Goal: Task Accomplishment & Management: Use online tool/utility

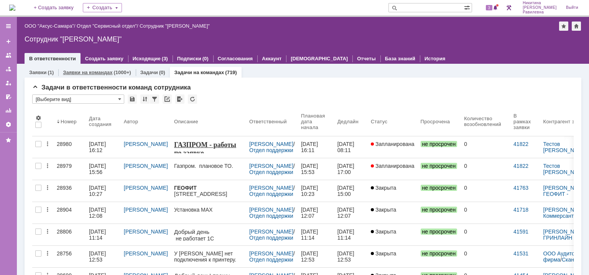
click at [103, 69] on link "Заявки на командах" at bounding box center [87, 72] width 49 height 6
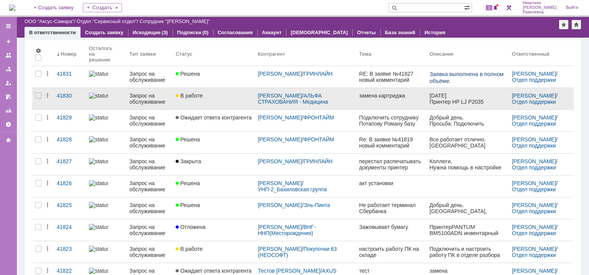
click at [158, 97] on div "Запрос на обслуживание" at bounding box center [150, 98] width 40 height 12
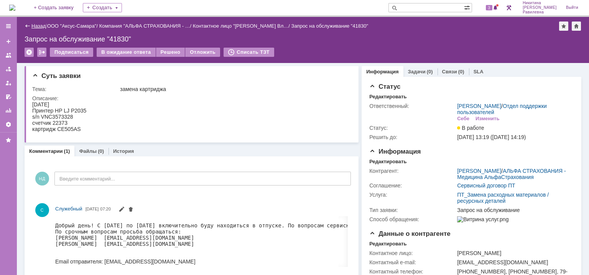
click at [32, 25] on link "Назад" at bounding box center [38, 26] width 14 height 6
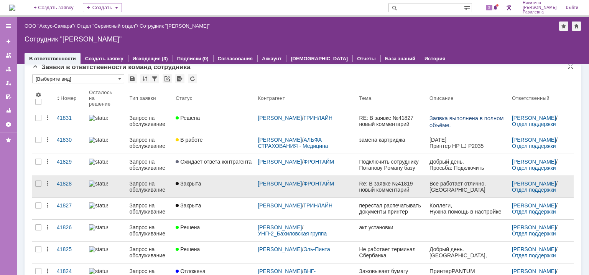
scroll to position [38, 0]
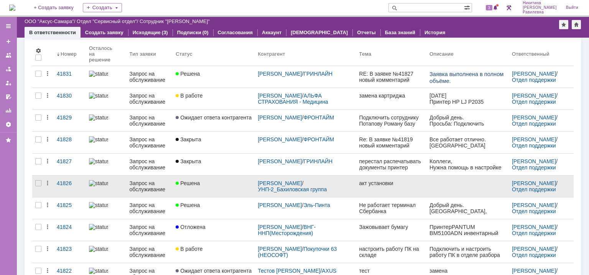
click at [156, 184] on div "Запрос на обслуживание" at bounding box center [150, 186] width 40 height 12
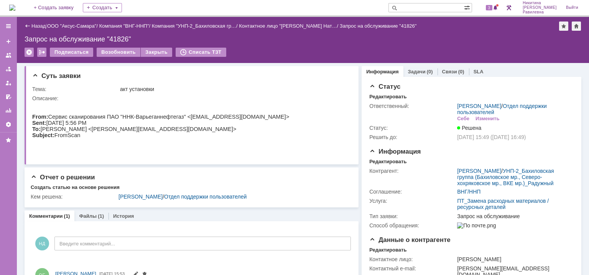
click at [28, 25] on div "Назад" at bounding box center [35, 26] width 21 height 6
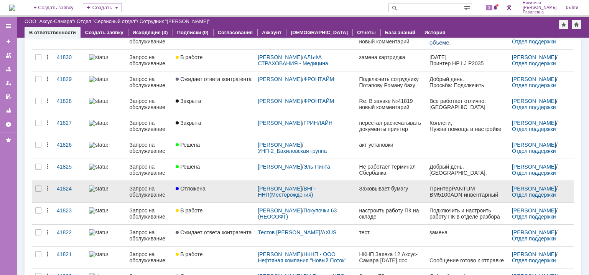
click at [145, 191] on div "Запрос на обслуживание" at bounding box center [150, 191] width 40 height 12
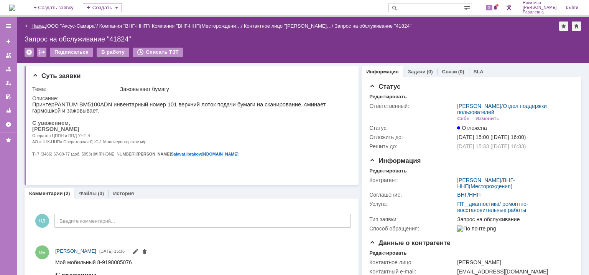
click at [38, 25] on link "Назад" at bounding box center [38, 26] width 14 height 6
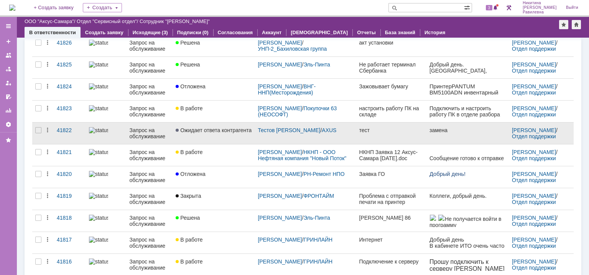
scroll to position [192, 0]
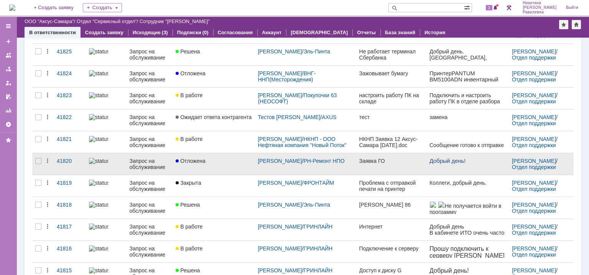
click at [155, 164] on div "Запрос на обслуживание" at bounding box center [150, 164] width 40 height 12
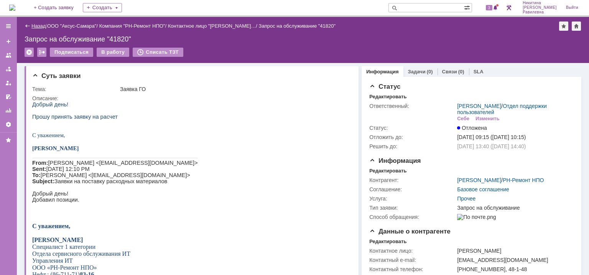
click at [40, 25] on link "Назад" at bounding box center [38, 26] width 14 height 6
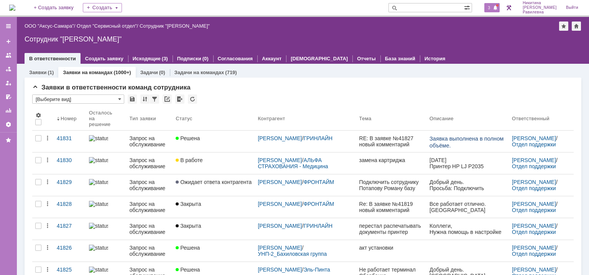
click at [500, 8] on div "3" at bounding box center [493, 7] width 16 height 9
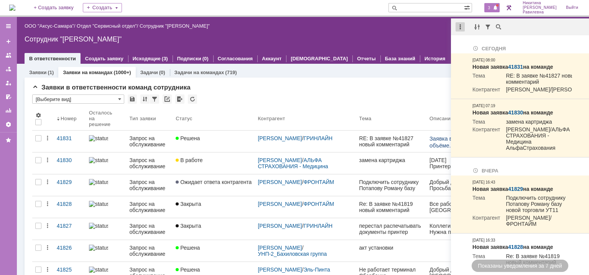
click at [462, 27] on div at bounding box center [460, 26] width 9 height 9
click at [479, 46] on div "Отметить уведомления прочитанными" at bounding box center [513, 46] width 103 height 5
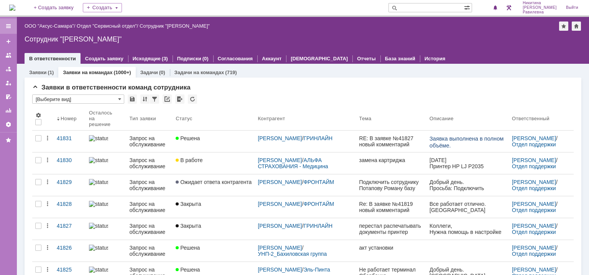
click at [15, 26] on div at bounding box center [8, 25] width 17 height 15
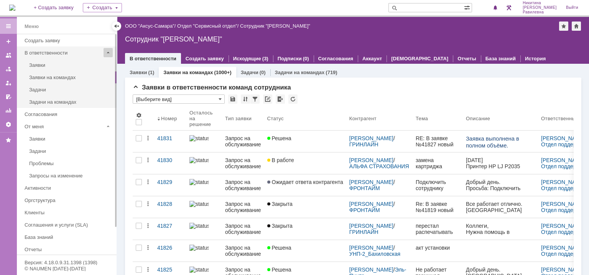
click at [109, 54] on span at bounding box center [108, 52] width 9 height 9
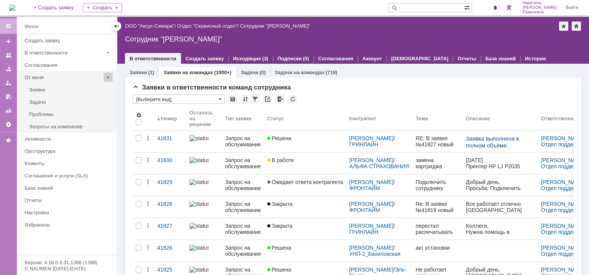
click at [109, 75] on span at bounding box center [108, 77] width 9 height 9
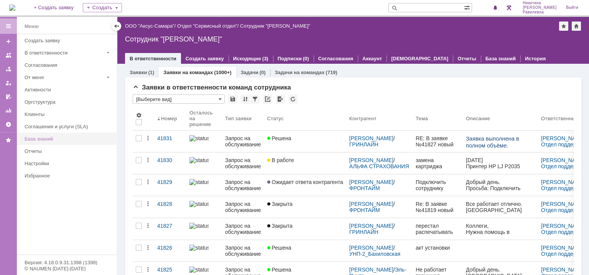
click at [49, 136] on div "База знаний" at bounding box center [68, 139] width 87 height 6
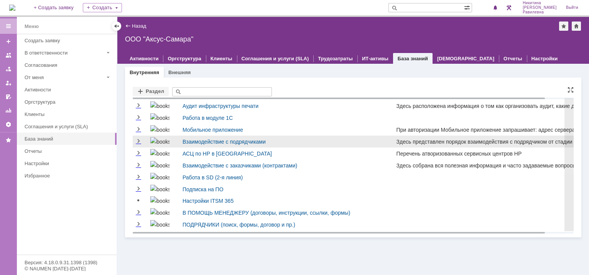
click at [346, 140] on div "Взаимодействие с подрядчиками" at bounding box center [286, 141] width 206 height 9
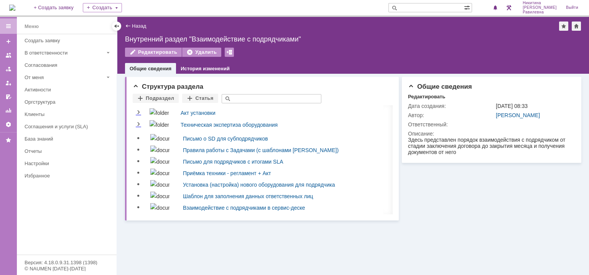
click at [130, 26] on div "Назад" at bounding box center [135, 26] width 21 height 6
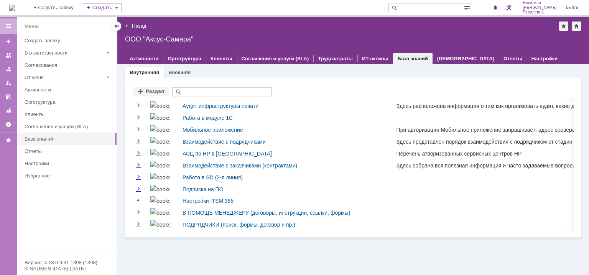
click at [131, 23] on div "Назад" at bounding box center [135, 26] width 21 height 6
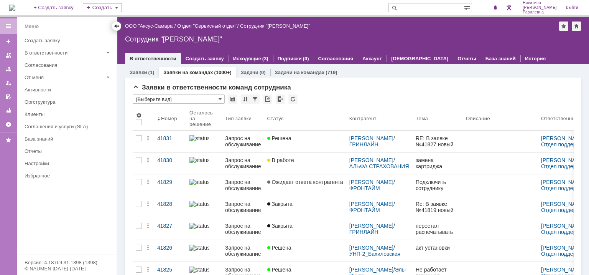
click at [117, 25] on div at bounding box center [117, 26] width 6 height 6
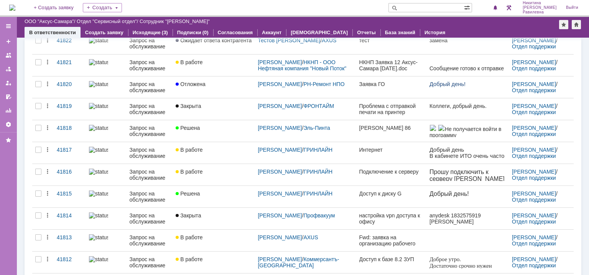
scroll to position [287, 0]
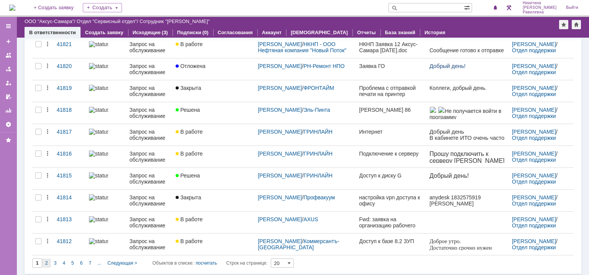
click at [46, 264] on span "2" at bounding box center [46, 262] width 3 height 5
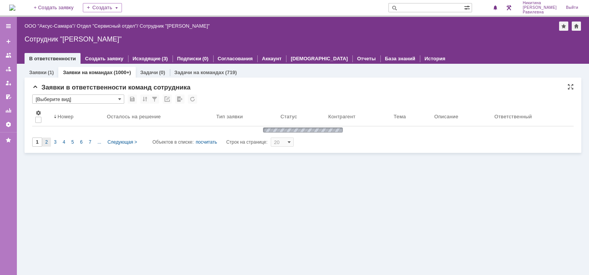
scroll to position [0, 0]
type input "2"
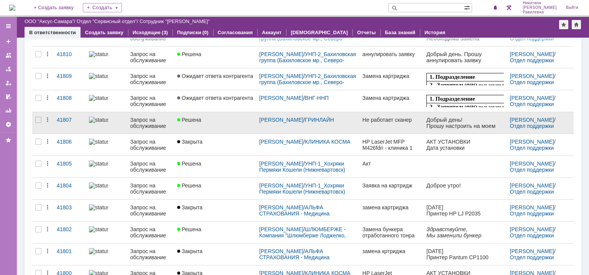
scroll to position [97, 0]
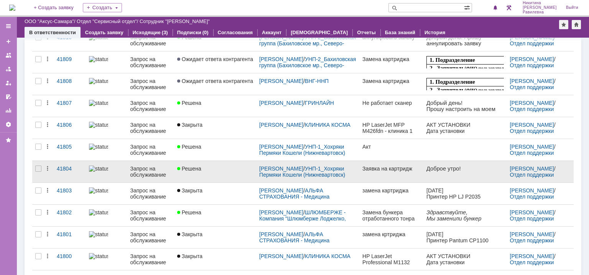
click at [148, 171] on div "Запрос на обслуживание" at bounding box center [150, 171] width 41 height 12
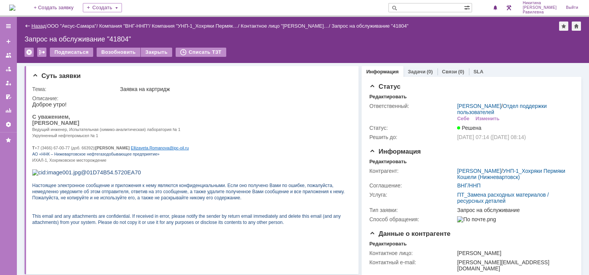
click at [38, 26] on link "Назад" at bounding box center [38, 26] width 14 height 6
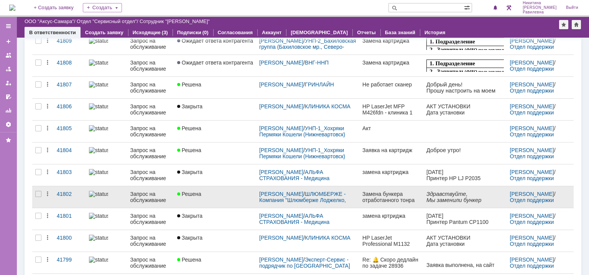
click at [172, 195] on link "Запрос на обслуживание" at bounding box center [150, 196] width 47 height 21
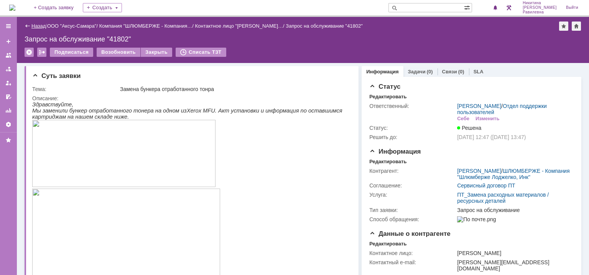
click at [35, 27] on link "Назад" at bounding box center [38, 26] width 14 height 6
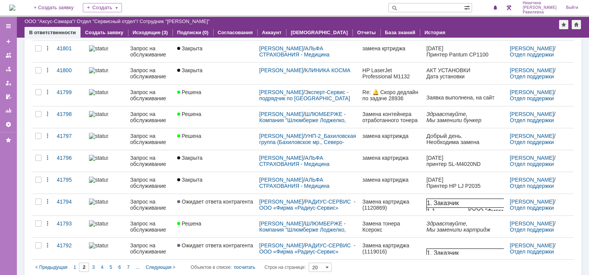
scroll to position [287, 0]
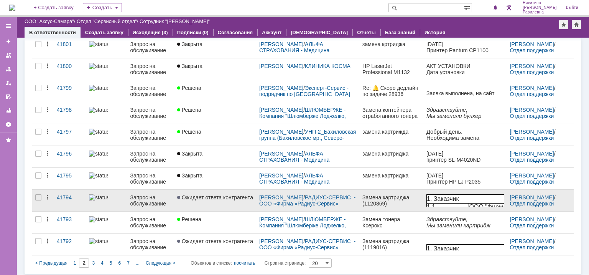
click at [163, 197] on div "Запрос на обслуживание" at bounding box center [150, 200] width 41 height 12
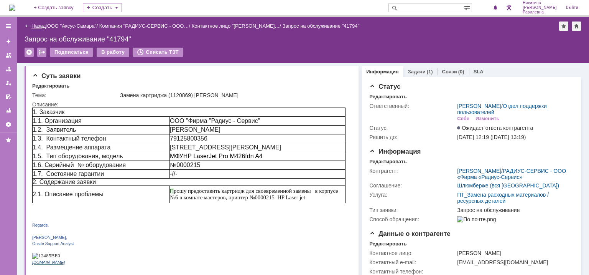
click at [35, 26] on link "Назад" at bounding box center [38, 26] width 14 height 6
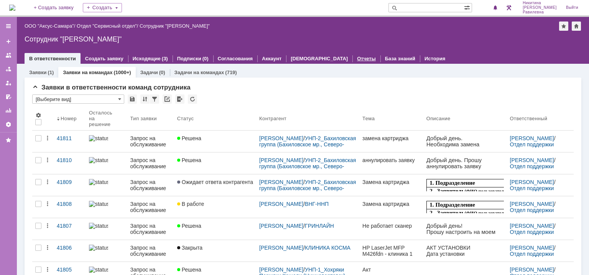
click at [357, 57] on link "Отчеты" at bounding box center [366, 59] width 19 height 6
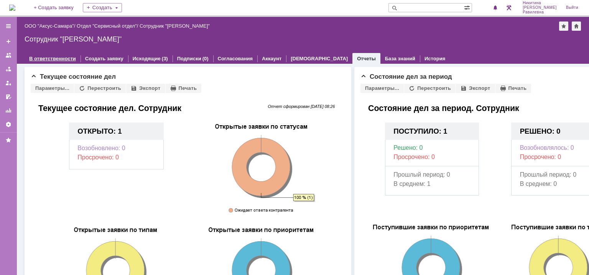
click at [55, 58] on link "В ответственности" at bounding box center [52, 59] width 47 height 6
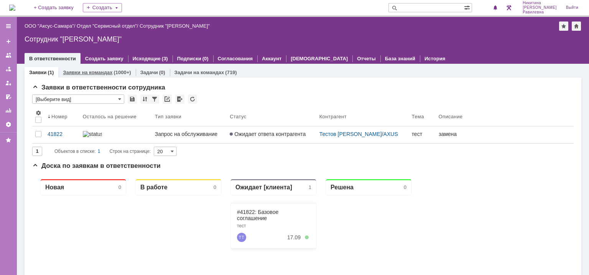
click at [90, 74] on link "Заявки на командах" at bounding box center [87, 72] width 49 height 6
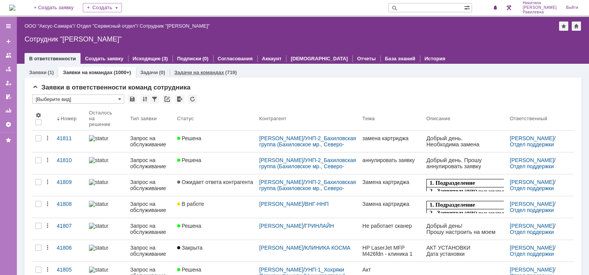
click at [215, 73] on link "Задачи на командах" at bounding box center [200, 72] width 50 height 6
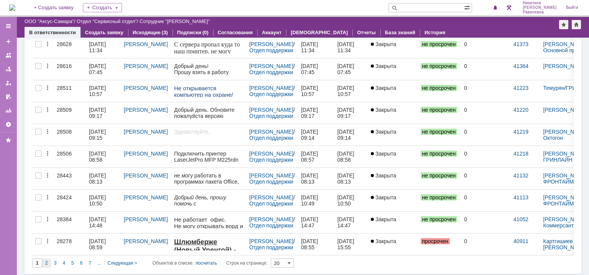
click at [48, 260] on div "2" at bounding box center [46, 262] width 9 height 9
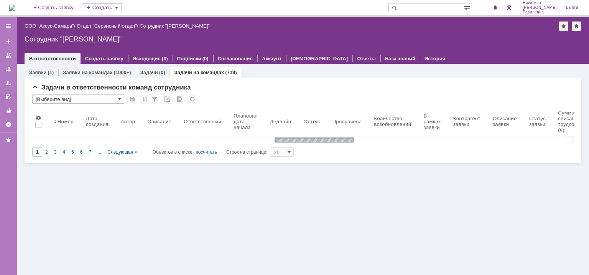
type input "2"
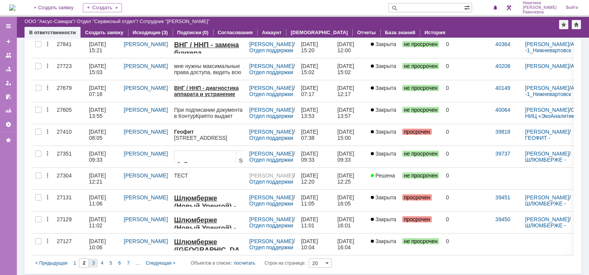
click at [96, 261] on div "3" at bounding box center [93, 262] width 9 height 9
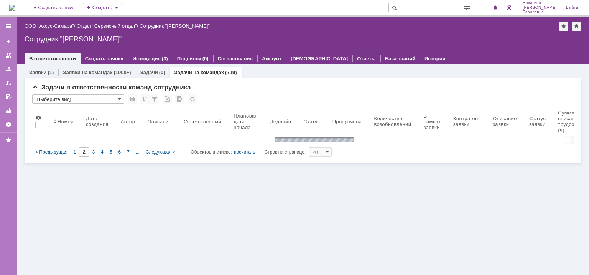
type input "3"
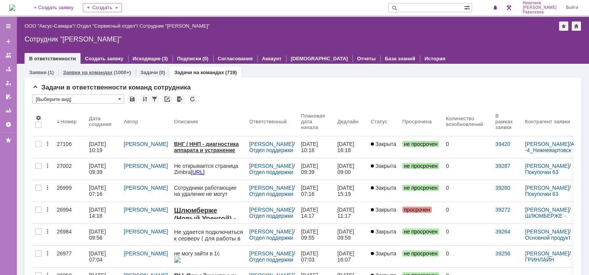
click at [110, 70] on link "Заявки на командах" at bounding box center [87, 72] width 49 height 6
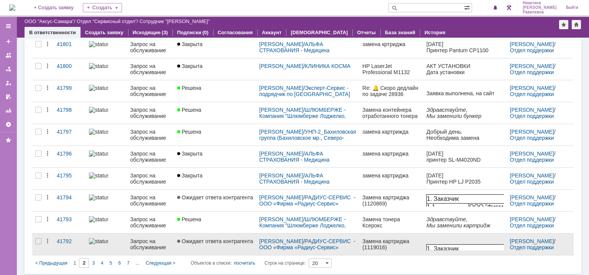
click at [211, 242] on span "Ожидает ответа контрагента" at bounding box center [215, 241] width 76 height 6
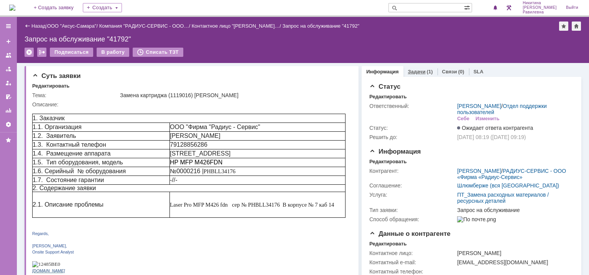
click at [418, 72] on link "Задачи" at bounding box center [417, 72] width 18 height 6
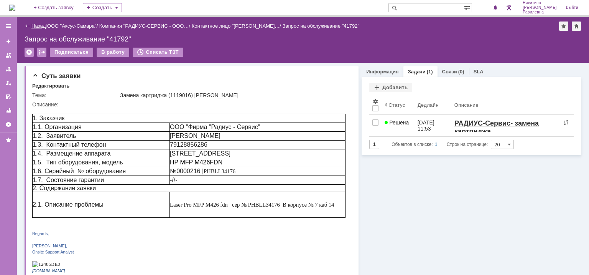
click at [36, 25] on link "Назад" at bounding box center [38, 26] width 14 height 6
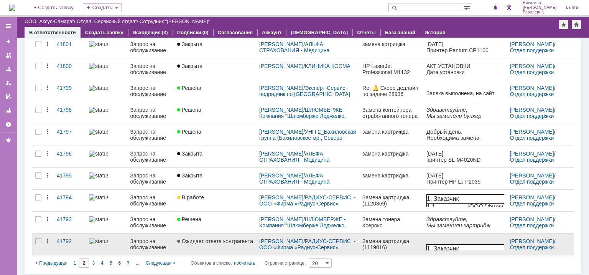
click at [200, 239] on span "Ожидает ответа контрагента" at bounding box center [215, 241] width 76 height 6
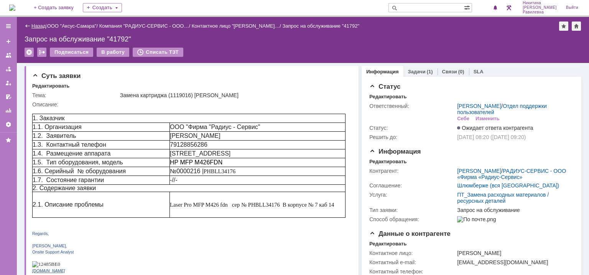
click at [38, 26] on link "Назад" at bounding box center [38, 26] width 14 height 6
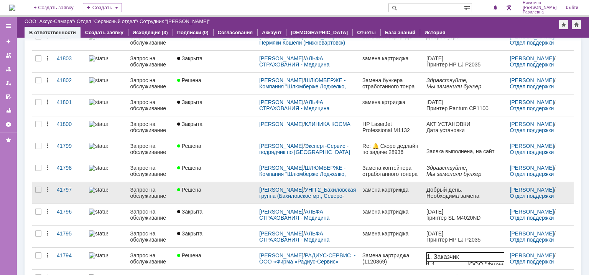
scroll to position [210, 0]
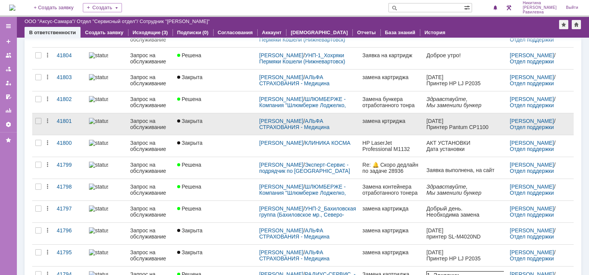
click at [172, 124] on link "Запрос на обслуживание" at bounding box center [150, 123] width 47 height 21
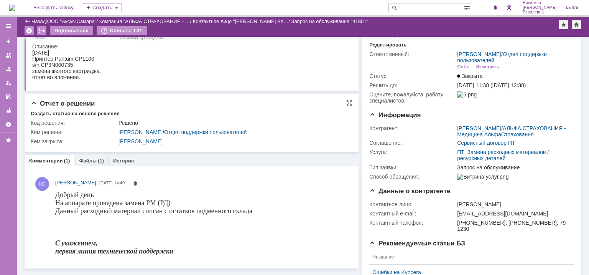
scroll to position [77, 0]
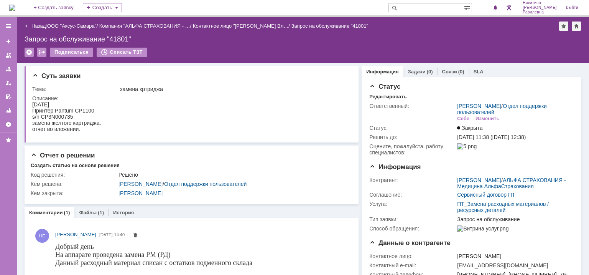
click at [30, 26] on div "Назад" at bounding box center [35, 26] width 21 height 6
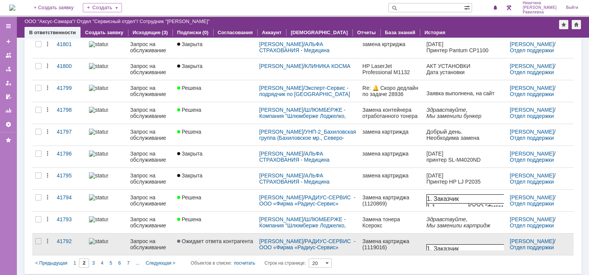
click at [175, 241] on link "Ожидает ответа контрагента" at bounding box center [215, 243] width 82 height 21
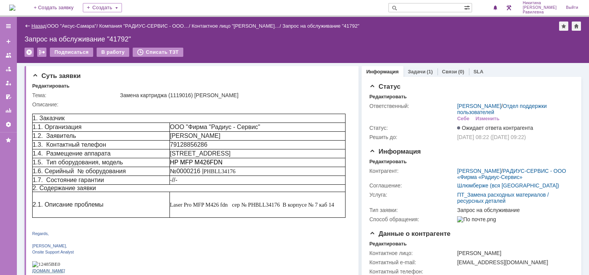
click at [37, 24] on link "Назад" at bounding box center [38, 26] width 14 height 6
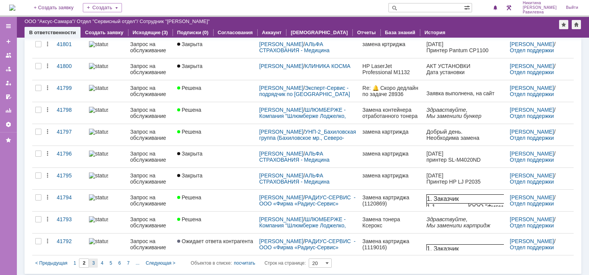
click at [93, 260] on span "3" at bounding box center [93, 262] width 3 height 5
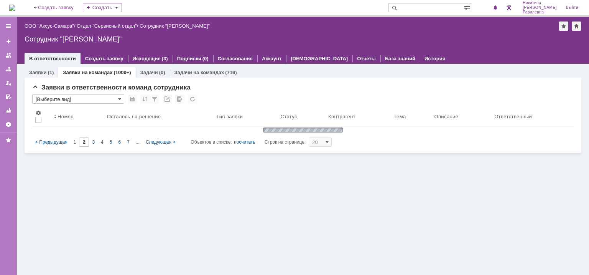
type input "3"
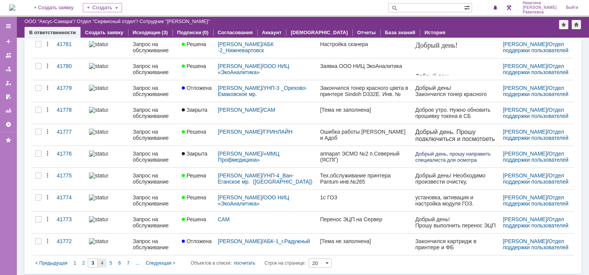
click at [101, 260] on span "4" at bounding box center [102, 262] width 3 height 5
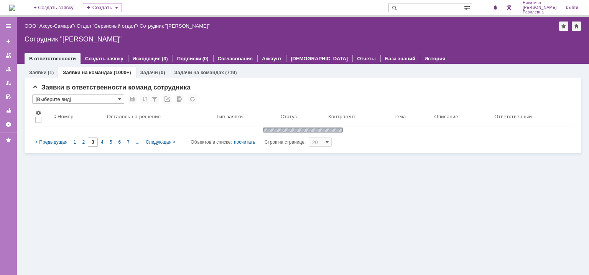
type input "4"
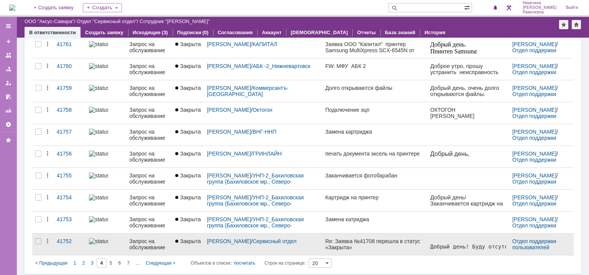
click at [150, 242] on div "Запрос на обслуживание" at bounding box center [149, 244] width 40 height 12
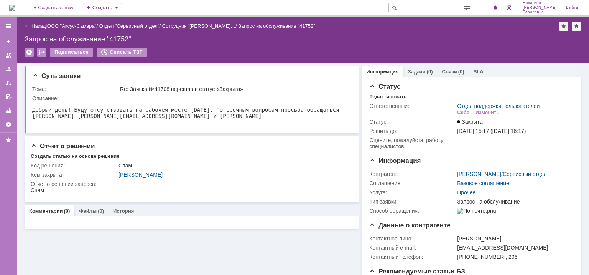
click at [38, 26] on link "Назад" at bounding box center [38, 26] width 14 height 6
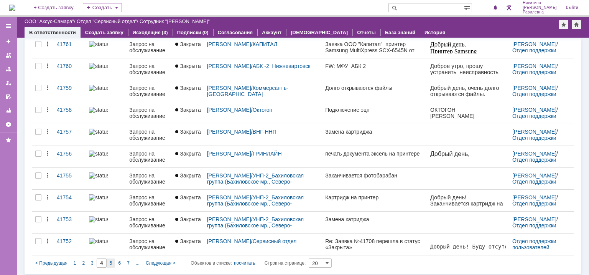
click at [112, 258] on div "5" at bounding box center [111, 262] width 9 height 9
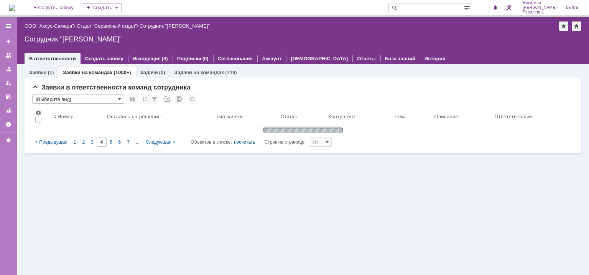
type input "5"
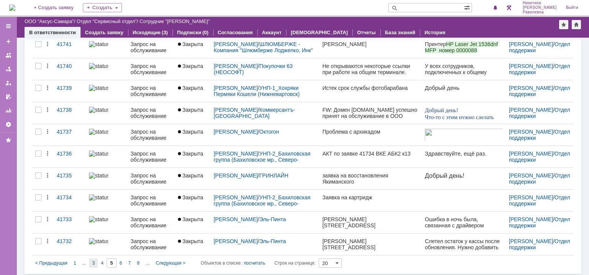
click at [93, 260] on span "3" at bounding box center [93, 262] width 3 height 5
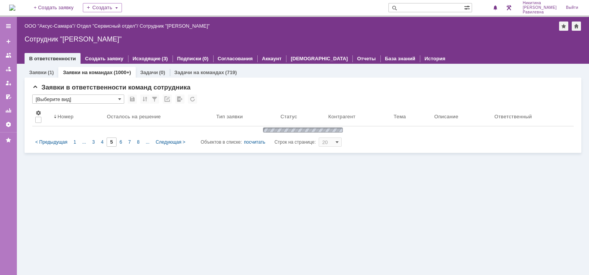
type input "3"
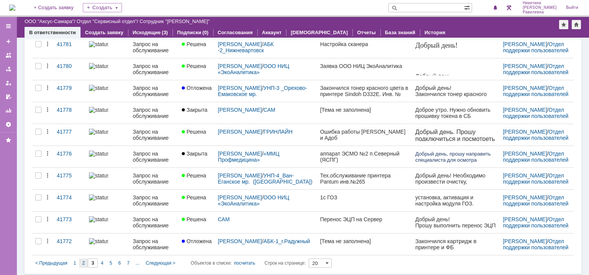
click at [84, 261] on div "2" at bounding box center [83, 262] width 9 height 9
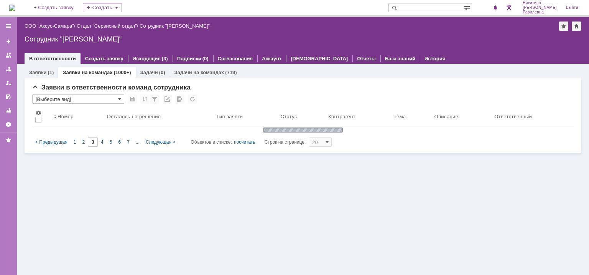
type input "2"
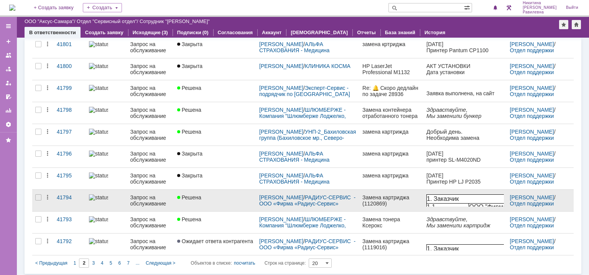
click at [196, 199] on link "Решена" at bounding box center [215, 200] width 82 height 21
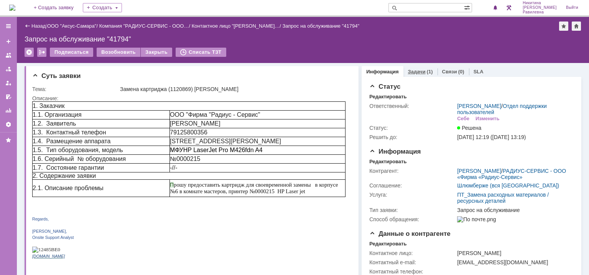
click at [427, 73] on div "(1)" at bounding box center [430, 72] width 6 height 6
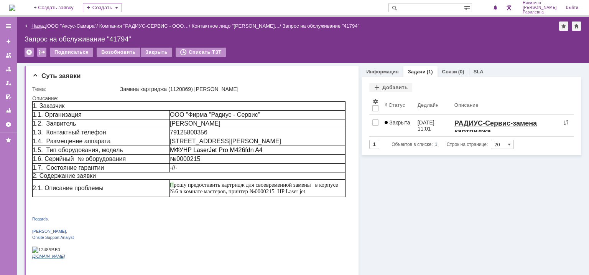
click at [38, 26] on link "Назад" at bounding box center [38, 26] width 14 height 6
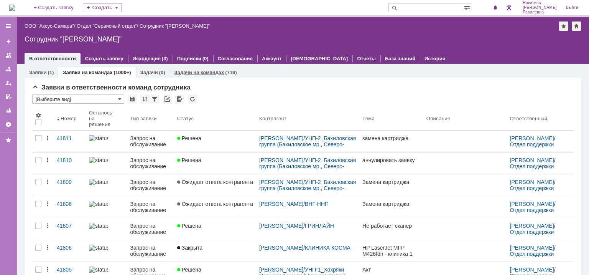
click at [198, 71] on link "Задачи на командах" at bounding box center [200, 72] width 50 height 6
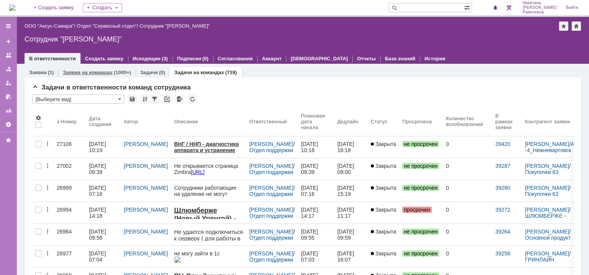
click at [99, 74] on link "Заявки на командах" at bounding box center [87, 72] width 49 height 6
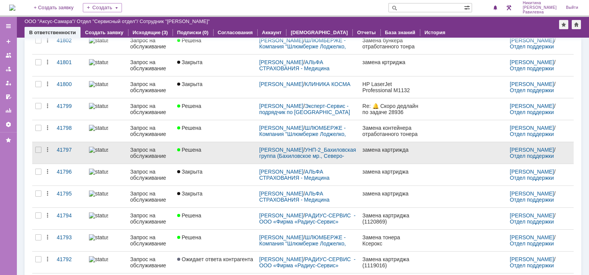
click at [199, 150] on span "Решена" at bounding box center [189, 150] width 24 height 6
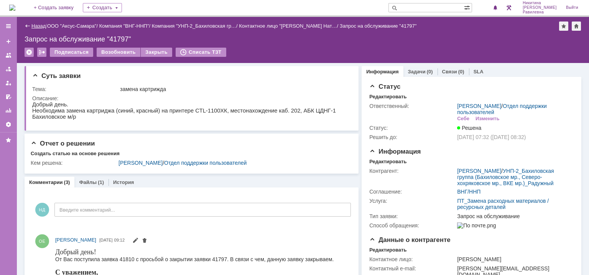
click at [36, 27] on link "Назад" at bounding box center [38, 26] width 14 height 6
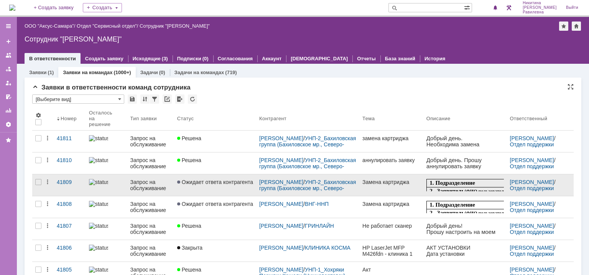
scroll to position [77, 0]
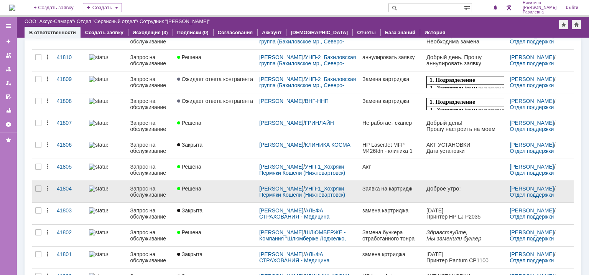
click at [192, 187] on span "Решена" at bounding box center [189, 188] width 24 height 6
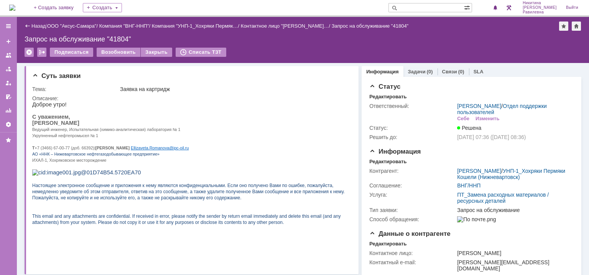
click at [29, 25] on div "Назад" at bounding box center [35, 26] width 21 height 6
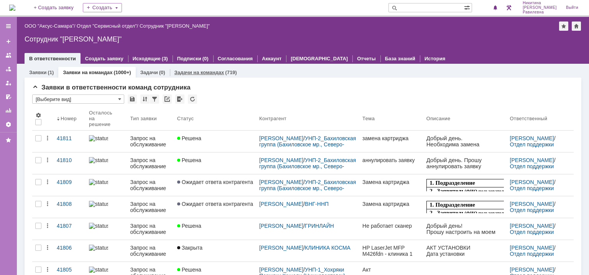
click at [216, 72] on link "Задачи на командах" at bounding box center [200, 72] width 50 height 6
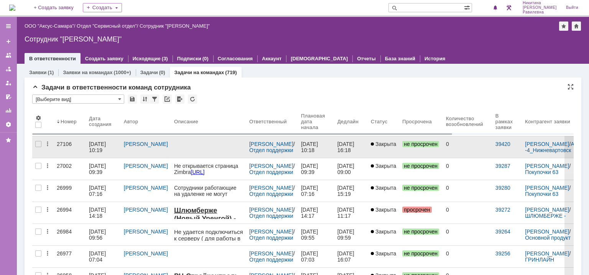
click at [165, 144] on div "[PERSON_NAME]" at bounding box center [146, 146] width 50 height 21
click at [138, 147] on link "[PERSON_NAME]" at bounding box center [146, 144] width 44 height 6
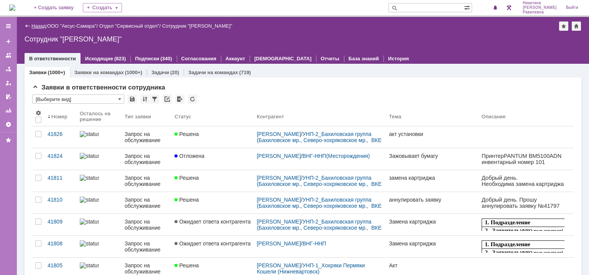
click at [34, 24] on link "Назад" at bounding box center [38, 26] width 14 height 6
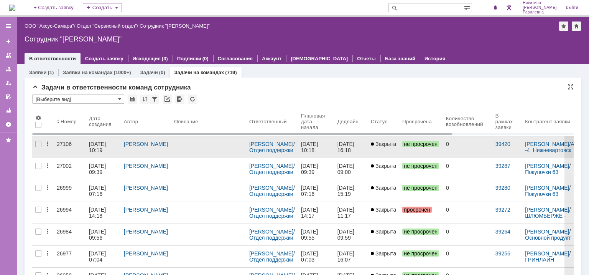
click at [95, 143] on div "16.04.2025 10:19" at bounding box center [98, 147] width 18 height 12
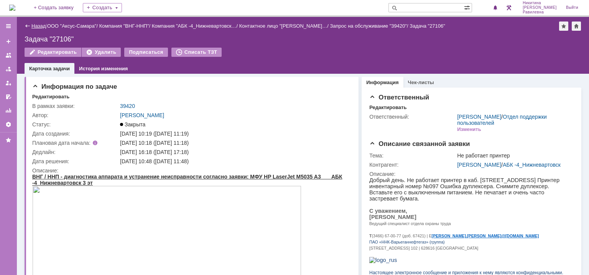
click at [35, 25] on link "Назад" at bounding box center [38, 26] width 14 height 6
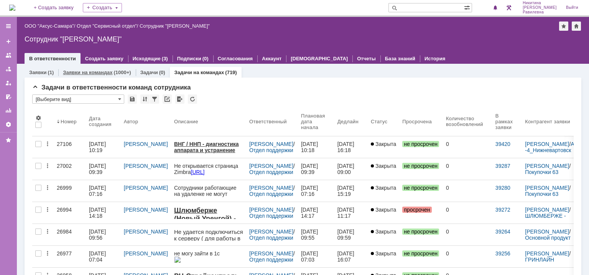
click at [100, 72] on link "Заявки на командах" at bounding box center [87, 72] width 49 height 6
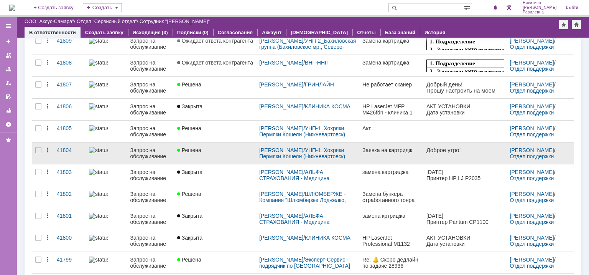
click at [181, 149] on div at bounding box center [179, 150] width 5 height 6
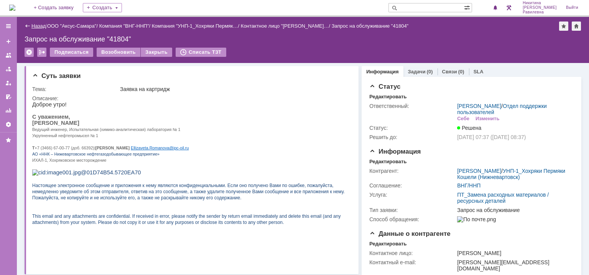
click at [37, 25] on link "Назад" at bounding box center [38, 26] width 14 height 6
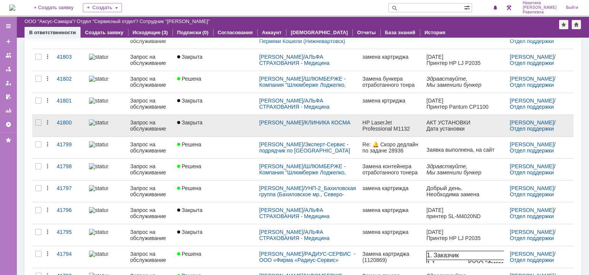
click at [177, 127] on link "Закрыта" at bounding box center [215, 125] width 82 height 21
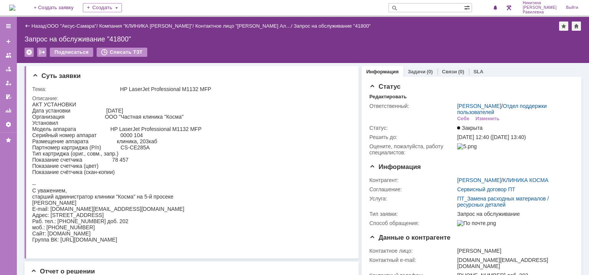
click at [30, 25] on div "Назад" at bounding box center [35, 26] width 21 height 6
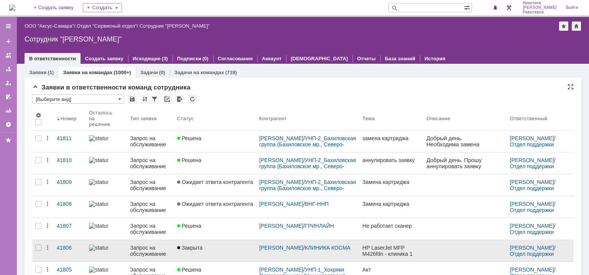
click at [190, 245] on span "Закрыта" at bounding box center [189, 247] width 25 height 6
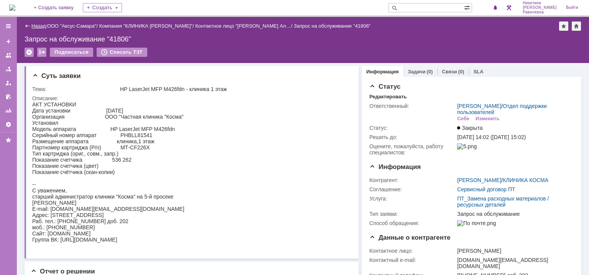
click at [34, 25] on link "Назад" at bounding box center [38, 26] width 14 height 6
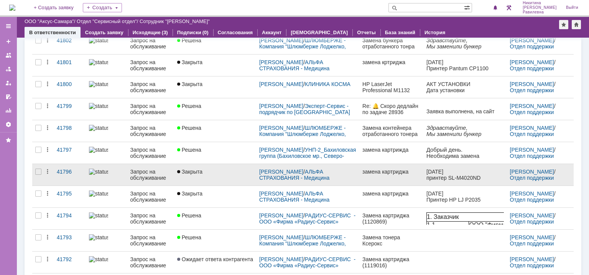
click at [198, 168] on span "Закрыта" at bounding box center [189, 171] width 25 height 6
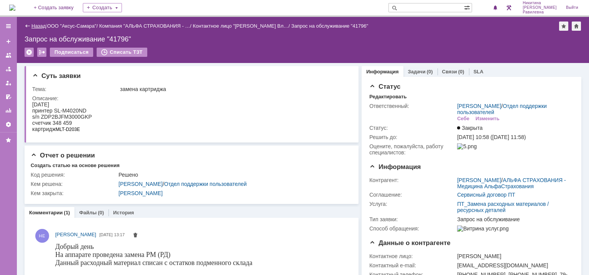
click at [33, 24] on link "Назад" at bounding box center [38, 26] width 14 height 6
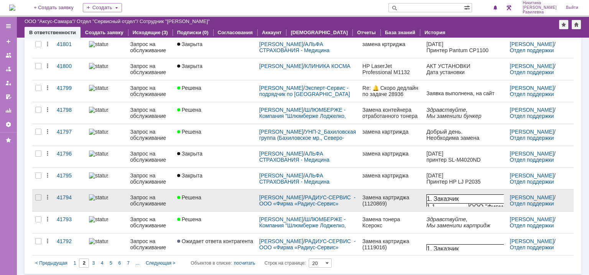
click at [191, 201] on link "Решена" at bounding box center [215, 200] width 82 height 21
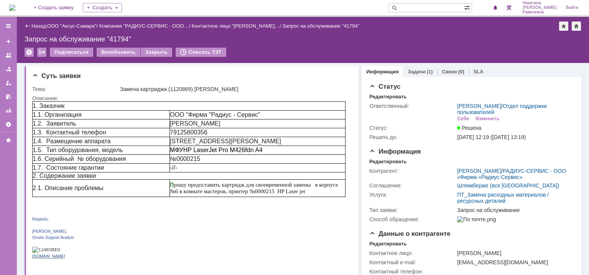
click at [417, 72] on link "Задачи" at bounding box center [417, 72] width 18 height 6
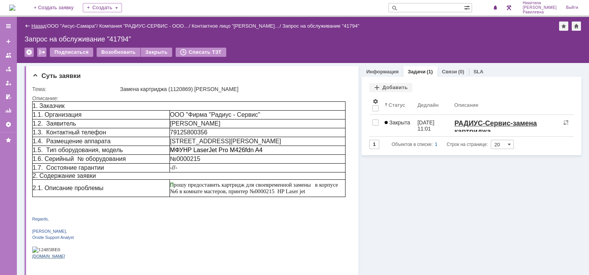
click at [31, 24] on link "Назад" at bounding box center [38, 26] width 14 height 6
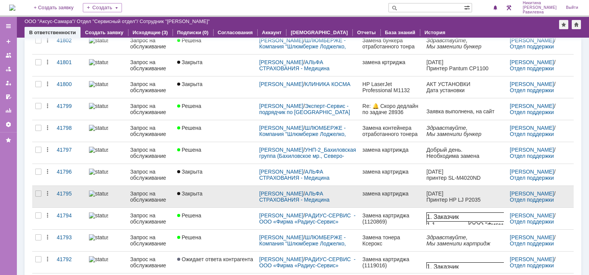
click at [196, 193] on span "Закрыта" at bounding box center [189, 193] width 25 height 6
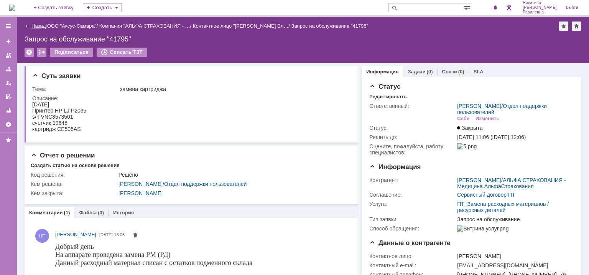
click at [39, 27] on link "Назад" at bounding box center [38, 26] width 14 height 6
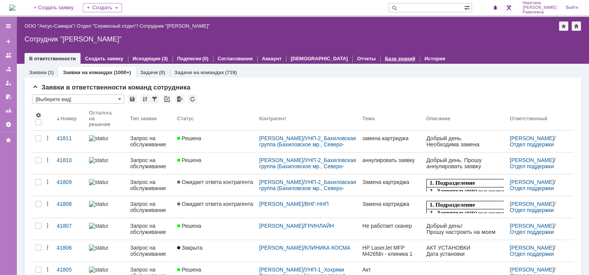
click at [385, 58] on link "База знаний" at bounding box center [400, 59] width 30 height 6
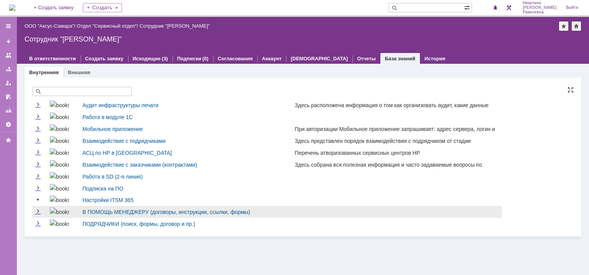
click at [128, 208] on div "В ПОМОЩЬ МЕНЕДЖЕРУ (договоры, инструкции, ссылки, формы)" at bounding box center [184, 211] width 204 height 9
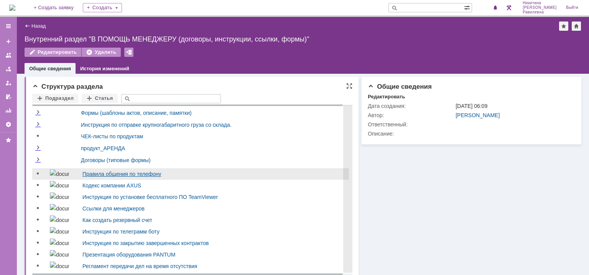
scroll to position [10, 0]
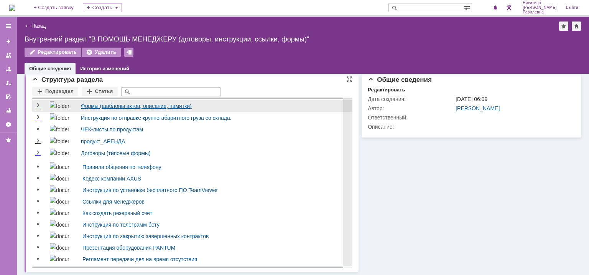
click at [87, 103] on link "Формы (шаблоны актов, описание, памятки)" at bounding box center [136, 106] width 111 height 6
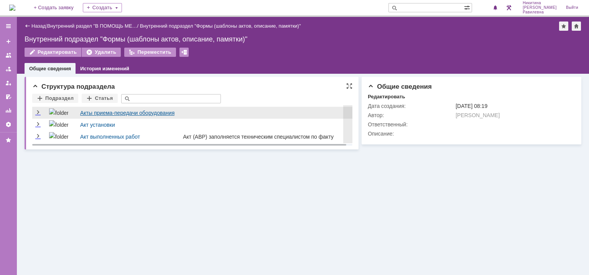
click at [97, 112] on link "Акты приема-передачи оборудования" at bounding box center [127, 113] width 94 height 6
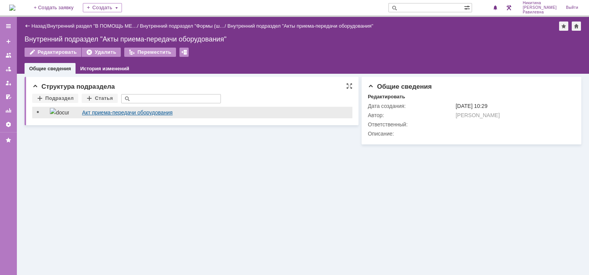
click at [130, 114] on link "Акт приема-передачи оборудования" at bounding box center [127, 112] width 91 height 6
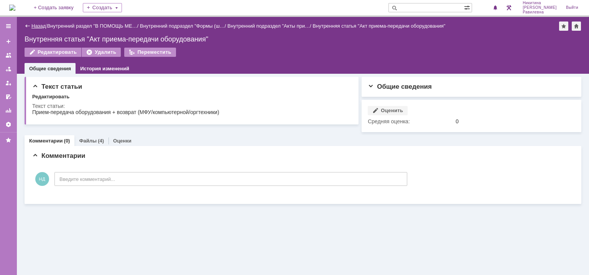
click at [42, 26] on link "Назад" at bounding box center [38, 26] width 14 height 6
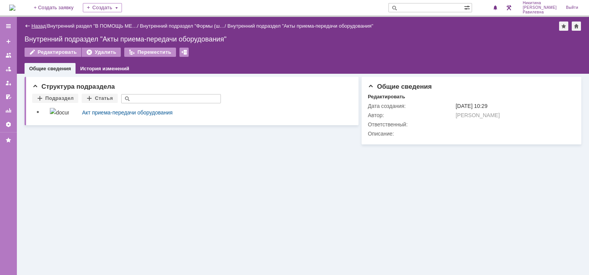
click at [38, 26] on link "Назад" at bounding box center [38, 26] width 14 height 6
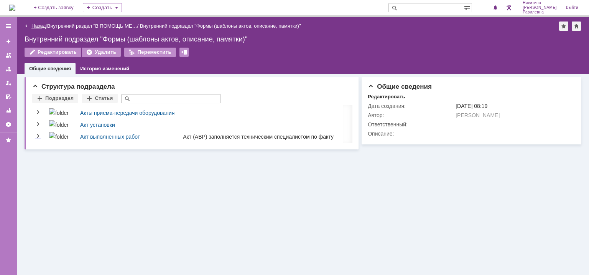
click at [36, 26] on link "Назад" at bounding box center [38, 26] width 14 height 6
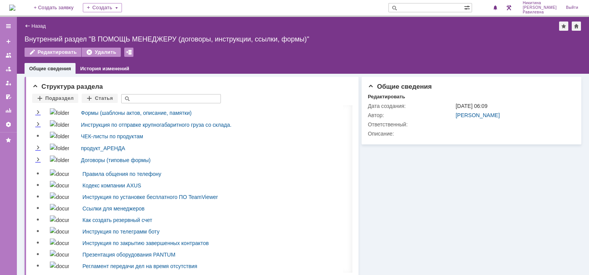
click at [36, 26] on link "Назад" at bounding box center [38, 26] width 14 height 6
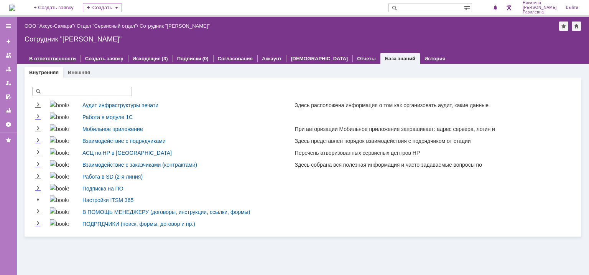
click at [48, 58] on link "В ответственности" at bounding box center [52, 59] width 47 height 6
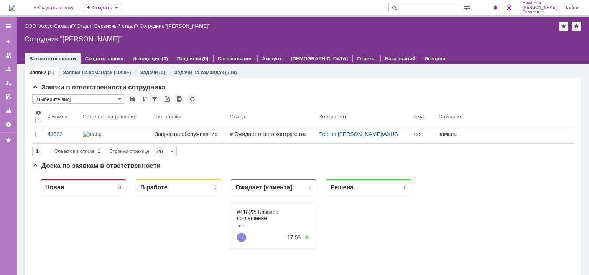
click at [98, 73] on link "Заявки на командах" at bounding box center [87, 72] width 49 height 6
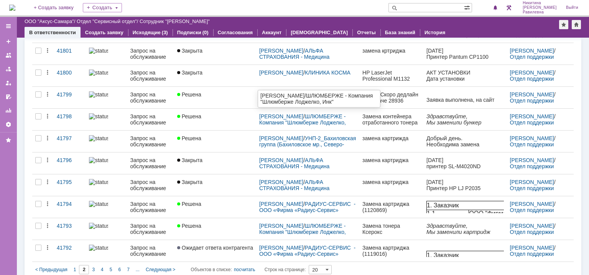
scroll to position [287, 0]
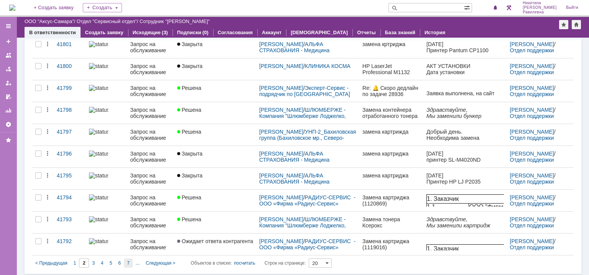
click at [130, 262] on div "7" at bounding box center [128, 262] width 9 height 9
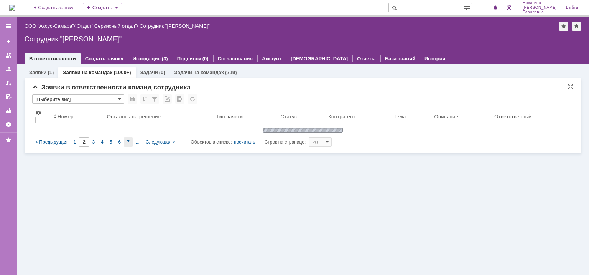
scroll to position [0, 0]
type input "7"
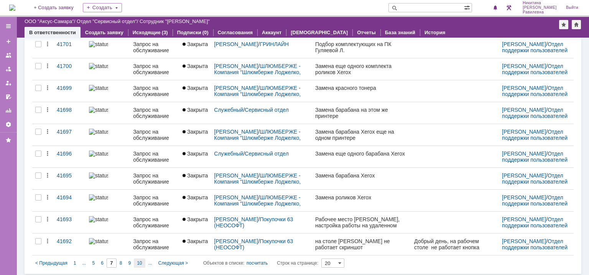
click at [138, 261] on span "10" at bounding box center [139, 262] width 5 height 5
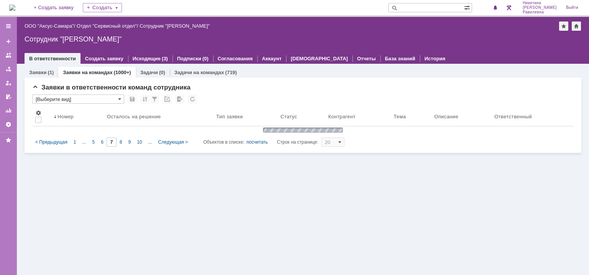
type input "10"
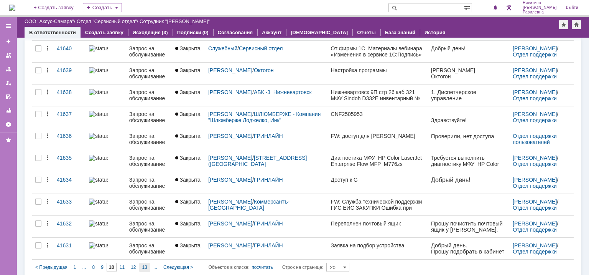
click at [147, 264] on span "13" at bounding box center [144, 266] width 5 height 5
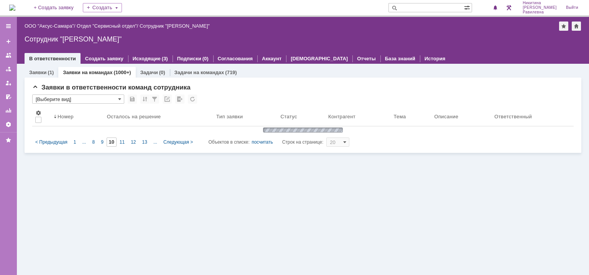
type input "13"
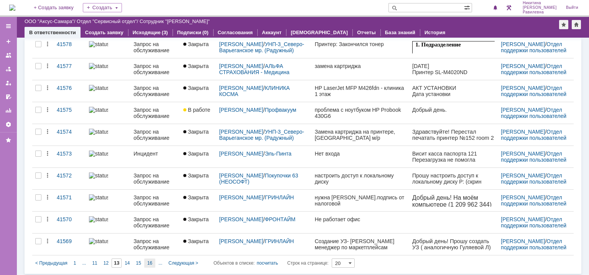
click at [149, 261] on span "16" at bounding box center [149, 262] width 5 height 5
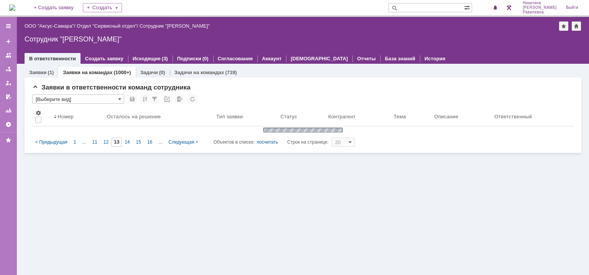
type input "16"
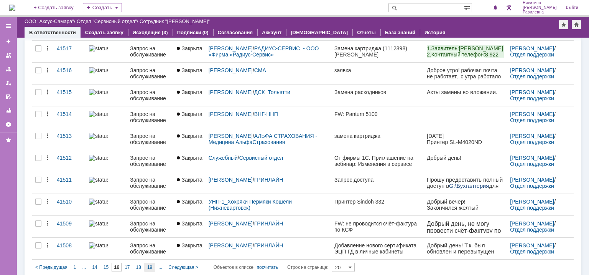
click at [149, 264] on span "19" at bounding box center [149, 266] width 5 height 5
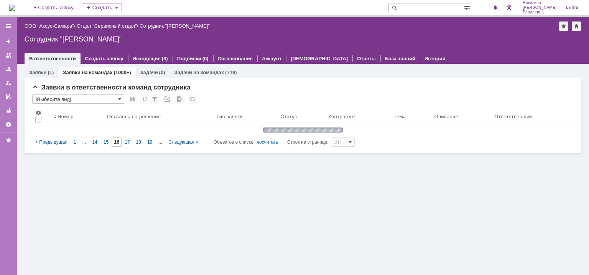
type input "19"
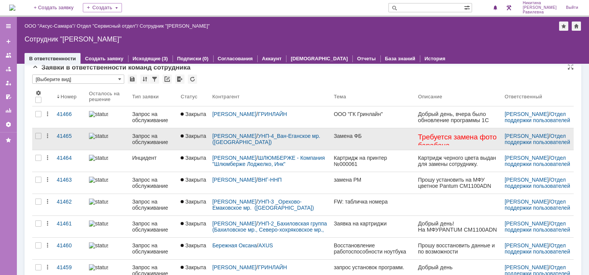
click at [153, 135] on div "Запрос на обслуживание" at bounding box center [153, 139] width 43 height 12
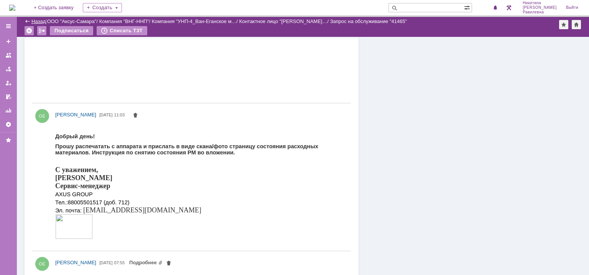
click at [40, 20] on link "Назад" at bounding box center [38, 21] width 14 height 6
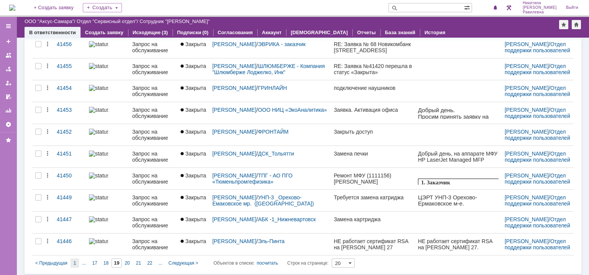
click at [74, 261] on span "1" at bounding box center [75, 262] width 3 height 5
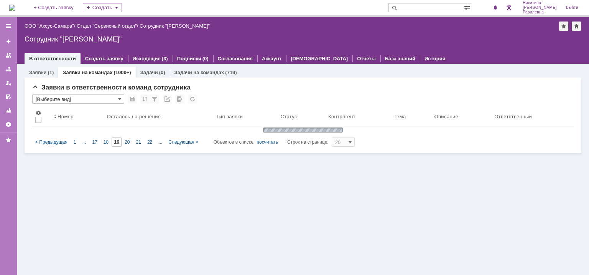
type input "1"
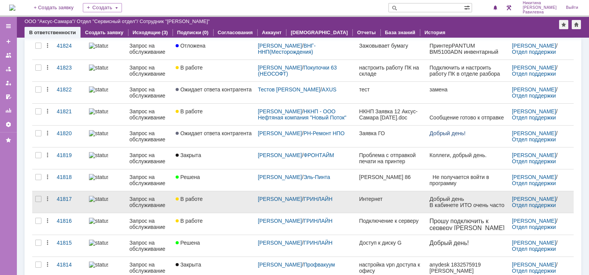
scroll to position [287, 0]
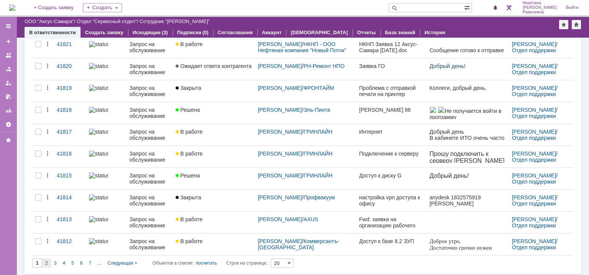
click at [48, 261] on div "2" at bounding box center [46, 262] width 9 height 9
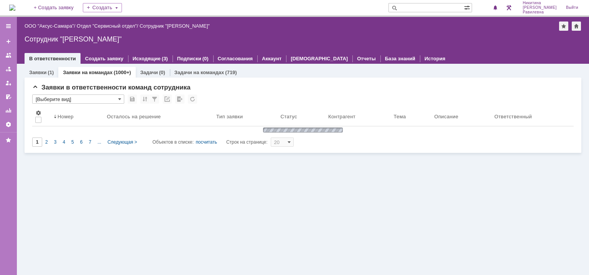
type input "2"
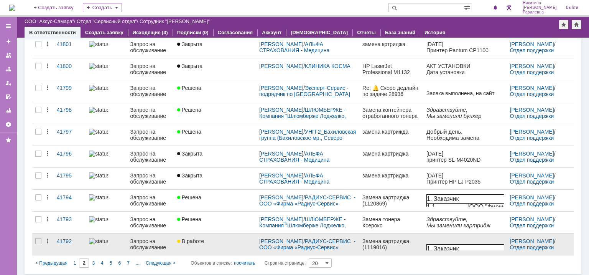
click at [202, 238] on span "В работе" at bounding box center [190, 241] width 27 height 6
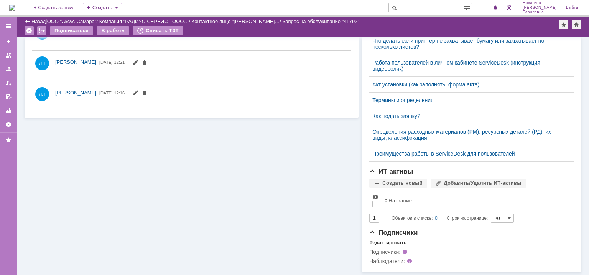
scroll to position [308, 0]
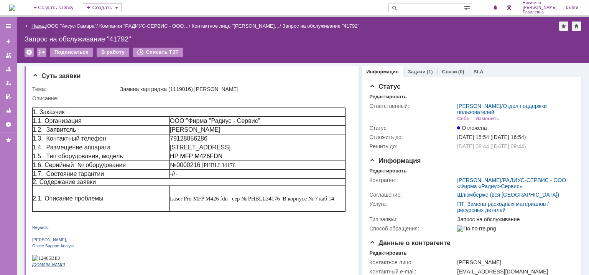
click at [38, 26] on link "Назад" at bounding box center [38, 26] width 14 height 6
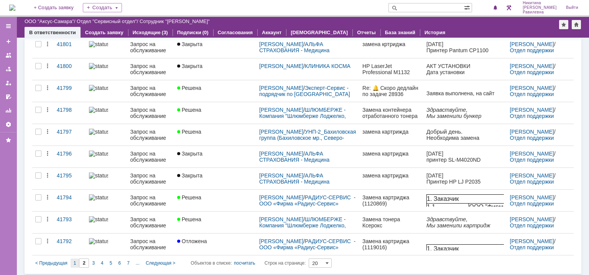
click at [78, 262] on div "1" at bounding box center [75, 262] width 9 height 9
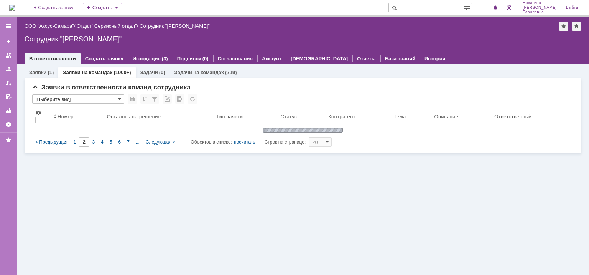
type input "1"
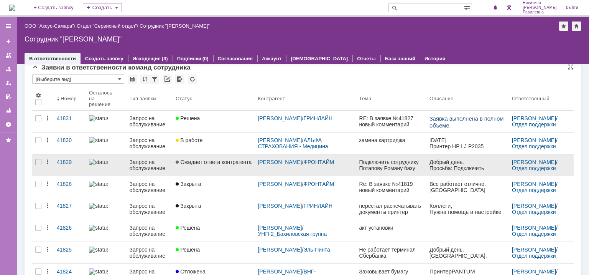
click at [141, 165] on div "Запрос на обслуживание" at bounding box center [150, 165] width 40 height 12
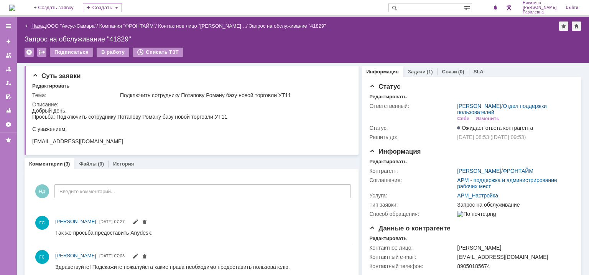
click at [37, 26] on link "Назад" at bounding box center [38, 26] width 14 height 6
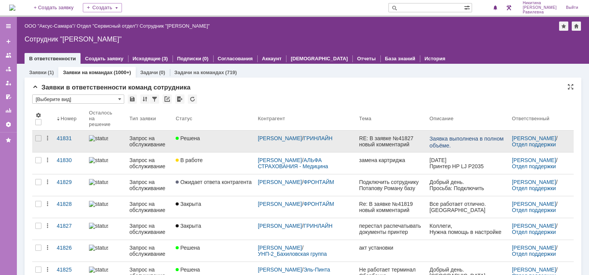
click at [143, 140] on div "Запрос на обслуживание" at bounding box center [150, 141] width 40 height 12
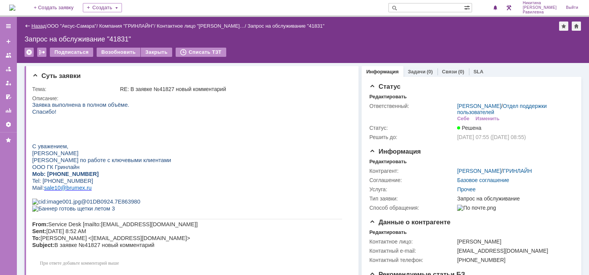
click at [37, 28] on link "Назад" at bounding box center [38, 26] width 14 height 6
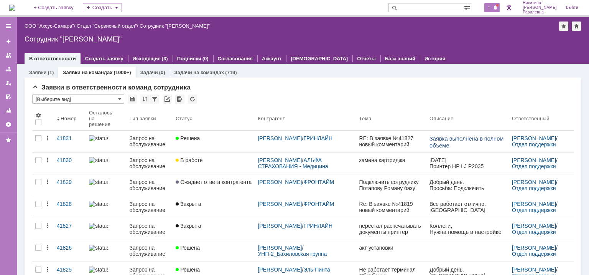
click at [499, 6] on div at bounding box center [497, 5] width 2 height 2
click at [306, 30] on div "Назад | ООО "Аксус-Самара" / Отдел "Сервисный отдел" / Сотрудник "Никитина Диан…" at bounding box center [303, 25] width 557 height 9
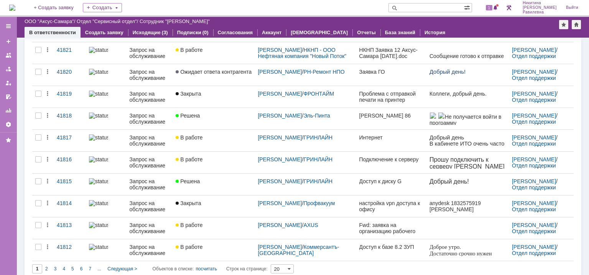
scroll to position [287, 0]
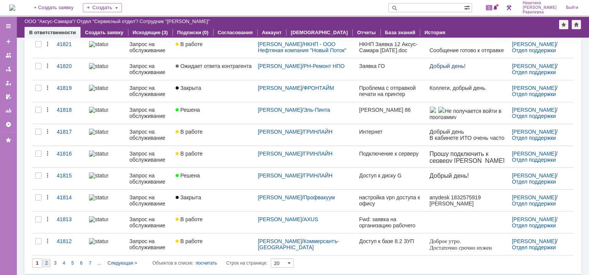
click at [46, 260] on span "2" at bounding box center [46, 262] width 3 height 5
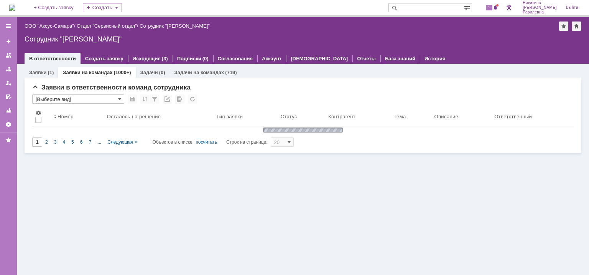
scroll to position [0, 0]
type input "2"
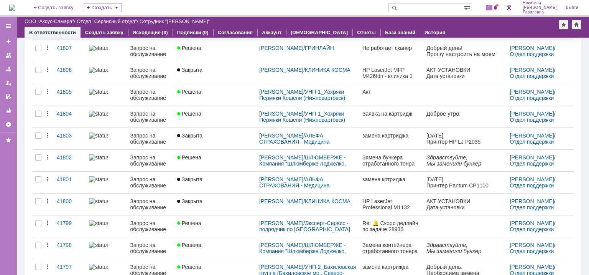
scroll to position [287, 0]
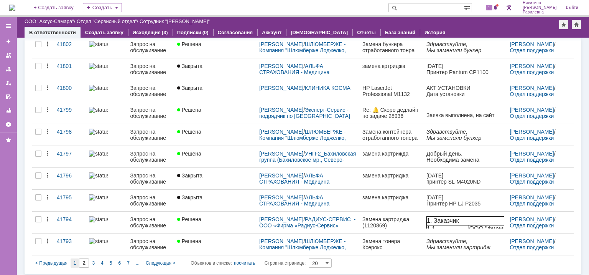
click at [76, 261] on div "1" at bounding box center [75, 262] width 9 height 9
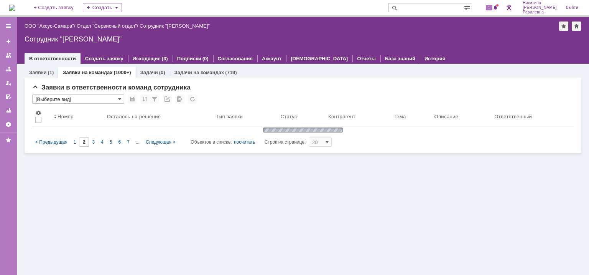
type input "1"
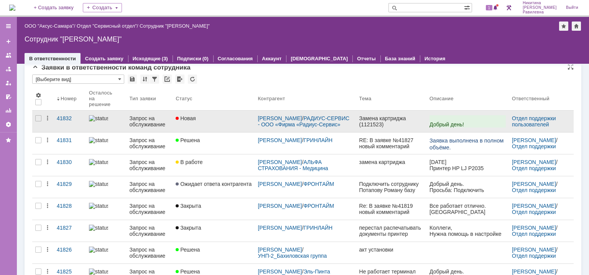
click at [119, 119] on div at bounding box center [106, 118] width 35 height 6
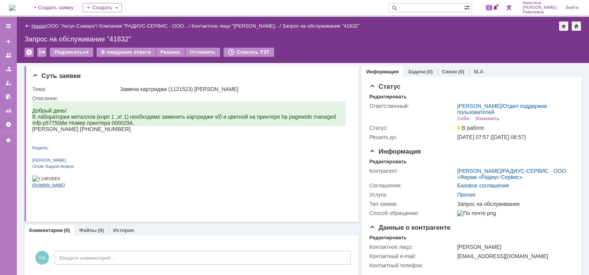
click at [33, 26] on link "Назад" at bounding box center [38, 26] width 14 height 6
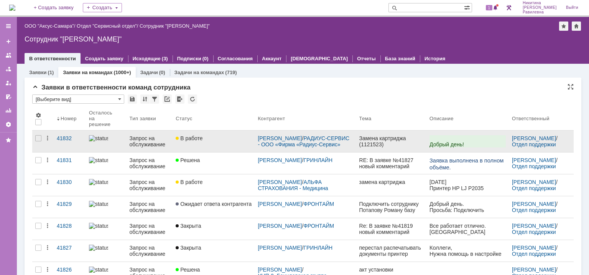
click at [121, 139] on div at bounding box center [106, 138] width 35 height 6
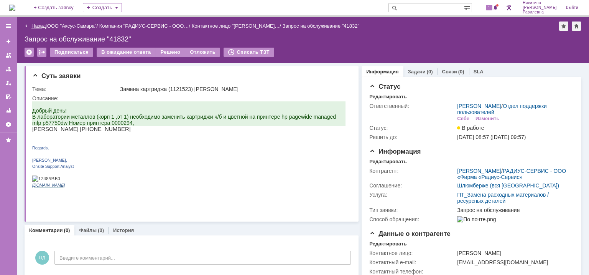
click at [35, 23] on link "Назад" at bounding box center [38, 26] width 14 height 6
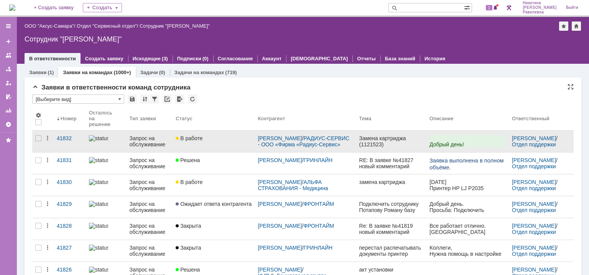
click at [141, 142] on div "Запрос на обслуживание" at bounding box center [150, 141] width 40 height 12
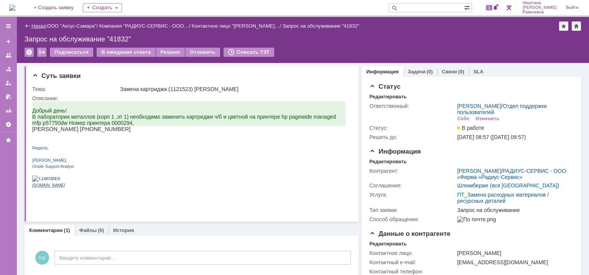
click at [40, 26] on link "Назад" at bounding box center [38, 26] width 14 height 6
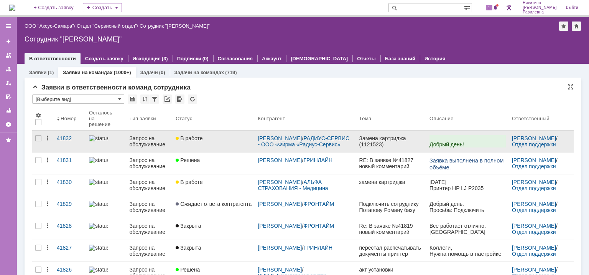
click at [134, 141] on div "Запрос на обслуживание" at bounding box center [150, 141] width 40 height 12
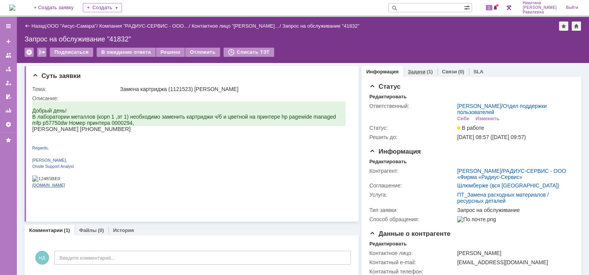
click at [419, 73] on link "Задачи" at bounding box center [417, 72] width 18 height 6
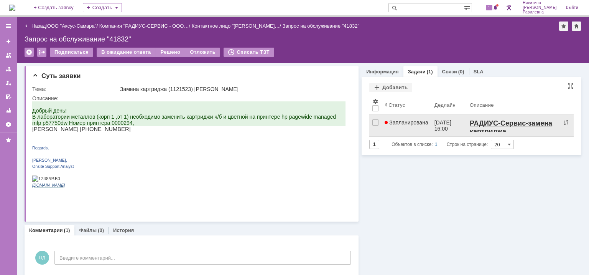
click at [435, 125] on div "17.09.2025 16:00" at bounding box center [444, 125] width 18 height 12
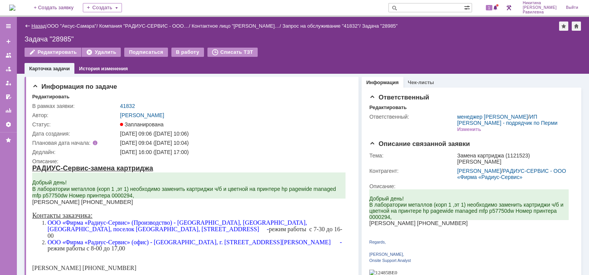
click at [35, 26] on link "Назад" at bounding box center [38, 26] width 14 height 6
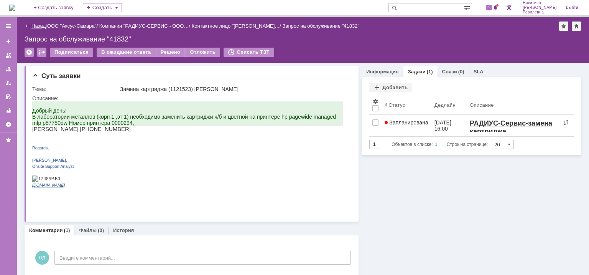
click at [41, 24] on link "Назад" at bounding box center [38, 26] width 14 height 6
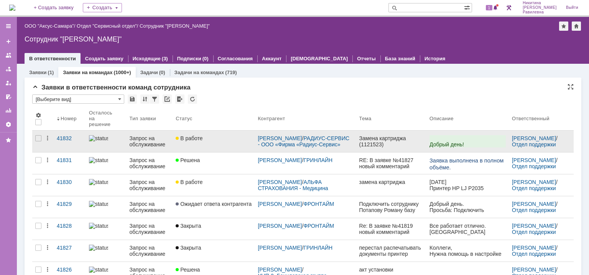
click at [145, 138] on div "Запрос на обслуживание" at bounding box center [150, 141] width 40 height 12
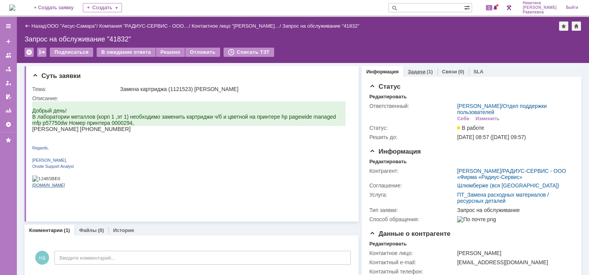
click at [412, 70] on link "Задачи" at bounding box center [417, 72] width 18 height 6
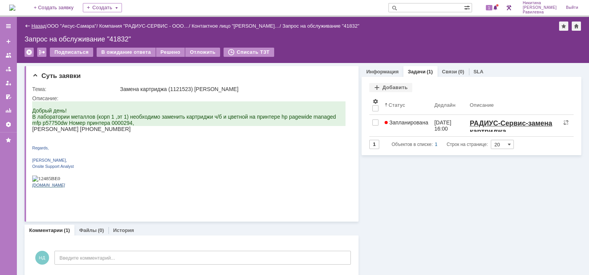
click at [32, 25] on link "Назад" at bounding box center [38, 26] width 14 height 6
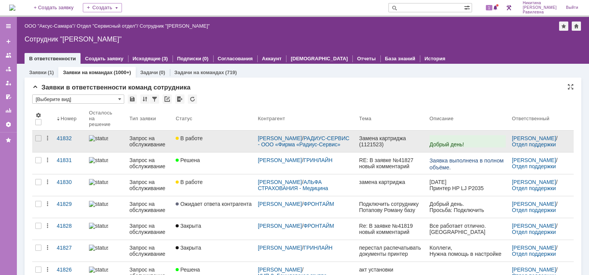
click at [147, 140] on div "Запрос на обслуживание" at bounding box center [150, 141] width 40 height 12
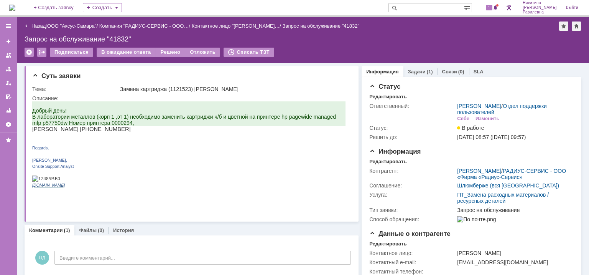
click at [413, 72] on link "Задачи" at bounding box center [417, 72] width 18 height 6
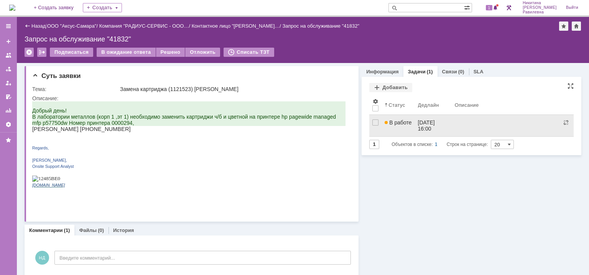
click at [410, 124] on link "В работе" at bounding box center [398, 125] width 33 height 21
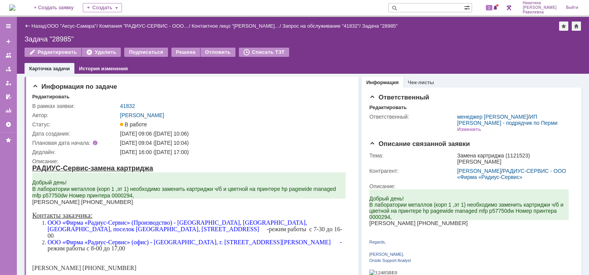
click at [39, 25] on link "Назад" at bounding box center [38, 26] width 14 height 6
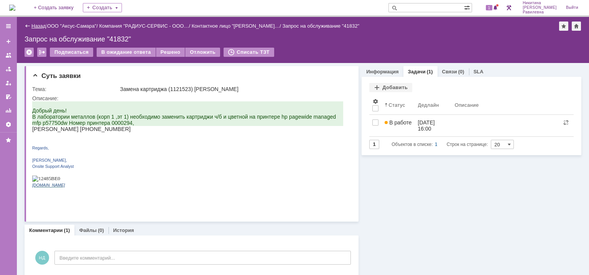
click at [36, 25] on link "Назад" at bounding box center [38, 26] width 14 height 6
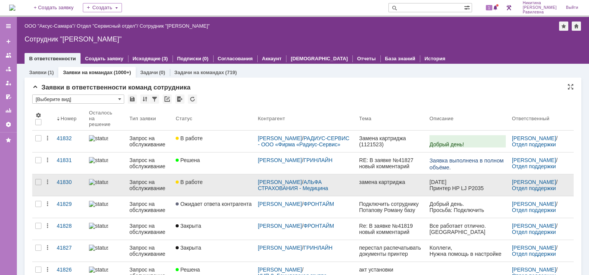
click at [165, 185] on div "Запрос на обслуживание" at bounding box center [150, 185] width 40 height 12
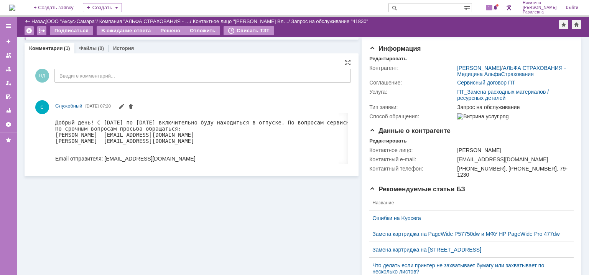
scroll to position [34, 0]
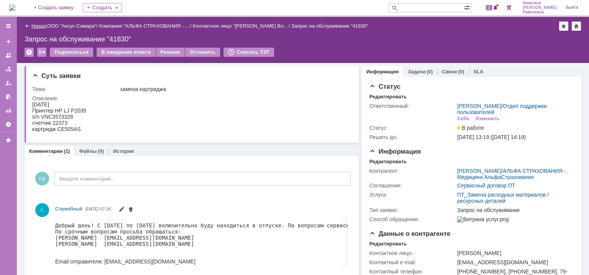
click at [35, 26] on link "Назад" at bounding box center [38, 26] width 14 height 6
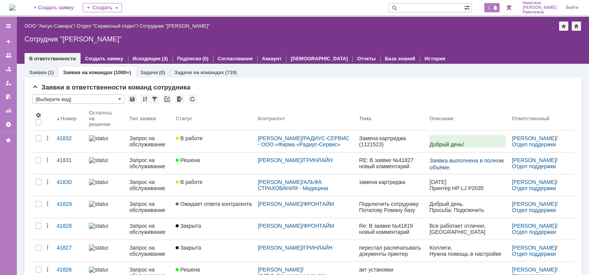
click at [493, 8] on span "1" at bounding box center [489, 7] width 7 height 5
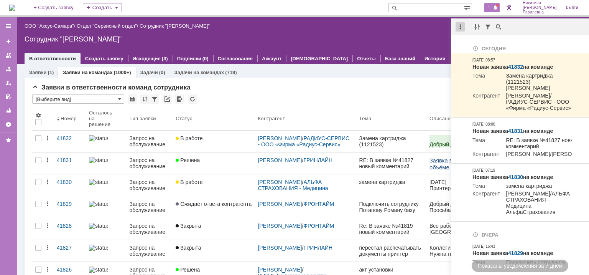
click at [459, 27] on div at bounding box center [460, 26] width 9 height 9
click at [476, 45] on div "Отметить уведомления прочитанными" at bounding box center [513, 46] width 103 height 5
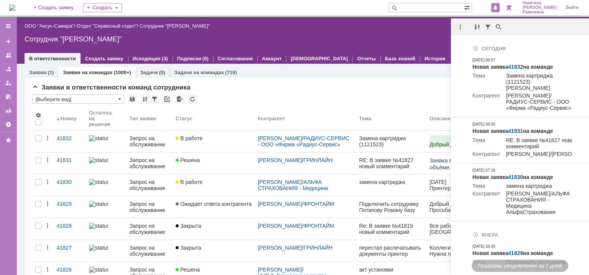
click at [330, 88] on div "Заявки в ответственности команд сотрудника" at bounding box center [303, 88] width 542 height 8
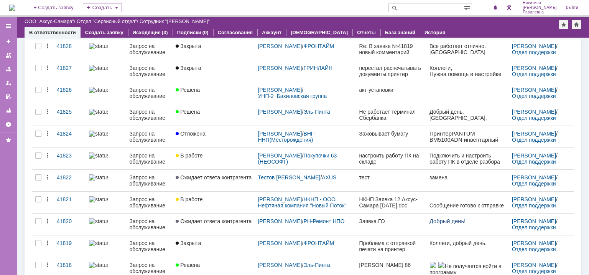
scroll to position [287, 0]
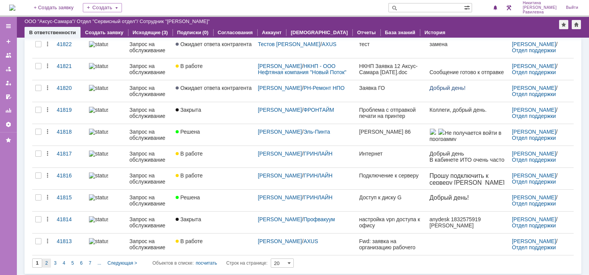
click at [46, 262] on span "2" at bounding box center [46, 262] width 3 height 5
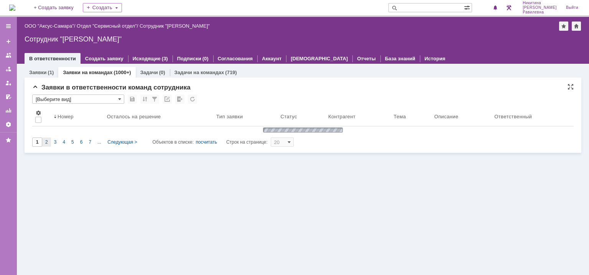
scroll to position [0, 0]
type input "2"
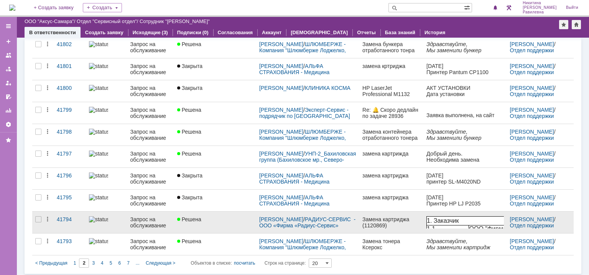
click at [145, 219] on div "Запрос на обслуживание" at bounding box center [150, 222] width 41 height 12
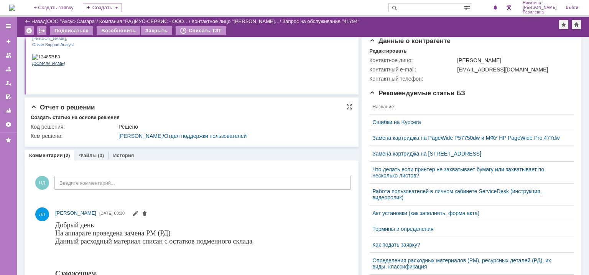
scroll to position [230, 0]
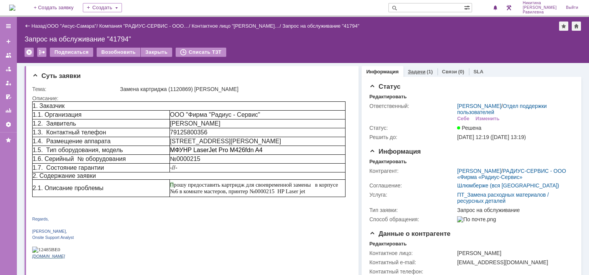
click at [420, 74] on div "Задачи (1)" at bounding box center [420, 71] width 25 height 5
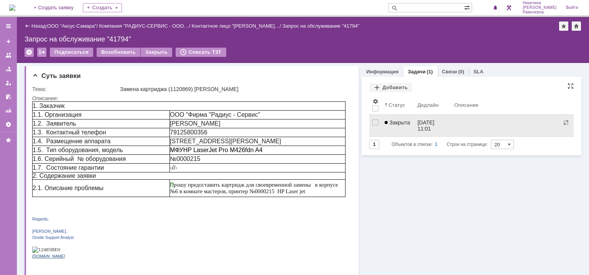
click at [402, 123] on span "Закрыта" at bounding box center [397, 122] width 25 height 6
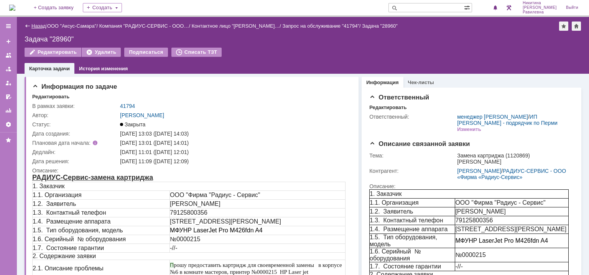
click at [40, 25] on link "Назад" at bounding box center [38, 26] width 14 height 6
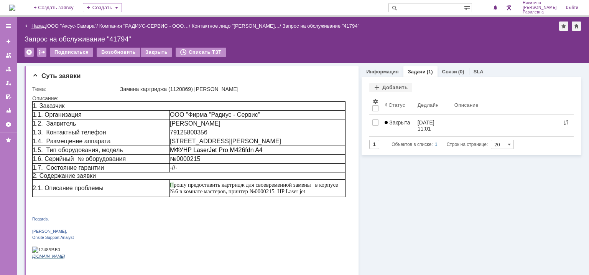
click at [38, 26] on link "Назад" at bounding box center [38, 26] width 14 height 6
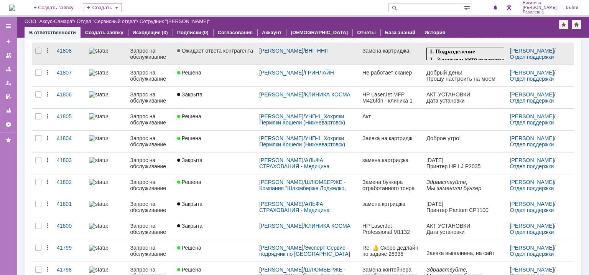
scroll to position [153, 0]
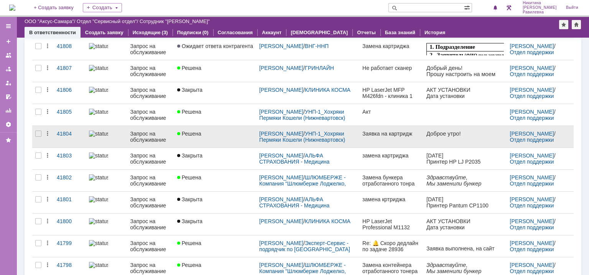
click at [154, 136] on div "Запрос на обслуживание" at bounding box center [150, 136] width 41 height 12
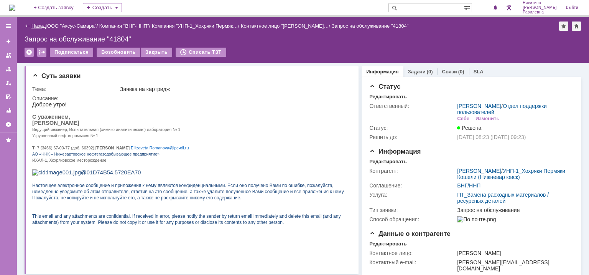
click at [35, 25] on link "Назад" at bounding box center [38, 26] width 14 height 6
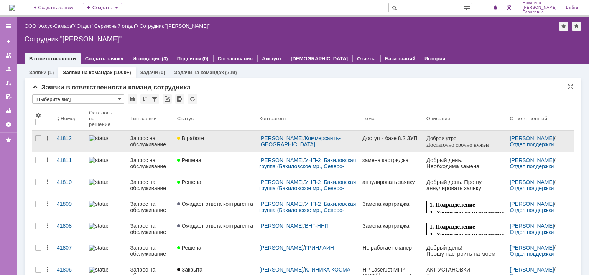
click at [145, 140] on div "Запрос на обслуживание" at bounding box center [150, 141] width 41 height 12
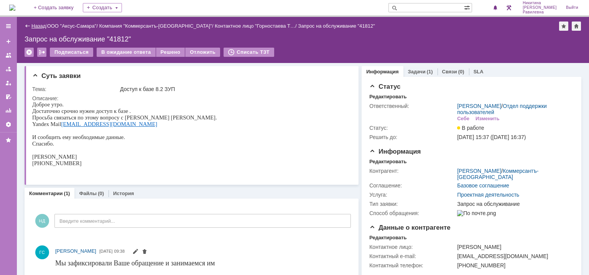
click at [32, 27] on link "Назад" at bounding box center [38, 26] width 14 height 6
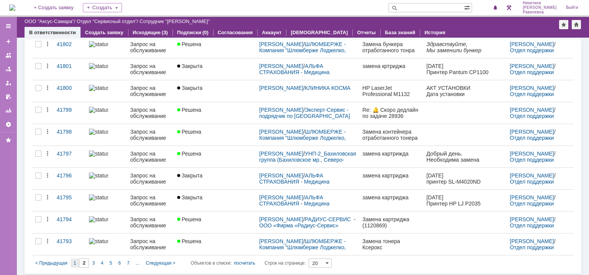
click at [74, 260] on span "1" at bounding box center [75, 262] width 3 height 5
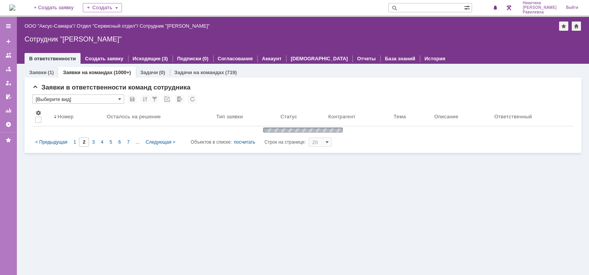
type input "1"
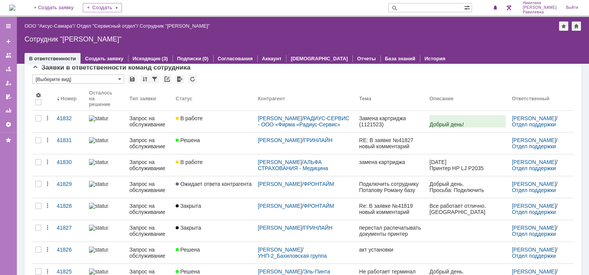
click at [144, 117] on div "Запрос на обслуживание" at bounding box center [150, 121] width 40 height 12
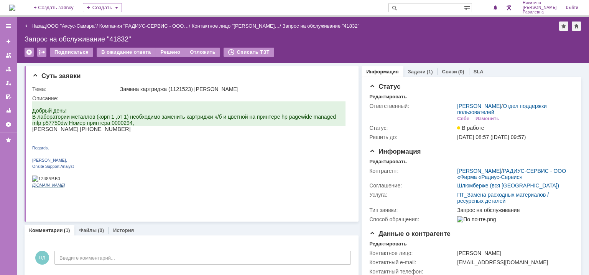
click at [415, 75] on div "Задачи (1)" at bounding box center [421, 71] width 34 height 11
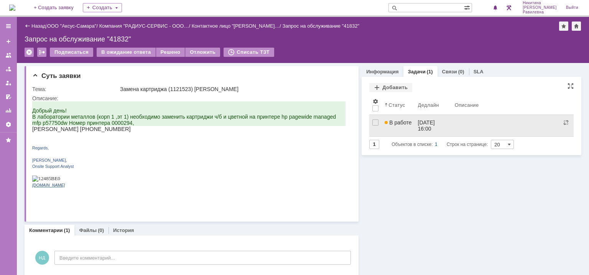
click at [404, 121] on span "В работе" at bounding box center [398, 122] width 27 height 6
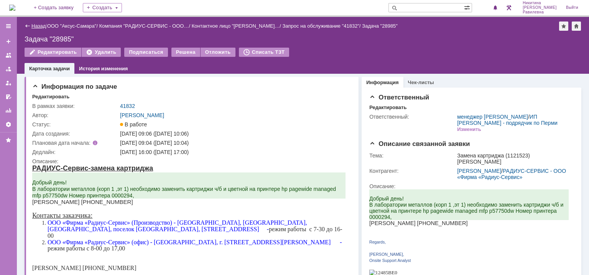
click at [34, 25] on link "Назад" at bounding box center [38, 26] width 14 height 6
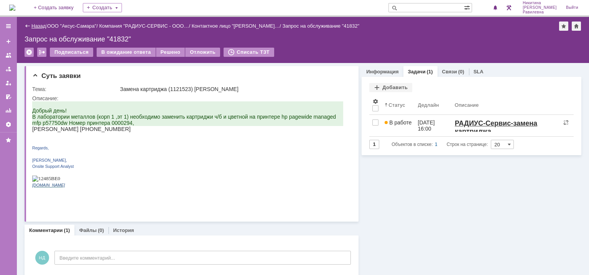
click at [36, 26] on link "Назад" at bounding box center [38, 26] width 14 height 6
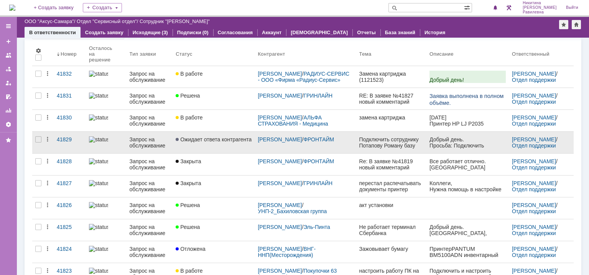
click at [138, 143] on div "Запрос на обслуживание" at bounding box center [150, 142] width 40 height 12
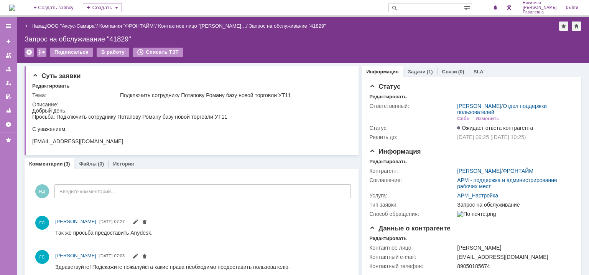
click at [415, 71] on link "Задачи" at bounding box center [417, 72] width 18 height 6
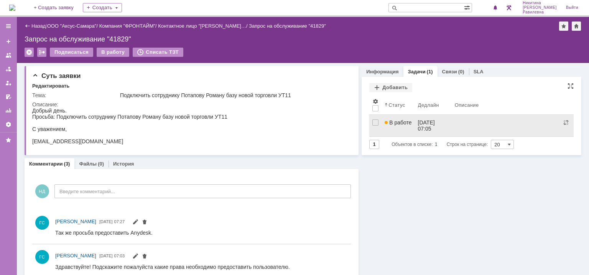
click at [424, 122] on div "19.09.2025 07:05" at bounding box center [427, 125] width 18 height 12
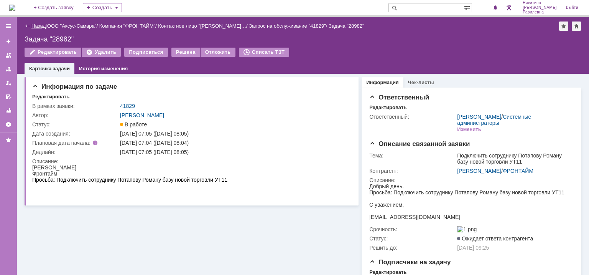
click at [38, 26] on link "Назад" at bounding box center [38, 26] width 14 height 6
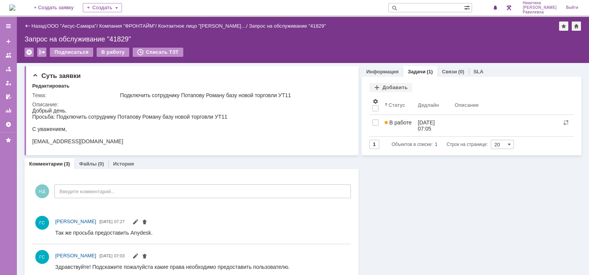
click at [38, 26] on link "Назад" at bounding box center [38, 26] width 14 height 6
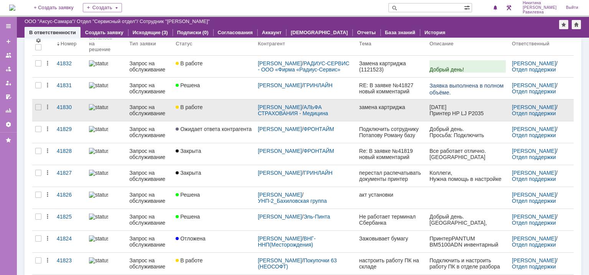
scroll to position [115, 0]
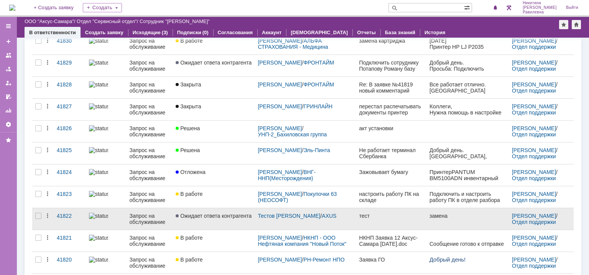
click at [152, 214] on div "Запрос на обслуживание" at bounding box center [150, 219] width 40 height 12
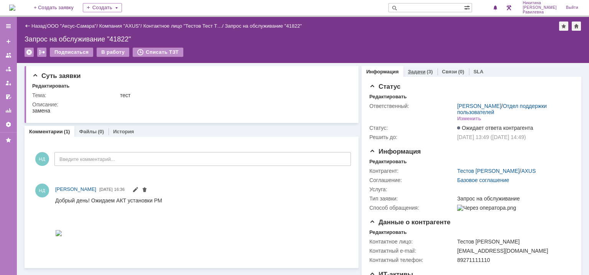
click at [412, 75] on div "Задачи (3)" at bounding box center [421, 71] width 34 height 11
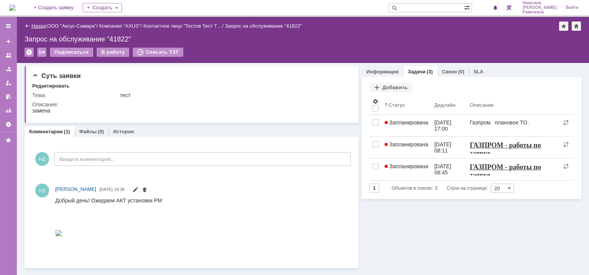
click at [37, 23] on link "Назад" at bounding box center [38, 26] width 14 height 6
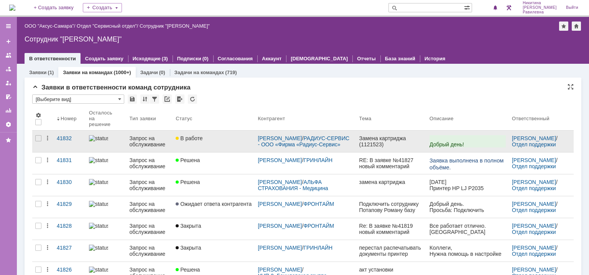
click at [140, 141] on div "Запрос на обслуживание" at bounding box center [150, 141] width 40 height 12
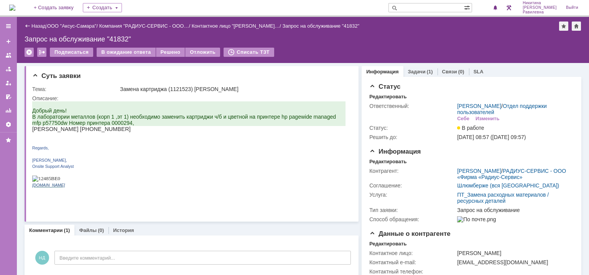
click at [410, 71] on link "Задачи" at bounding box center [417, 72] width 18 height 6
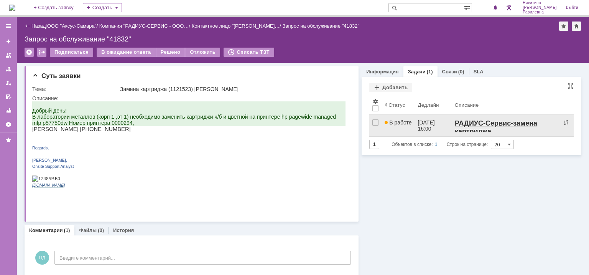
click at [420, 127] on div "17.09.2025 16:00" at bounding box center [427, 125] width 18 height 12
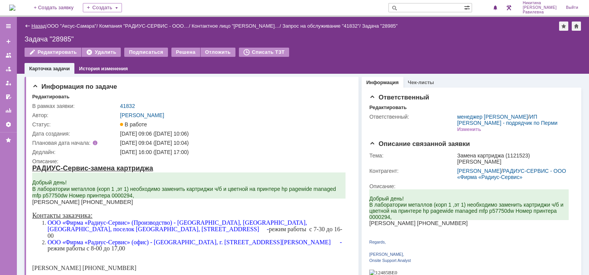
click at [35, 25] on link "Назад" at bounding box center [38, 26] width 14 height 6
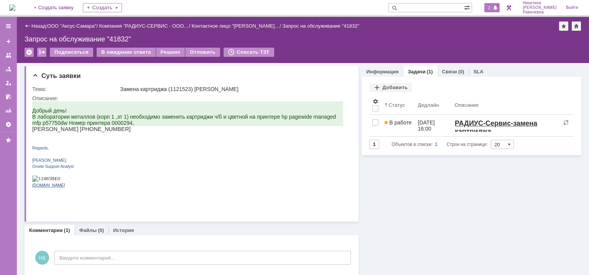
click at [498, 9] on span at bounding box center [495, 8] width 5 height 6
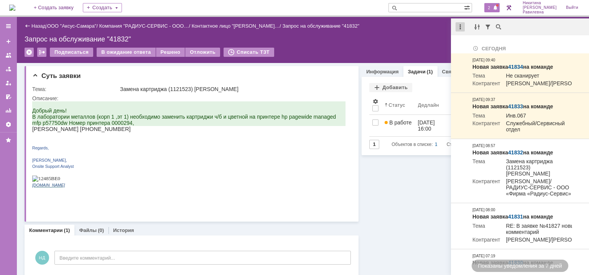
click at [460, 26] on div at bounding box center [460, 26] width 9 height 9
click at [481, 45] on div "Отметить уведомления прочитанными" at bounding box center [513, 46] width 103 height 5
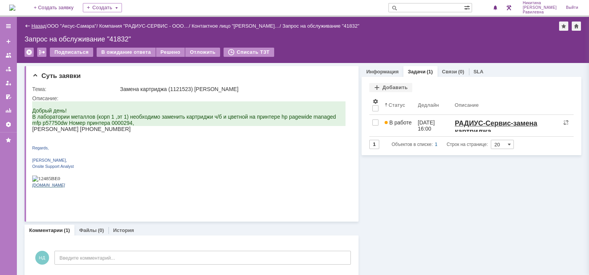
click at [43, 23] on link "Назад" at bounding box center [38, 26] width 14 height 6
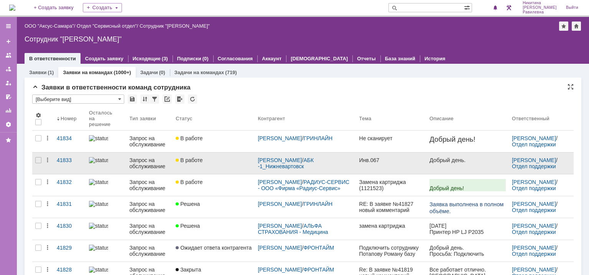
click at [140, 160] on div "Запрос на обслуживание" at bounding box center [150, 163] width 40 height 12
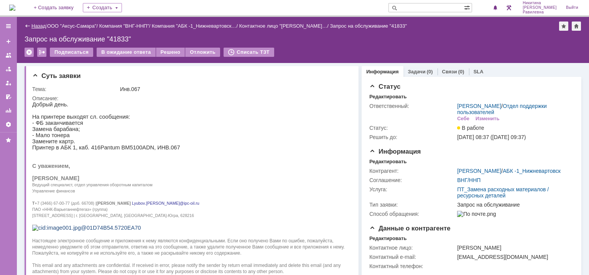
click at [35, 25] on link "Назад" at bounding box center [38, 26] width 14 height 6
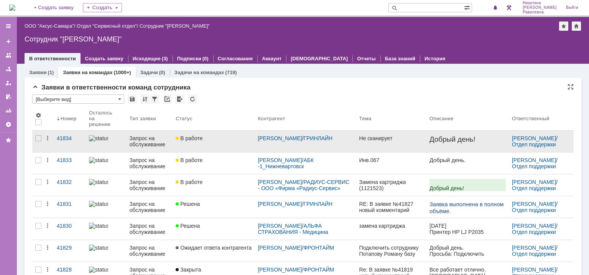
click at [148, 139] on div "Запрос на обслуживание" at bounding box center [150, 141] width 40 height 12
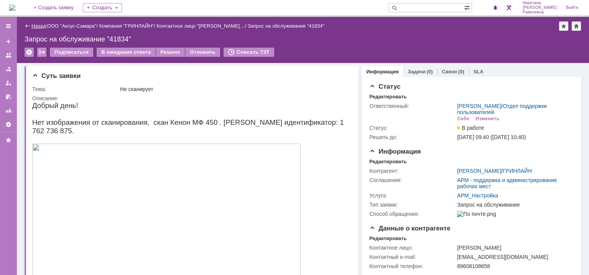
click at [35, 24] on link "Назад" at bounding box center [38, 26] width 14 height 6
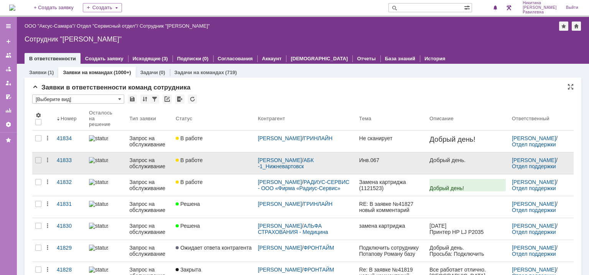
click at [149, 163] on div "Запрос на обслуживание" at bounding box center [150, 163] width 40 height 12
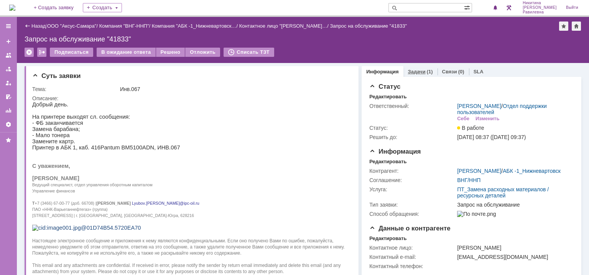
click at [410, 72] on link "Задачи" at bounding box center [417, 72] width 18 height 6
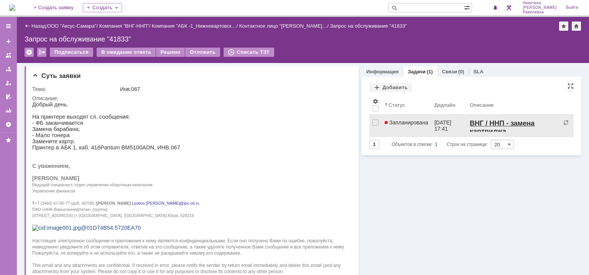
click at [424, 124] on span "Запланирована" at bounding box center [407, 122] width 44 height 6
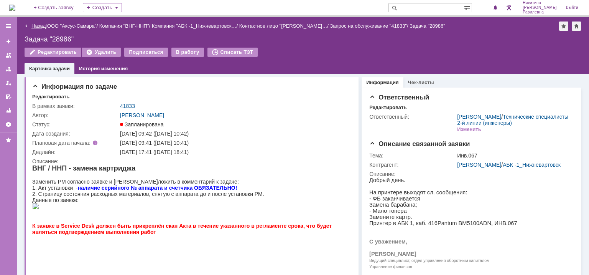
click at [43, 25] on link "Назад" at bounding box center [38, 26] width 14 height 6
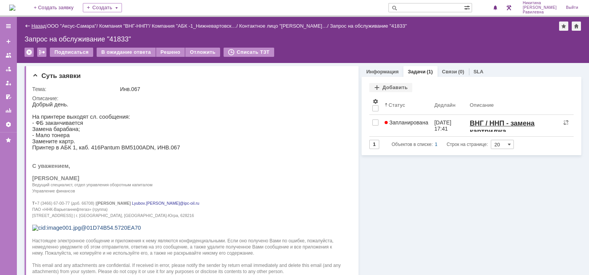
click at [36, 27] on link "Назад" at bounding box center [38, 26] width 14 height 6
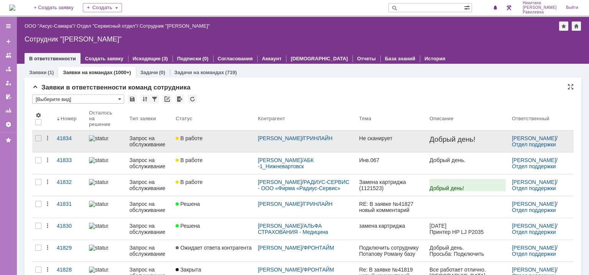
click at [137, 140] on div "Запрос на обслуживание" at bounding box center [150, 141] width 40 height 12
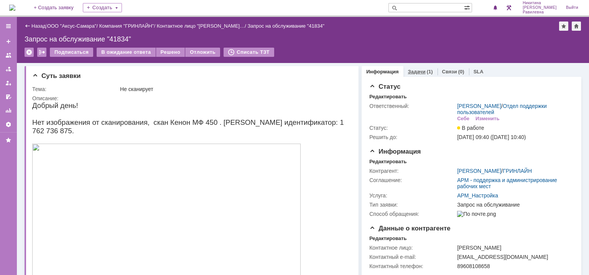
click at [417, 71] on link "Задачи" at bounding box center [417, 72] width 18 height 6
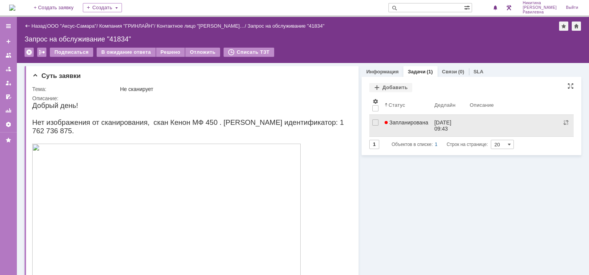
click at [410, 124] on span "Запланирована" at bounding box center [407, 122] width 44 height 6
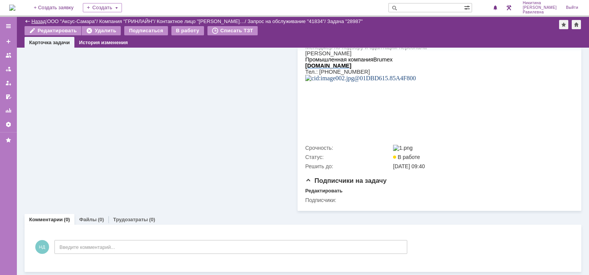
click at [40, 22] on link "Назад" at bounding box center [38, 21] width 14 height 6
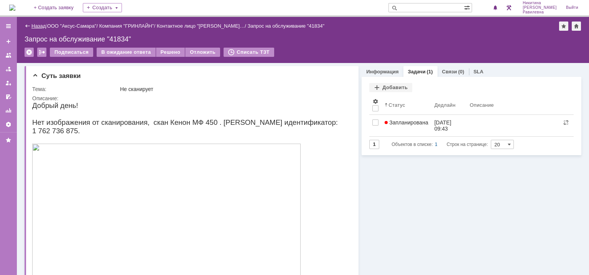
click at [36, 28] on link "Назад" at bounding box center [38, 26] width 14 height 6
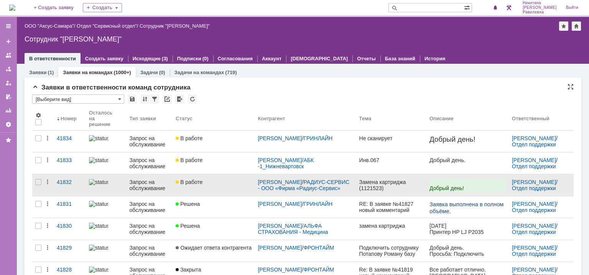
click at [142, 185] on div "Запрос на обслуживание" at bounding box center [150, 185] width 40 height 12
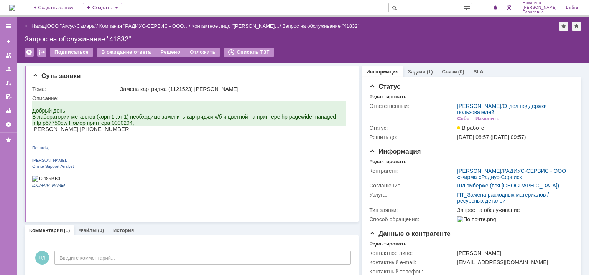
click at [419, 72] on link "Задачи" at bounding box center [417, 72] width 18 height 6
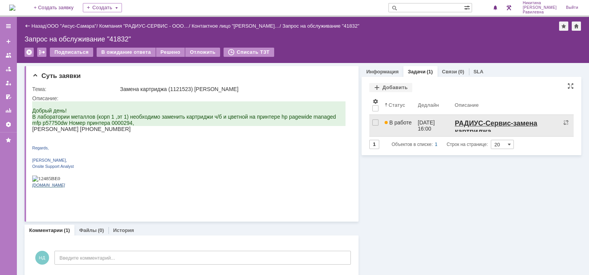
click at [406, 128] on link "В работе" at bounding box center [398, 125] width 33 height 21
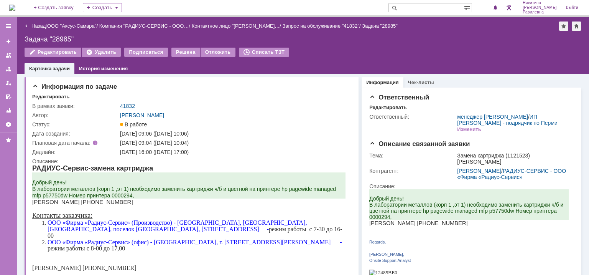
click at [42, 29] on div "Назад | ООО "Аксус-Самара" / Компания "РАДИУС-СЕРВИС - ООО… / Контактное лицо "…" at bounding box center [303, 25] width 557 height 9
click at [40, 27] on link "Назад" at bounding box center [38, 26] width 14 height 6
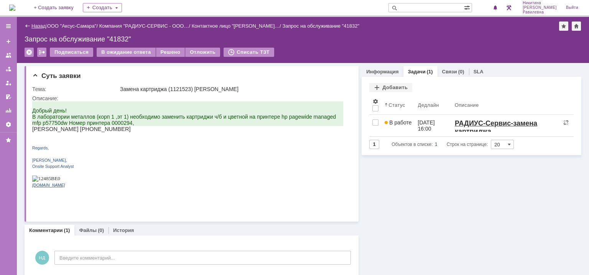
click at [37, 27] on link "Назад" at bounding box center [38, 26] width 14 height 6
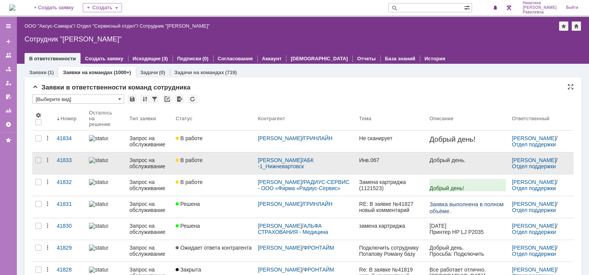
click at [146, 166] on div "Запрос на обслуживание" at bounding box center [150, 163] width 40 height 12
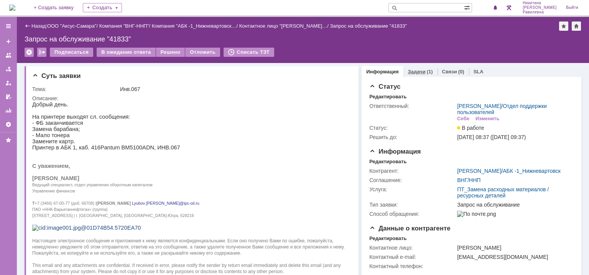
click at [416, 72] on link "Задачи" at bounding box center [417, 72] width 18 height 6
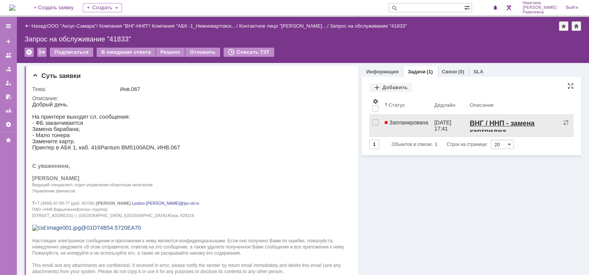
click at [419, 121] on span "Запланирована" at bounding box center [407, 122] width 44 height 6
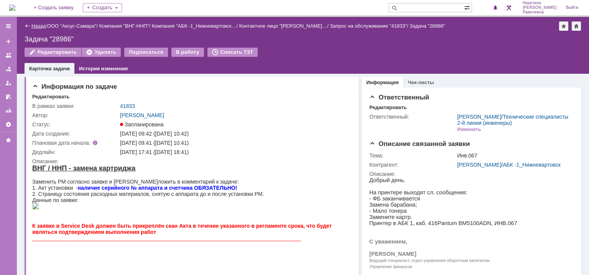
click at [41, 26] on link "Назад" at bounding box center [38, 26] width 14 height 6
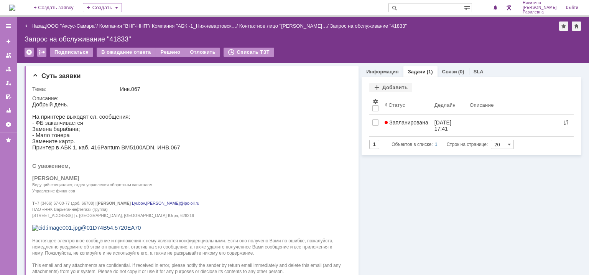
click at [41, 26] on link "Назад" at bounding box center [38, 26] width 14 height 6
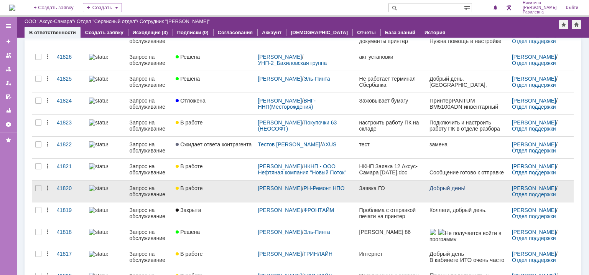
click at [136, 186] on div "Запрос на обслуживание" at bounding box center [150, 191] width 40 height 12
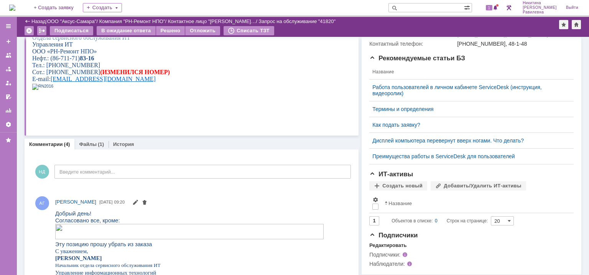
scroll to position [188, 0]
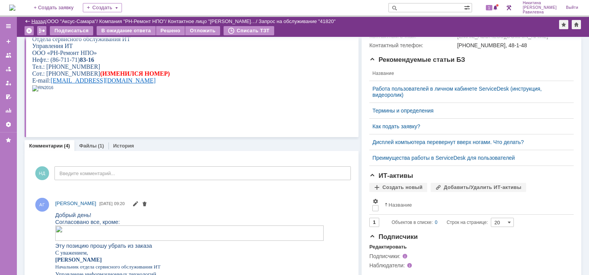
click at [31, 20] on link "Назад" at bounding box center [38, 21] width 14 height 6
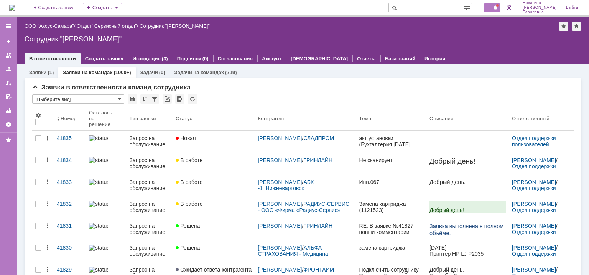
click at [493, 8] on span "1" at bounding box center [489, 7] width 7 height 5
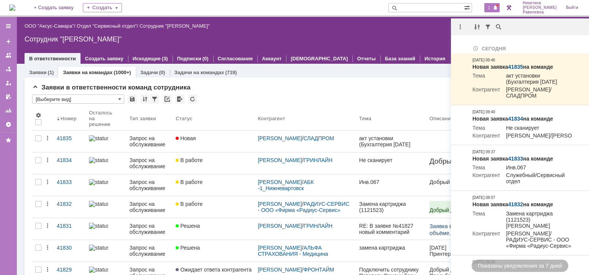
click at [400, 36] on div "Сотрудник "[PERSON_NAME]"" at bounding box center [303, 39] width 557 height 8
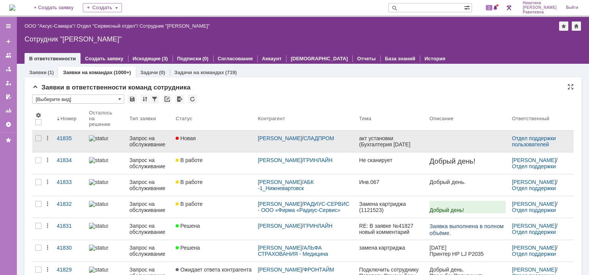
click at [146, 135] on div "Запрос на обслуживание" at bounding box center [150, 141] width 40 height 12
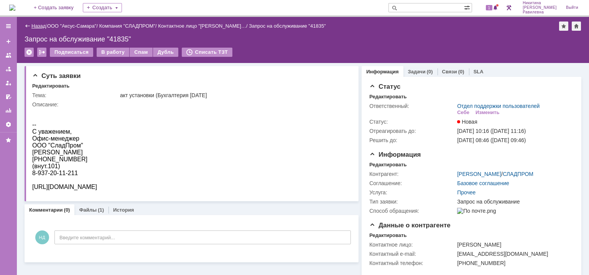
click at [35, 26] on link "Назад" at bounding box center [38, 26] width 14 height 6
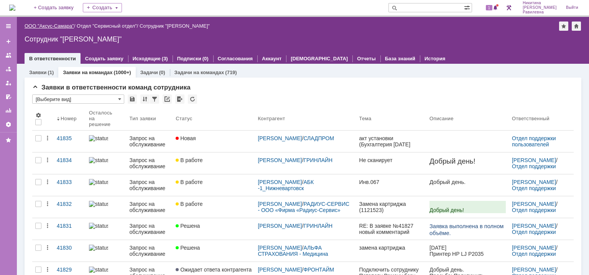
click at [51, 26] on link "ООО "Аксус-Самара"" at bounding box center [49, 26] width 49 height 6
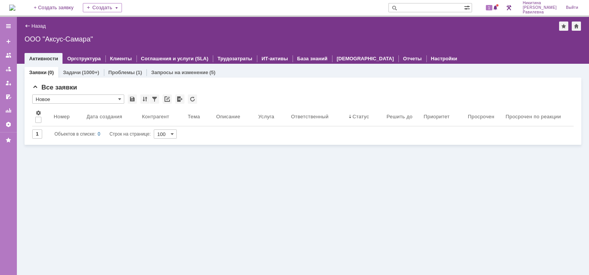
click at [15, 7] on img at bounding box center [12, 8] width 6 height 6
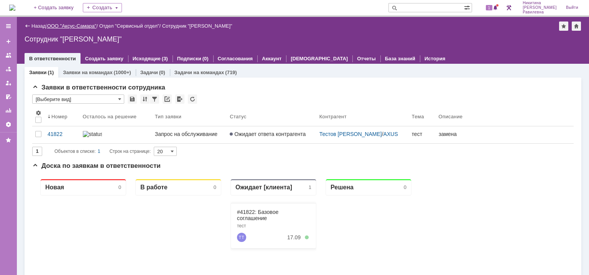
click at [77, 23] on link "ООО "Аксус-Самара"" at bounding box center [71, 26] width 49 height 6
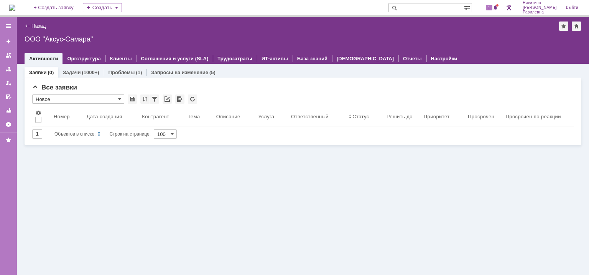
drag, startPoint x: 20, startPoint y: 7, endPoint x: 26, endPoint y: 11, distance: 6.9
click at [15, 8] on img at bounding box center [12, 8] width 6 height 6
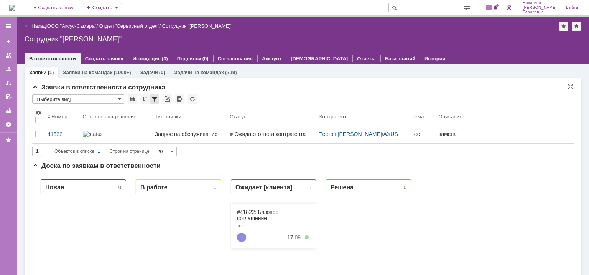
click at [155, 102] on div at bounding box center [154, 98] width 9 height 9
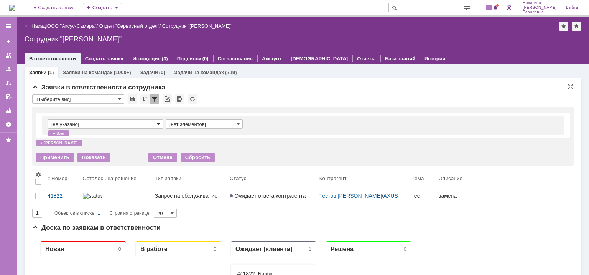
click at [157, 124] on span at bounding box center [158, 124] width 3 height 6
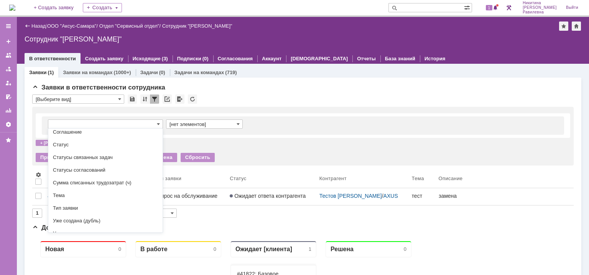
scroll to position [232, 0]
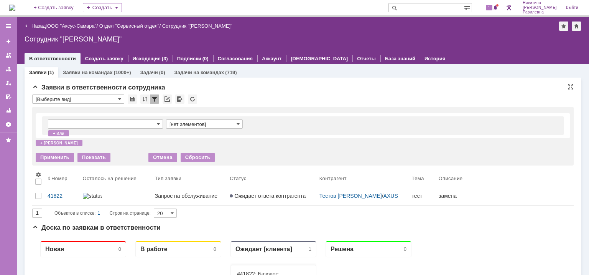
click at [261, 103] on div "* [Выберите вид]" at bounding box center [303, 99] width 542 height 10
type input "[не указано]"
click at [165, 155] on div "Отмена" at bounding box center [162, 157] width 29 height 9
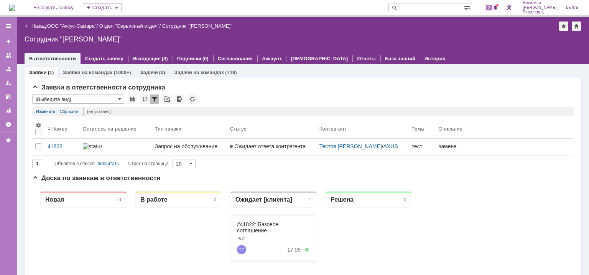
click at [76, 29] on div "Назад | ООО "Аксус-Самара" / Отдел "Сервисный отдел" / Сотрудник "Никитина Диан…" at bounding box center [303, 25] width 557 height 9
click at [77, 26] on link "ООО "Аксус-Самара"" at bounding box center [71, 26] width 49 height 6
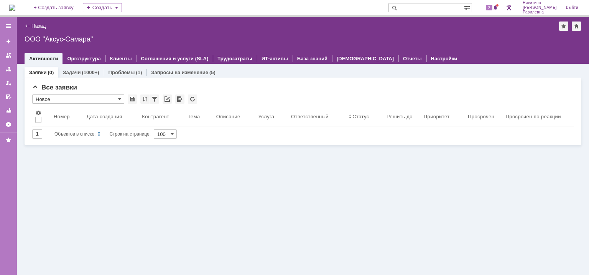
click at [15, 6] on img at bounding box center [12, 8] width 6 height 6
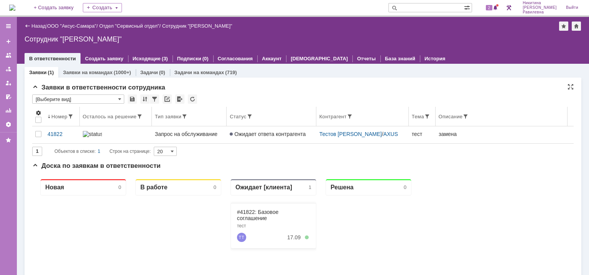
click at [37, 112] on span at bounding box center [38, 113] width 6 height 6
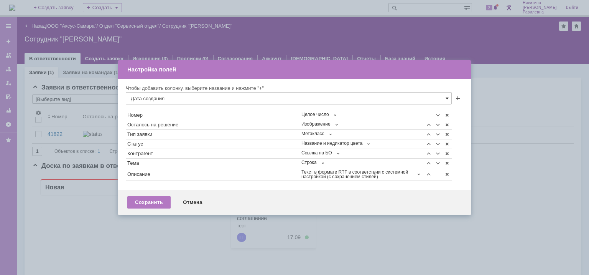
click at [446, 98] on span at bounding box center [447, 98] width 3 height 6
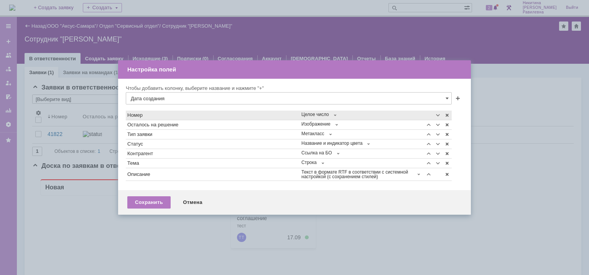
click at [165, 114] on span "Дата создания" at bounding box center [289, 112] width 316 height 6
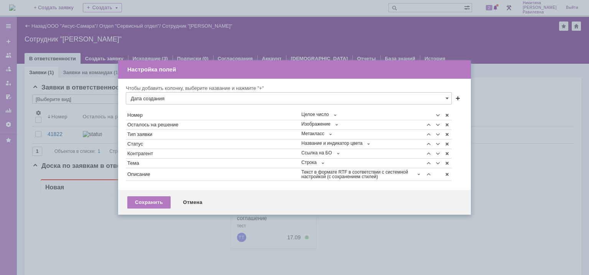
click at [457, 98] on span at bounding box center [458, 99] width 6 height 6
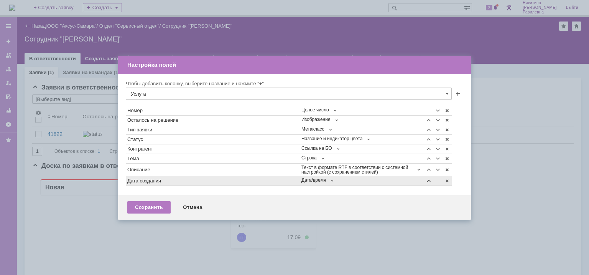
click at [428, 180] on span at bounding box center [429, 181] width 6 height 6
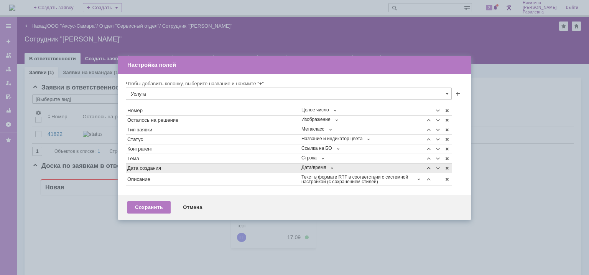
click at [429, 167] on span at bounding box center [429, 168] width 6 height 6
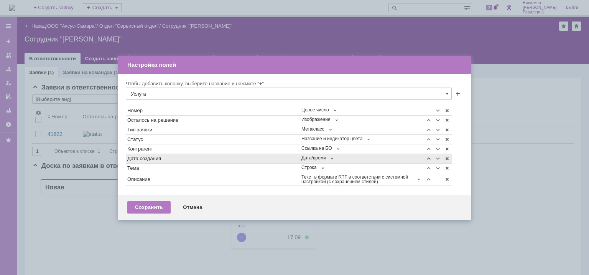
click at [428, 157] on span at bounding box center [429, 158] width 6 height 6
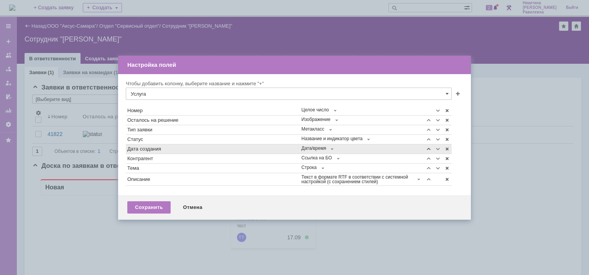
click at [429, 150] on span at bounding box center [429, 149] width 6 height 6
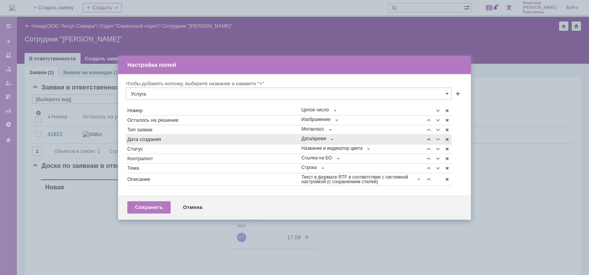
click at [429, 139] on span at bounding box center [429, 139] width 6 height 6
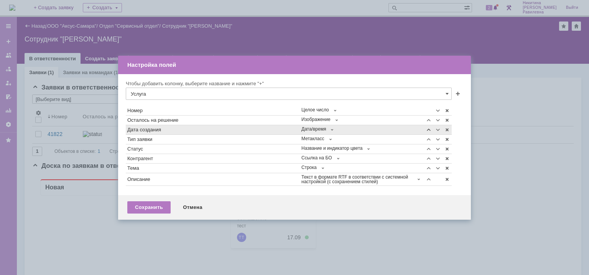
click at [429, 132] on span at bounding box center [429, 130] width 6 height 6
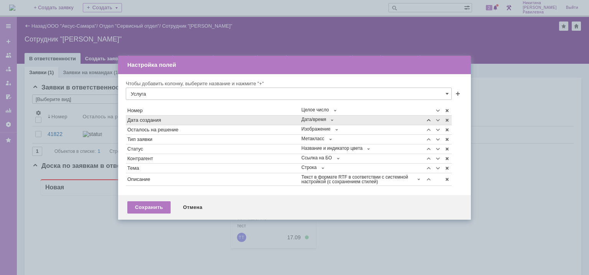
click at [429, 121] on span at bounding box center [429, 120] width 6 height 6
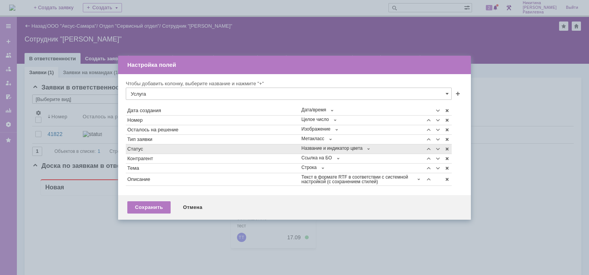
click at [173, 149] on div "Статус" at bounding box center [212, 148] width 171 height 5
click at [428, 149] on span at bounding box center [429, 149] width 6 height 6
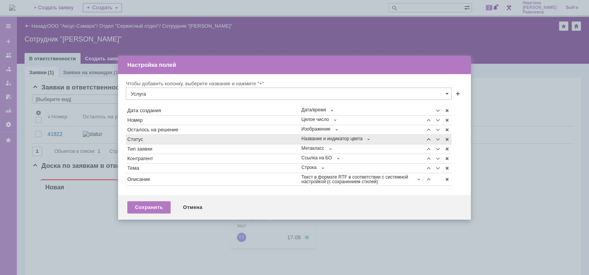
click at [429, 140] on span at bounding box center [429, 139] width 6 height 6
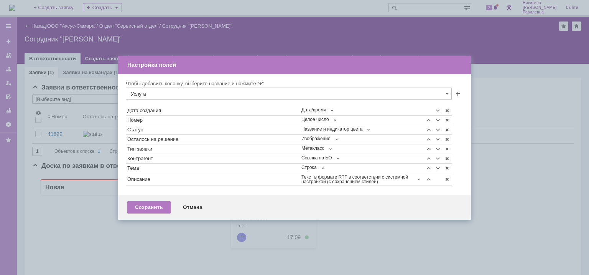
drag, startPoint x: 460, startPoint y: 94, endPoint x: 451, endPoint y: 91, distance: 10.1
click at [460, 94] on span at bounding box center [458, 94] width 6 height 6
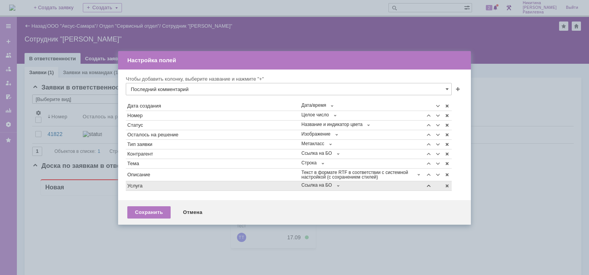
click at [429, 184] on span at bounding box center [429, 186] width 6 height 6
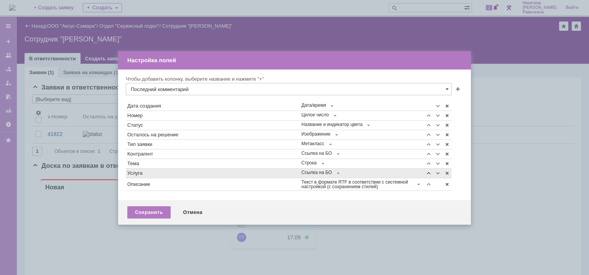
click at [429, 174] on span at bounding box center [429, 173] width 6 height 6
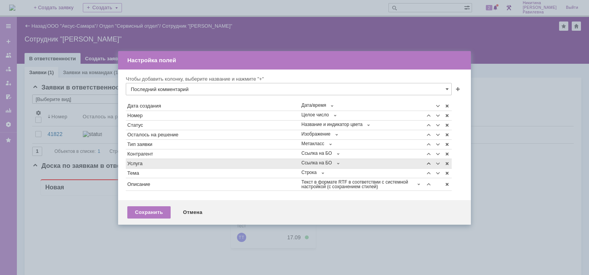
click at [430, 163] on span at bounding box center [429, 163] width 6 height 6
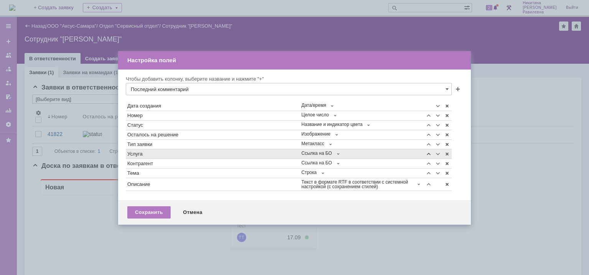
click at [429, 153] on span at bounding box center [429, 154] width 6 height 6
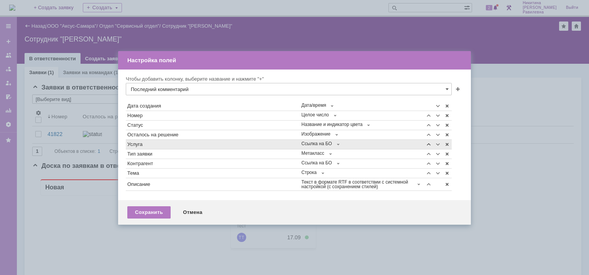
click at [430, 145] on span at bounding box center [429, 144] width 6 height 6
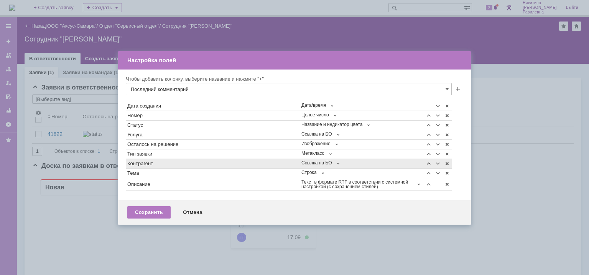
click at [428, 162] on span at bounding box center [429, 163] width 6 height 6
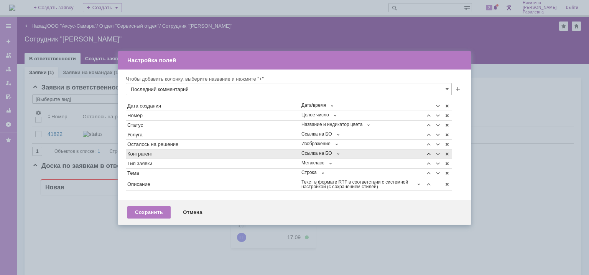
click at [428, 152] on span at bounding box center [429, 154] width 6 height 6
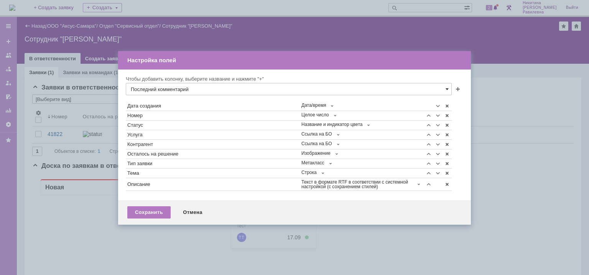
click at [448, 89] on span at bounding box center [447, 89] width 3 height 6
click at [190, 191] on span "Статусы связанных задач" at bounding box center [289, 191] width 316 height 6
click at [457, 88] on span at bounding box center [458, 90] width 6 height 6
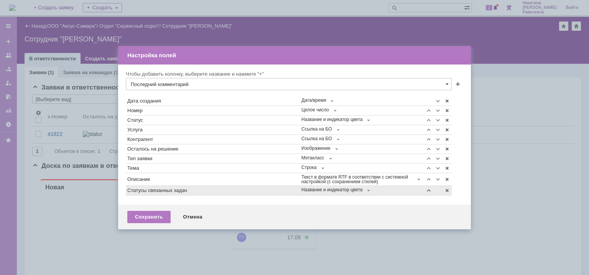
click at [429, 190] on span at bounding box center [429, 190] width 6 height 6
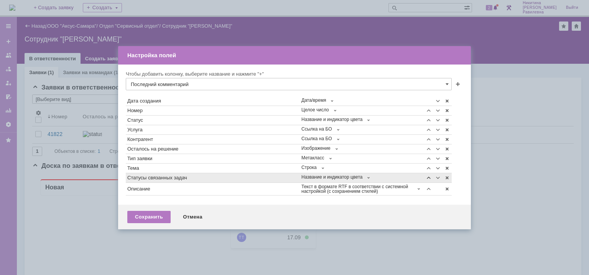
click at [429, 178] on span at bounding box center [429, 178] width 6 height 6
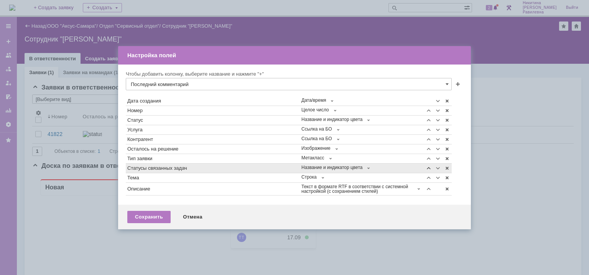
click at [429, 168] on span at bounding box center [429, 168] width 6 height 6
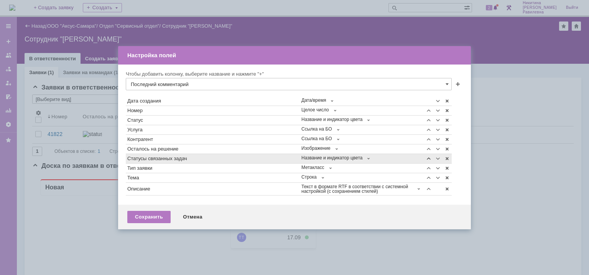
click at [427, 159] on span at bounding box center [429, 158] width 6 height 6
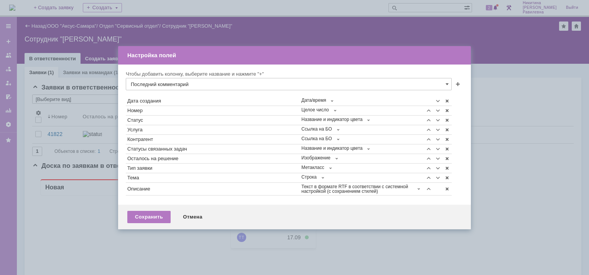
click at [445, 84] on div "Последний комментарий" at bounding box center [289, 84] width 326 height 12
click at [447, 82] on span at bounding box center [447, 84] width 3 height 6
drag, startPoint x: 177, startPoint y: 136, endPoint x: 194, endPoint y: 137, distance: 16.5
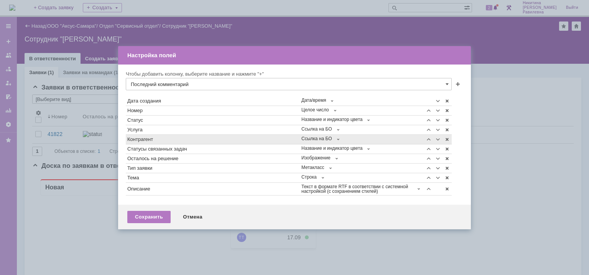
click at [176, 136] on span "Решить до" at bounding box center [289, 136] width 316 height 6
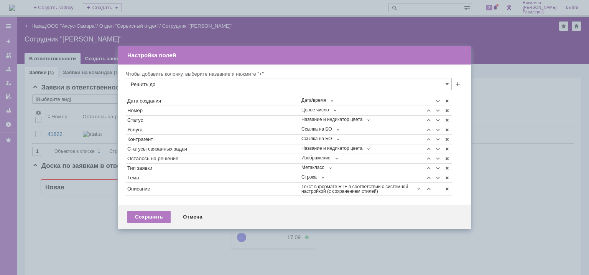
drag, startPoint x: 458, startPoint y: 84, endPoint x: 453, endPoint y: 86, distance: 5.3
click at [458, 84] on span at bounding box center [458, 85] width 6 height 6
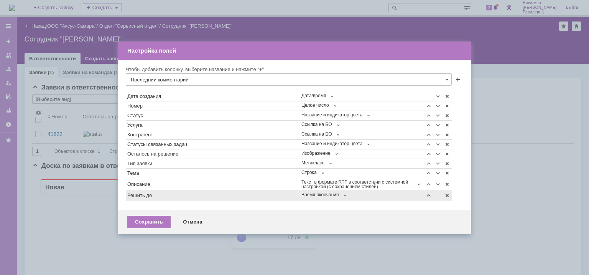
click at [429, 193] on span at bounding box center [429, 195] width 6 height 6
click at [429, 194] on span at bounding box center [429, 194] width 6 height 6
click at [430, 194] on span at bounding box center [429, 195] width 6 height 6
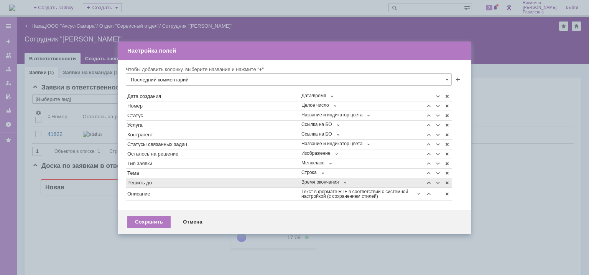
click at [431, 182] on span at bounding box center [429, 183] width 6 height 6
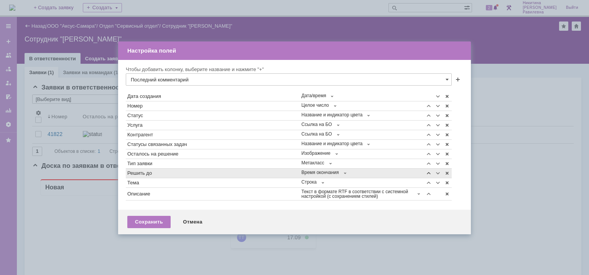
click at [430, 173] on span at bounding box center [429, 173] width 6 height 6
click at [427, 168] on td at bounding box center [428, 173] width 9 height 10
click at [429, 171] on span at bounding box center [429, 173] width 6 height 6
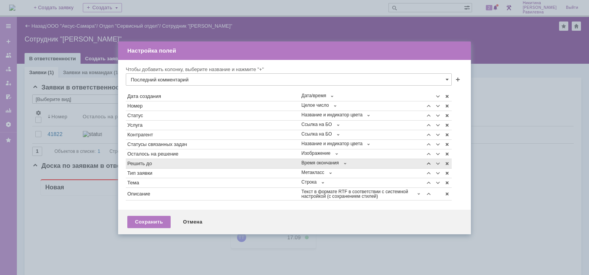
click at [429, 163] on span at bounding box center [429, 163] width 6 height 6
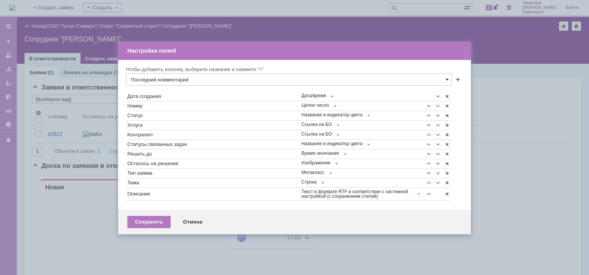
click at [447, 78] on span at bounding box center [447, 79] width 3 height 6
click at [461, 95] on table "Дата создания Дата/время Номер Целое число Статус Название и индикатор цвета Ус…" at bounding box center [295, 146] width 338 height 109
click at [447, 172] on span at bounding box center [447, 173] width 6 height 6
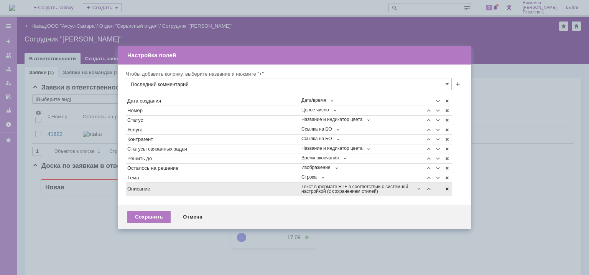
click at [448, 187] on span at bounding box center [447, 189] width 6 height 6
type input "Описание"
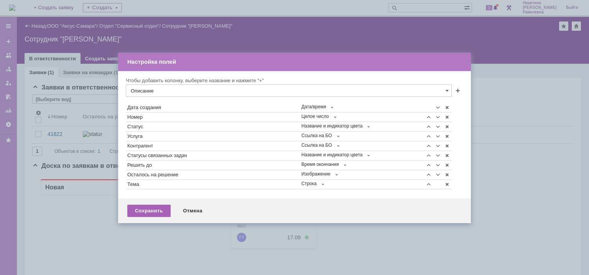
click at [153, 210] on div "Сохранить" at bounding box center [148, 210] width 43 height 12
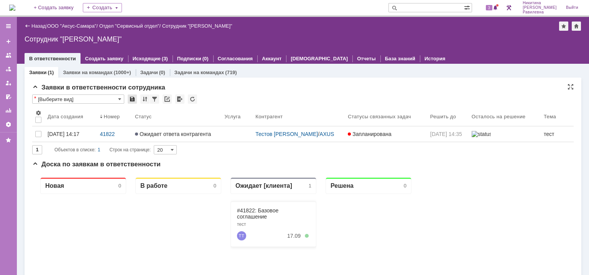
click at [131, 99] on div at bounding box center [132, 98] width 9 height 9
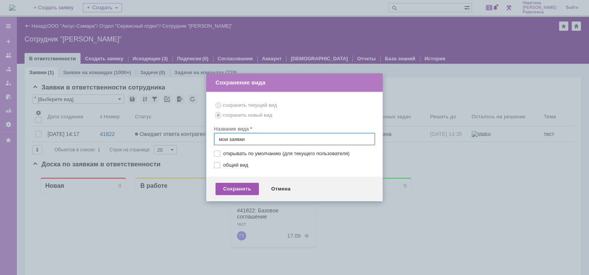
type input "мои заявки"
click at [243, 189] on div "Сохранить" at bounding box center [237, 189] width 43 height 12
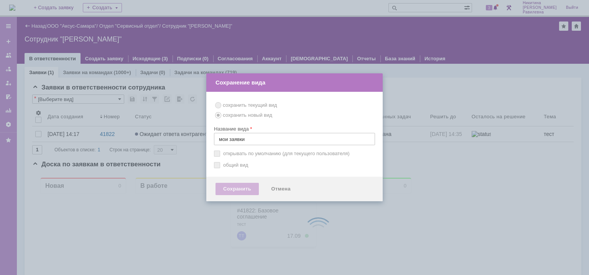
type input "мои заявки"
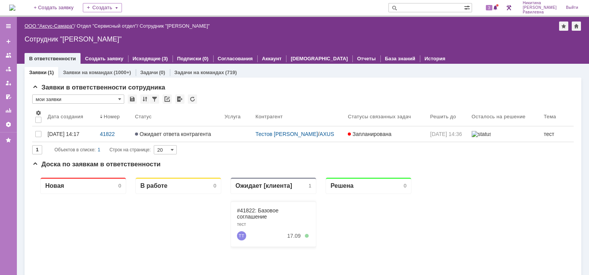
click at [51, 24] on link "ООО "Аксус-Самара"" at bounding box center [49, 26] width 49 height 6
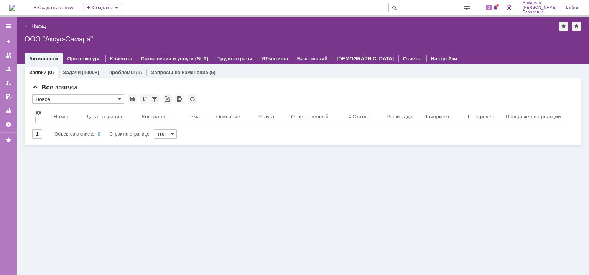
click at [15, 8] on img at bounding box center [12, 8] width 6 height 6
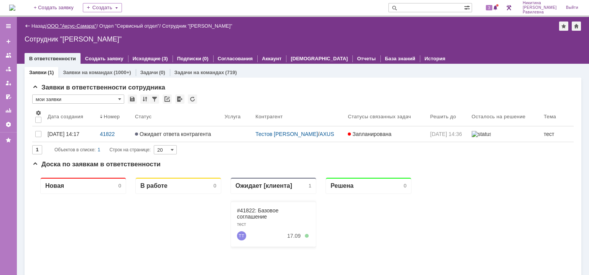
click at [77, 25] on link "ООО "Аксус-Самара"" at bounding box center [71, 26] width 49 height 6
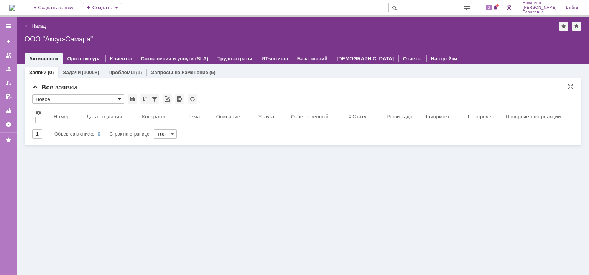
click at [120, 100] on span at bounding box center [119, 99] width 3 height 6
drag, startPoint x: 181, startPoint y: 210, endPoint x: 180, endPoint y: 204, distance: 6.6
click at [181, 210] on div "Заявки (0) Задачи (1000+) Проблемы (1) Запросы на изменение (5) Все заявки * Но…" at bounding box center [303, 169] width 572 height 211
type input "Новое"
click at [15, 8] on img at bounding box center [12, 8] width 6 height 6
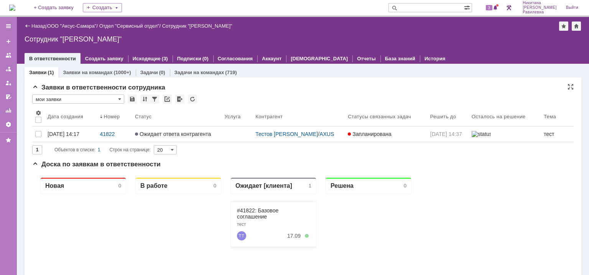
click at [118, 101] on input "мои заявки" at bounding box center [78, 98] width 92 height 9
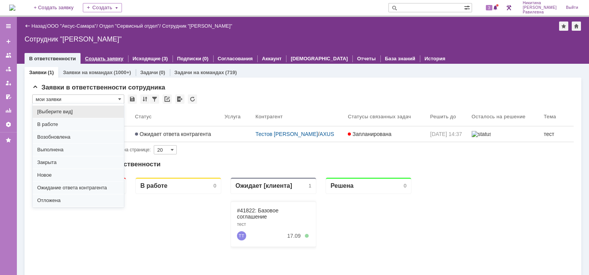
scroll to position [20, 0]
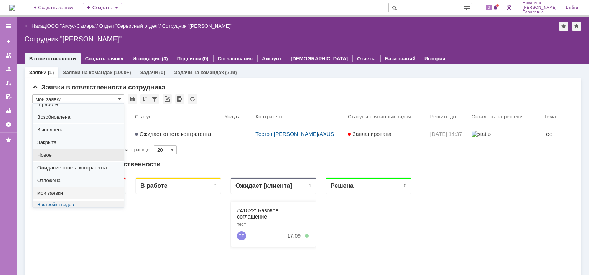
click at [65, 154] on span "Новое" at bounding box center [78, 155] width 82 height 6
type input "Новое"
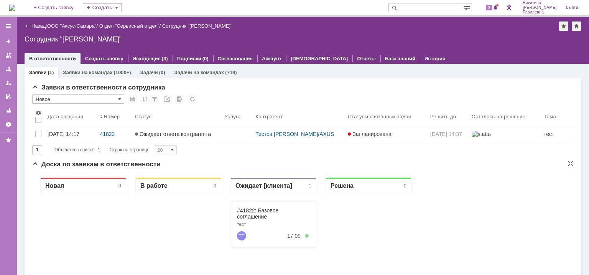
type input "100"
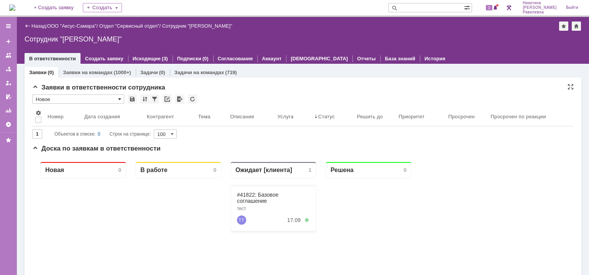
click at [120, 99] on span at bounding box center [119, 99] width 3 height 6
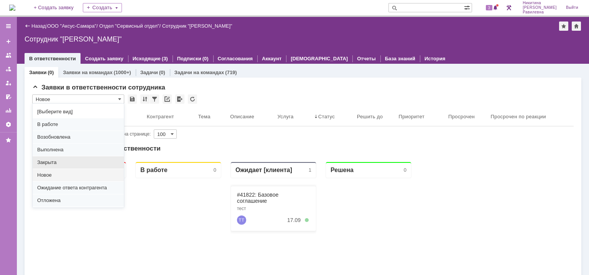
click at [69, 158] on div "Закрыта" at bounding box center [78, 162] width 91 height 12
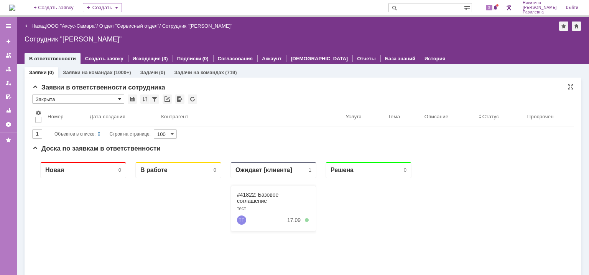
click at [120, 99] on span at bounding box center [119, 99] width 3 height 6
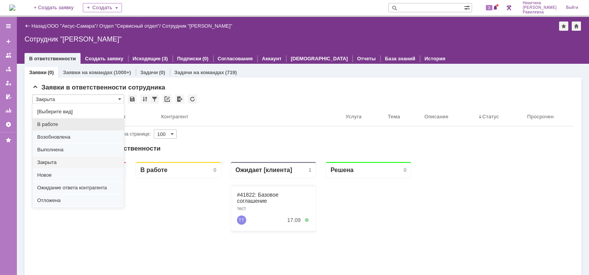
click at [66, 124] on span "В работе" at bounding box center [78, 124] width 82 height 6
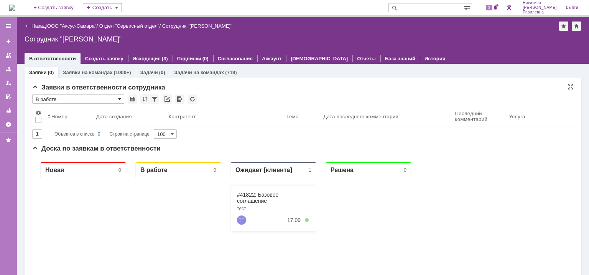
click at [120, 100] on span at bounding box center [119, 99] width 3 height 6
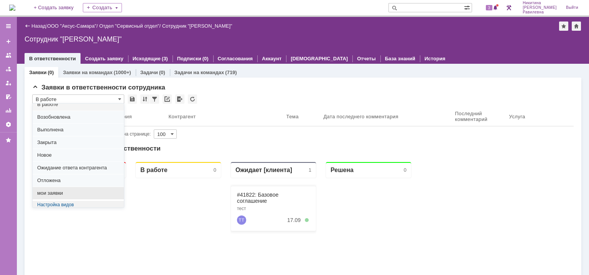
click at [71, 192] on span "мои заявки" at bounding box center [78, 193] width 82 height 6
type input "мои заявки"
type input "20"
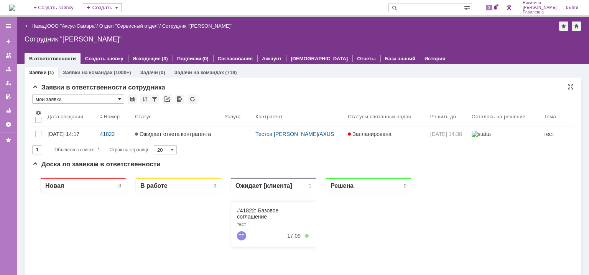
click at [120, 98] on span at bounding box center [119, 99] width 3 height 6
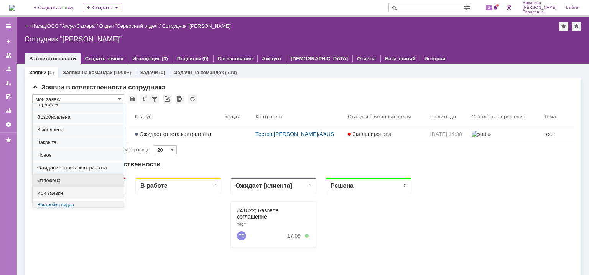
click at [68, 180] on span "Отложена" at bounding box center [78, 180] width 82 height 6
type input "Отложена"
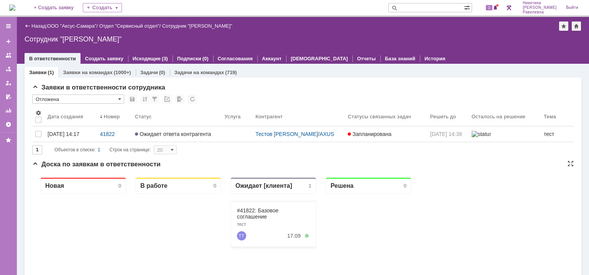
type input "100"
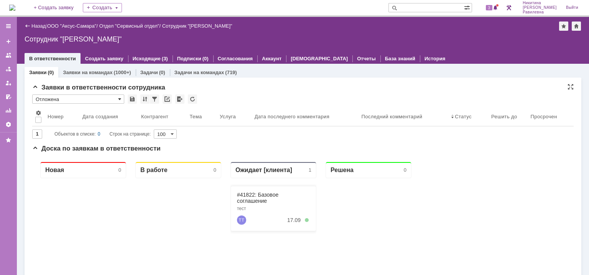
click at [119, 98] on span at bounding box center [119, 99] width 3 height 6
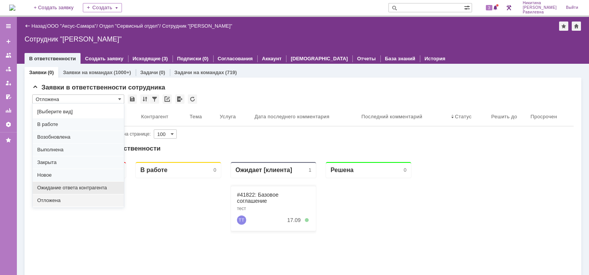
drag, startPoint x: 83, startPoint y: 185, endPoint x: 49, endPoint y: 29, distance: 159.0
click at [83, 185] on span "Ожидание ответа контрагента" at bounding box center [78, 188] width 82 height 6
type input "Ожидание ответа контрагента"
type input "20"
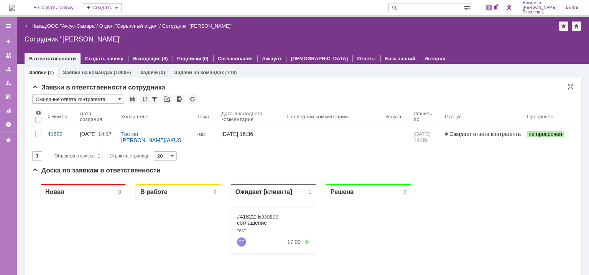
scroll to position [0, 0]
click at [121, 98] on span at bounding box center [119, 99] width 3 height 6
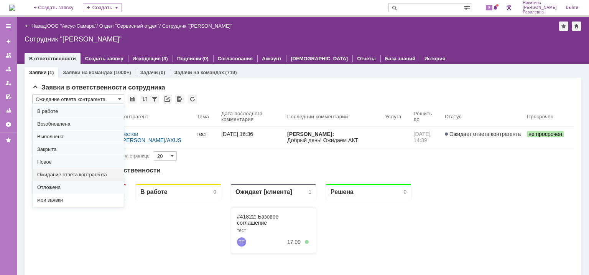
scroll to position [20, 0]
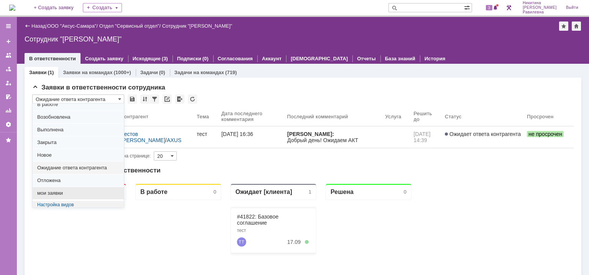
click at [68, 192] on span "мои заявки" at bounding box center [78, 193] width 82 height 6
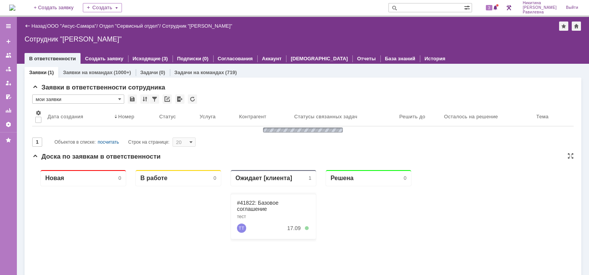
type input "мои заявки"
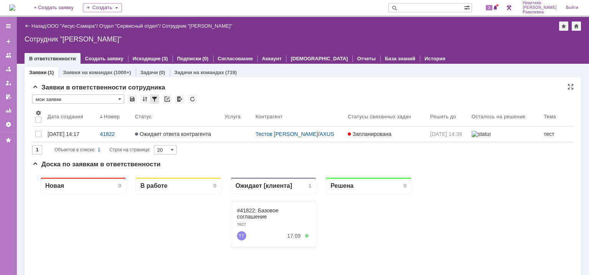
click at [153, 99] on div at bounding box center [154, 98] width 9 height 9
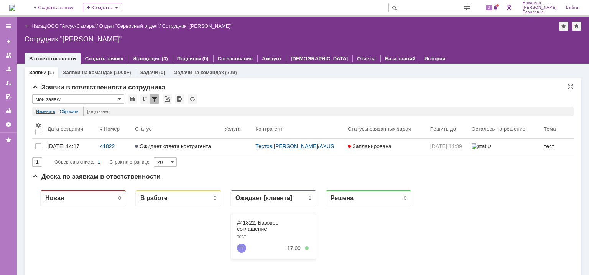
click at [47, 110] on link "Изменить" at bounding box center [45, 111] width 19 height 9
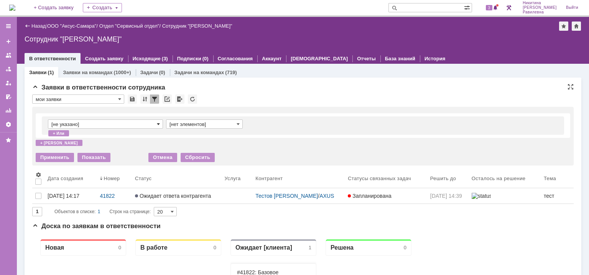
click at [158, 126] on span at bounding box center [158, 124] width 3 height 6
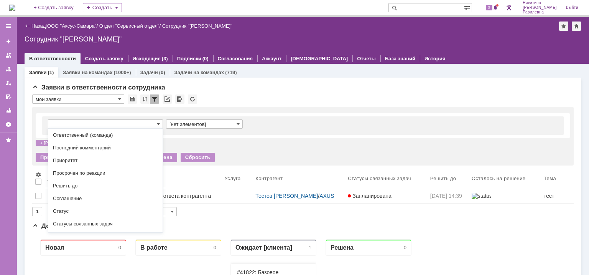
scroll to position [192, 0]
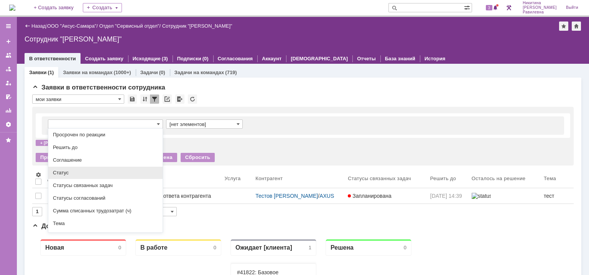
click at [80, 176] on span "Статус" at bounding box center [105, 173] width 105 height 6
type input "Статус"
type input "содержит"
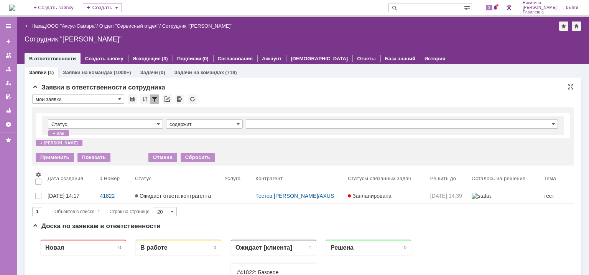
type input "Статус"
click at [239, 124] on span at bounding box center [238, 124] width 3 height 6
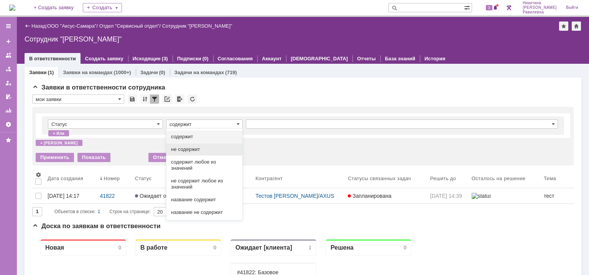
click at [206, 155] on div "не содержит" at bounding box center [204, 149] width 76 height 12
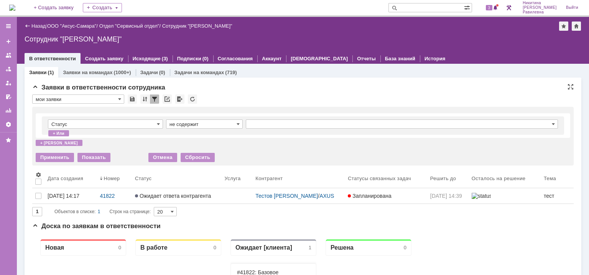
type input "не содержит"
click at [284, 121] on input "text" at bounding box center [402, 123] width 312 height 9
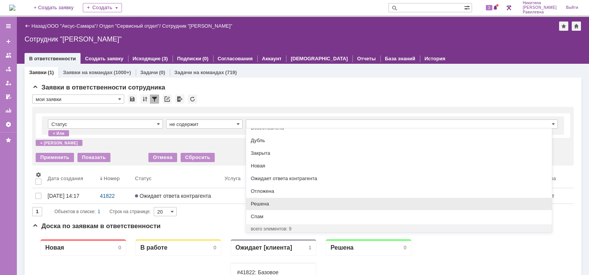
scroll to position [38, 0]
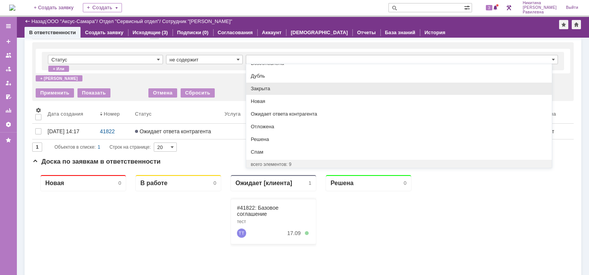
click at [272, 87] on span "Закрыта" at bounding box center [399, 89] width 297 height 6
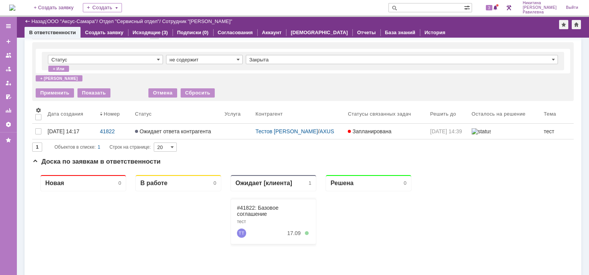
type input "Закрыта"
click at [46, 79] on div "+ и" at bounding box center [59, 78] width 47 height 6
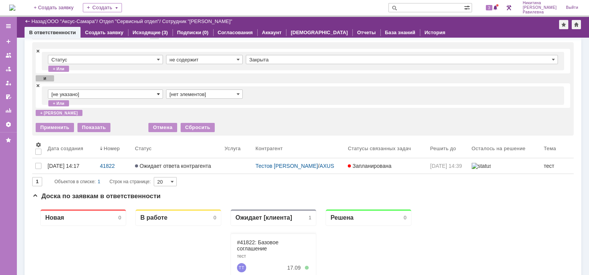
click at [160, 94] on span at bounding box center [158, 94] width 3 height 6
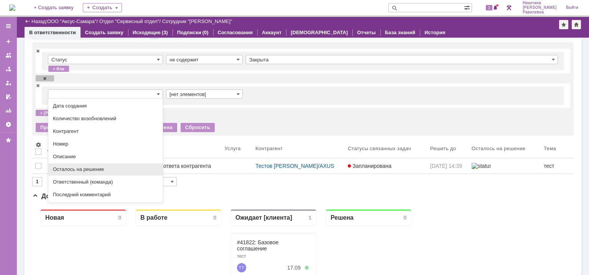
scroll to position [153, 0]
click at [71, 184] on span "Статус" at bounding box center [105, 181] width 105 height 6
type input "Статус"
type input "содержит"
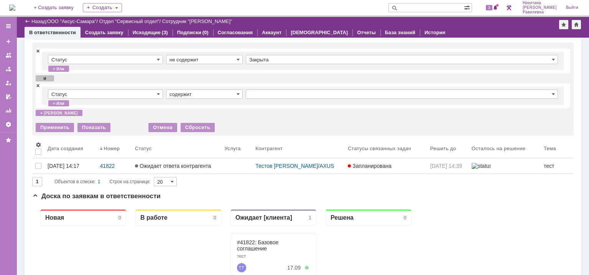
type input "Статус"
click at [241, 94] on input "содержит" at bounding box center [204, 93] width 77 height 9
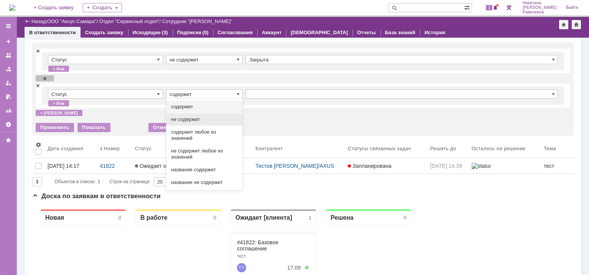
drag, startPoint x: 201, startPoint y: 118, endPoint x: 214, endPoint y: 114, distance: 14.6
click at [201, 119] on span "не содержит" at bounding box center [204, 119] width 67 height 6
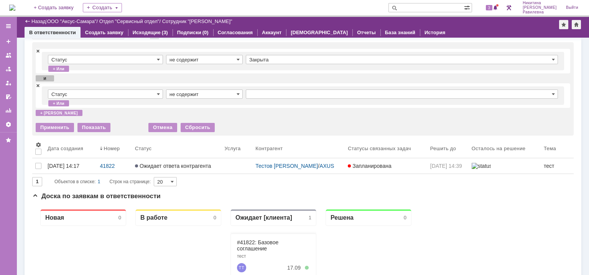
click at [267, 91] on input "text" at bounding box center [402, 93] width 312 height 9
type input "не содержит"
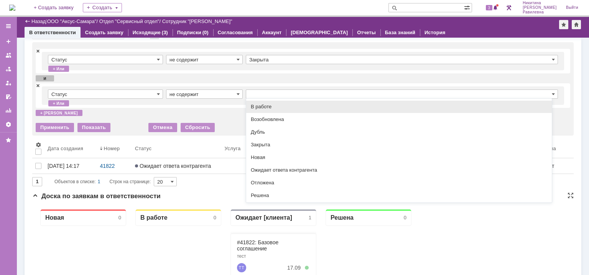
click at [272, 196] on span "Решена" at bounding box center [399, 195] width 297 height 6
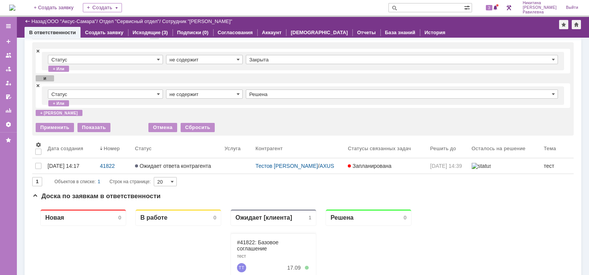
type input "Решена"
drag, startPoint x: 58, startPoint y: 127, endPoint x: 27, endPoint y: 16, distance: 115.1
click at [59, 127] on div "Применить" at bounding box center [55, 127] width 38 height 9
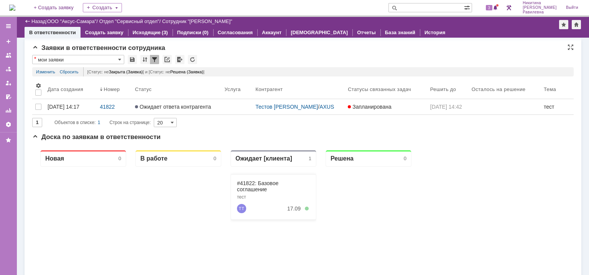
scroll to position [0, 0]
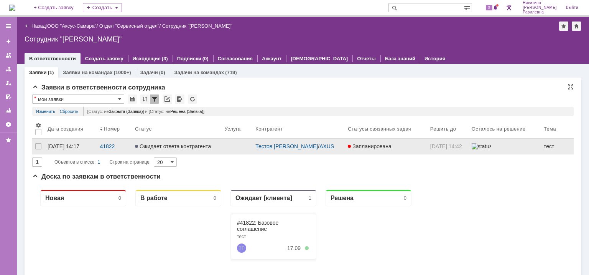
click at [150, 147] on span "Ожидает ответа контрагента" at bounding box center [173, 146] width 76 height 6
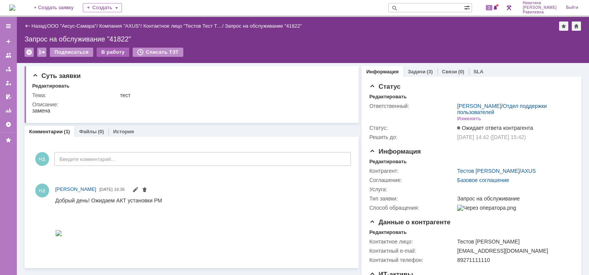
click at [111, 51] on div "В работу" at bounding box center [113, 52] width 33 height 9
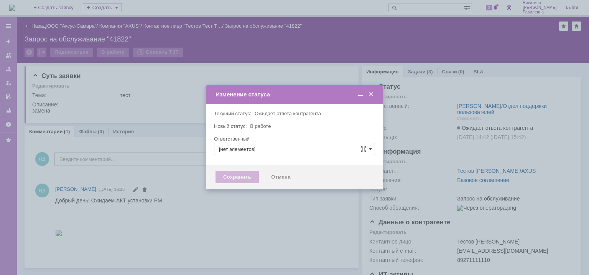
type input "[PERSON_NAME]"
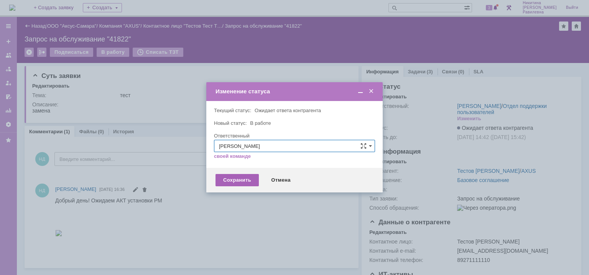
click at [233, 176] on div "Сохранить" at bounding box center [237, 180] width 43 height 12
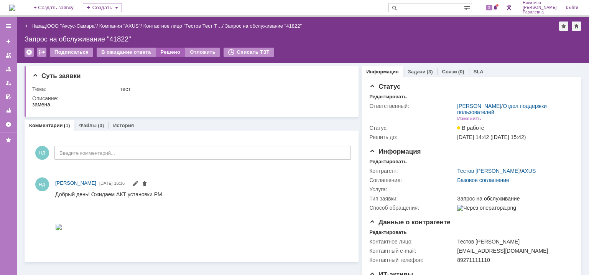
click at [166, 52] on div "Решено" at bounding box center [170, 52] width 29 height 9
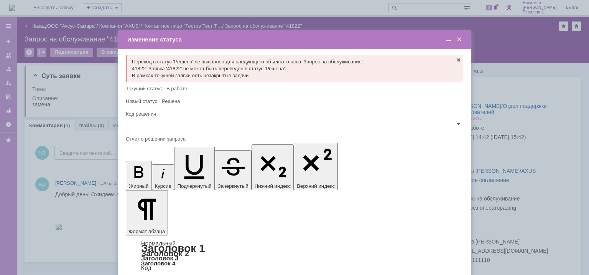
drag, startPoint x: 151, startPoint y: 118, endPoint x: 158, endPoint y: 122, distance: 7.9
click at [152, 118] on input "text" at bounding box center [295, 124] width 338 height 12
click at [152, 176] on span "Решено" at bounding box center [295, 176] width 328 height 6
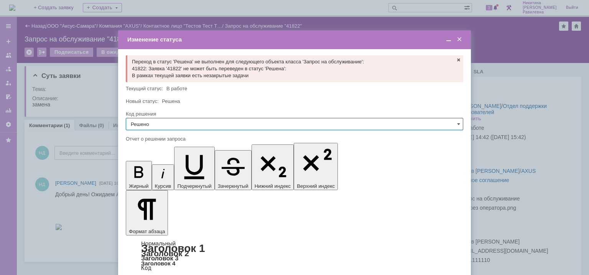
type input "Решено"
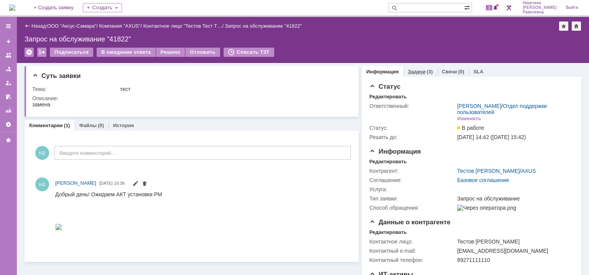
click at [410, 74] on div "Задачи (3)" at bounding box center [421, 71] width 34 height 11
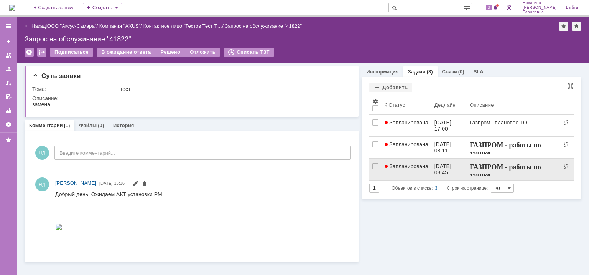
click at [408, 165] on span "Запланирована" at bounding box center [407, 166] width 44 height 6
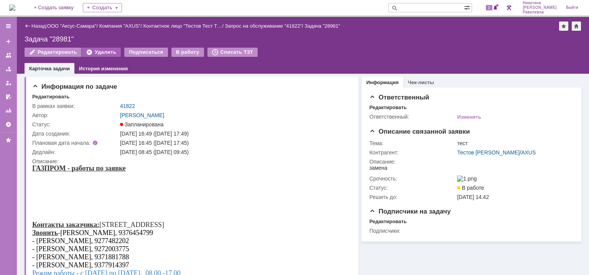
click at [104, 52] on div "Удалить" at bounding box center [101, 52] width 39 height 9
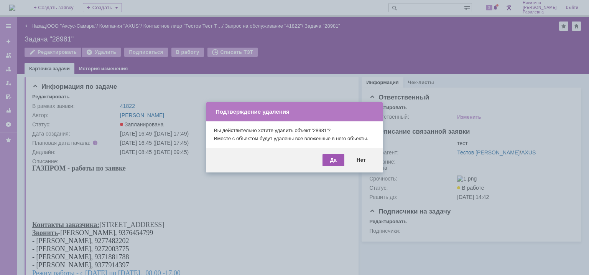
click at [333, 159] on div "Да" at bounding box center [334, 160] width 22 height 12
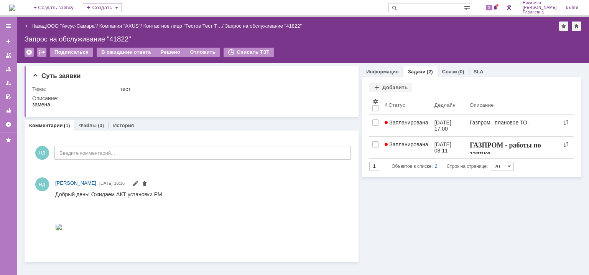
click at [409, 144] on span "Запланирована" at bounding box center [407, 144] width 44 height 6
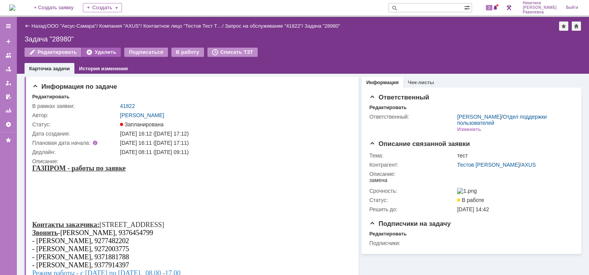
click at [97, 53] on div "Удалить" at bounding box center [101, 52] width 39 height 9
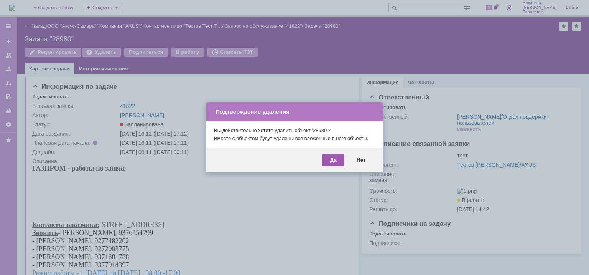
drag, startPoint x: 335, startPoint y: 162, endPoint x: 329, endPoint y: 160, distance: 6.0
click at [335, 162] on div "Да" at bounding box center [334, 160] width 22 height 12
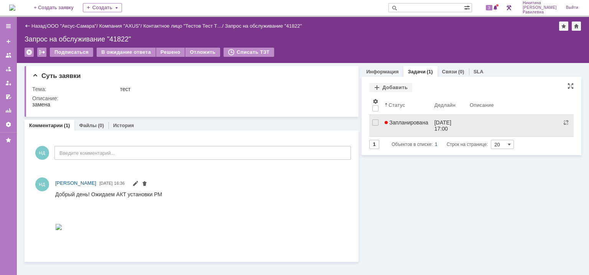
click at [403, 124] on span "Запланирована" at bounding box center [407, 122] width 44 height 6
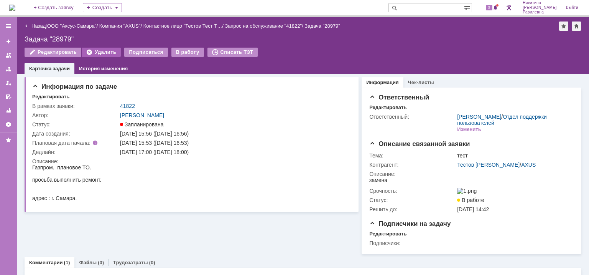
click at [96, 51] on div "Удалить" at bounding box center [101, 52] width 39 height 9
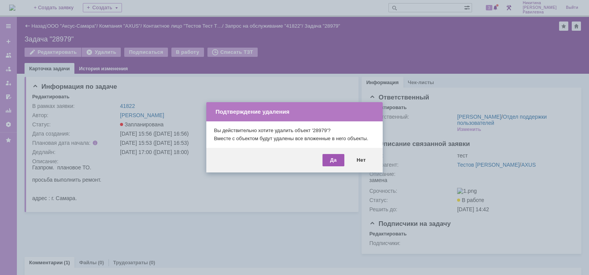
click at [333, 157] on div "Да" at bounding box center [334, 160] width 22 height 12
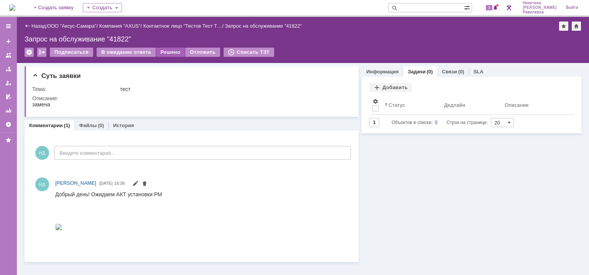
click at [167, 51] on div "Решено" at bounding box center [170, 52] width 29 height 9
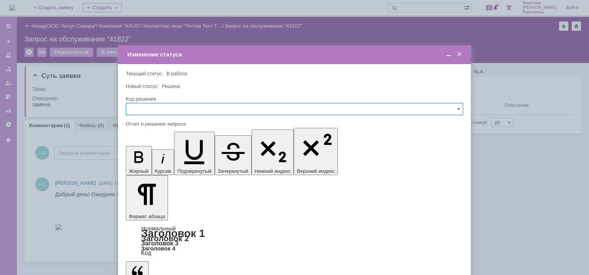
click at [455, 109] on input "text" at bounding box center [295, 109] width 338 height 12
drag, startPoint x: 149, startPoint y: 172, endPoint x: 22, endPoint y: 30, distance: 191.0
click at [149, 172] on span "Спам" at bounding box center [295, 174] width 328 height 6
drag, startPoint x: 453, startPoint y: 107, endPoint x: 392, endPoint y: 107, distance: 60.2
click at [452, 106] on input "Спам" at bounding box center [295, 109] width 338 height 12
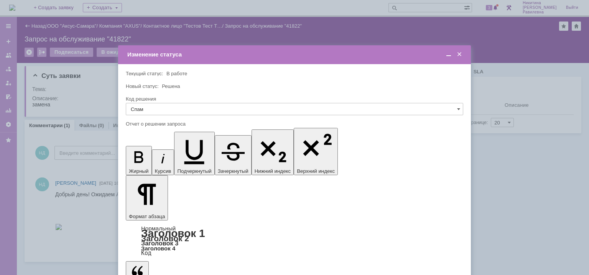
drag, startPoint x: 156, startPoint y: 161, endPoint x: 35, endPoint y: 17, distance: 188.2
click at [156, 161] on span "Решено" at bounding box center [295, 161] width 328 height 6
type input "Решено"
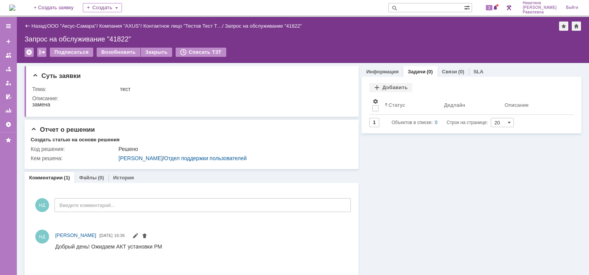
drag, startPoint x: 18, startPoint y: 11, endPoint x: 21, endPoint y: 18, distance: 6.9
click at [15, 11] on img at bounding box center [12, 8] width 6 height 6
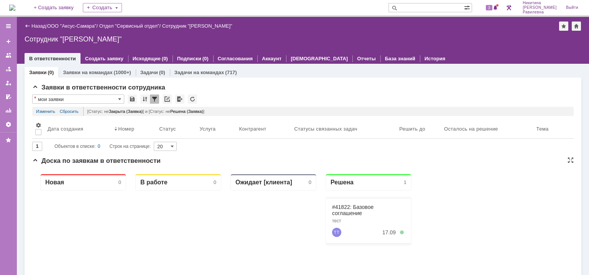
click at [121, 100] on span at bounding box center [119, 99] width 3 height 6
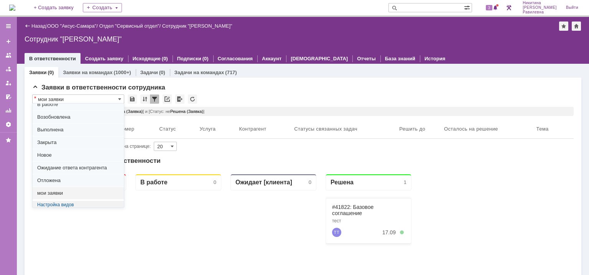
click at [62, 190] on span "мои заявки" at bounding box center [78, 193] width 82 height 6
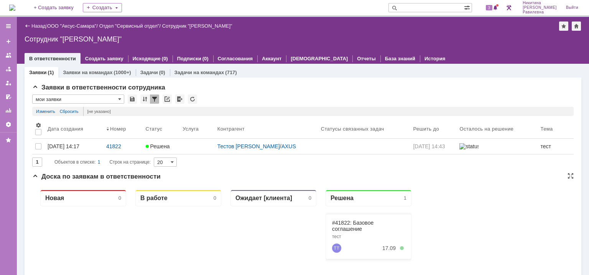
type input "мои заявки"
click at [154, 99] on div at bounding box center [154, 98] width 9 height 9
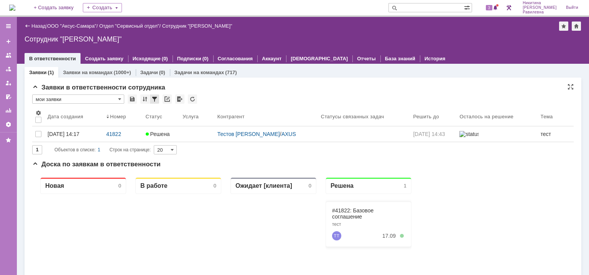
click at [152, 98] on div at bounding box center [154, 98] width 9 height 9
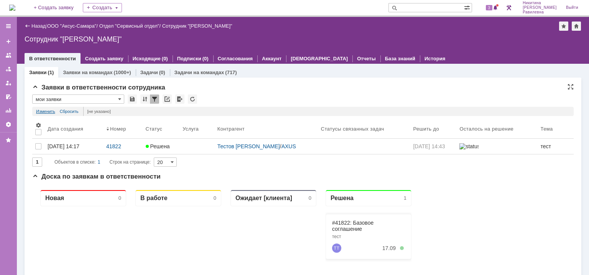
click at [43, 109] on link "Изменить" at bounding box center [45, 111] width 19 height 9
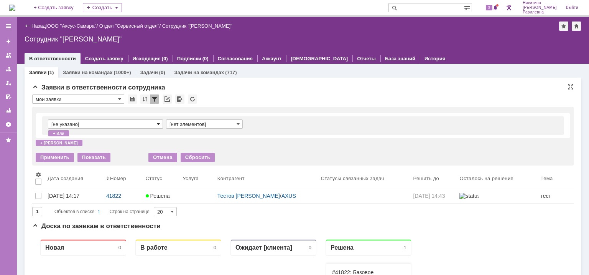
click at [158, 122] on span at bounding box center [158, 124] width 3 height 6
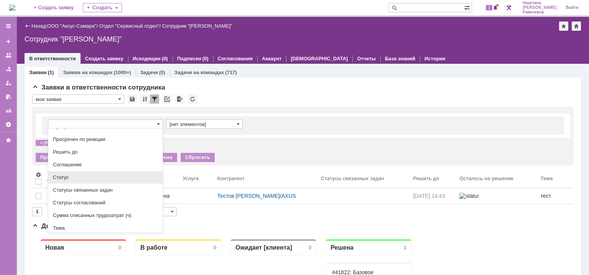
scroll to position [192, 0]
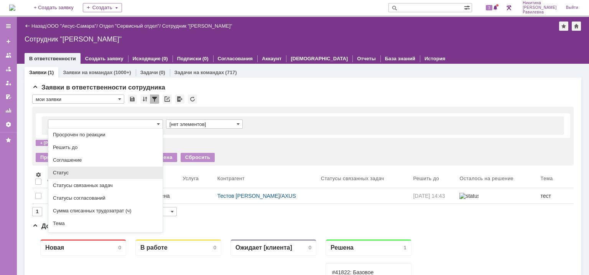
click at [81, 179] on div "Статус" at bounding box center [105, 172] width 114 height 12
type input "Статус"
type input "содержит"
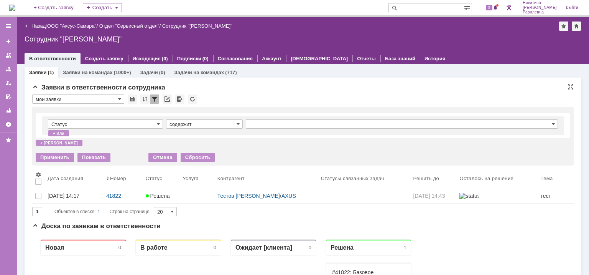
type input "Статус"
click at [238, 122] on span at bounding box center [238, 124] width 3 height 6
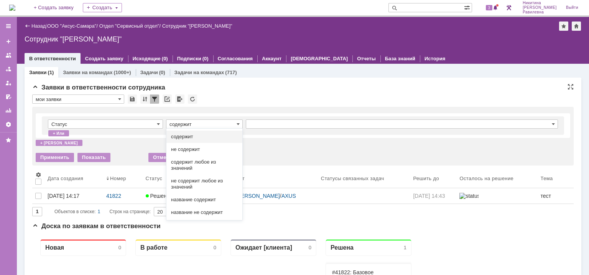
click at [193, 149] on span "не содержит" at bounding box center [204, 149] width 67 height 6
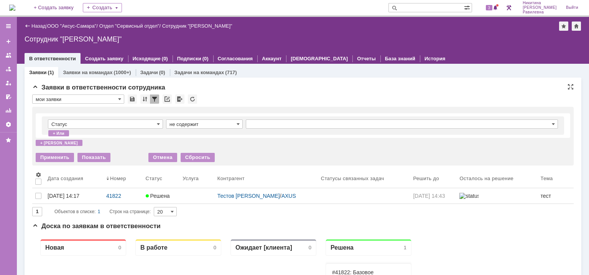
type input "не содержит"
click at [263, 123] on input "text" at bounding box center [402, 123] width 312 height 9
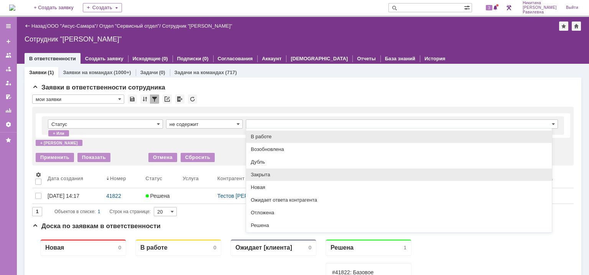
click at [279, 175] on span "Закрыта" at bounding box center [399, 174] width 297 height 6
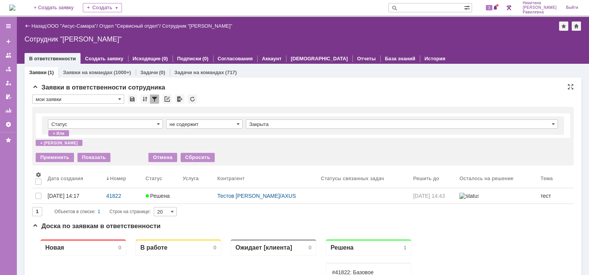
type input "Закрыта"
click at [48, 142] on div "+ и" at bounding box center [59, 143] width 47 height 6
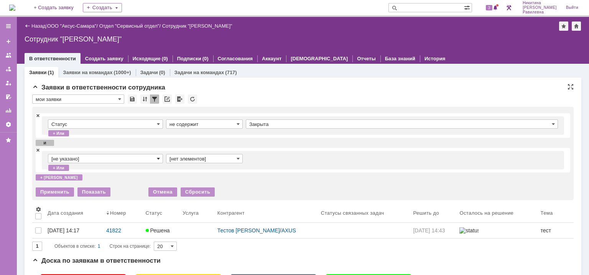
click at [158, 157] on span at bounding box center [158, 158] width 3 height 6
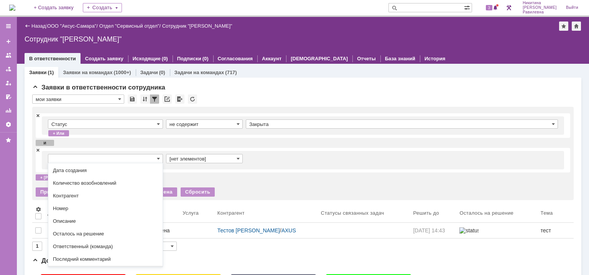
scroll to position [153, 0]
click at [72, 246] on div "Статус" at bounding box center [105, 245] width 114 height 12
type input "Статус"
type input "содержит"
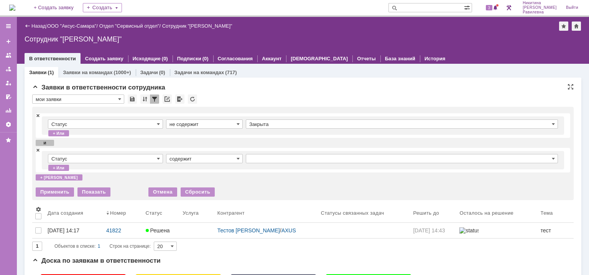
type input "Статус"
click at [239, 159] on div "содержит" at bounding box center [204, 158] width 77 height 9
click at [239, 157] on span at bounding box center [238, 158] width 3 height 6
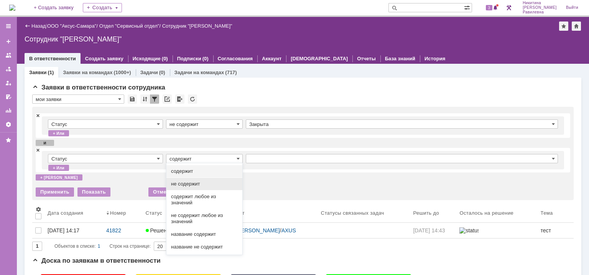
click at [204, 182] on span "не содержит" at bounding box center [204, 184] width 67 height 6
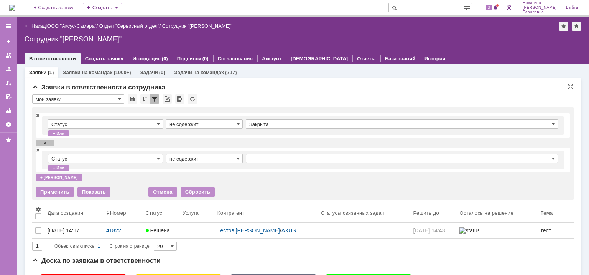
type input "не содержит"
click at [258, 161] on input "text" at bounding box center [402, 158] width 312 height 9
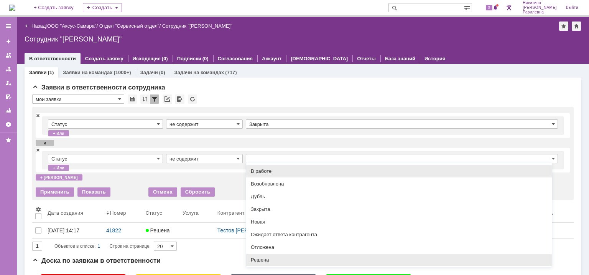
click at [266, 259] on span "Решена" at bounding box center [399, 260] width 297 height 6
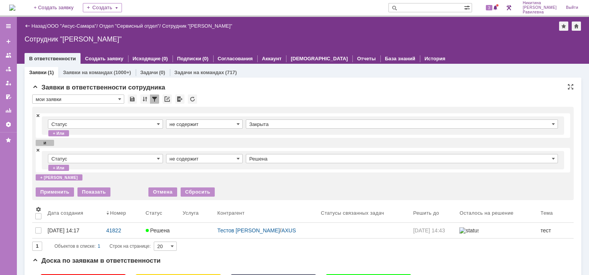
type input "Решена"
drag, startPoint x: 55, startPoint y: 190, endPoint x: 23, endPoint y: 14, distance: 178.9
click at [55, 190] on div "Применить" at bounding box center [55, 191] width 38 height 9
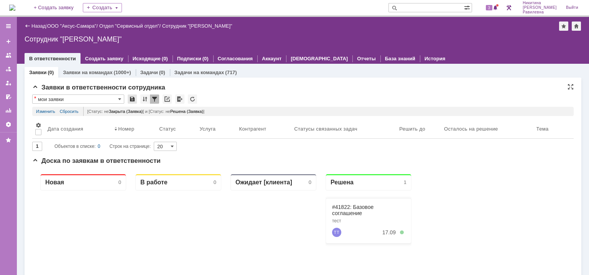
click at [132, 98] on div at bounding box center [132, 98] width 9 height 9
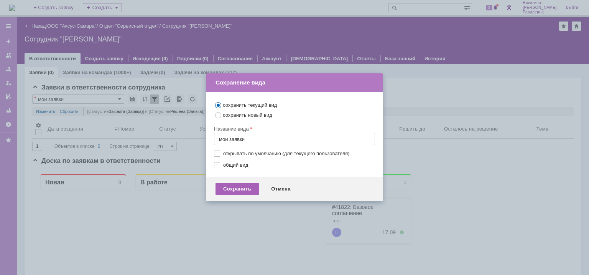
click at [237, 189] on div "Сохранить" at bounding box center [237, 189] width 43 height 12
type input "мои заявки"
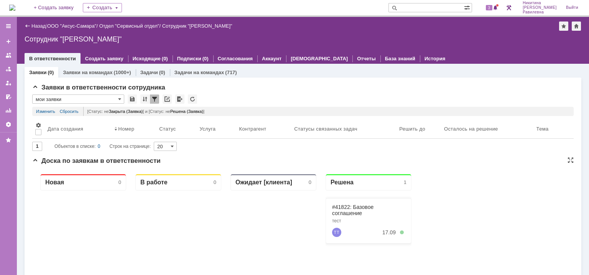
drag, startPoint x: 136, startPoint y: 212, endPoint x: 130, endPoint y: 206, distance: 8.1
click at [76, 27] on link "ООО "Аксус-Самара"" at bounding box center [71, 26] width 49 height 6
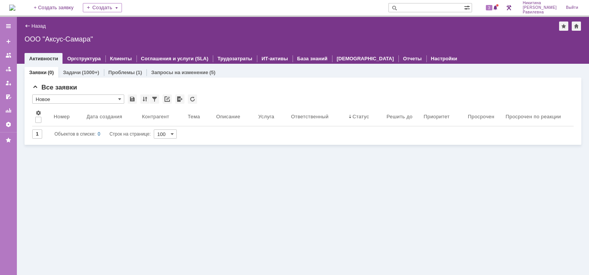
click at [15, 9] on img at bounding box center [12, 8] width 6 height 6
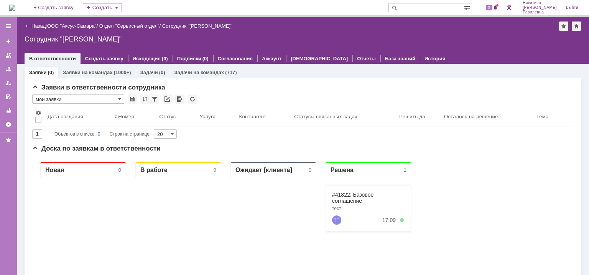
click at [429, 8] on input "text" at bounding box center [427, 7] width 76 height 9
type input "41822"
click at [398, 8] on span at bounding box center [393, 7] width 9 height 9
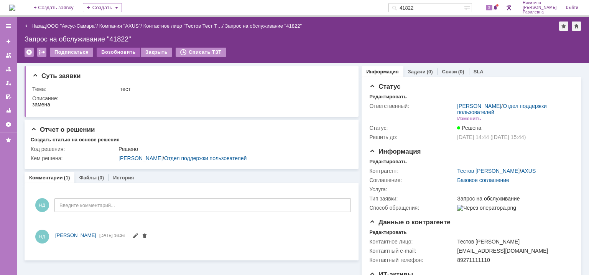
click at [117, 52] on div "Возобновить" at bounding box center [119, 52] width 44 height 9
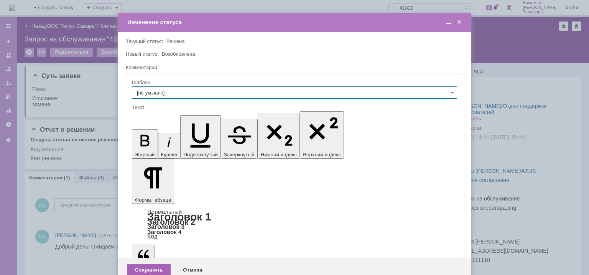
click at [148, 264] on div "Сохранить" at bounding box center [148, 270] width 43 height 12
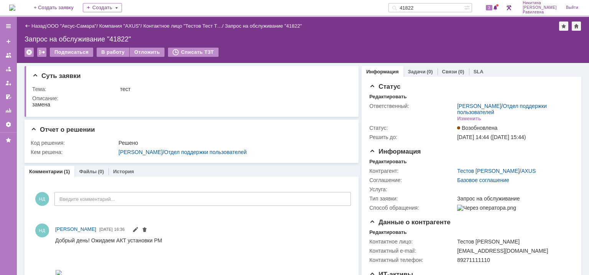
click at [14, 8] on img at bounding box center [12, 8] width 6 height 6
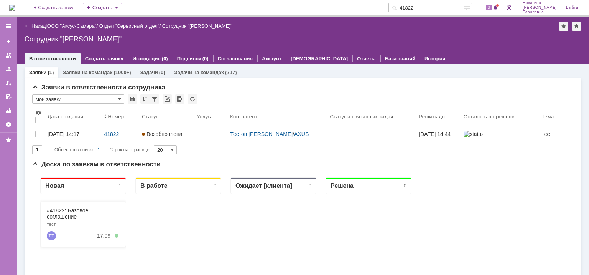
drag, startPoint x: 80, startPoint y: 26, endPoint x: 72, endPoint y: 31, distance: 9.9
click at [79, 26] on link "ООО "Аксус-Самара"" at bounding box center [71, 26] width 49 height 6
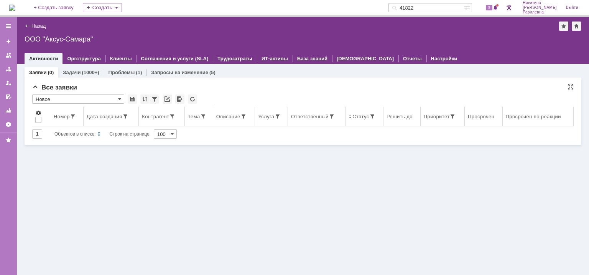
click at [40, 112] on span at bounding box center [38, 113] width 6 height 6
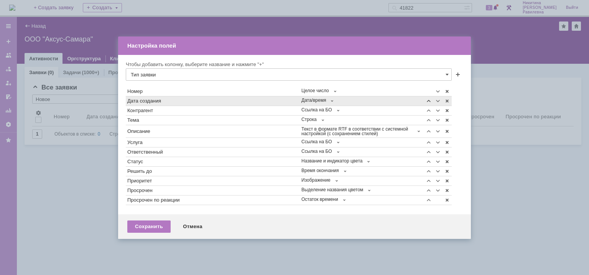
click at [429, 101] on span at bounding box center [429, 101] width 6 height 6
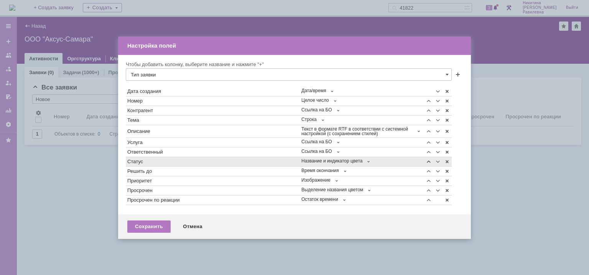
click at [430, 160] on span at bounding box center [429, 161] width 6 height 6
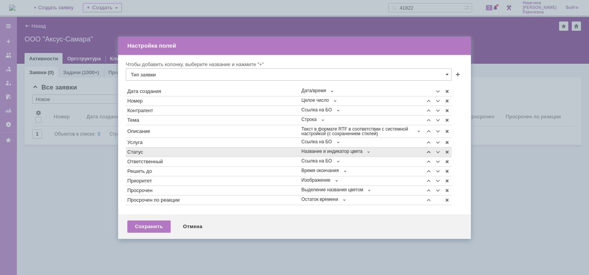
click at [428, 150] on span at bounding box center [429, 152] width 6 height 6
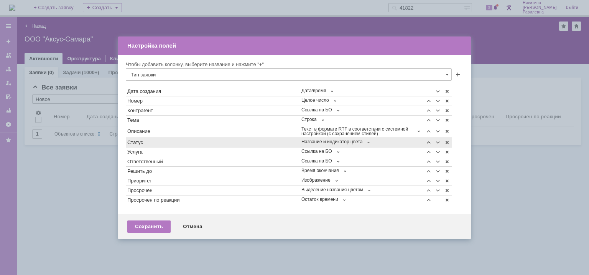
click at [430, 141] on span at bounding box center [429, 142] width 6 height 6
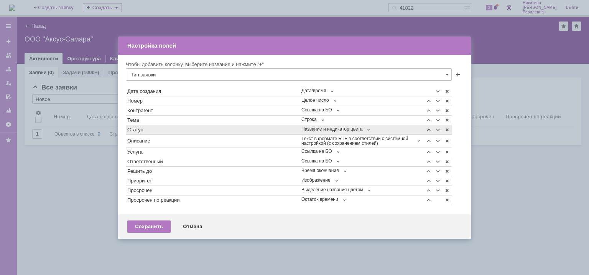
click at [429, 128] on span at bounding box center [429, 130] width 6 height 6
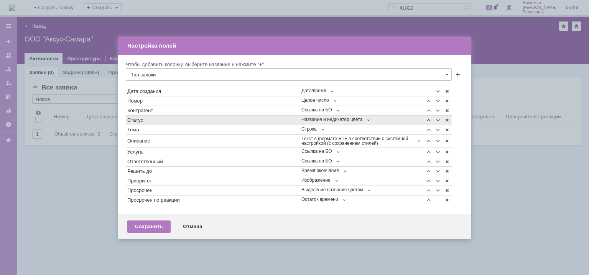
click at [430, 120] on span at bounding box center [429, 120] width 6 height 6
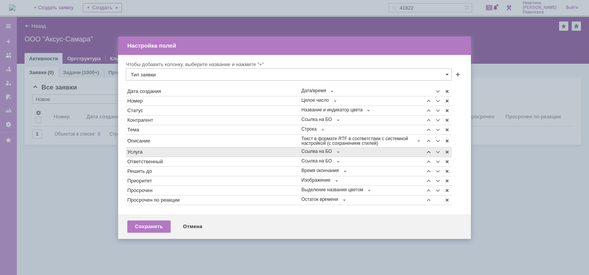
click at [428, 150] on span at bounding box center [429, 152] width 6 height 6
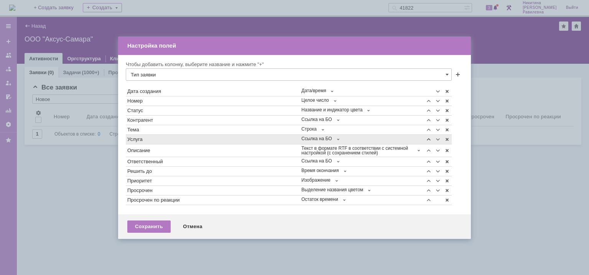
click at [430, 140] on span at bounding box center [429, 139] width 6 height 6
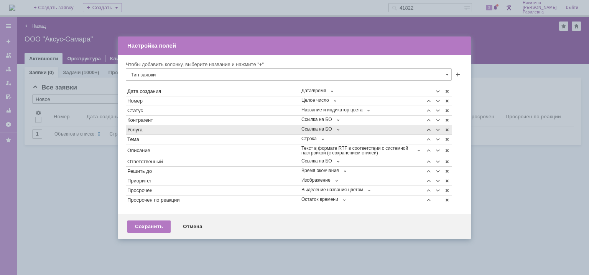
click at [429, 129] on span at bounding box center [429, 130] width 6 height 6
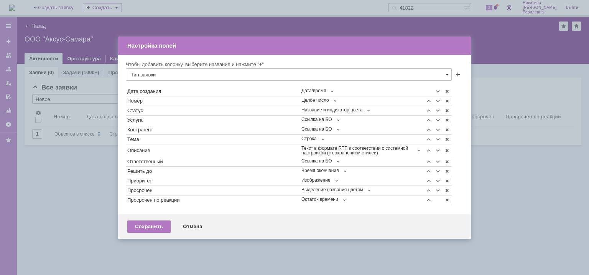
click at [448, 75] on span at bounding box center [447, 74] width 3 height 6
click at [212, 152] on span "Статусы связанных задач" at bounding box center [289, 153] width 316 height 6
click at [456, 74] on span at bounding box center [458, 75] width 6 height 6
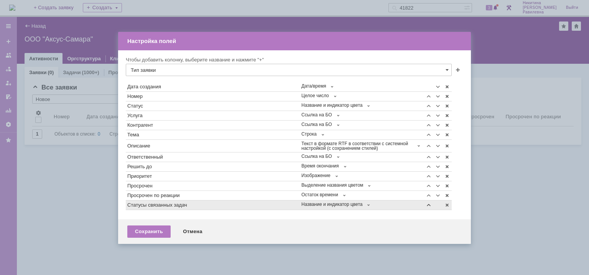
click at [429, 203] on span at bounding box center [429, 205] width 6 height 6
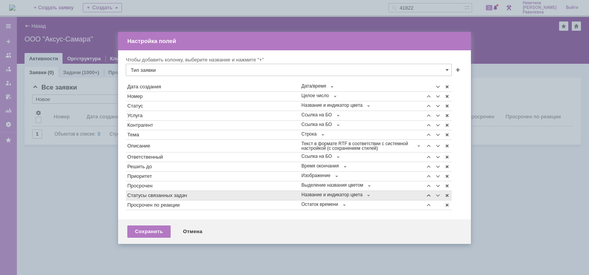
click at [429, 193] on span at bounding box center [429, 195] width 6 height 6
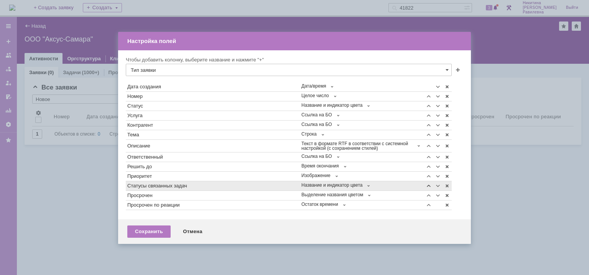
click at [430, 186] on span at bounding box center [429, 186] width 6 height 6
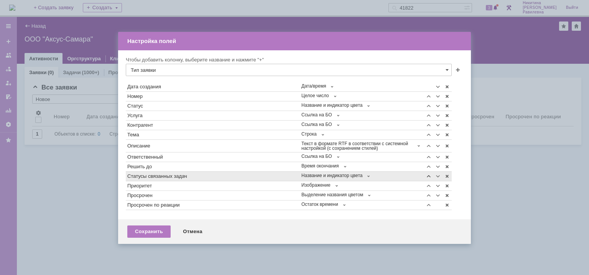
click at [429, 176] on span at bounding box center [429, 176] width 6 height 6
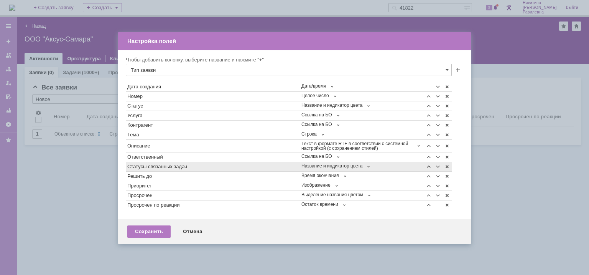
click at [428, 165] on span at bounding box center [429, 166] width 6 height 6
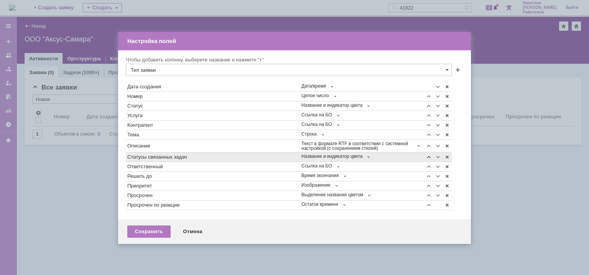
click at [430, 157] on span at bounding box center [429, 157] width 6 height 6
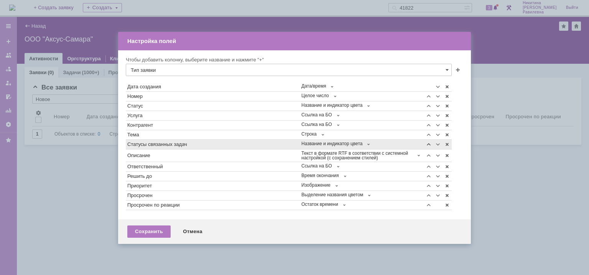
click at [430, 145] on span at bounding box center [429, 144] width 6 height 6
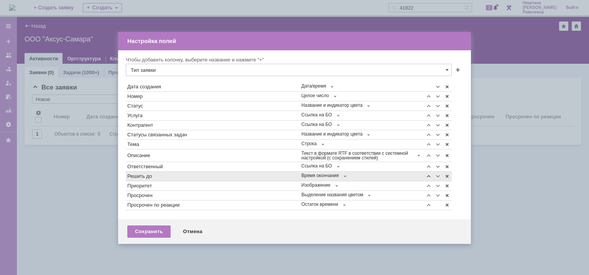
click at [430, 173] on span at bounding box center [429, 176] width 6 height 6
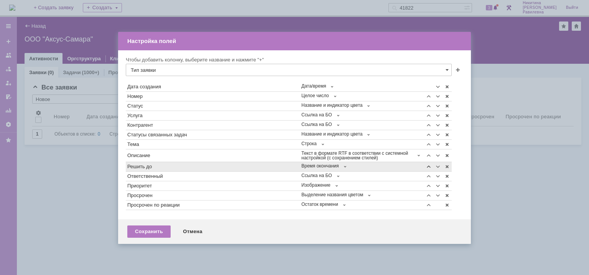
click at [429, 166] on span at bounding box center [429, 166] width 6 height 6
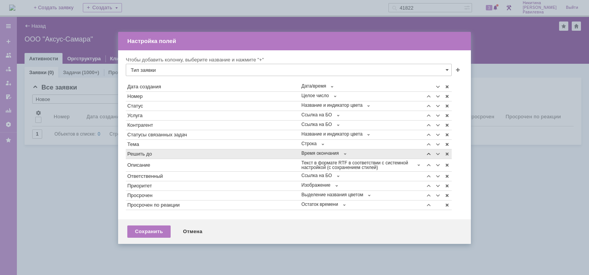
click at [430, 152] on span at bounding box center [429, 154] width 6 height 6
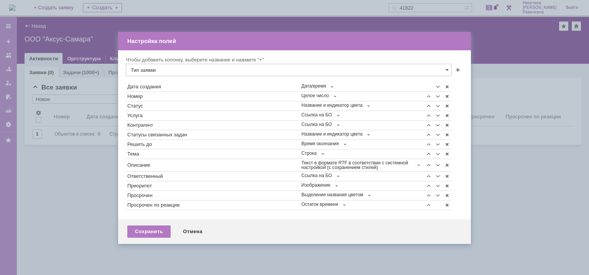
click at [270, 67] on input "Тип заявки" at bounding box center [289, 70] width 326 height 12
click at [192, 122] on span "Осталось на решение" at bounding box center [289, 122] width 316 height 6
click at [458, 71] on span at bounding box center [458, 71] width 6 height 6
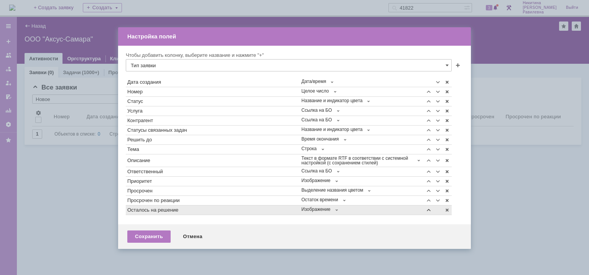
click at [428, 209] on span at bounding box center [429, 210] width 6 height 6
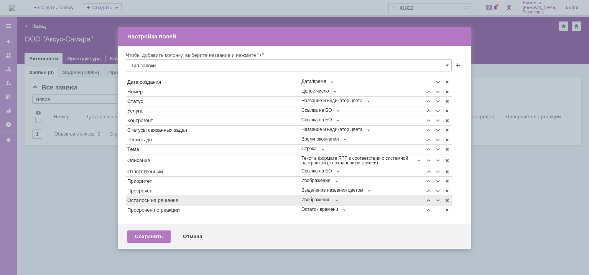
click at [430, 198] on span at bounding box center [429, 200] width 6 height 6
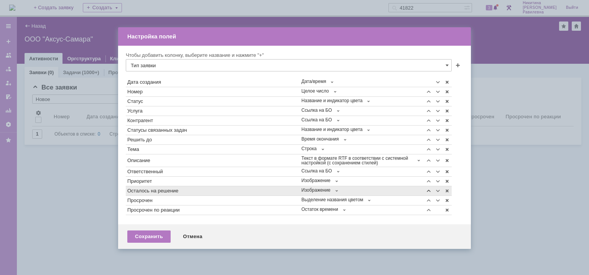
click at [429, 190] on span at bounding box center [429, 191] width 6 height 6
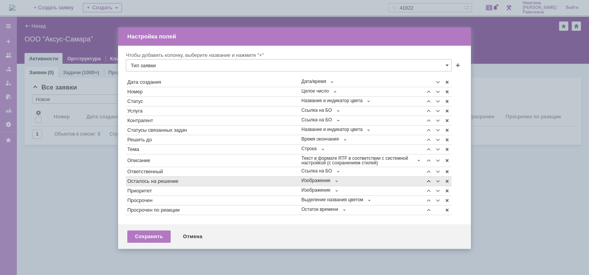
click at [427, 180] on span at bounding box center [429, 181] width 6 height 6
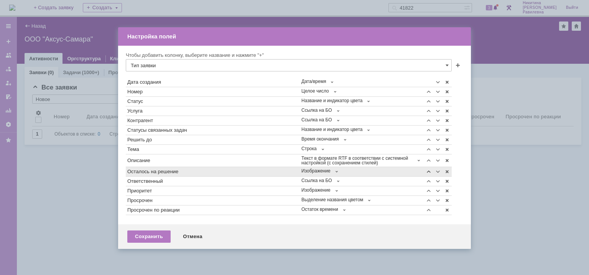
click at [430, 170] on span at bounding box center [429, 171] width 6 height 6
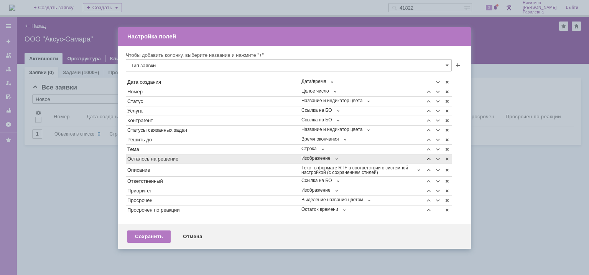
click at [428, 158] on span at bounding box center [429, 159] width 6 height 6
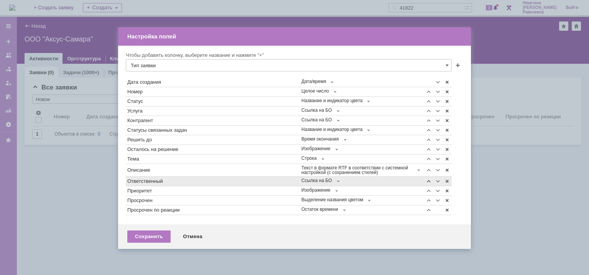
click at [429, 181] on span at bounding box center [429, 181] width 6 height 6
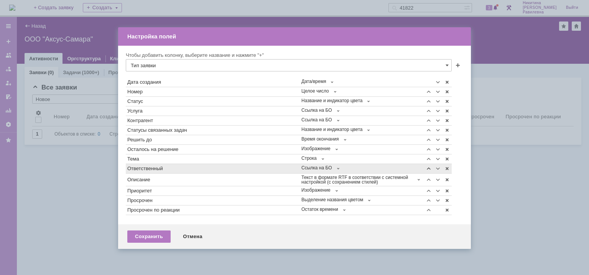
click at [428, 167] on span at bounding box center [429, 168] width 6 height 6
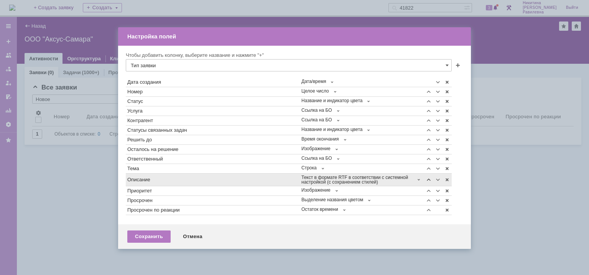
click at [429, 178] on span at bounding box center [429, 179] width 6 height 6
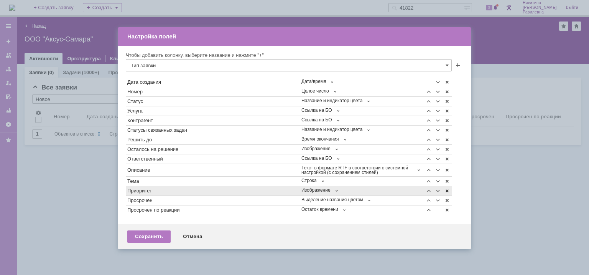
click at [447, 191] on span at bounding box center [447, 191] width 6 height 6
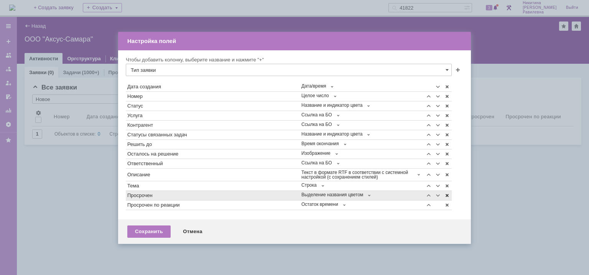
click at [447, 193] on span at bounding box center [447, 195] width 6 height 6
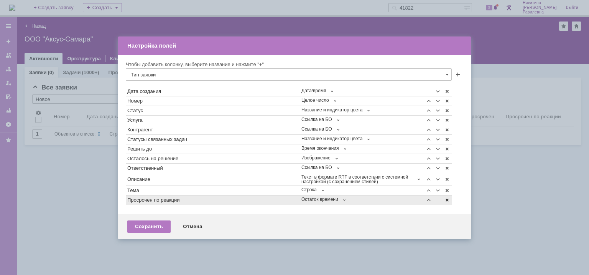
click at [446, 199] on span at bounding box center [447, 200] width 6 height 6
type input "Тип заявки"
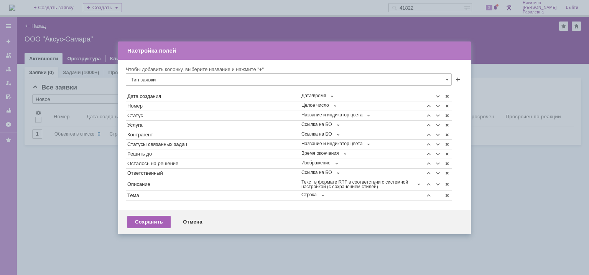
click at [161, 221] on div "Сохранить" at bounding box center [148, 222] width 43 height 12
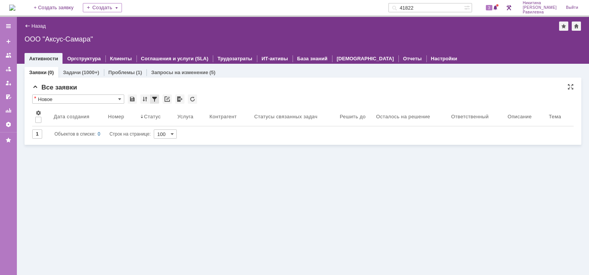
click at [155, 99] on div at bounding box center [154, 98] width 9 height 9
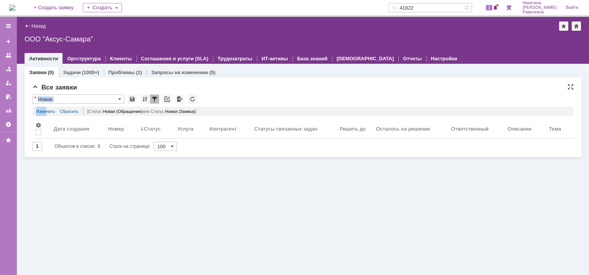
drag, startPoint x: 46, startPoint y: 112, endPoint x: 48, endPoint y: 118, distance: 7.1
click at [46, 96] on div "* Новое Результаты поиска: Статус содержит Новая (Обращение) или Статус содержи…" at bounding box center [303, 122] width 542 height 56
click at [48, 112] on link "Изменить" at bounding box center [45, 111] width 19 height 9
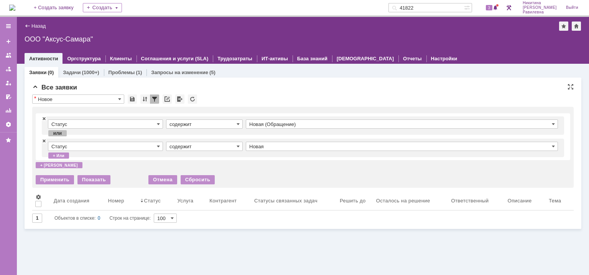
click at [226, 123] on input "содержит" at bounding box center [204, 123] width 77 height 9
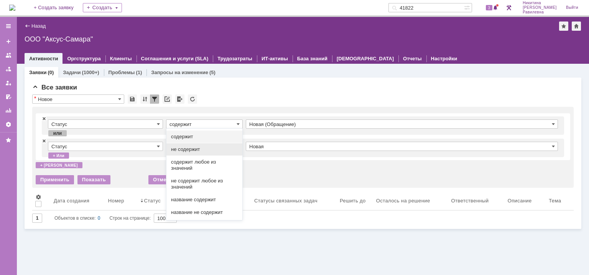
click at [191, 146] on span "не содержит" at bounding box center [204, 149] width 67 height 6
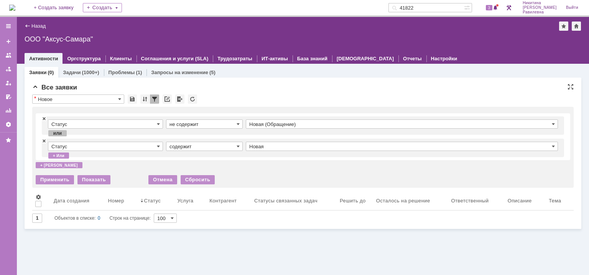
type input "не содержит"
click at [284, 122] on input "Новая (Обращение)" at bounding box center [402, 123] width 312 height 9
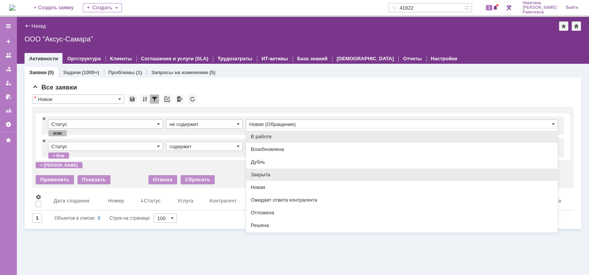
click at [265, 175] on span "Закрыта" at bounding box center [402, 174] width 302 height 6
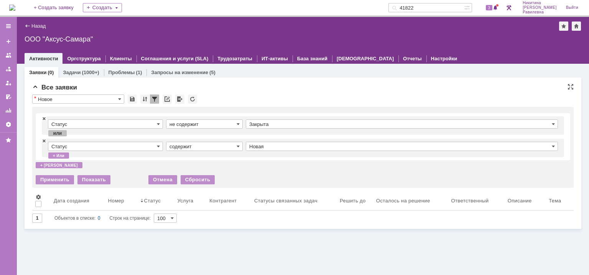
type input "Закрыта"
click at [203, 147] on input "содержит" at bounding box center [204, 146] width 77 height 9
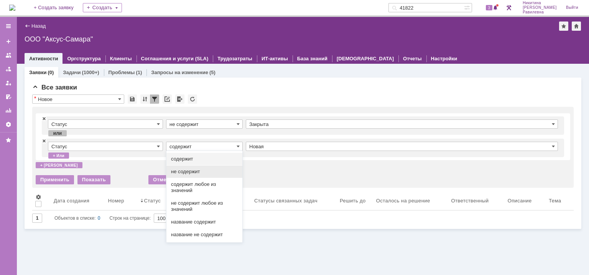
click at [190, 167] on div "не содержит" at bounding box center [204, 171] width 76 height 12
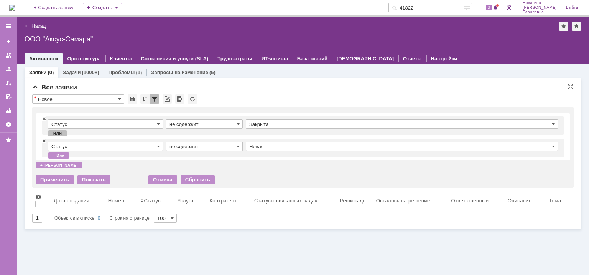
type input "не содержит"
click at [262, 143] on input "Новая" at bounding box center [402, 146] width 312 height 9
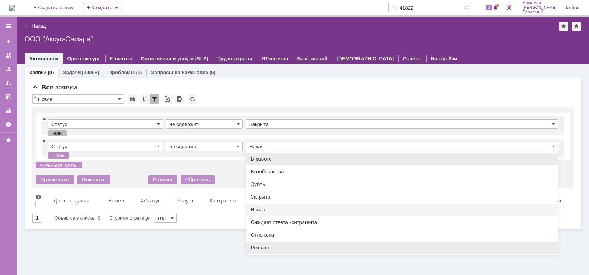
click at [287, 242] on div "Решена" at bounding box center [402, 247] width 312 height 12
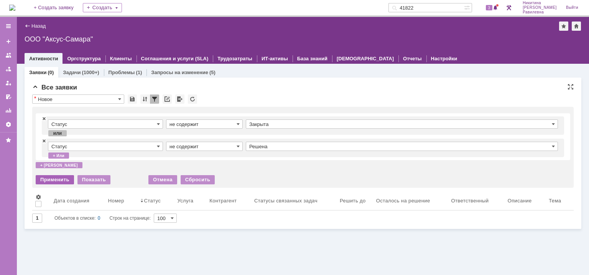
type input "Решена"
click at [53, 179] on div "Применить" at bounding box center [55, 179] width 38 height 9
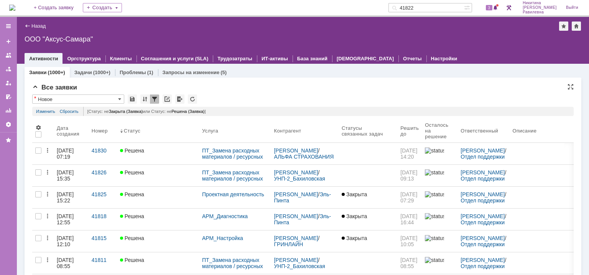
scroll to position [0, 0]
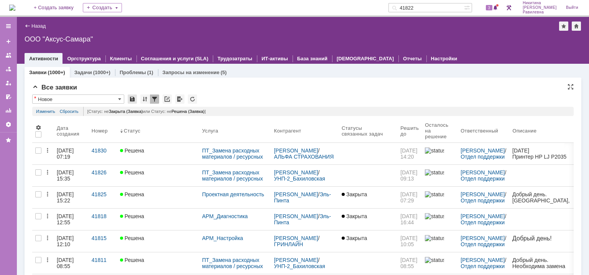
click at [134, 99] on div at bounding box center [132, 98] width 9 height 9
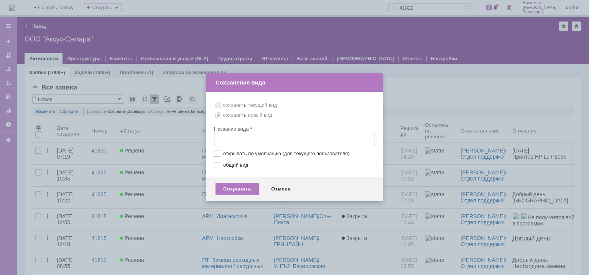
click at [229, 139] on input "text" at bounding box center [294, 139] width 161 height 12
click at [226, 138] on input "text" at bounding box center [294, 139] width 161 height 12
type input "заявки тестовых контрактов"
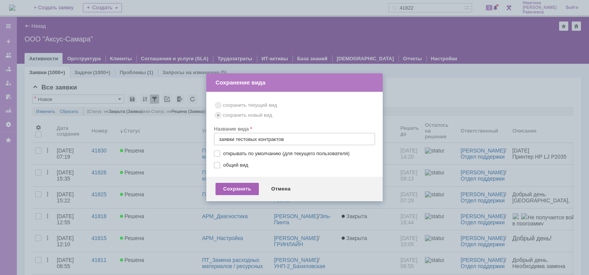
click at [236, 189] on div "Сохранить" at bounding box center [237, 189] width 43 height 12
type input "заявки тестовых контрактов"
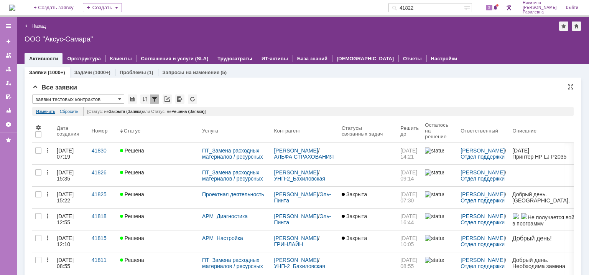
click at [43, 111] on link "Изменить" at bounding box center [45, 111] width 19 height 9
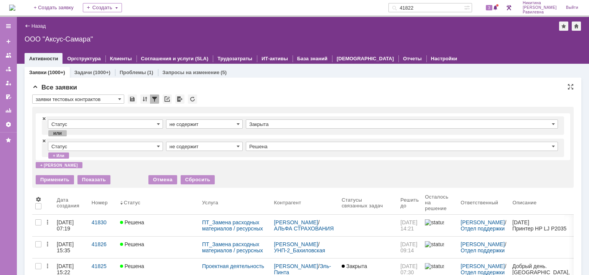
click at [48, 169] on div "Статус не содержит Закрыта или Статус не содержит Решена + или + и" at bounding box center [303, 140] width 535 height 61
click at [45, 165] on div "+ и" at bounding box center [59, 165] width 47 height 6
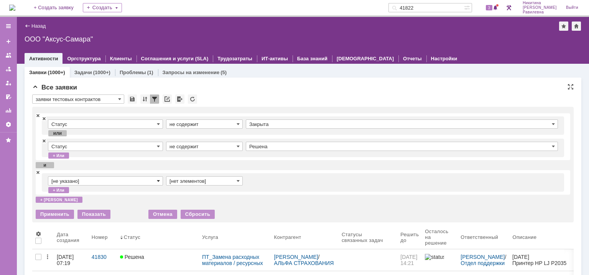
click at [157, 180] on span at bounding box center [158, 181] width 3 height 6
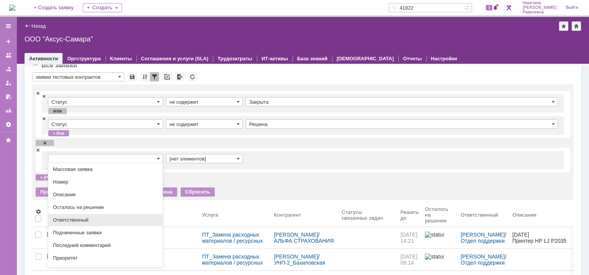
click at [93, 223] on span "Ответственный" at bounding box center [105, 220] width 105 height 6
type input "Ответственный"
type input "содержит"
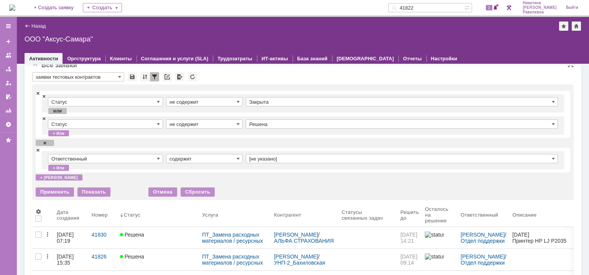
type input "Ответственный"
click at [238, 157] on span at bounding box center [238, 158] width 3 height 6
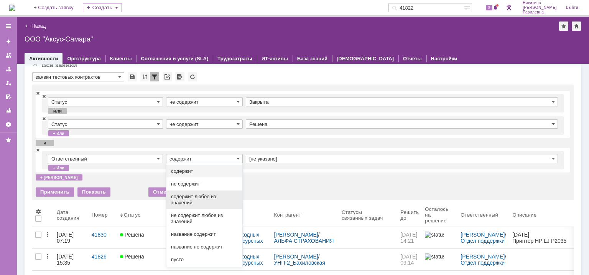
click at [210, 196] on span "содержит любое из значений" at bounding box center [204, 199] width 67 height 12
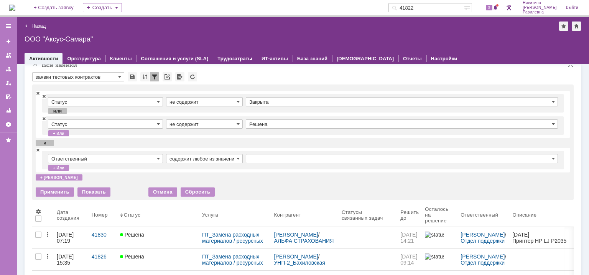
type input "содержит любое из значений"
click at [260, 157] on input "text" at bounding box center [402, 158] width 312 height 9
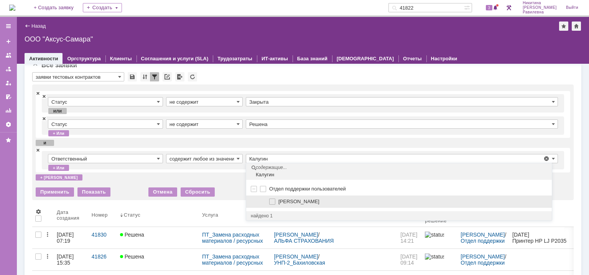
click at [275, 203] on span "[PERSON_NAME]" at bounding box center [408, 201] width 278 height 6
click at [275, 203] on input "[PERSON_NAME]" at bounding box center [272, 201] width 5 height 5
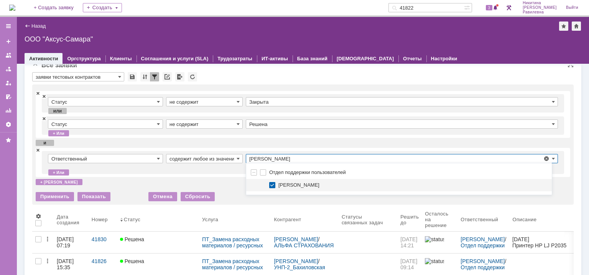
click at [349, 155] on input "[PERSON_NAME]" at bounding box center [402, 158] width 312 height 9
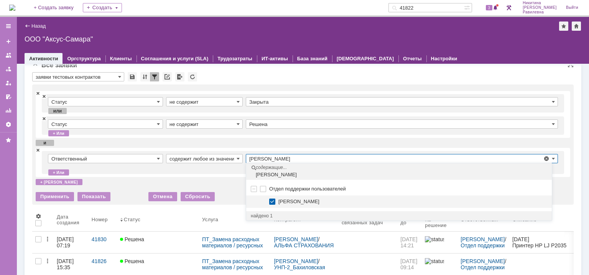
type input "[PERSON_NAME]"
drag, startPoint x: 332, startPoint y: 155, endPoint x: 243, endPoint y: 163, distance: 89.8
click at [243, 163] on tr "Ответственный содержит любое из значений Калугин Александр Николаевич Калугин А…" at bounding box center [303, 162] width 510 height 17
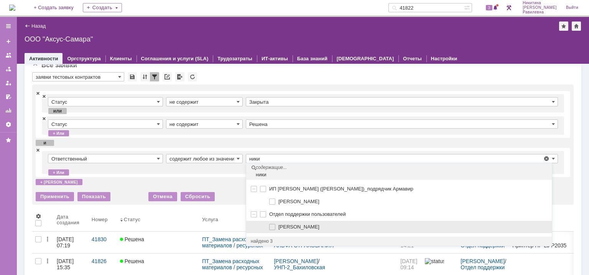
click at [279, 226] on span at bounding box center [279, 226] width 0 height 4
click at [274, 226] on input "[PERSON_NAME]" at bounding box center [272, 226] width 5 height 5
type input "Калугин Александр Николаевич, Никитина Диана Равилевна"
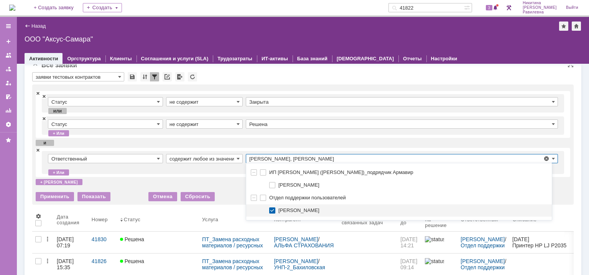
click at [411, 123] on input "Решена" at bounding box center [402, 123] width 312 height 9
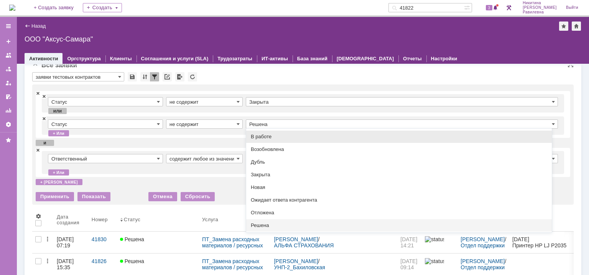
click at [222, 148] on div "Ответственный содержит любое из значений Калугин Александр Николаевич, Никитина…" at bounding box center [303, 162] width 535 height 29
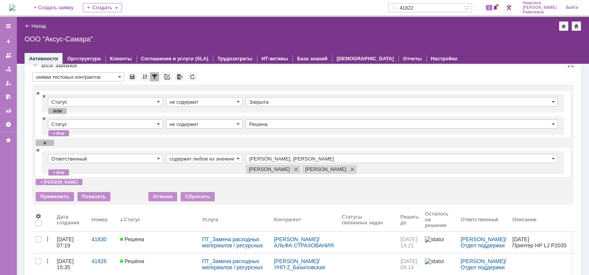
type input "Решена"
click at [50, 196] on div "Применить" at bounding box center [55, 196] width 38 height 9
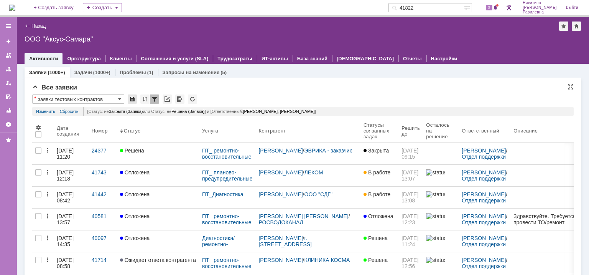
click at [132, 99] on div at bounding box center [132, 98] width 9 height 9
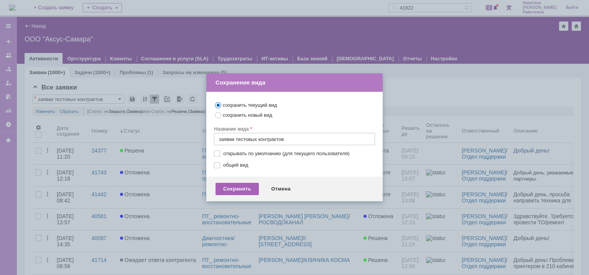
click at [242, 186] on div "Сохранить" at bounding box center [237, 189] width 43 height 12
type input "заявки тестовых контрактов"
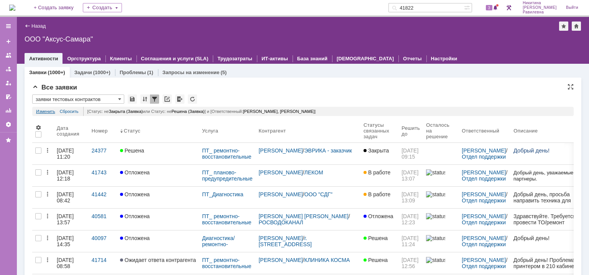
click at [43, 113] on link "Изменить" at bounding box center [45, 111] width 19 height 9
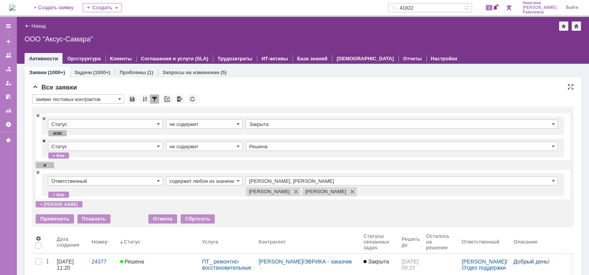
click at [45, 141] on span at bounding box center [44, 140] width 5 height 5
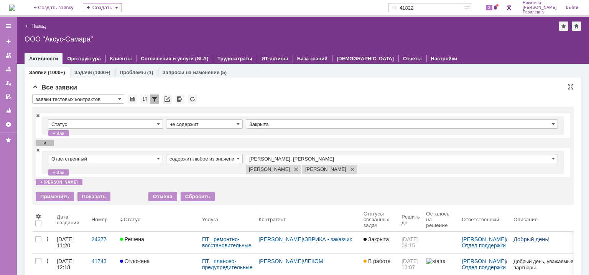
click at [41, 143] on div "и" at bounding box center [45, 143] width 18 height 6
click at [46, 143] on div "и" at bounding box center [45, 143] width 18 height 6
click at [40, 114] on span at bounding box center [38, 114] width 5 height 5
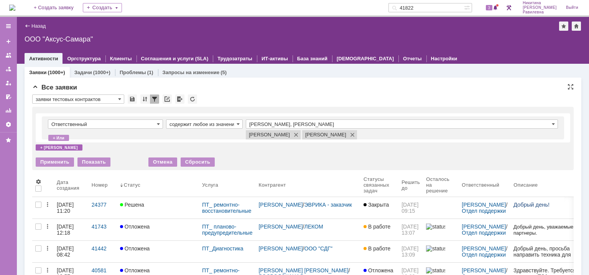
click at [41, 145] on div "+ и" at bounding box center [59, 147] width 47 height 6
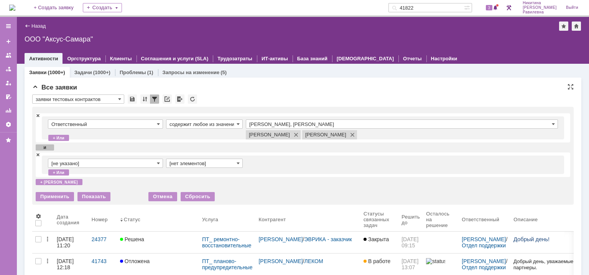
click at [161, 163] on input "[не указано]" at bounding box center [105, 162] width 115 height 9
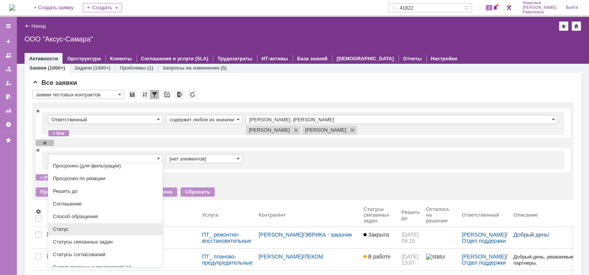
click at [80, 232] on span "Статус" at bounding box center [105, 229] width 105 height 6
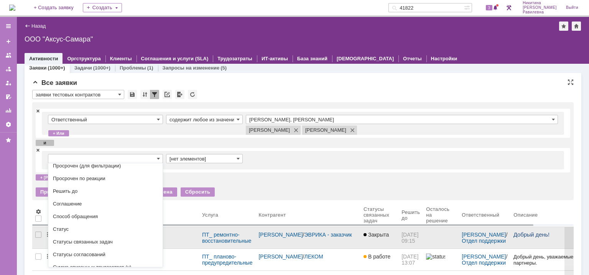
type input "Статус"
type input "содержит"
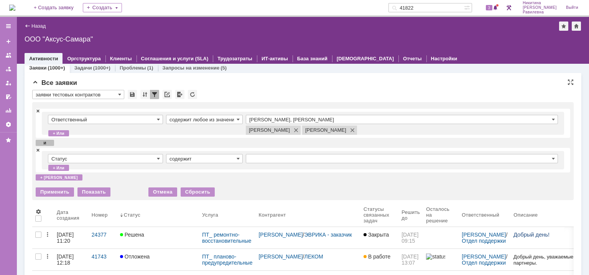
type input "Статус"
click at [239, 160] on span at bounding box center [238, 158] width 3 height 6
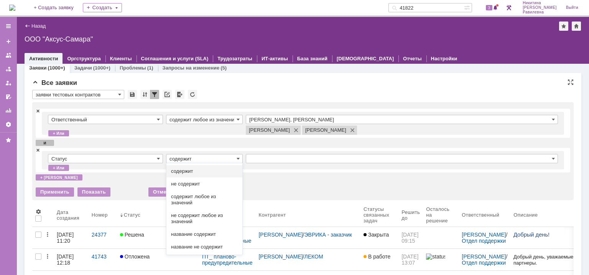
click at [199, 182] on span "не содержит" at bounding box center [204, 184] width 67 height 6
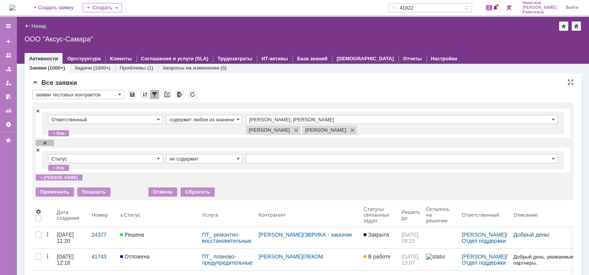
type input "не содержит"
click at [261, 158] on input "text" at bounding box center [402, 158] width 312 height 9
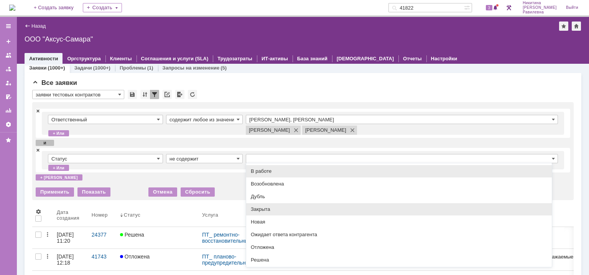
click at [279, 209] on span "Закрыта" at bounding box center [399, 209] width 297 height 6
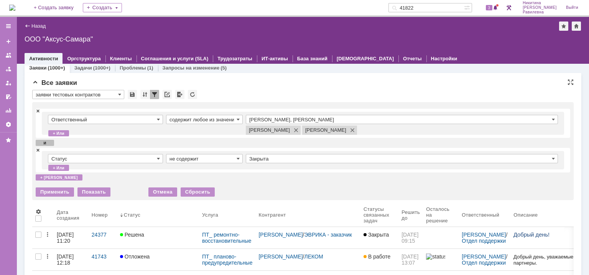
type input "Закрыта"
click at [41, 177] on div "+ и" at bounding box center [59, 177] width 47 height 6
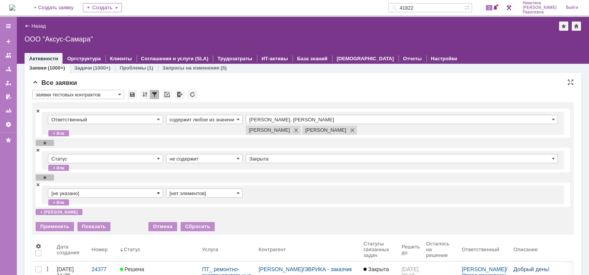
click at [158, 193] on span at bounding box center [158, 193] width 3 height 6
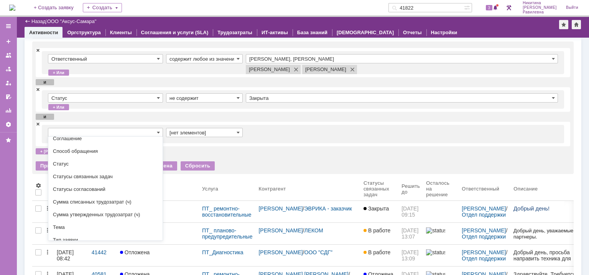
click at [85, 166] on span "Статус" at bounding box center [105, 164] width 105 height 6
type input "Статус"
type input "содержит"
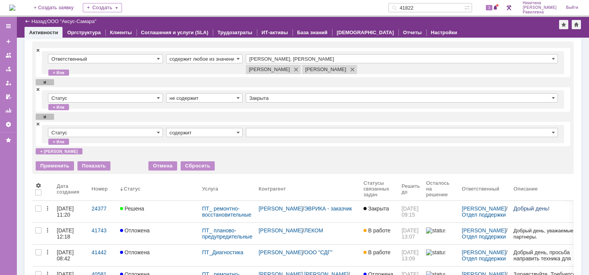
type input "Статус"
click at [238, 133] on span at bounding box center [238, 132] width 3 height 6
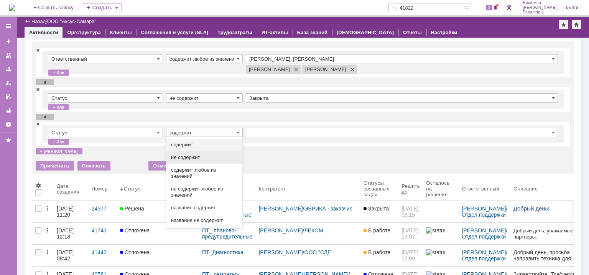
click at [202, 156] on span "не содержит" at bounding box center [204, 157] width 67 height 6
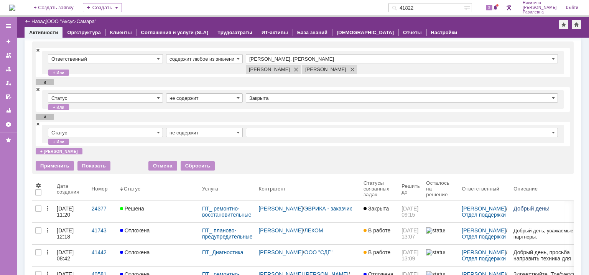
type input "не содержит"
click at [267, 132] on input "text" at bounding box center [402, 132] width 312 height 9
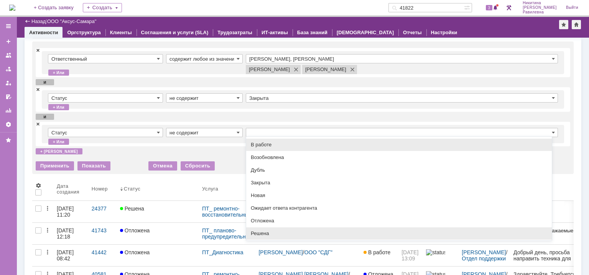
click at [267, 232] on span "Решена" at bounding box center [399, 233] width 297 height 6
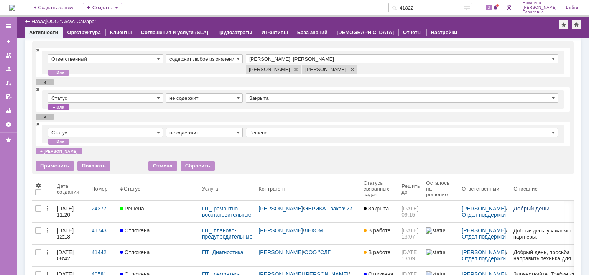
type input "Решена"
click at [61, 163] on div "Применить" at bounding box center [55, 165] width 38 height 9
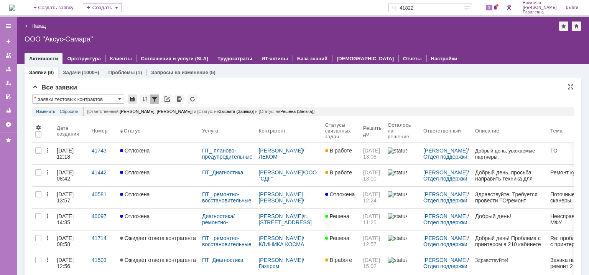
click at [133, 99] on div at bounding box center [132, 98] width 9 height 9
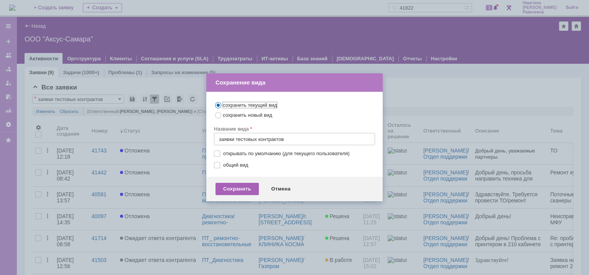
click at [238, 188] on div "Сохранить" at bounding box center [237, 189] width 43 height 12
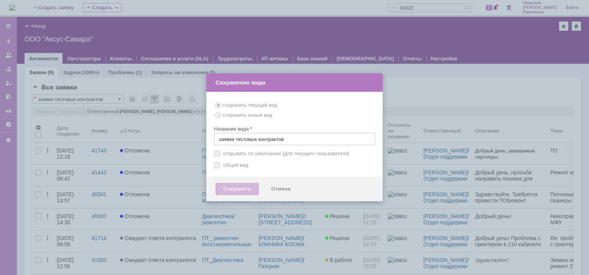
type input "заявки тестовых контрактов"
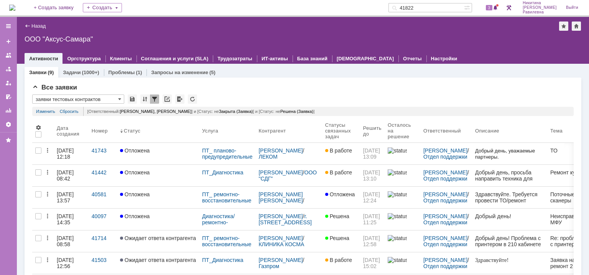
click at [15, 6] on img at bounding box center [12, 8] width 6 height 6
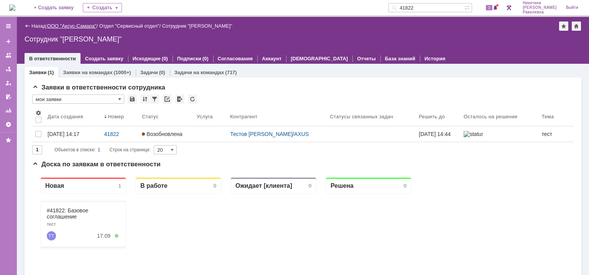
click at [71, 23] on link "ООО "Аксус-Самара"" at bounding box center [71, 26] width 49 height 6
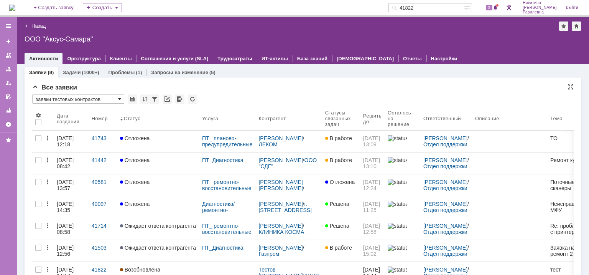
click at [119, 99] on span at bounding box center [119, 99] width 3 height 6
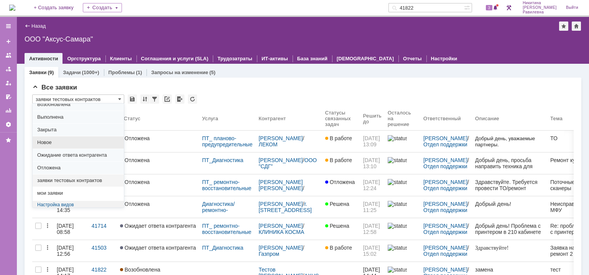
click at [62, 140] on span "Новое" at bounding box center [78, 142] width 82 height 6
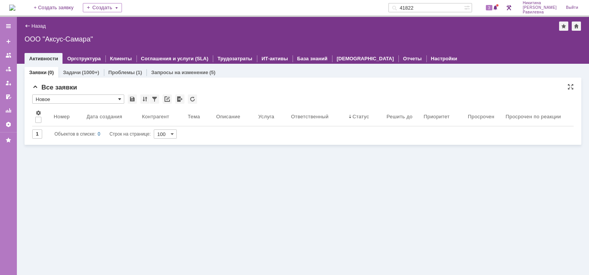
click at [120, 99] on span at bounding box center [119, 99] width 3 height 6
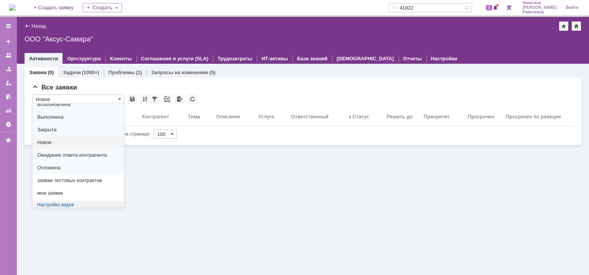
drag, startPoint x: 80, startPoint y: 181, endPoint x: 77, endPoint y: 187, distance: 7.1
click at [80, 181] on span "заявки тестовых контрактов" at bounding box center [78, 180] width 82 height 6
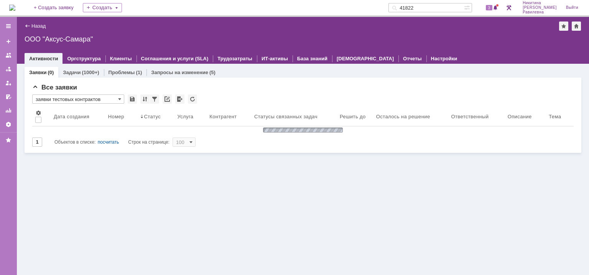
type input "заявки тестовых контрактов"
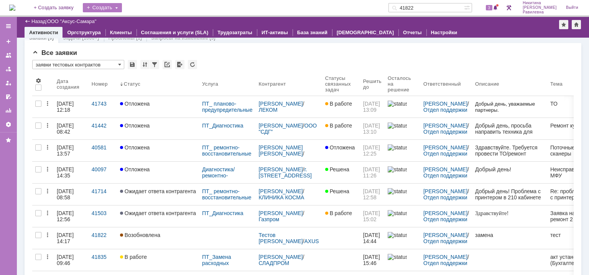
click at [122, 8] on div "Создать" at bounding box center [102, 7] width 39 height 9
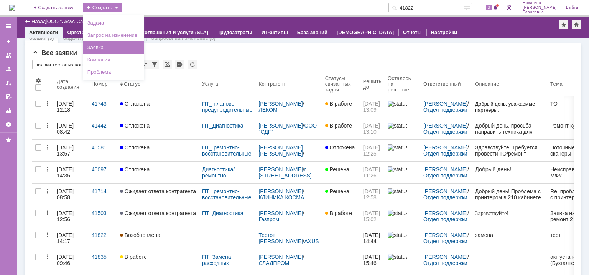
click at [121, 48] on link "Заявка" at bounding box center [113, 47] width 58 height 9
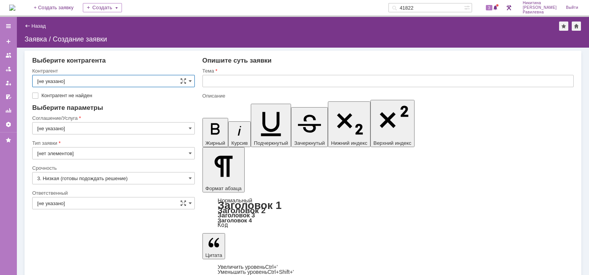
click at [138, 81] on input "[не указано]" at bounding box center [113, 81] width 163 height 12
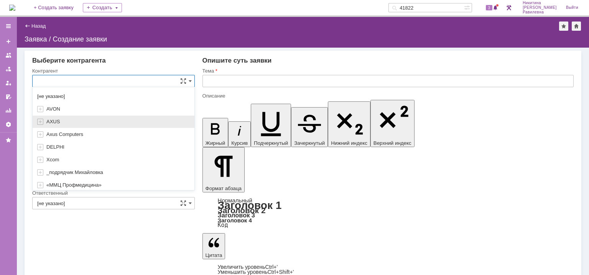
click at [62, 123] on div "AXUS" at bounding box center [117, 122] width 143 height 6
type input "AXUS"
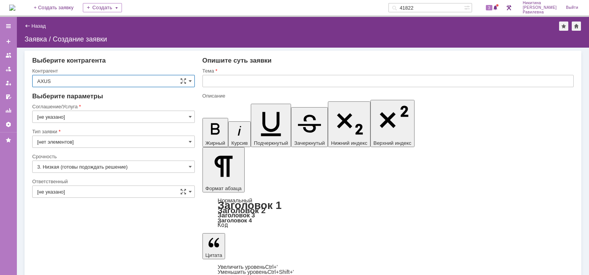
type input "Базовое соглашение"
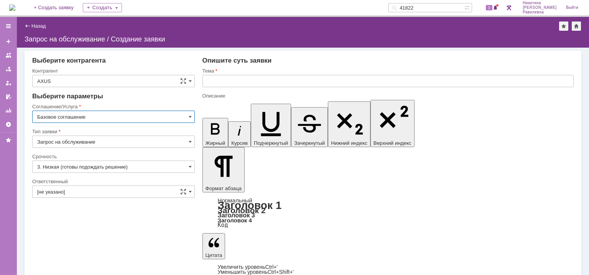
click at [155, 119] on input "Базовое соглашение" at bounding box center [113, 116] width 163 height 12
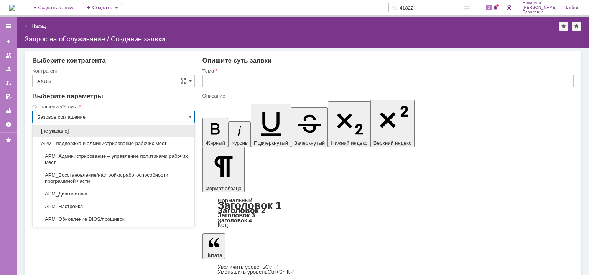
scroll to position [214, 0]
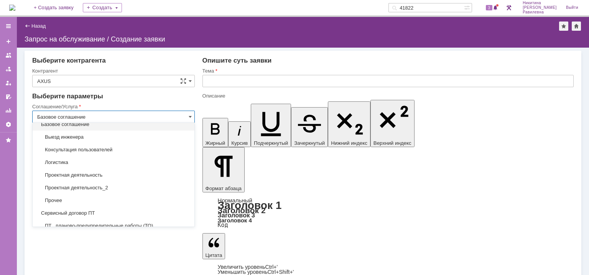
click at [153, 100] on div "Выберите параметры" at bounding box center [113, 96] width 163 height 8
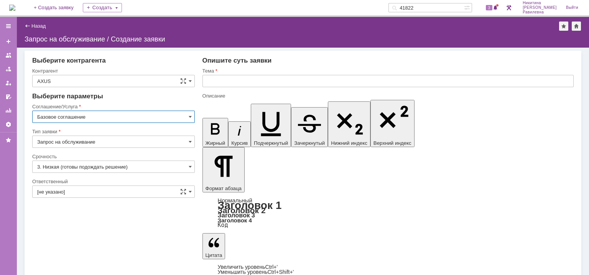
click at [101, 116] on input "Базовое соглашение" at bounding box center [113, 116] width 163 height 12
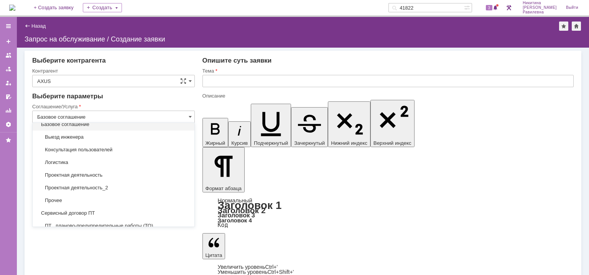
click at [96, 127] on span "Базовое соглашение" at bounding box center [113, 124] width 153 height 6
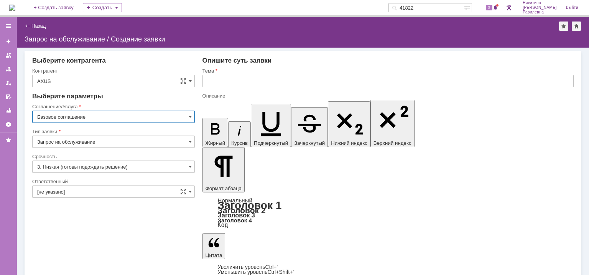
type input "Базовое соглашение"
click at [104, 140] on input "Запрос на обслуживание" at bounding box center [113, 141] width 163 height 12
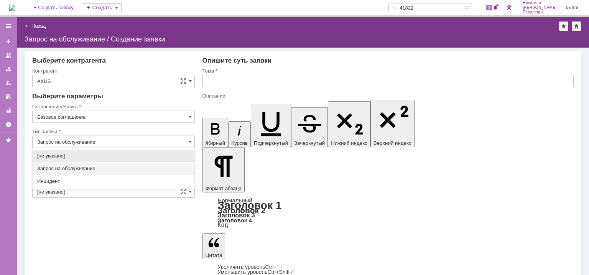
click at [84, 166] on span "Запрос на обслуживание" at bounding box center [113, 168] width 153 height 6
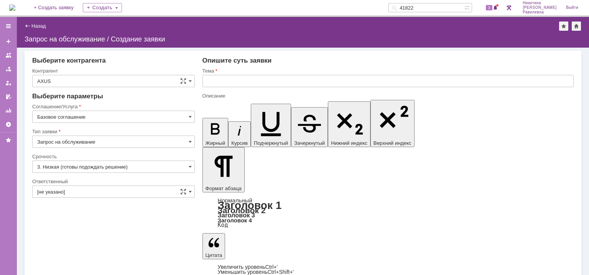
type input "Запрос на обслуживание"
click at [189, 114] on span at bounding box center [190, 117] width 3 height 6
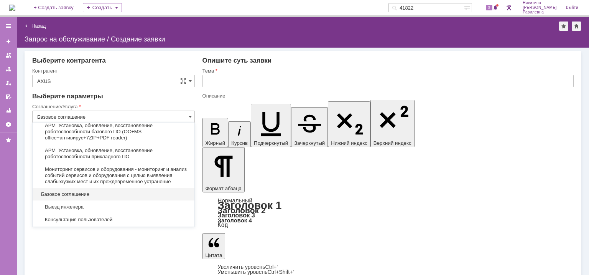
scroll to position [192, 0]
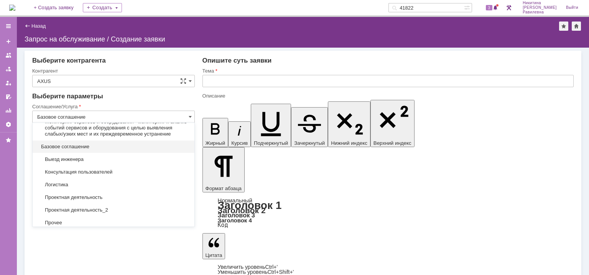
click at [106, 150] on span "Базовое соглашение" at bounding box center [113, 146] width 153 height 6
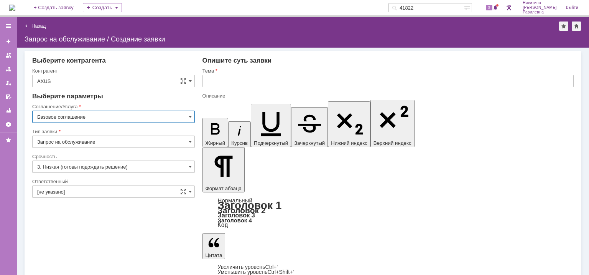
type input "Базовое соглашение"
click at [103, 143] on input "Запрос на обслуживание" at bounding box center [113, 141] width 163 height 12
click at [82, 166] on span "Запрос на обслуживание" at bounding box center [113, 168] width 153 height 6
type input "Запрос на обслуживание"
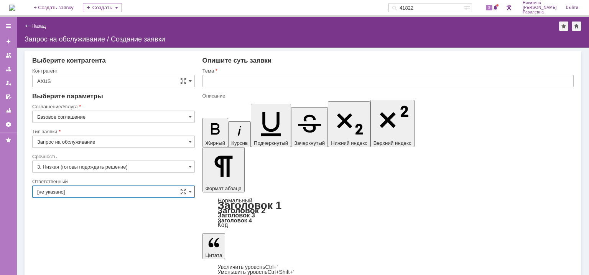
click at [96, 187] on input "[не указано]" at bounding box center [113, 191] width 163 height 12
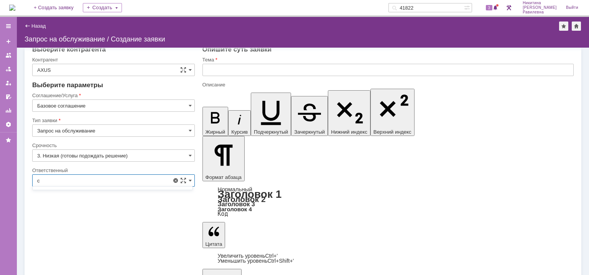
scroll to position [0, 0]
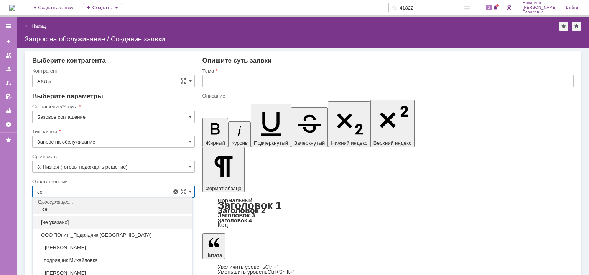
type input "с"
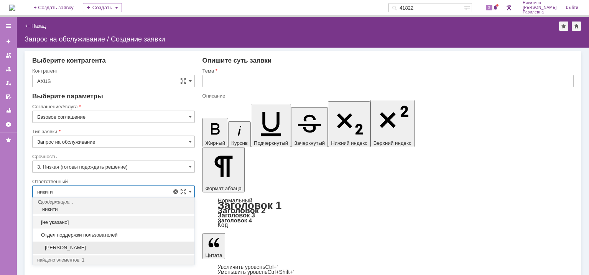
click at [79, 246] on span "[PERSON_NAME]" at bounding box center [113, 247] width 153 height 6
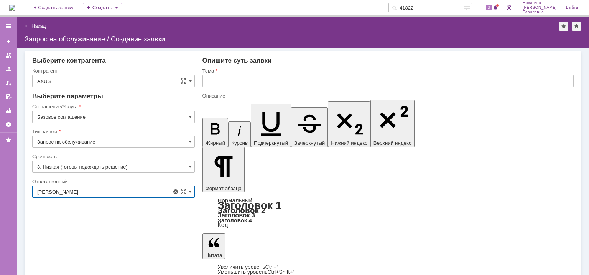
type input "[PERSON_NAME]"
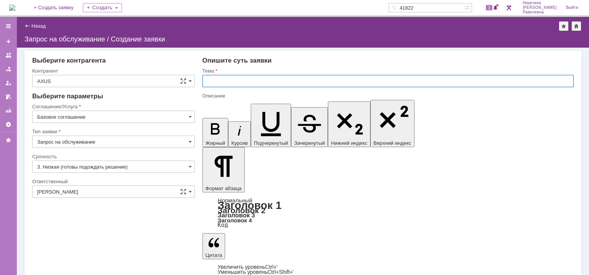
click at [259, 81] on input "text" at bounding box center [388, 81] width 371 height 12
type input "замена"
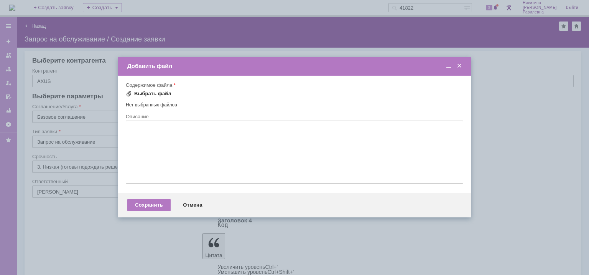
click at [147, 94] on div "Выбрать файл" at bounding box center [152, 94] width 37 height 6
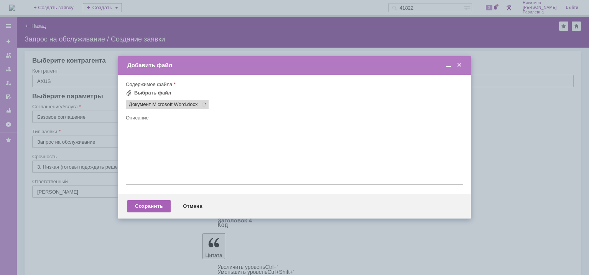
click at [148, 206] on div "Сохранить" at bounding box center [148, 206] width 43 height 12
click at [154, 204] on div "Сохранить" at bounding box center [148, 206] width 43 height 12
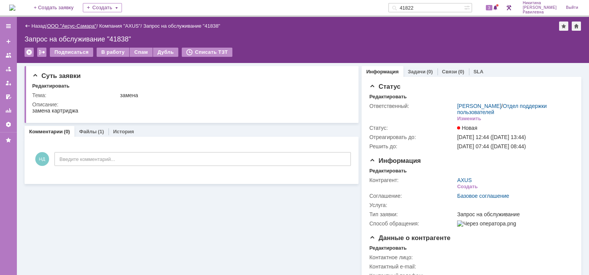
click at [82, 25] on link "ООО "Аксус-Самара"" at bounding box center [71, 26] width 49 height 6
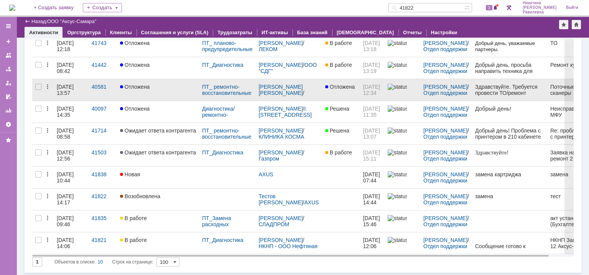
scroll to position [69, 0]
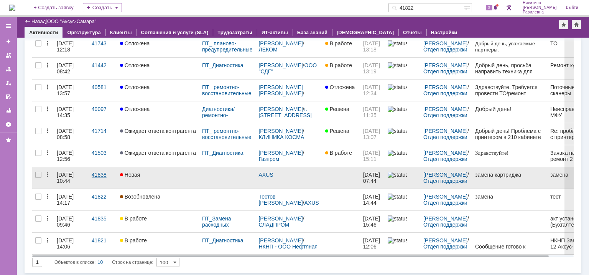
click at [100, 175] on div "41838" at bounding box center [103, 174] width 22 height 6
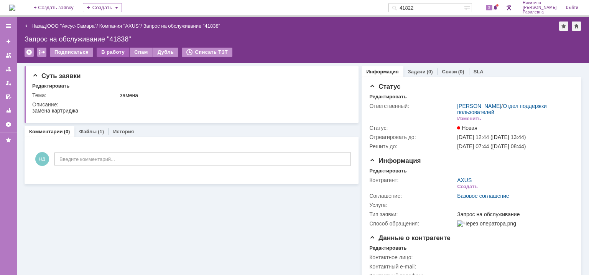
click at [113, 52] on div "В работу" at bounding box center [113, 52] width 33 height 9
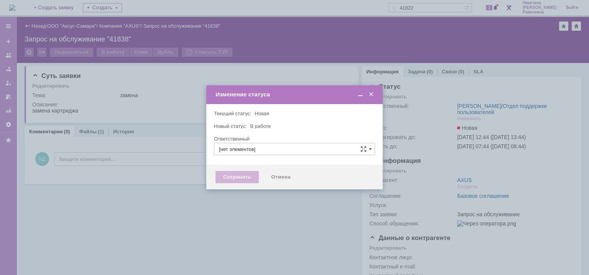
type input "[PERSON_NAME]"
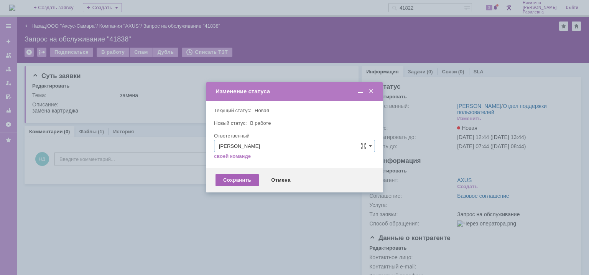
click at [236, 178] on div "Сохранить" at bounding box center [237, 180] width 43 height 12
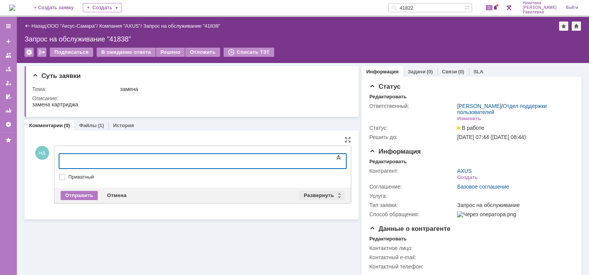
click at [325, 195] on div "Развернуть" at bounding box center [322, 195] width 46 height 9
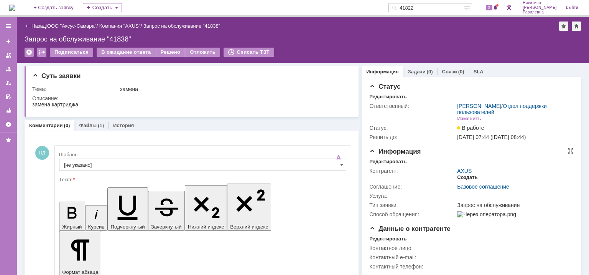
click at [459, 178] on div "Создать" at bounding box center [467, 177] width 20 height 6
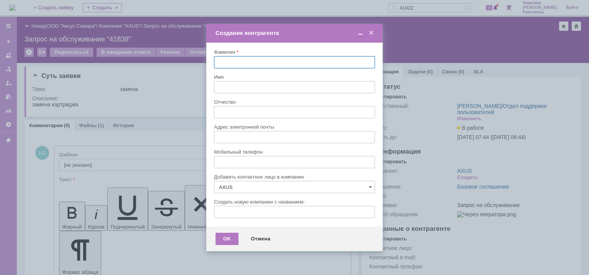
type input "Тестов"
type input "Тест"
type input "Тестович"
type input "testov52643@yandex.ru"
type input "9271111110"
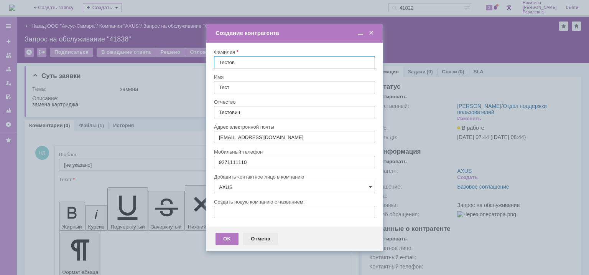
click at [262, 238] on div "Отмена" at bounding box center [260, 238] width 35 height 12
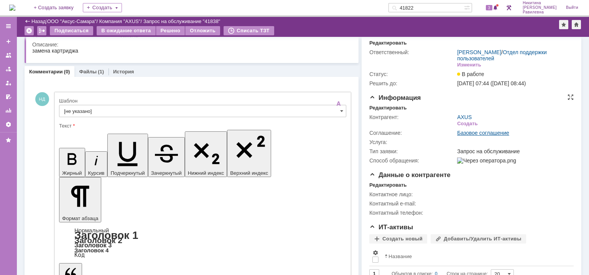
scroll to position [38, 0]
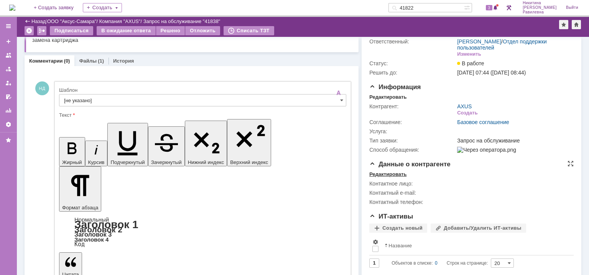
click at [382, 177] on div "Редактировать" at bounding box center [387, 174] width 37 height 6
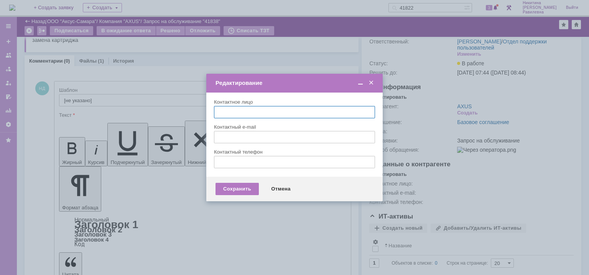
click at [371, 81] on span at bounding box center [372, 82] width 8 height 7
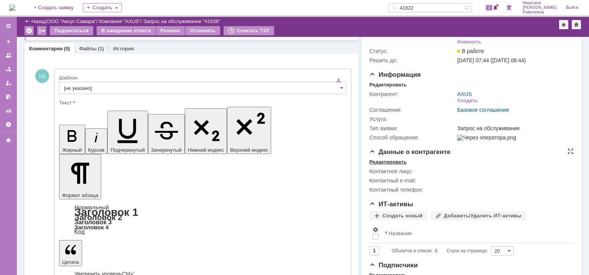
scroll to position [89, 0]
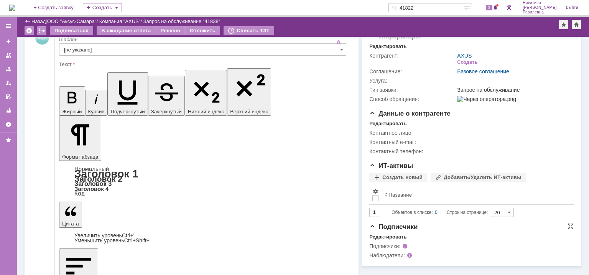
click at [405, 258] on span at bounding box center [405, 255] width 0 height 6
click at [391, 240] on div "Редактировать" at bounding box center [387, 237] width 37 height 6
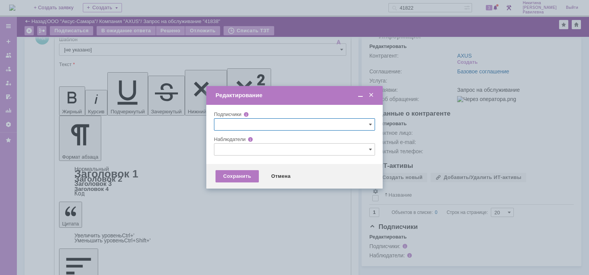
click at [248, 146] on input "text" at bounding box center [294, 149] width 161 height 12
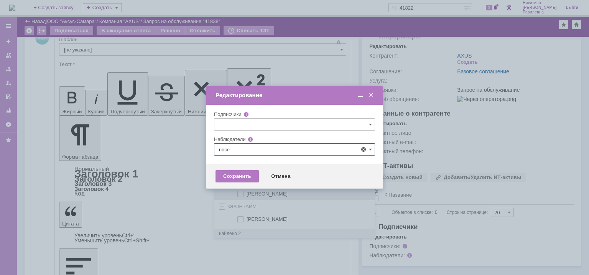
click at [247, 194] on span at bounding box center [247, 193] width 0 height 4
click at [241, 194] on input "Поселённова Виктория Александровна" at bounding box center [241, 193] width 5 height 5
type input "Поселённова Виктория Александровна"
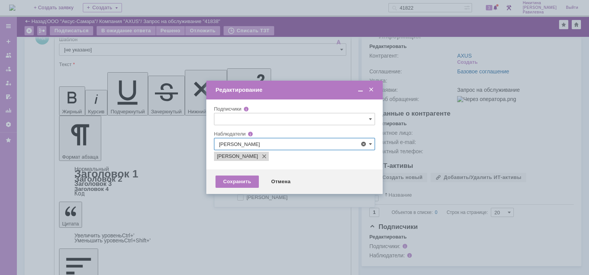
click at [293, 130] on div at bounding box center [294, 127] width 161 height 5
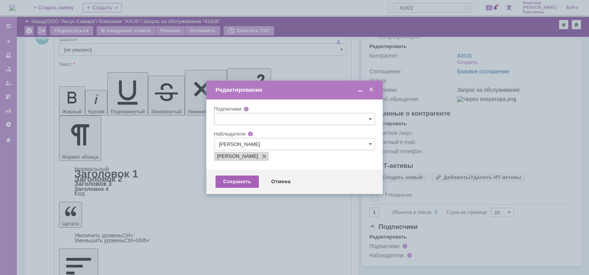
click at [239, 180] on div "Сохранить" at bounding box center [237, 181] width 43 height 12
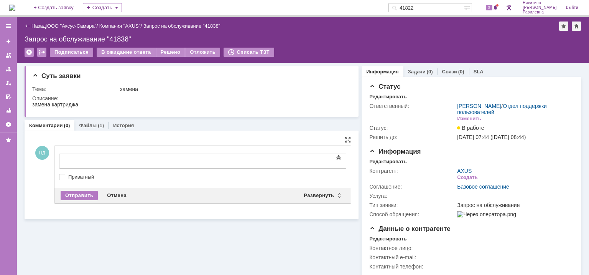
scroll to position [0, 0]
click at [325, 192] on div "Развернуть" at bounding box center [322, 195] width 46 height 9
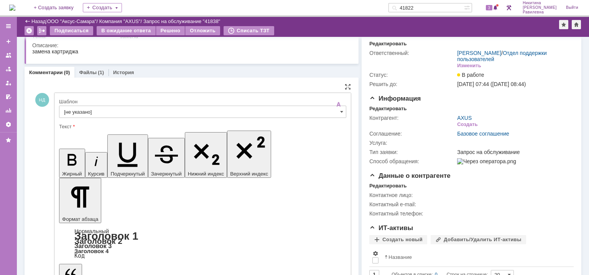
scroll to position [38, 0]
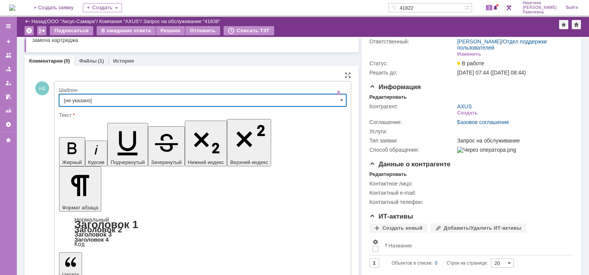
click at [116, 99] on input "[не указано]" at bounding box center [202, 100] width 287 height 12
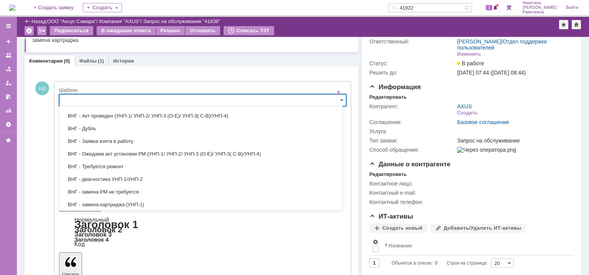
scroll to position [31, 0]
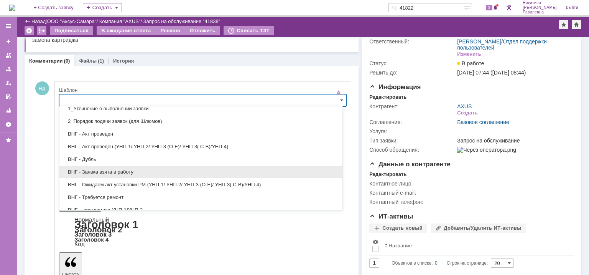
click at [127, 172] on span "ВНГ - Заявка взята в работу" at bounding box center [201, 172] width 274 height 6
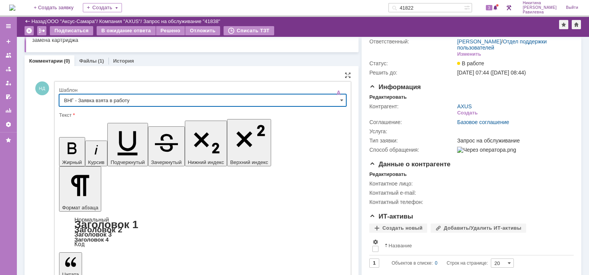
type input "ВНГ - Заявка взята в работу"
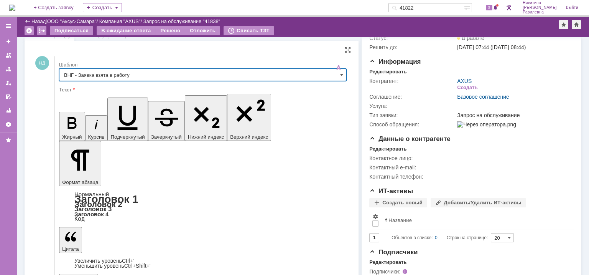
scroll to position [77, 0]
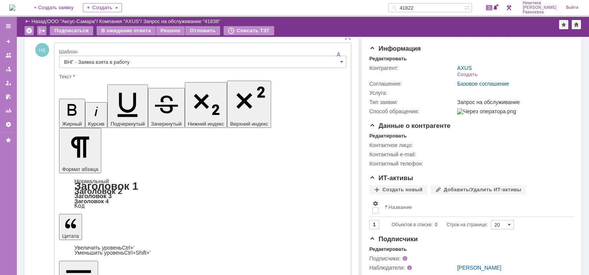
drag, startPoint x: 116, startPoint y: 1973, endPoint x: 69, endPoint y: 1972, distance: 47.2
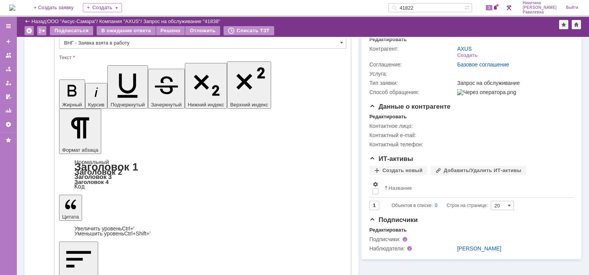
scroll to position [105, 0]
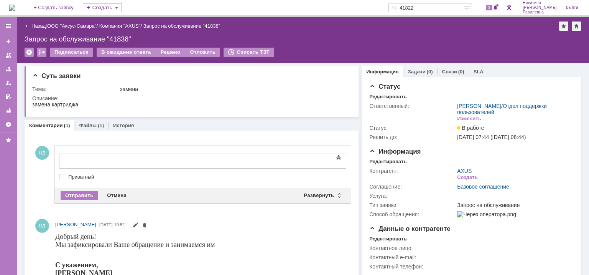
scroll to position [0, 0]
click at [338, 193] on div "Развернуть" at bounding box center [322, 195] width 46 height 9
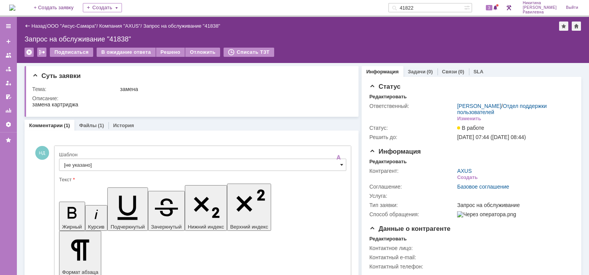
click at [340, 166] on span at bounding box center [341, 165] width 3 height 6
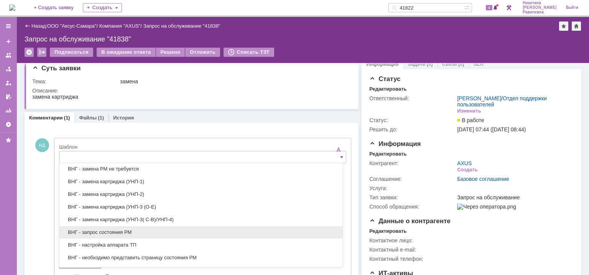
scroll to position [153, 0]
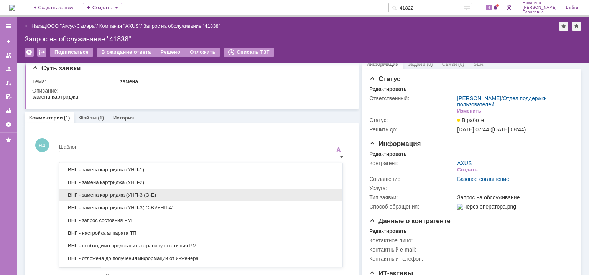
click at [152, 195] on span "ВНГ - замена картриджа (УНП-3 (О-Е)" at bounding box center [201, 195] width 274 height 6
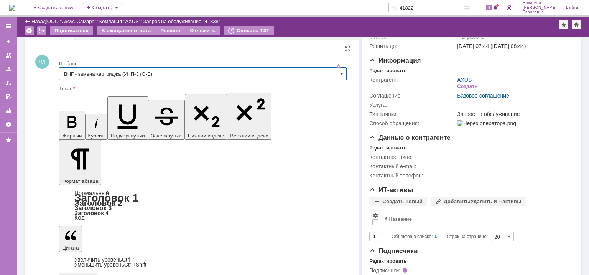
scroll to position [8, 0]
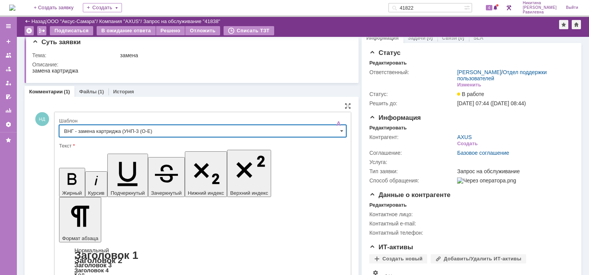
click at [340, 130] on span at bounding box center [341, 131] width 3 height 6
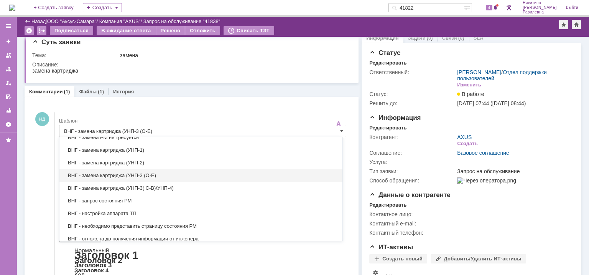
scroll to position [146, 0]
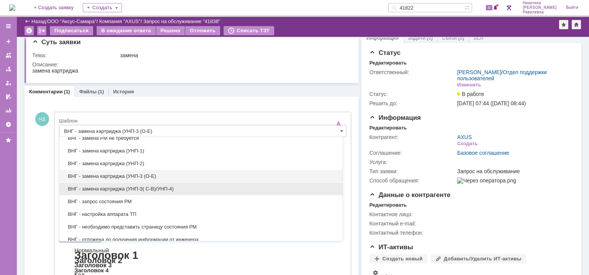
click at [172, 189] on span "ВНГ - замена картриджа (УНП-3( С-В)/УНП-4)" at bounding box center [201, 189] width 274 height 6
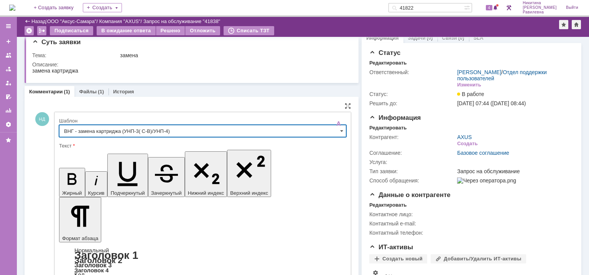
scroll to position [0, 0]
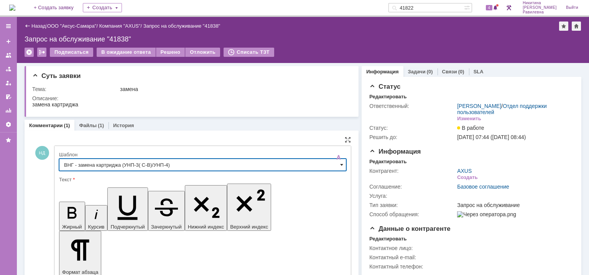
click at [340, 166] on span at bounding box center [341, 165] width 3 height 6
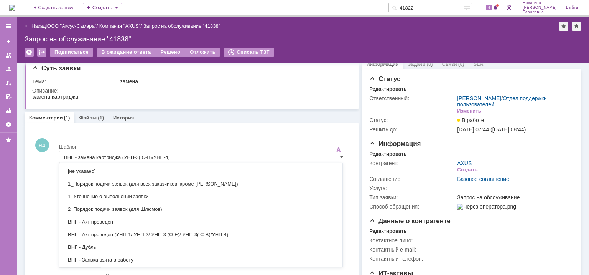
scroll to position [190, 0]
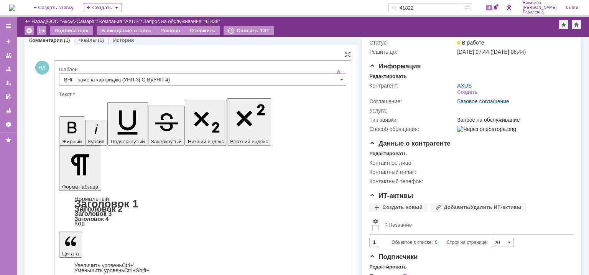
scroll to position [49, 0]
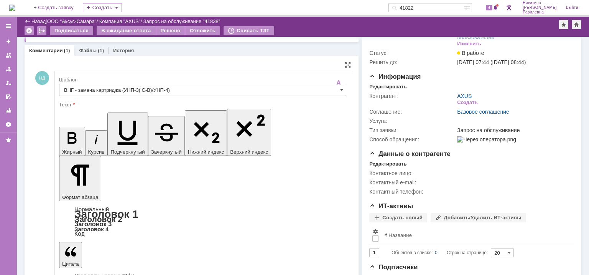
drag, startPoint x: 339, startPoint y: 90, endPoint x: 335, endPoint y: 91, distance: 4.7
click at [340, 90] on span at bounding box center [341, 90] width 3 height 6
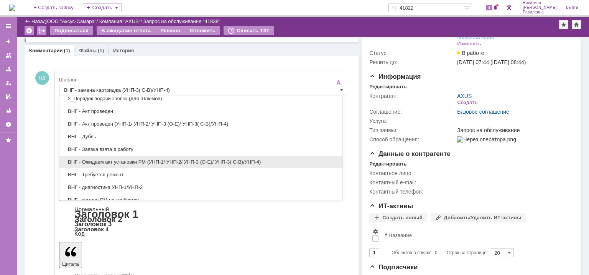
scroll to position [0, 0]
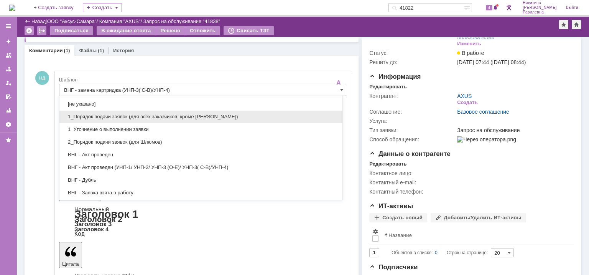
click at [181, 118] on span "1_Порядок подачи заявок (для всех заказчиков, кроме Шлюмов)" at bounding box center [201, 117] width 274 height 6
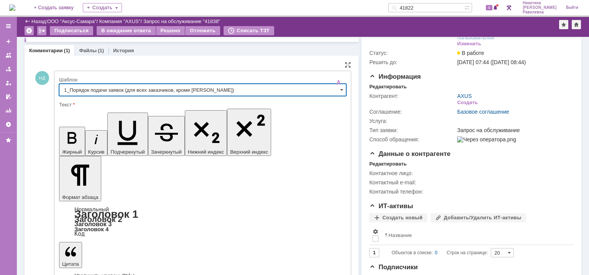
type input "1_Порядок подачи заявок (для всех заказчиков, кроме Шлюмов)"
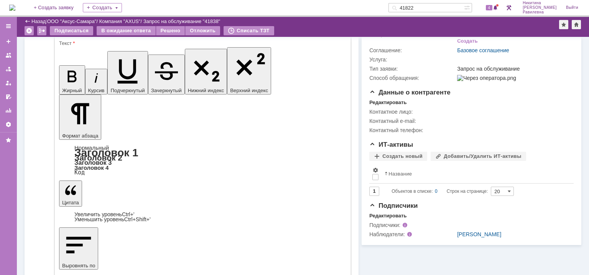
scroll to position [87, 0]
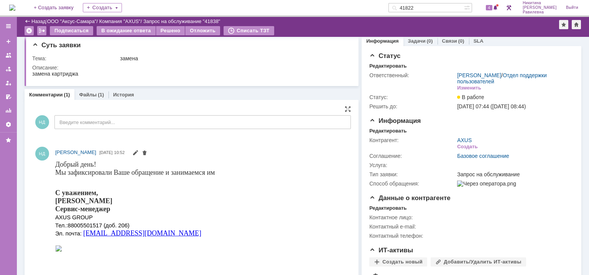
scroll to position [0, 0]
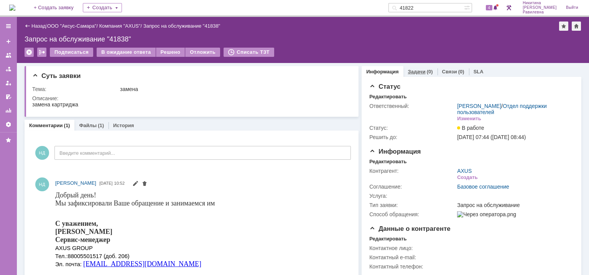
click at [411, 69] on link "Задачи" at bounding box center [417, 72] width 18 height 6
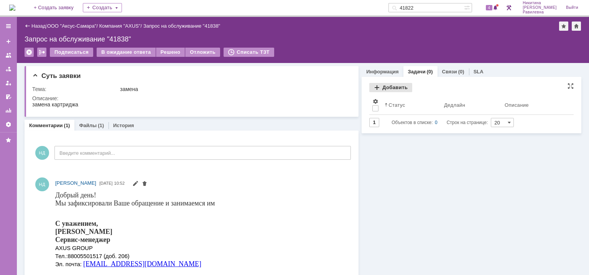
click at [385, 85] on div "Добавить" at bounding box center [390, 87] width 43 height 9
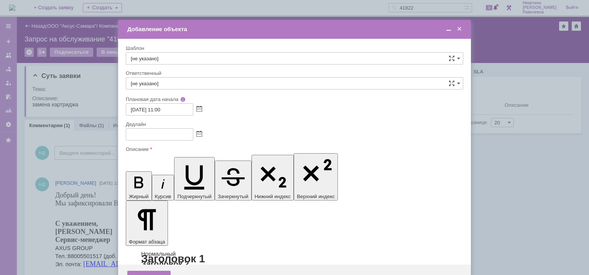
click at [174, 84] on input "[не указано]" at bounding box center [295, 83] width 338 height 12
click at [153, 139] on span "[PERSON_NAME]" at bounding box center [295, 139] width 328 height 6
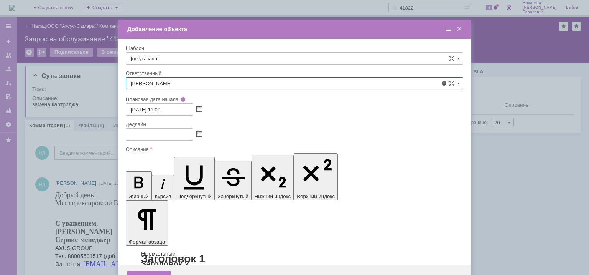
type input "[PERSON_NAME]"
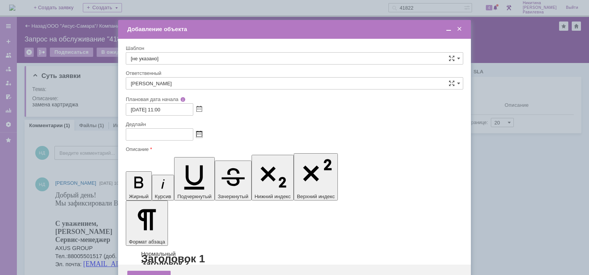
click at [198, 134] on span at bounding box center [199, 134] width 6 height 6
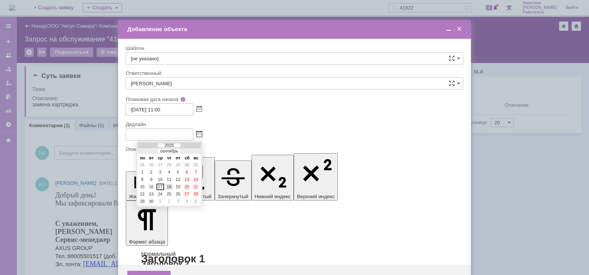
click at [171, 186] on div "18" at bounding box center [169, 186] width 8 height 7
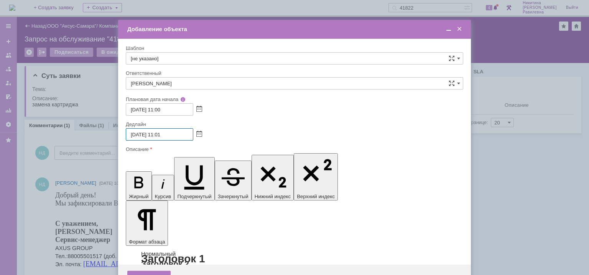
drag, startPoint x: 171, startPoint y: 135, endPoint x: 157, endPoint y: 134, distance: 13.9
click at [157, 134] on input "18.09.2025 11:01" at bounding box center [160, 134] width 68 height 12
type input "18.09.2025 17:00"
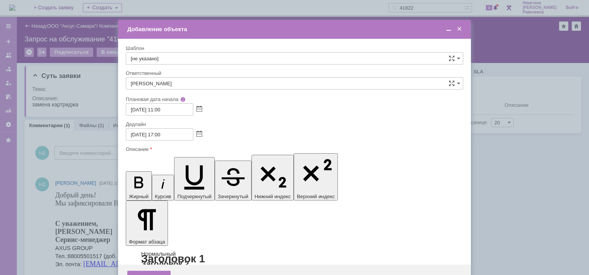
click at [153, 270] on div "Сохранить" at bounding box center [148, 276] width 43 height 12
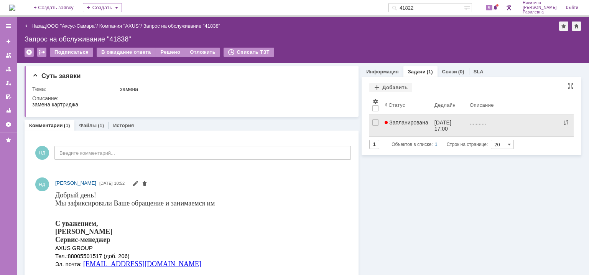
click at [417, 121] on span "Запланирована" at bounding box center [407, 122] width 44 height 6
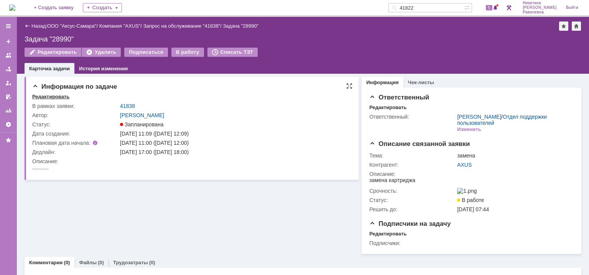
click at [58, 95] on div "Редактировать" at bounding box center [50, 97] width 37 height 6
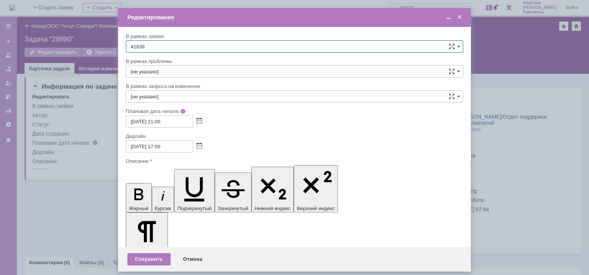
click at [167, 69] on input "[не указано]" at bounding box center [295, 71] width 338 height 12
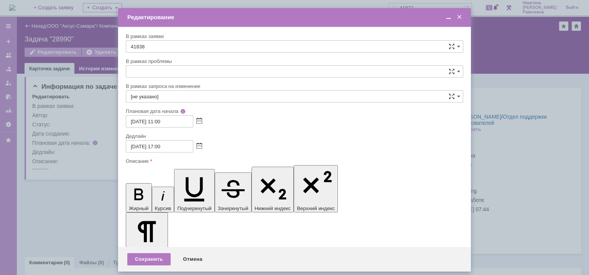
click at [198, 55] on div at bounding box center [295, 55] width 338 height 5
type input "[не указано]"
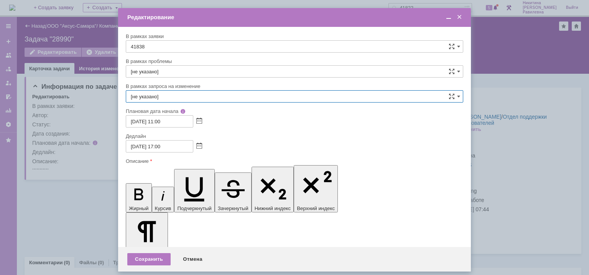
click at [171, 99] on input "[не указано]" at bounding box center [295, 96] width 338 height 12
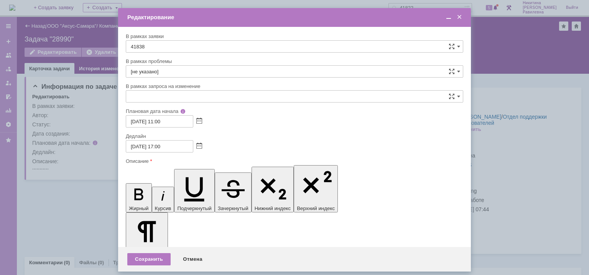
click at [214, 81] on div at bounding box center [295, 79] width 338 height 5
type input "[не указано]"
click at [197, 253] on div "Отмена" at bounding box center [192, 259] width 35 height 12
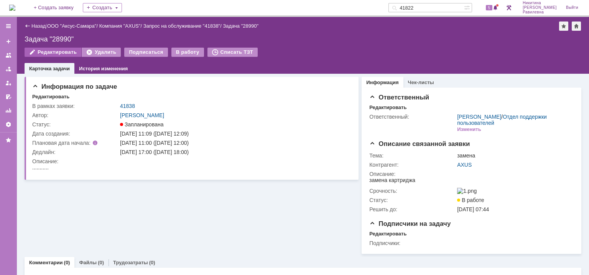
click at [48, 52] on div "Редактировать" at bounding box center [53, 52] width 57 height 9
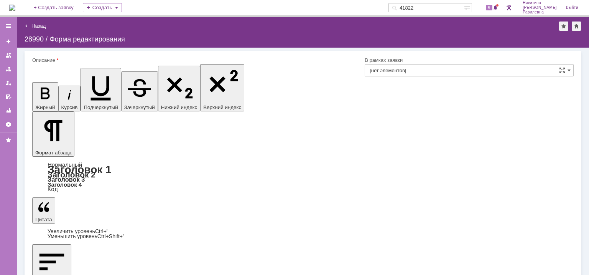
type input "[PERSON_NAME]"
type input "[не указано]"
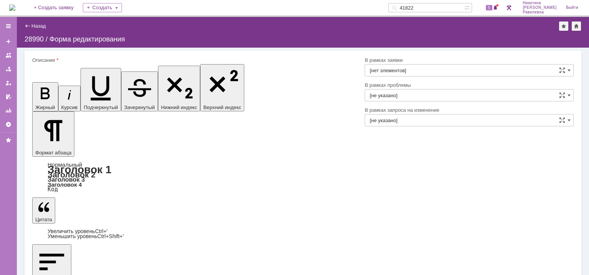
type input "41838"
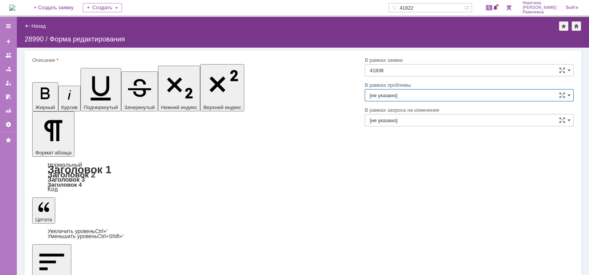
click at [408, 95] on input "[не указано]" at bounding box center [469, 95] width 209 height 12
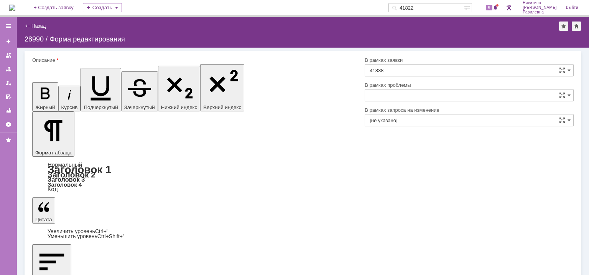
click at [410, 80] on div at bounding box center [469, 78] width 209 height 5
type input "[не указано]"
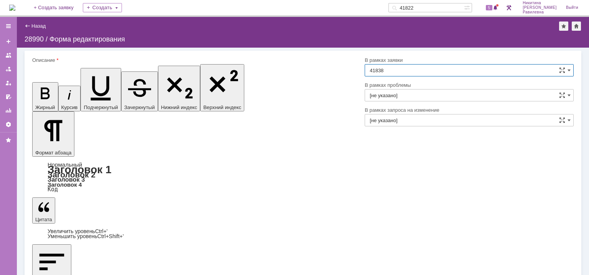
click at [410, 70] on input "41838" at bounding box center [469, 70] width 209 height 12
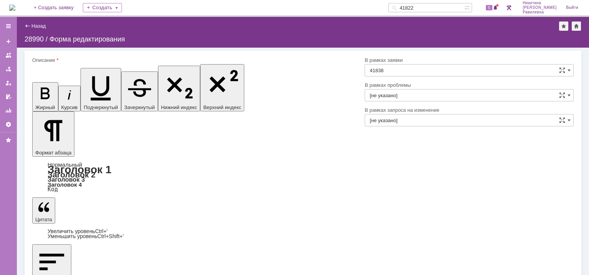
type input "41838"
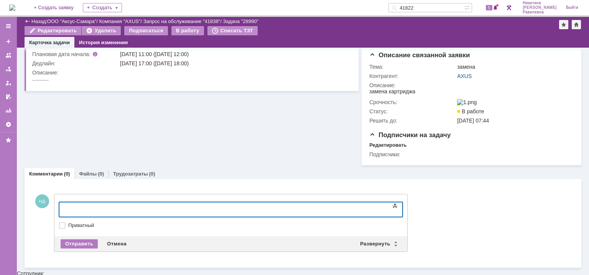
scroll to position [60, 0]
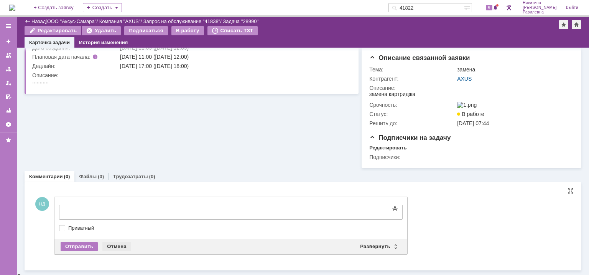
click at [114, 248] on div "Отмена" at bounding box center [116, 246] width 29 height 9
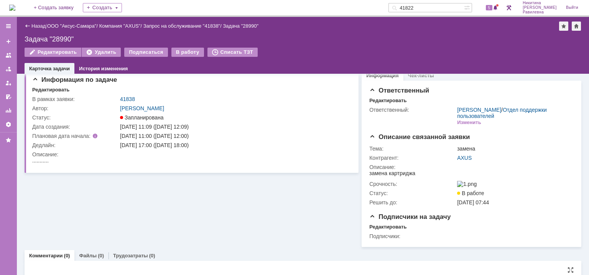
scroll to position [0, 0]
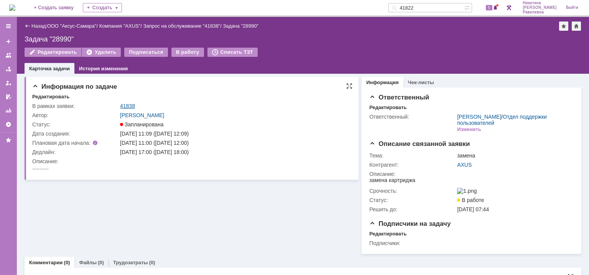
click at [129, 106] on link "41838" at bounding box center [127, 106] width 15 height 6
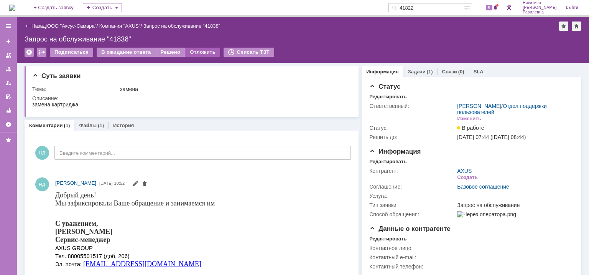
click at [198, 51] on div "Отложить" at bounding box center [202, 52] width 35 height 9
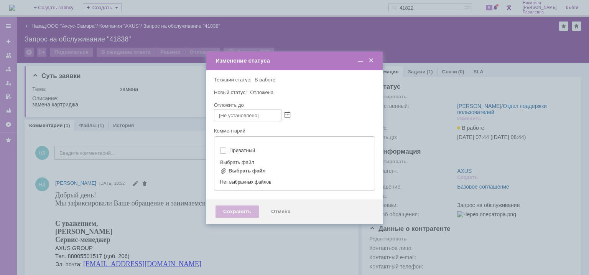
type input "[не указано]"
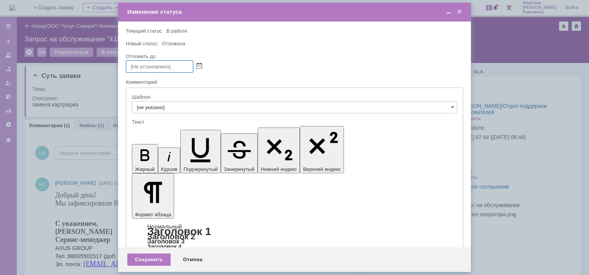
click at [460, 11] on span at bounding box center [460, 11] width 8 height 7
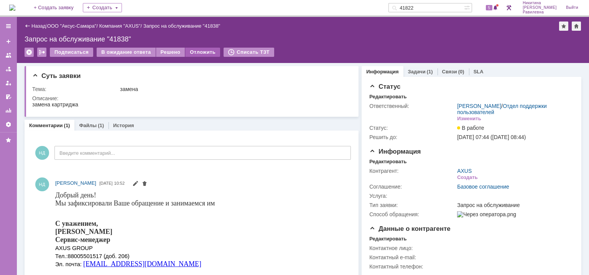
click at [206, 54] on div "Отложить" at bounding box center [202, 52] width 35 height 9
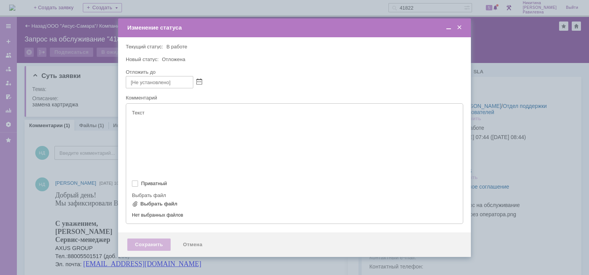
type input "[не указано]"
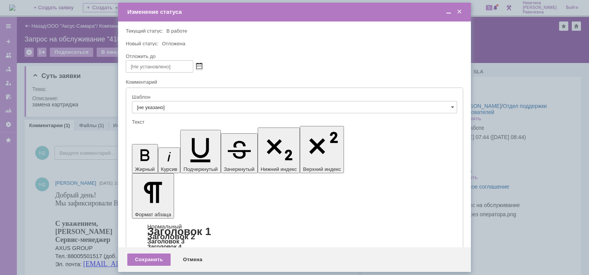
click at [200, 64] on span at bounding box center [199, 66] width 6 height 6
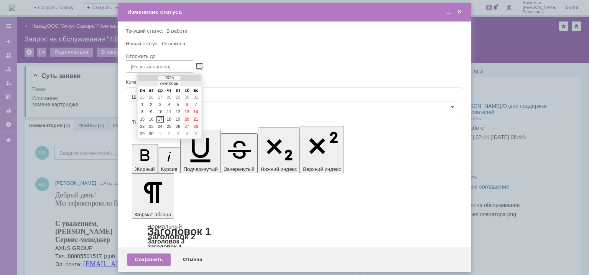
click at [289, 63] on div at bounding box center [295, 66] width 338 height 12
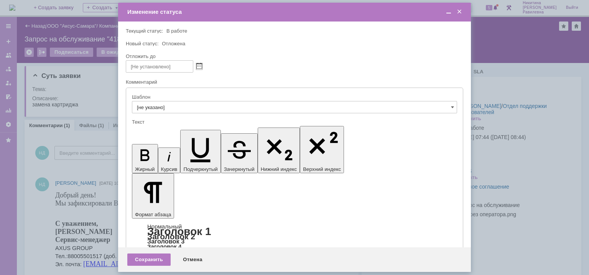
drag, startPoint x: 197, startPoint y: 67, endPoint x: 191, endPoint y: 69, distance: 6.6
click at [191, 69] on div at bounding box center [295, 66] width 338 height 12
click at [199, 64] on span at bounding box center [199, 66] width 6 height 6
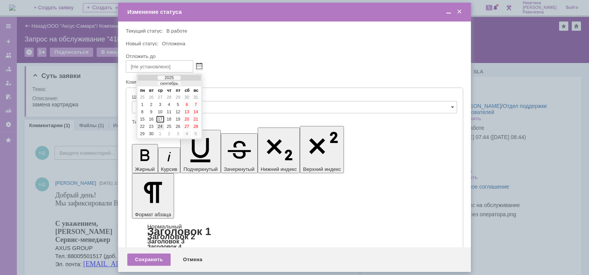
click at [160, 124] on div "24" at bounding box center [161, 126] width 8 height 7
type input "24.09.2025 11:15"
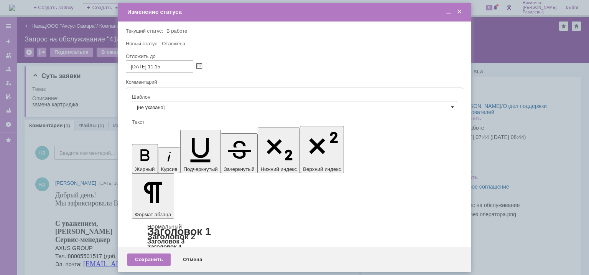
click at [451, 104] on span at bounding box center [452, 107] width 3 height 6
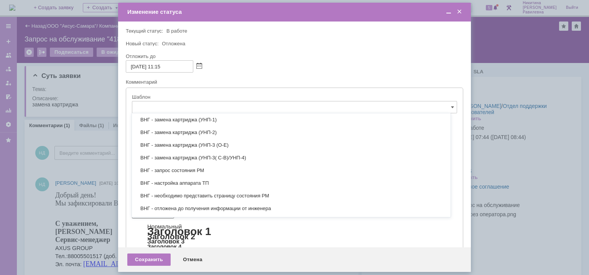
scroll to position [192, 0]
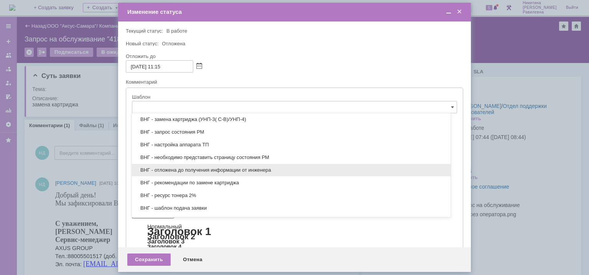
click at [268, 170] on span "ВНГ - отложена до получения информации от инженера" at bounding box center [292, 170] width 310 height 6
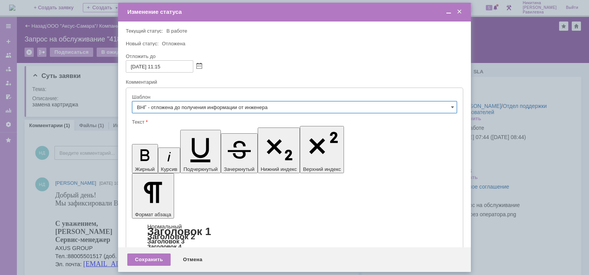
scroll to position [38, 0]
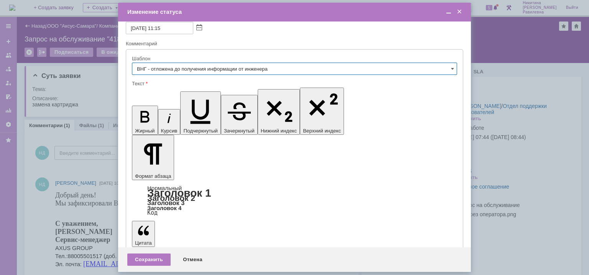
click at [443, 70] on input "ВНГ - отложена до получения информации от инженера" at bounding box center [294, 69] width 325 height 12
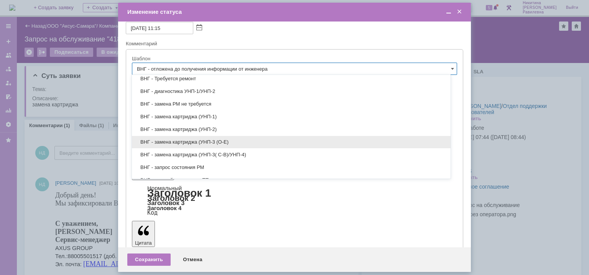
scroll to position [108, 0]
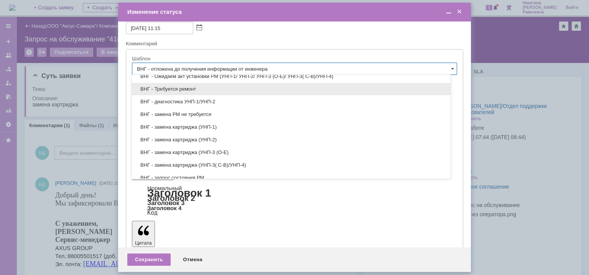
click at [281, 87] on span "ВНГ - Требуется ремонт" at bounding box center [292, 89] width 310 height 6
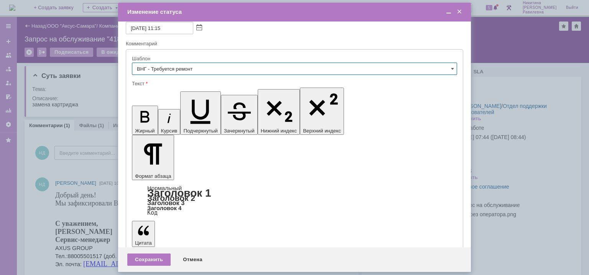
type input "ВНГ - Требуется ремонт"
click at [148, 261] on div "Сохранить" at bounding box center [148, 259] width 43 height 12
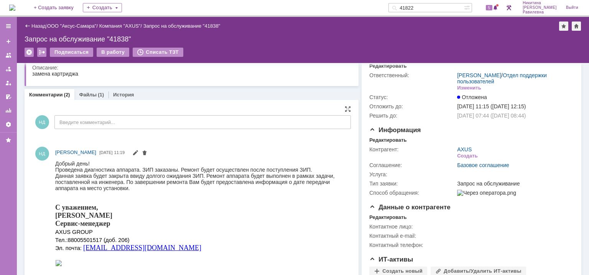
scroll to position [77, 0]
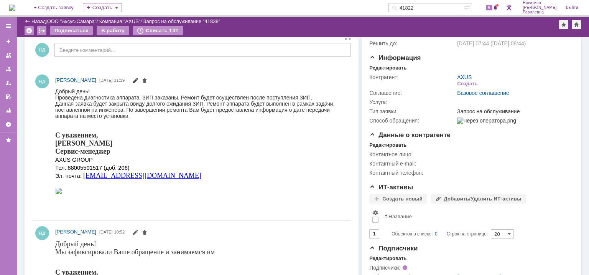
click at [138, 79] on span at bounding box center [135, 81] width 6 height 6
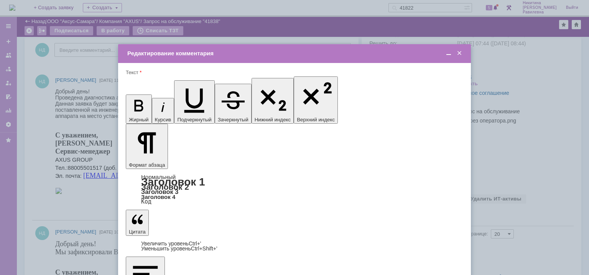
scroll to position [0, 0]
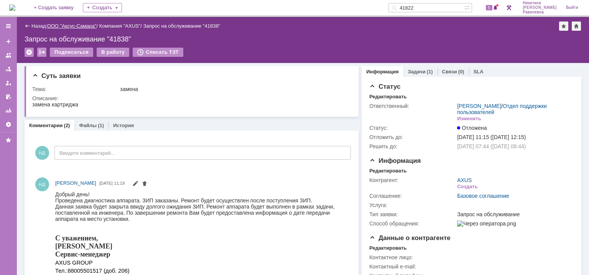
click at [73, 26] on link "ООО "Аксус-Самара"" at bounding box center [71, 26] width 49 height 6
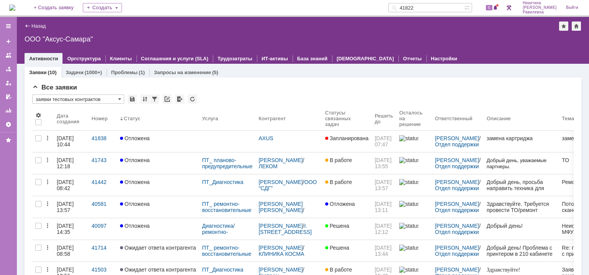
click at [15, 8] on img at bounding box center [12, 8] width 6 height 6
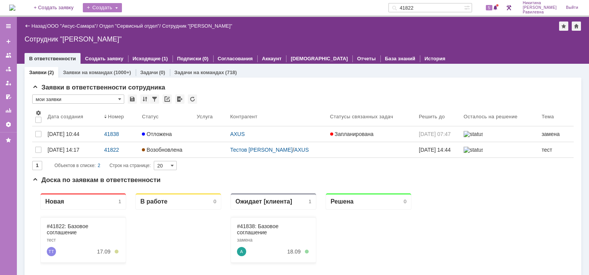
click at [122, 9] on div "Создать" at bounding box center [102, 7] width 39 height 9
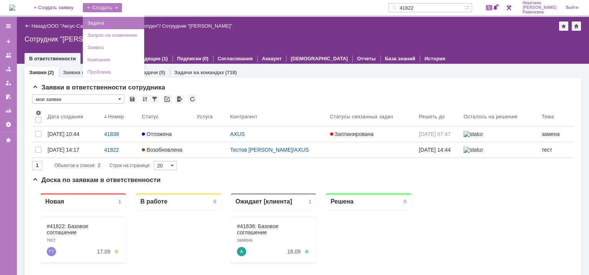
click at [115, 22] on link "Задача" at bounding box center [113, 22] width 58 height 9
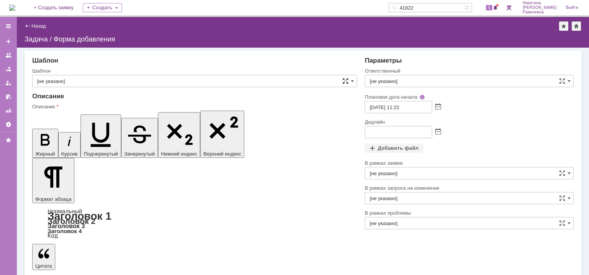
click at [346, 81] on span at bounding box center [346, 81] width 6 height 6
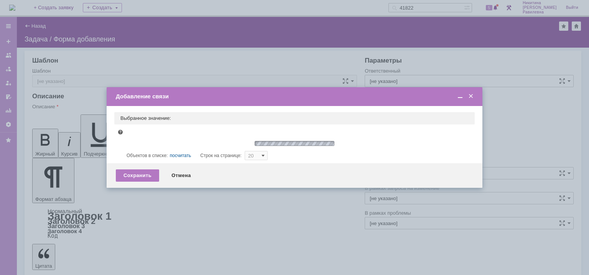
type input "10"
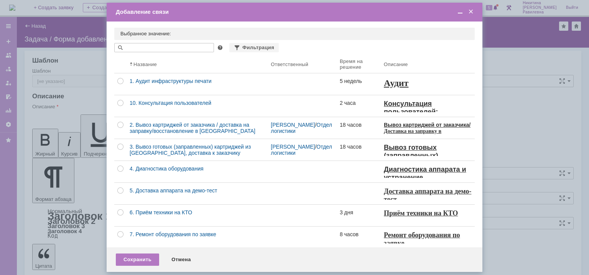
click at [473, 12] on span at bounding box center [471, 11] width 8 height 7
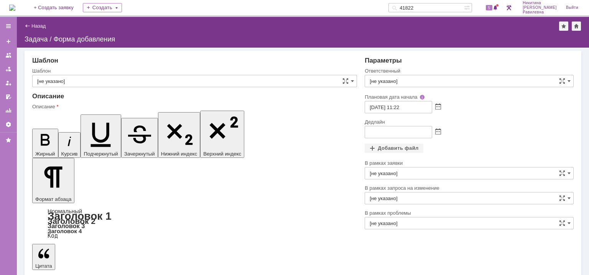
click at [405, 82] on input "[не указано]" at bounding box center [469, 81] width 209 height 12
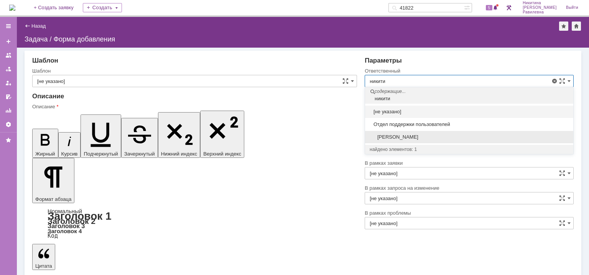
click at [413, 136] on span "[PERSON_NAME]" at bounding box center [469, 137] width 199 height 6
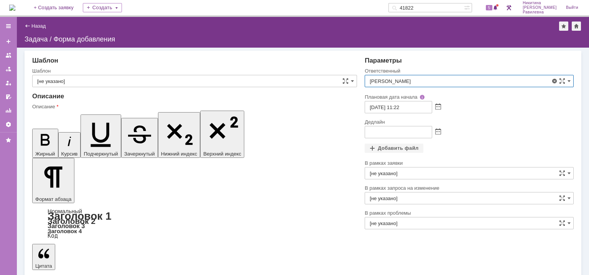
type input "[PERSON_NAME]"
click at [439, 130] on span at bounding box center [438, 132] width 6 height 6
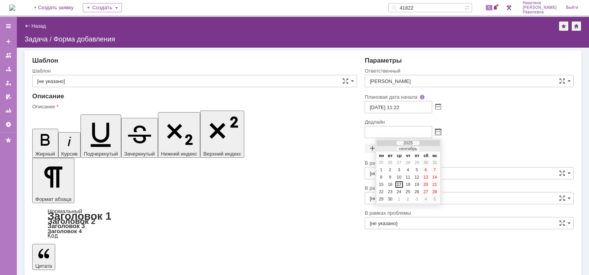
click at [398, 184] on div "17" at bounding box center [400, 184] width 8 height 7
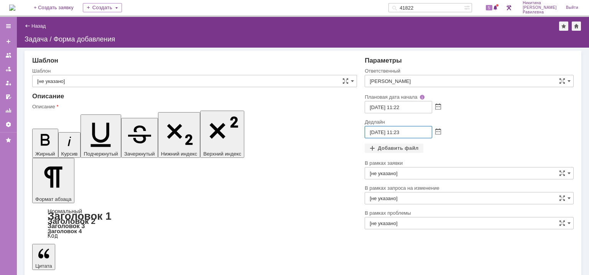
drag, startPoint x: 416, startPoint y: 132, endPoint x: 397, endPoint y: 132, distance: 19.2
click at [397, 132] on input "17.09.2025 11:23" at bounding box center [399, 132] width 68 height 12
type input "17.09.2025 17:00"
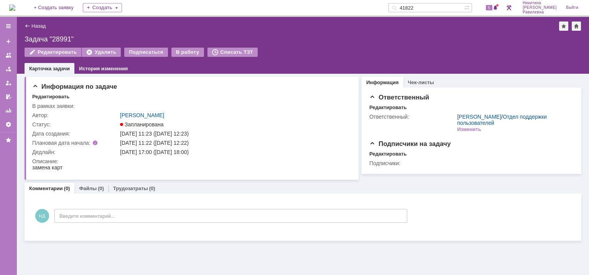
click at [15, 9] on img at bounding box center [12, 8] width 6 height 6
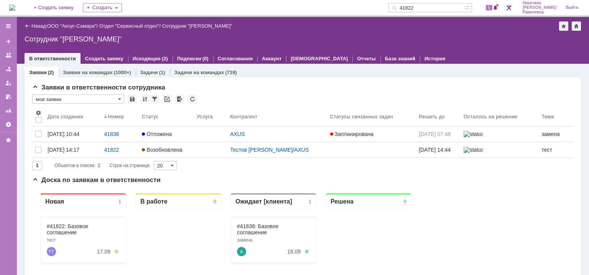
drag, startPoint x: 433, startPoint y: 8, endPoint x: 413, endPoint y: 9, distance: 20.0
click at [412, 9] on div "41822" at bounding box center [427, 7] width 76 height 9
type input "28991"
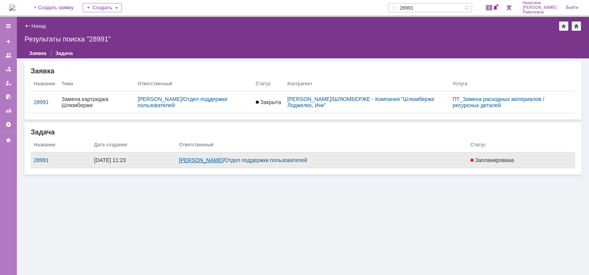
click at [216, 162] on link "[PERSON_NAME]" at bounding box center [201, 160] width 44 height 6
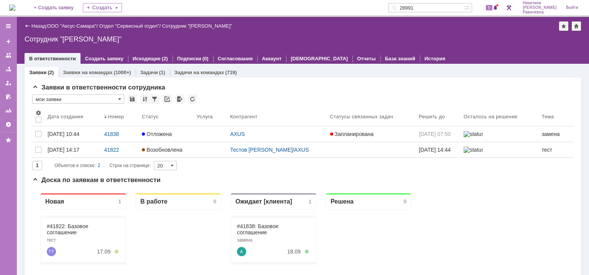
drag, startPoint x: 17, startPoint y: 6, endPoint x: 10, endPoint y: 8, distance: 7.2
click at [15, 6] on img at bounding box center [12, 8] width 6 height 6
click at [150, 71] on link "Задачи" at bounding box center [149, 72] width 18 height 6
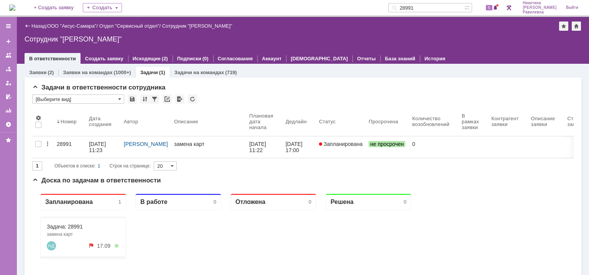
click at [66, 138] on link "28991" at bounding box center [70, 146] width 32 height 21
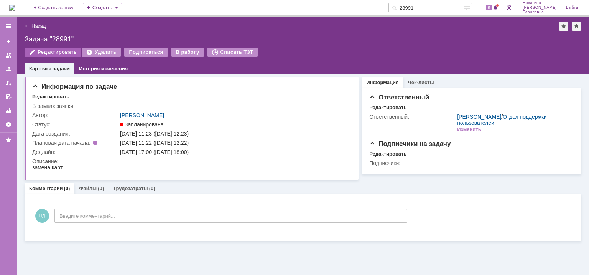
click at [58, 50] on div "Редактировать" at bounding box center [53, 52] width 57 height 9
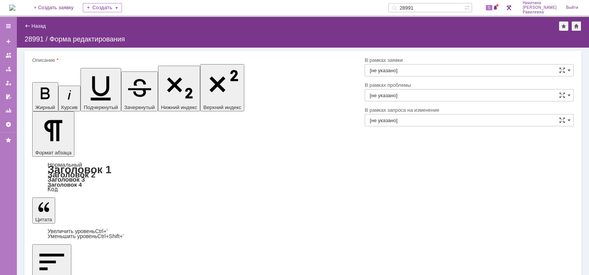
click at [405, 69] on input "[не указано]" at bounding box center [469, 70] width 209 height 12
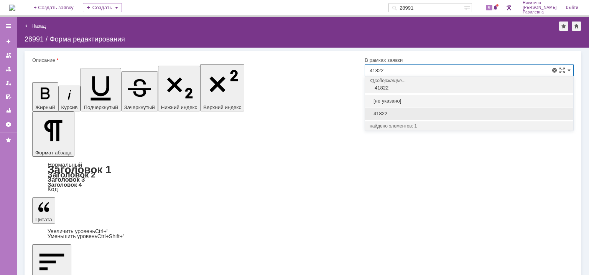
click at [391, 110] on span "41822" at bounding box center [469, 113] width 199 height 6
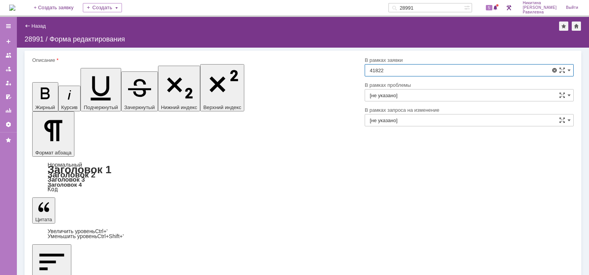
type input "41822"
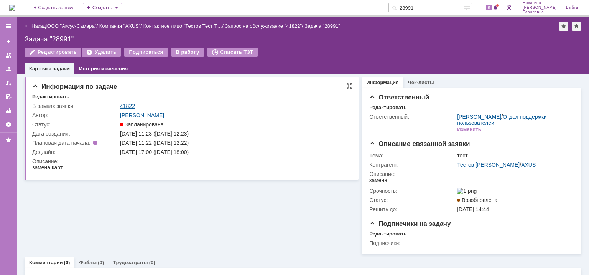
click at [126, 104] on link "41822" at bounding box center [127, 106] width 15 height 6
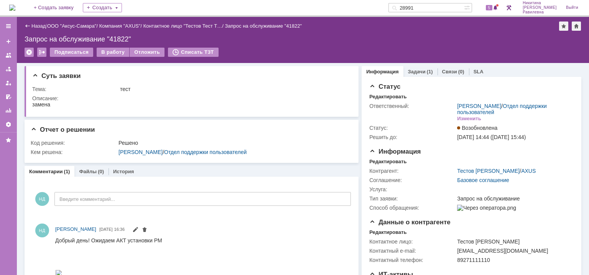
click at [419, 71] on link "Задачи" at bounding box center [417, 72] width 18 height 6
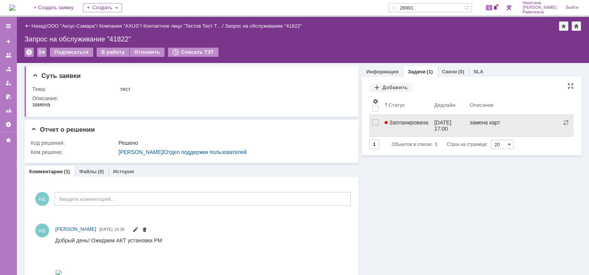
click at [418, 120] on span "Запланирована" at bounding box center [407, 122] width 44 height 6
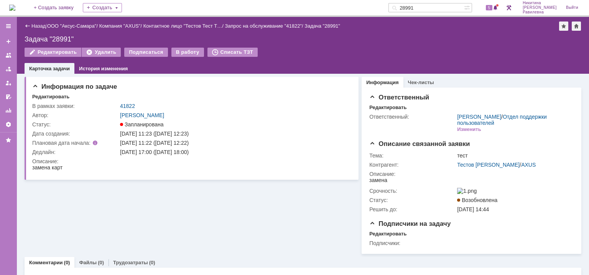
click at [15, 5] on img at bounding box center [12, 8] width 6 height 6
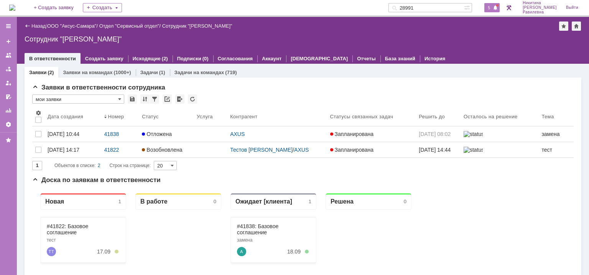
click at [493, 8] on span "5" at bounding box center [489, 7] width 7 height 5
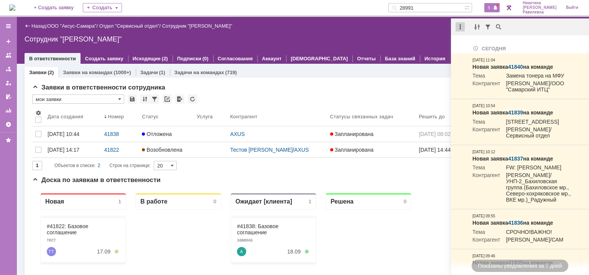
click at [460, 28] on div at bounding box center [460, 26] width 9 height 9
click at [470, 44] on div "Отметить уведомления прочитанными" at bounding box center [513, 46] width 103 height 5
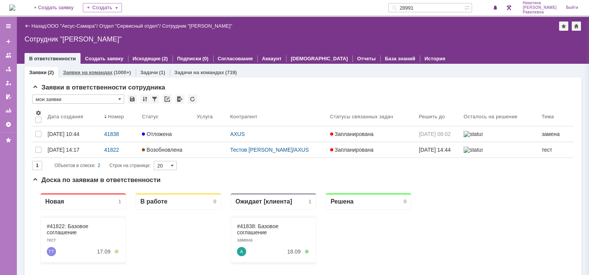
click at [87, 71] on link "Заявки на командах" at bounding box center [87, 72] width 49 height 6
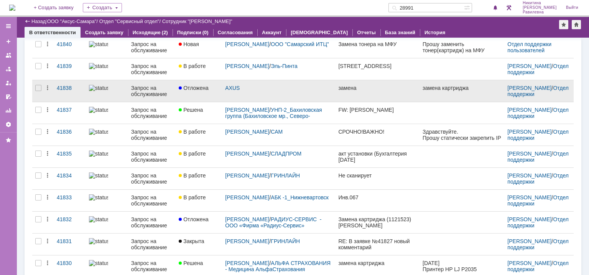
scroll to position [77, 0]
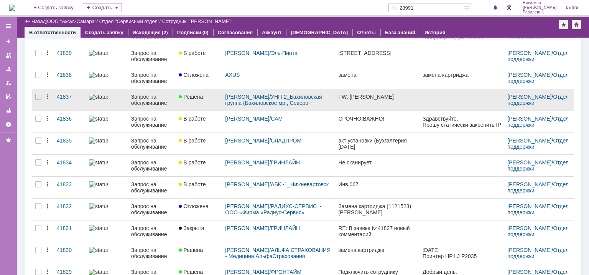
click at [148, 96] on div "Запрос на обслуживание" at bounding box center [151, 100] width 41 height 12
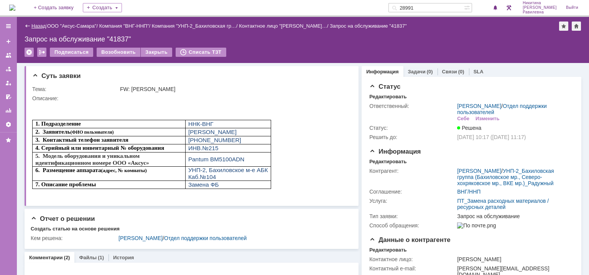
click at [33, 26] on link "Назад" at bounding box center [38, 26] width 14 height 6
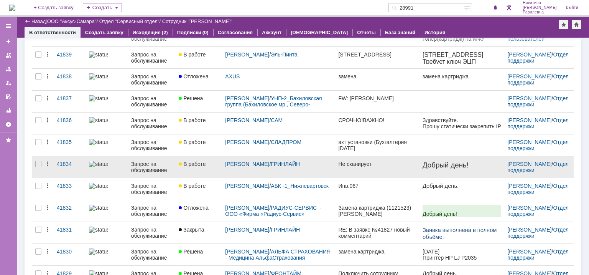
scroll to position [77, 0]
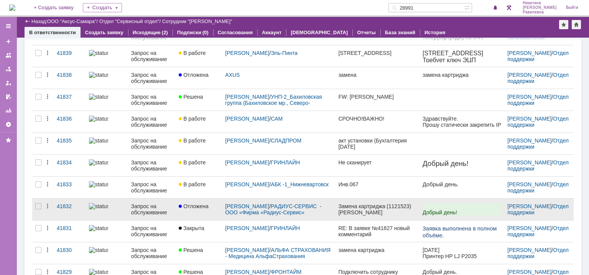
click at [148, 209] on div "Запрос на обслуживание" at bounding box center [151, 209] width 41 height 12
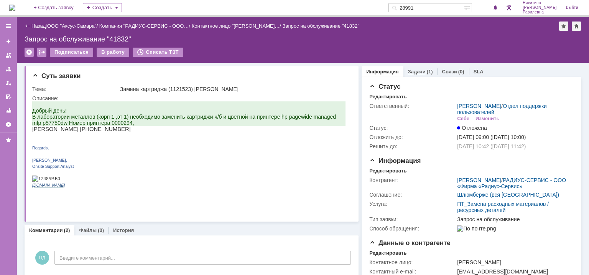
click at [415, 73] on link "Задачи" at bounding box center [417, 72] width 18 height 6
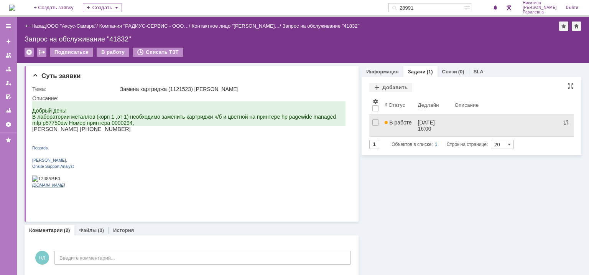
click at [406, 124] on span "В работе" at bounding box center [398, 122] width 27 height 6
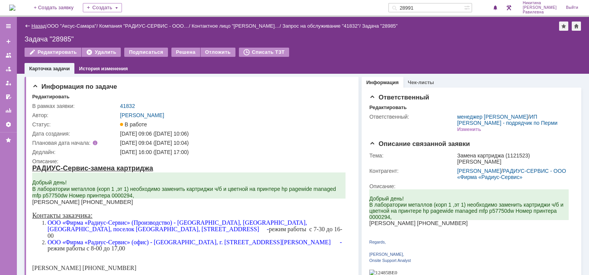
click at [36, 25] on link "Назад" at bounding box center [38, 26] width 14 height 6
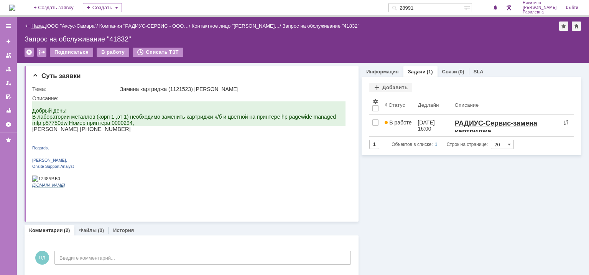
click at [33, 23] on link "Назад" at bounding box center [38, 26] width 14 height 6
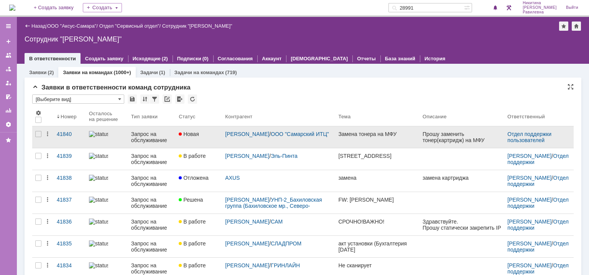
click at [131, 135] on div "Запрос на обслуживание" at bounding box center [151, 137] width 41 height 12
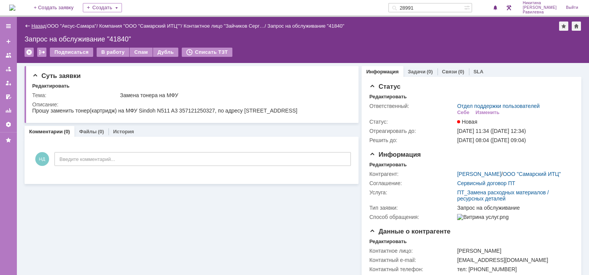
click at [41, 25] on link "Назад" at bounding box center [38, 26] width 14 height 6
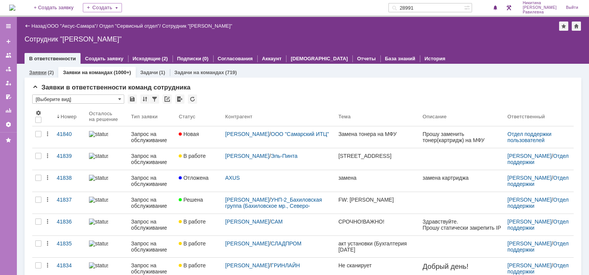
click at [46, 73] on div "Заявки (2)" at bounding box center [41, 72] width 25 height 5
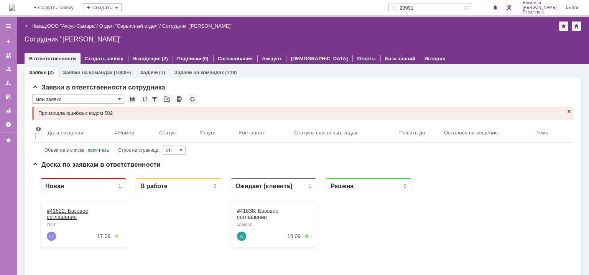
click at [85, 210] on link "#41822: Базовое соглашение" at bounding box center [67, 214] width 41 height 12
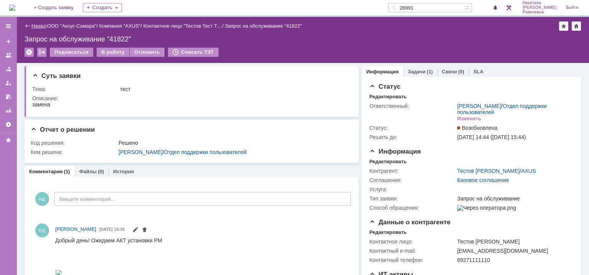
click at [39, 23] on link "Назад" at bounding box center [38, 26] width 14 height 6
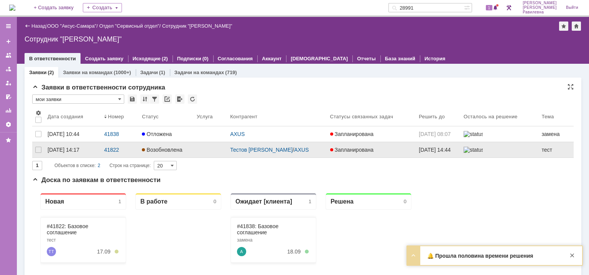
click at [167, 152] on span "Возобновлена" at bounding box center [162, 150] width 40 height 6
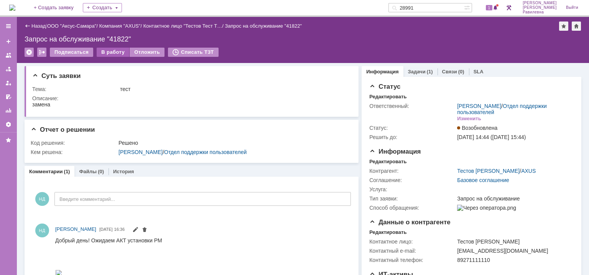
click at [107, 53] on div "В работу" at bounding box center [113, 52] width 33 height 9
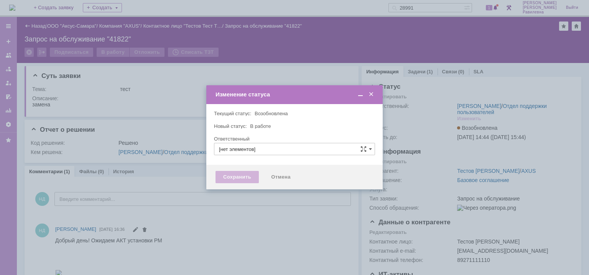
type input "[PERSON_NAME]"
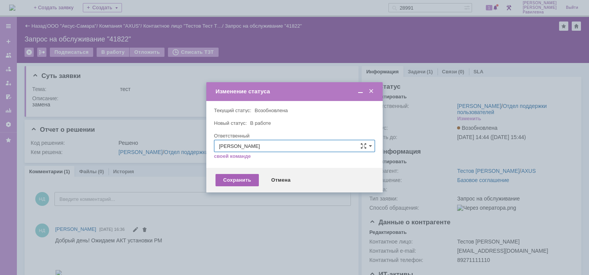
click at [241, 181] on div "Сохранить" at bounding box center [237, 180] width 43 height 12
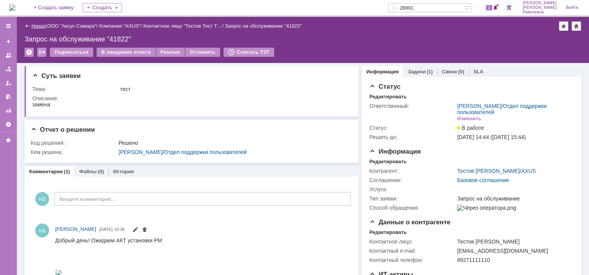
click at [40, 25] on link "Назад" at bounding box center [38, 26] width 14 height 6
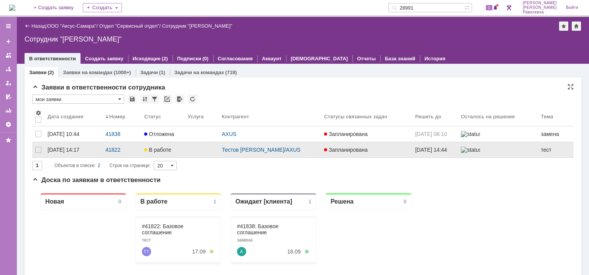
click at [183, 155] on link "В работе" at bounding box center [162, 149] width 43 height 15
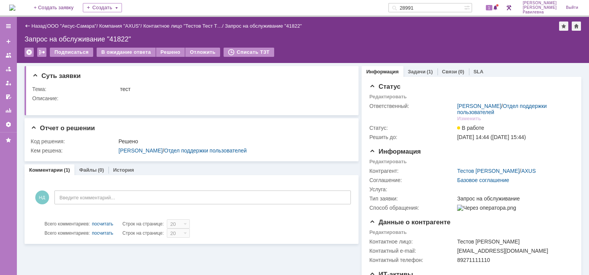
click at [427, 71] on div "(1)" at bounding box center [430, 72] width 6 height 6
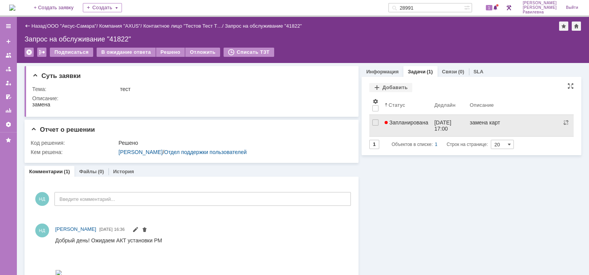
click at [420, 127] on link "Запланирована" at bounding box center [407, 125] width 50 height 21
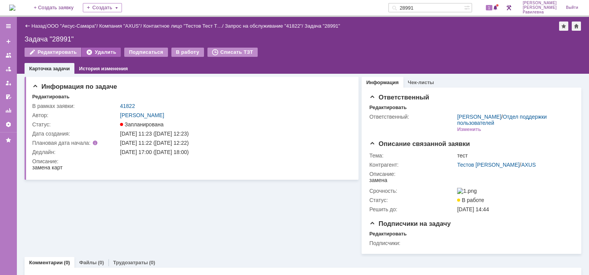
click at [99, 53] on div "Удалить" at bounding box center [101, 52] width 39 height 9
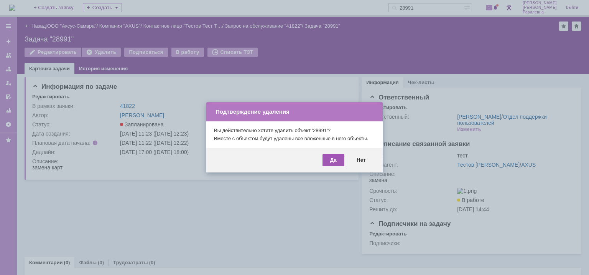
click at [332, 162] on div "Да" at bounding box center [334, 160] width 22 height 12
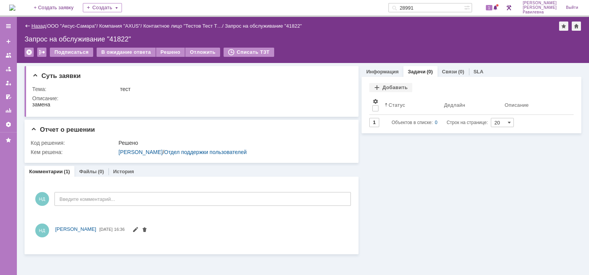
click at [38, 25] on link "Назад" at bounding box center [38, 26] width 14 height 6
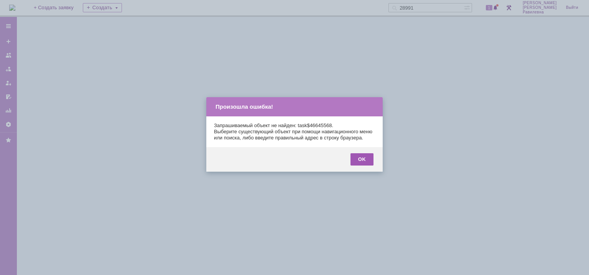
click at [364, 165] on div "OK" at bounding box center [362, 159] width 23 height 12
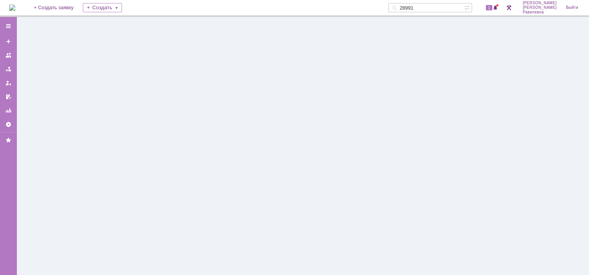
click at [15, 9] on img at bounding box center [12, 8] width 6 height 6
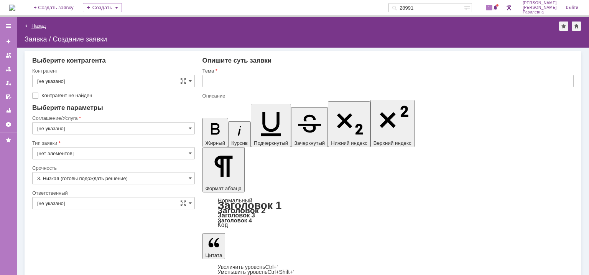
click at [35, 26] on link "Назад" at bounding box center [38, 26] width 14 height 6
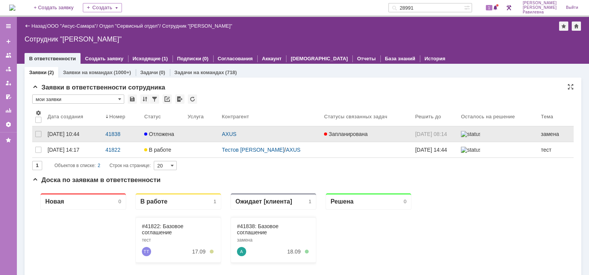
click at [182, 132] on link "Отложена" at bounding box center [162, 133] width 43 height 15
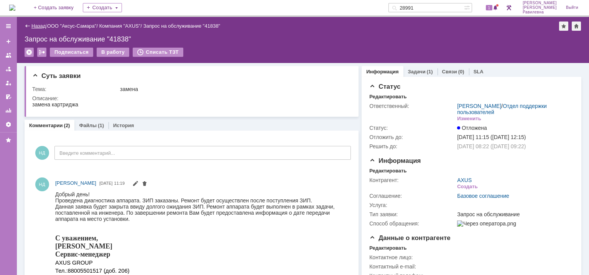
click at [33, 23] on link "Назад" at bounding box center [38, 26] width 14 height 6
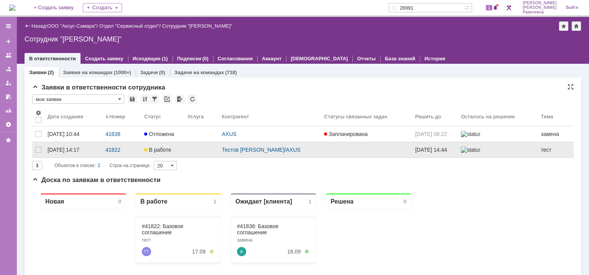
click at [179, 151] on div "В работе" at bounding box center [162, 150] width 37 height 6
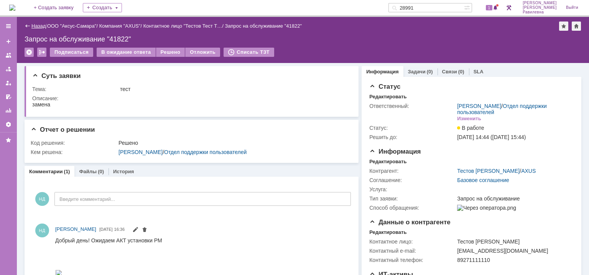
click at [38, 25] on link "Назад" at bounding box center [38, 26] width 14 height 6
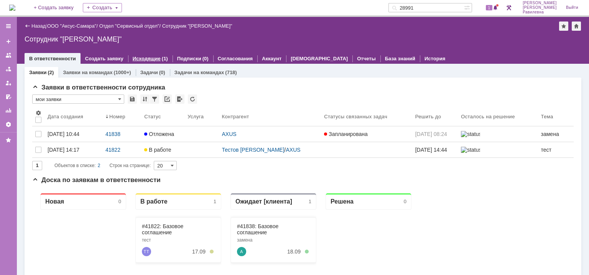
click at [142, 59] on link "Исходящие" at bounding box center [147, 59] width 28 height 6
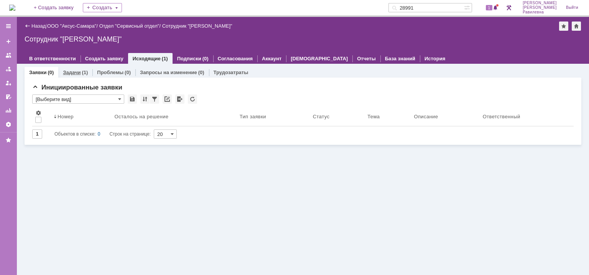
click at [80, 75] on div "Задачи (1)" at bounding box center [75, 72] width 34 height 11
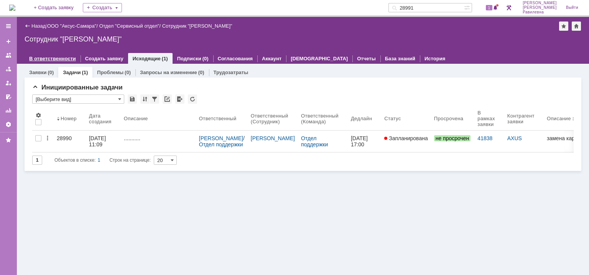
click at [54, 58] on link "В ответственности" at bounding box center [52, 59] width 47 height 6
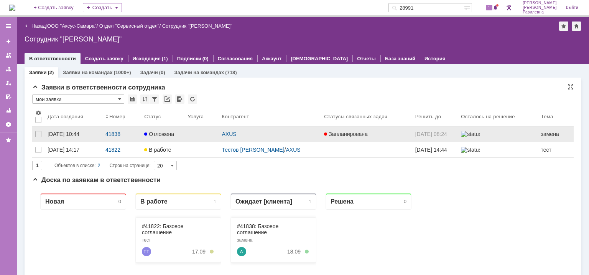
click at [167, 135] on span "Отложена" at bounding box center [159, 134] width 30 height 6
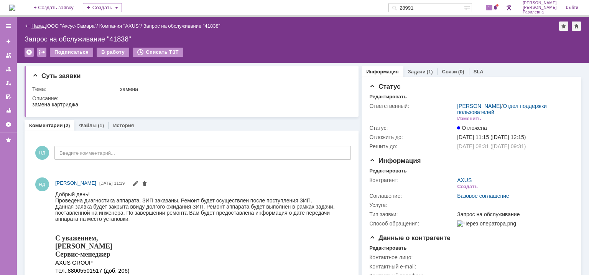
click at [37, 24] on link "Назад" at bounding box center [38, 26] width 14 height 6
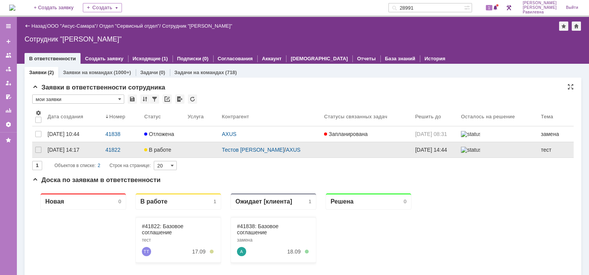
click at [167, 151] on span "В работе" at bounding box center [157, 150] width 27 height 6
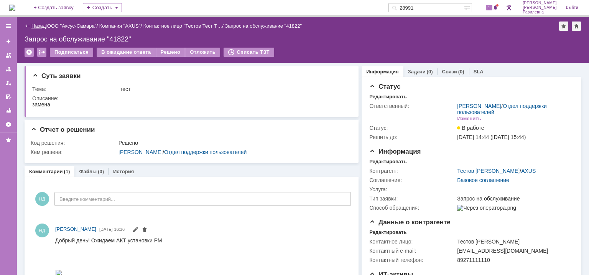
click at [37, 28] on link "Назад" at bounding box center [38, 26] width 14 height 6
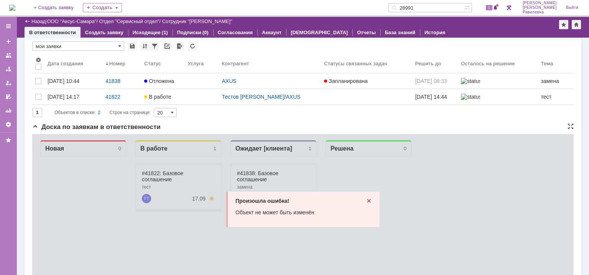
scroll to position [38, 0]
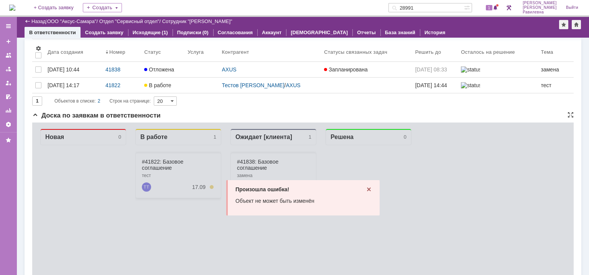
click at [366, 188] on icon at bounding box center [369, 189] width 6 height 6
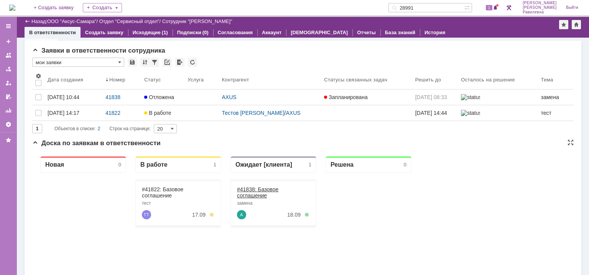
scroll to position [0, 0]
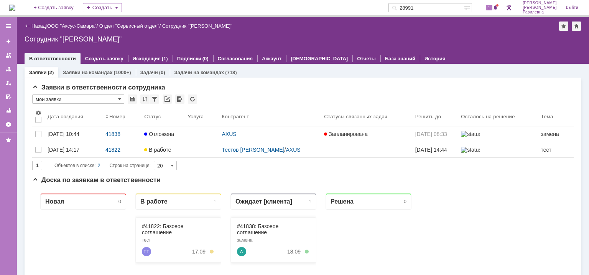
click at [177, 153] on div "В работе" at bounding box center [162, 150] width 37 height 6
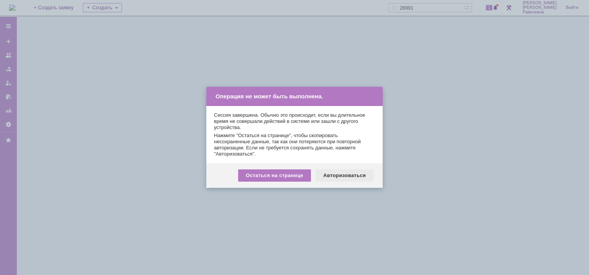
click at [347, 175] on div "Авторизоваться" at bounding box center [345, 175] width 58 height 12
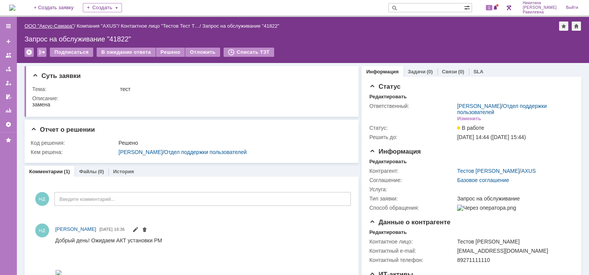
click at [57, 27] on link "ООО "Аксус-Самара"" at bounding box center [49, 26] width 49 height 6
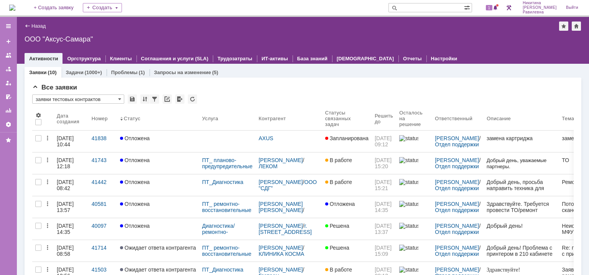
click at [15, 8] on img at bounding box center [12, 8] width 6 height 6
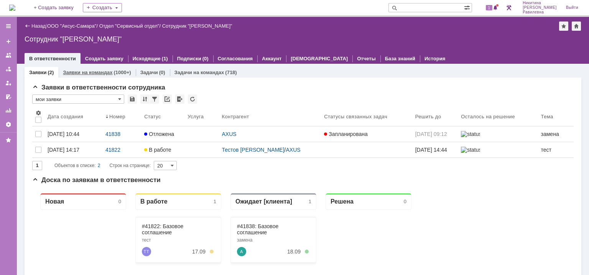
click at [88, 71] on link "Заявки на командах" at bounding box center [87, 72] width 49 height 6
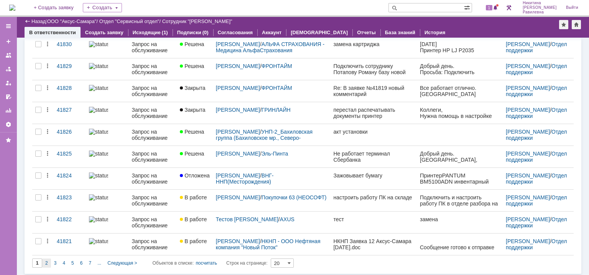
click at [48, 260] on div "2" at bounding box center [46, 262] width 9 height 9
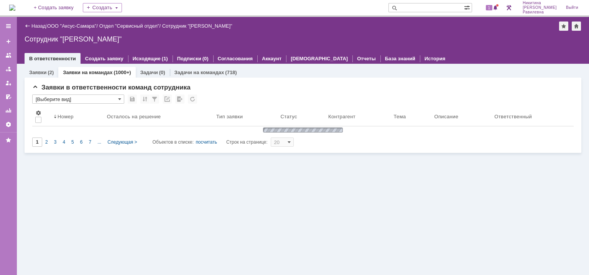
type input "2"
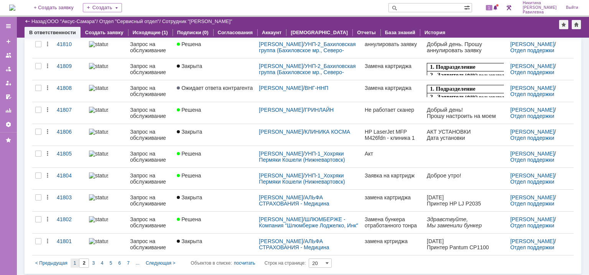
click at [75, 260] on span "1" at bounding box center [75, 262] width 3 height 5
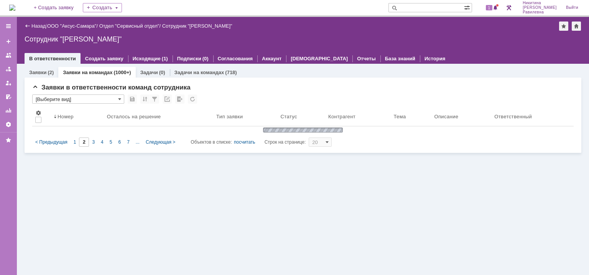
type input "1"
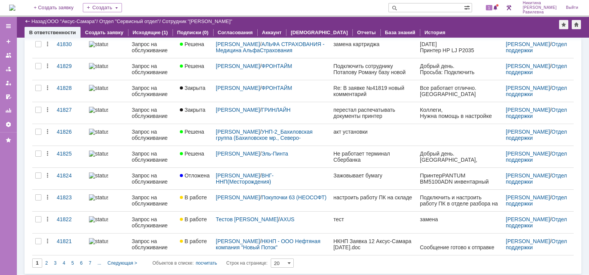
click at [65, 261] on div "4" at bounding box center [63, 262] width 9 height 9
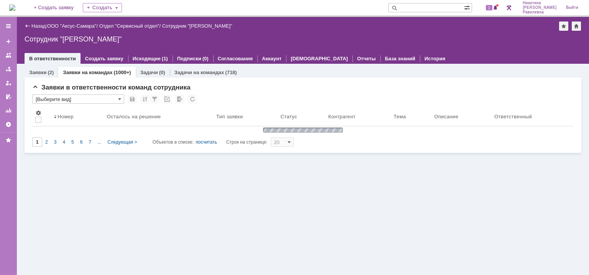
type input "4"
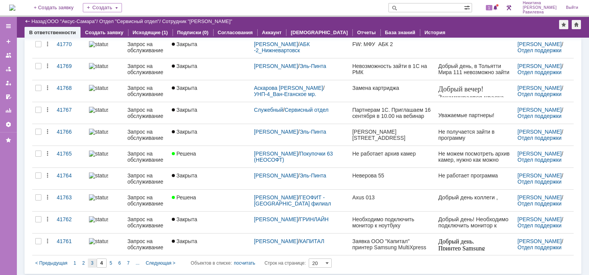
click at [94, 263] on div "3" at bounding box center [92, 262] width 9 height 9
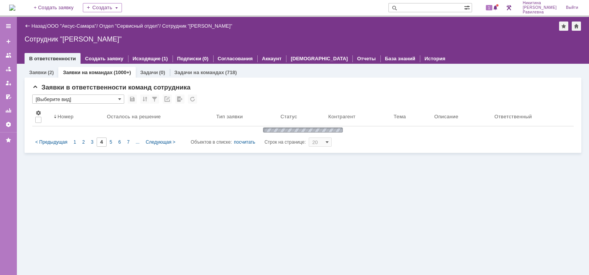
type input "3"
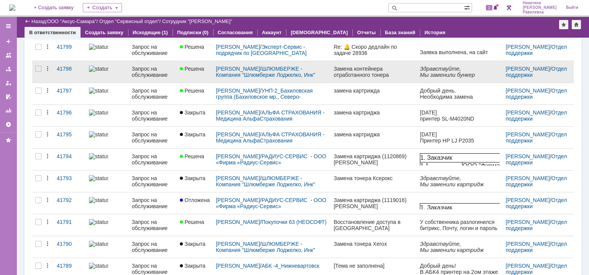
scroll to position [97, 0]
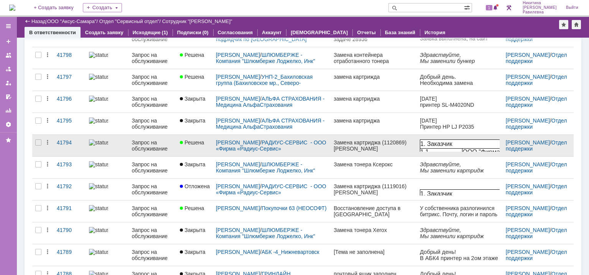
click at [158, 144] on div "Запрос на обслуживание" at bounding box center [153, 145] width 42 height 12
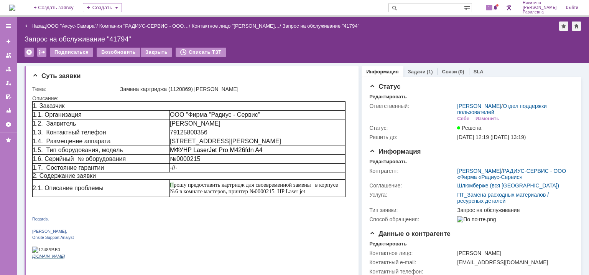
click at [31, 25] on div "Назад" at bounding box center [35, 26] width 21 height 6
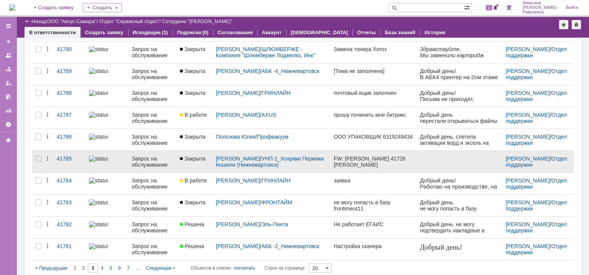
scroll to position [282, 0]
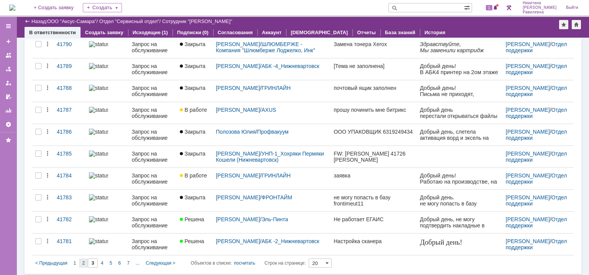
click at [82, 262] on span "2" at bounding box center [83, 262] width 3 height 5
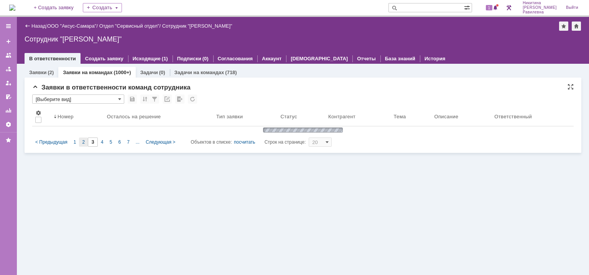
scroll to position [0, 0]
type input "2"
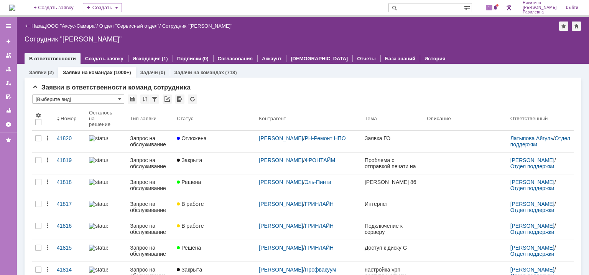
scroll to position [20, 0]
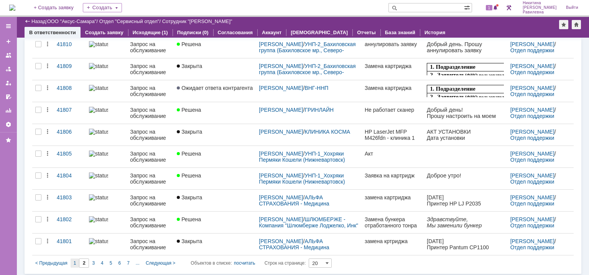
click at [76, 261] on span "1" at bounding box center [75, 262] width 3 height 5
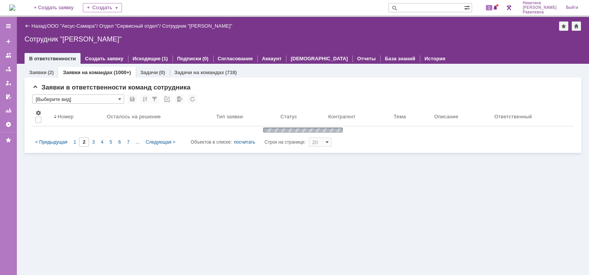
type input "1"
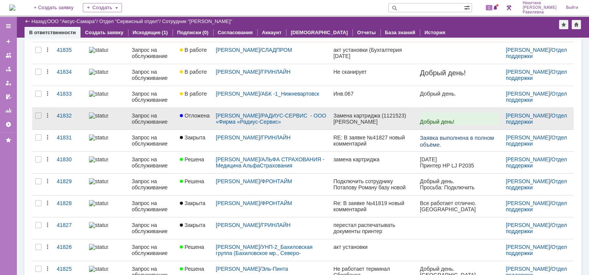
click at [148, 117] on div "Запрос на обслуживание" at bounding box center [153, 118] width 42 height 12
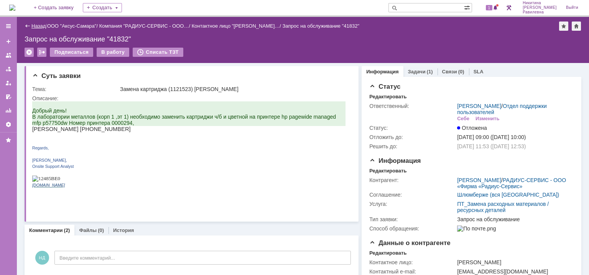
click at [38, 25] on link "Назад" at bounding box center [38, 26] width 14 height 6
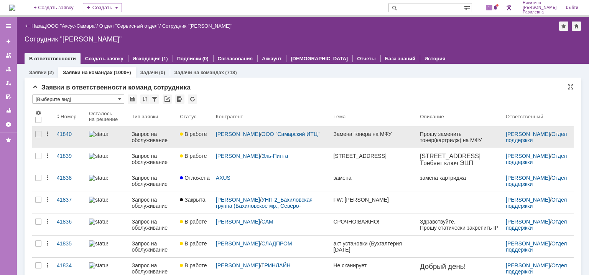
click at [140, 141] on div "Запрос на обслуживание" at bounding box center [153, 137] width 42 height 12
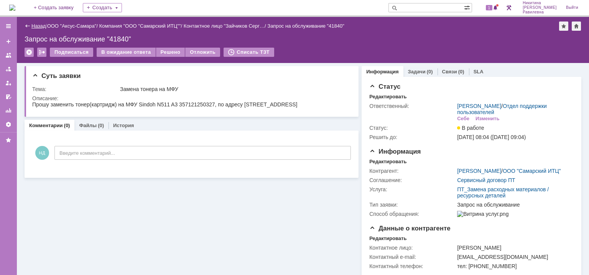
click at [31, 26] on link "Назад" at bounding box center [38, 26] width 14 height 6
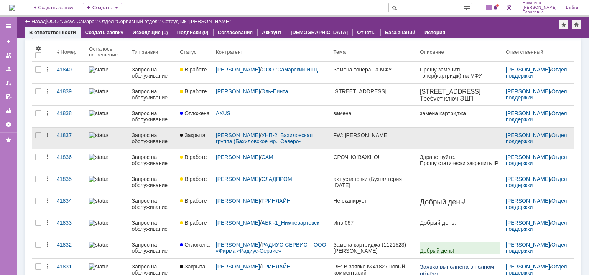
click at [138, 137] on div "Запрос на обслуживание" at bounding box center [153, 138] width 42 height 12
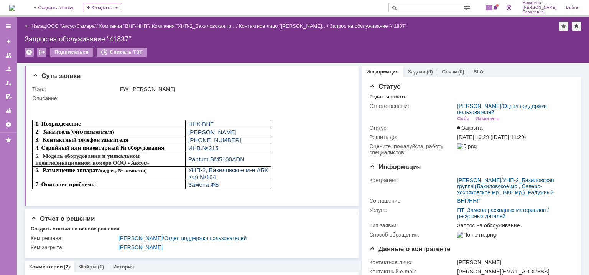
click at [35, 26] on link "Назад" at bounding box center [38, 26] width 14 height 6
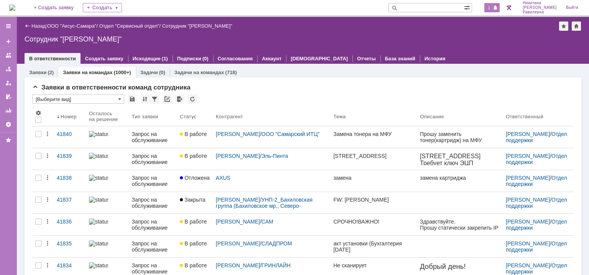
click at [493, 6] on span "1" at bounding box center [489, 7] width 7 height 5
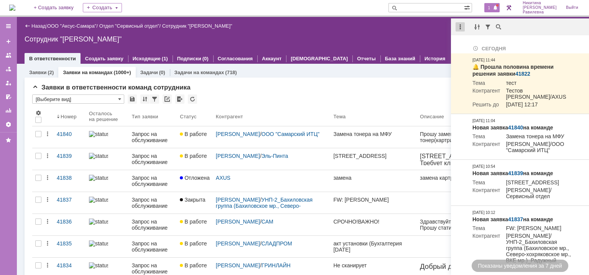
click at [460, 29] on div at bounding box center [460, 26] width 9 height 9
click at [469, 46] on div "Отметить уведомления прочитанными" at bounding box center [513, 46] width 103 height 5
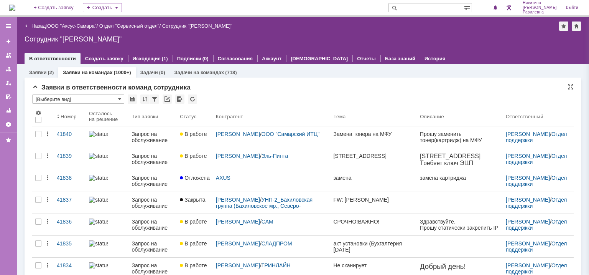
click at [288, 88] on div "Заявки в ответственности команд сотрудника" at bounding box center [303, 88] width 542 height 8
click at [500, 7] on div "1" at bounding box center [493, 7] width 16 height 9
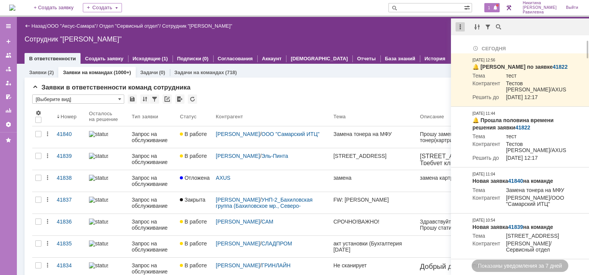
click at [459, 26] on div at bounding box center [460, 26] width 9 height 9
click at [470, 44] on div "Отметить уведомления прочитанными" at bounding box center [513, 46] width 103 height 5
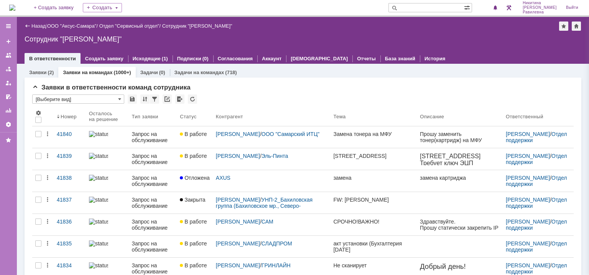
click at [432, 8] on input "text" at bounding box center [427, 7] width 76 height 9
type input "41822"
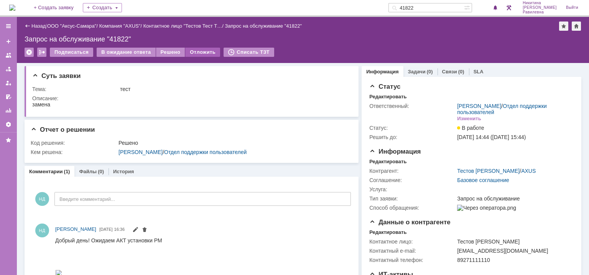
click at [194, 52] on div "Отложить" at bounding box center [202, 52] width 35 height 9
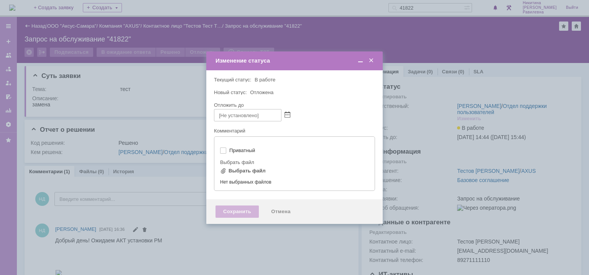
type input "[не указано]"
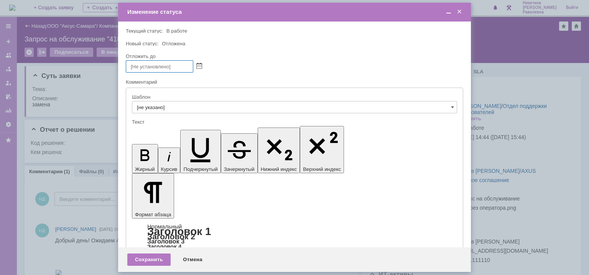
click at [460, 13] on span at bounding box center [460, 11] width 8 height 7
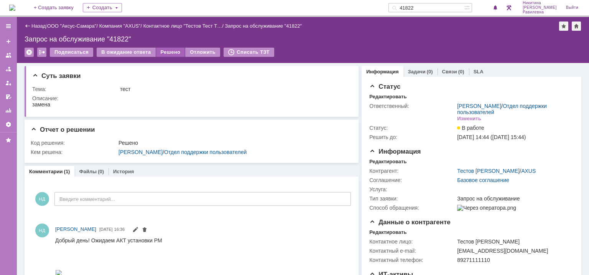
click at [164, 53] on div "Решено" at bounding box center [170, 52] width 29 height 9
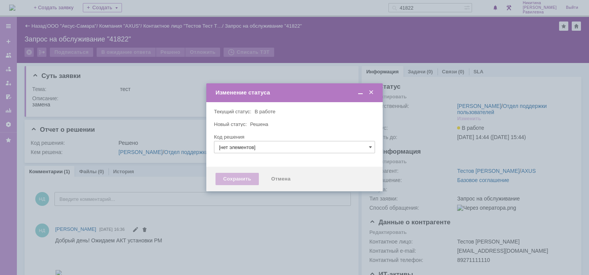
type input "Решено"
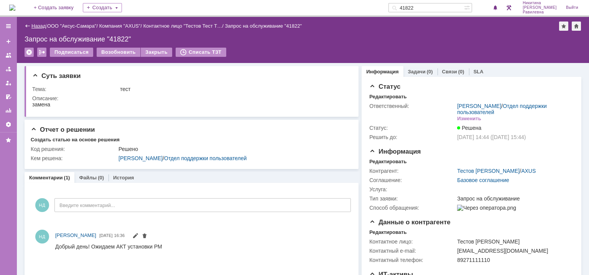
click at [39, 24] on link "Назад" at bounding box center [38, 26] width 14 height 6
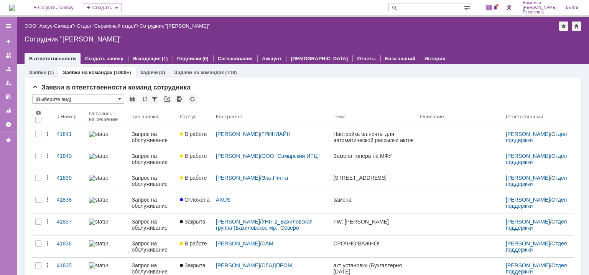
click at [433, 9] on input "text" at bounding box center [427, 7] width 76 height 9
paste input "25548"
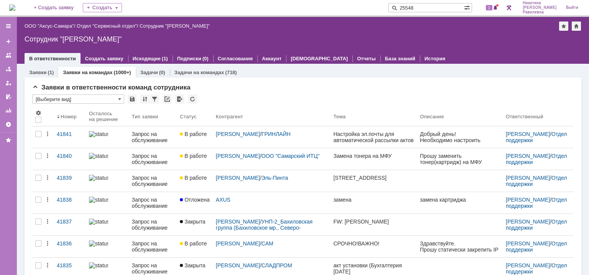
type input "25548"
click at [398, 8] on span at bounding box center [393, 7] width 9 height 9
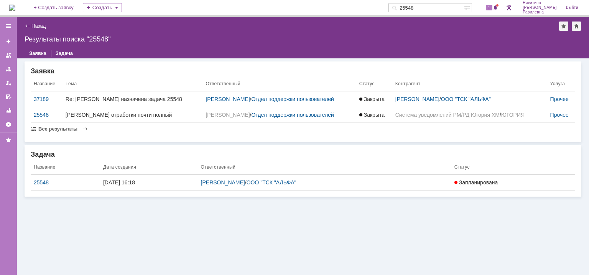
click at [43, 181] on div "25548" at bounding box center [65, 182] width 63 height 6
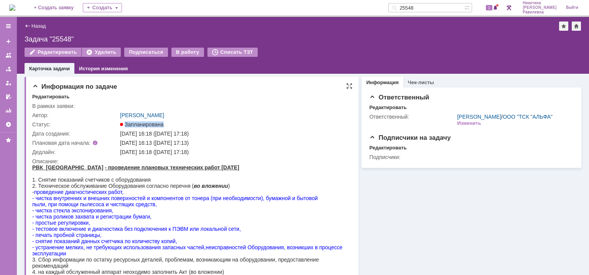
drag, startPoint x: 120, startPoint y: 122, endPoint x: 196, endPoint y: 126, distance: 76.1
click at [196, 126] on tr "Статус: Запланирована" at bounding box center [190, 124] width 317 height 9
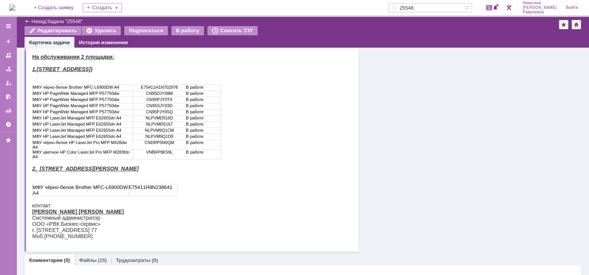
scroll to position [230, 0]
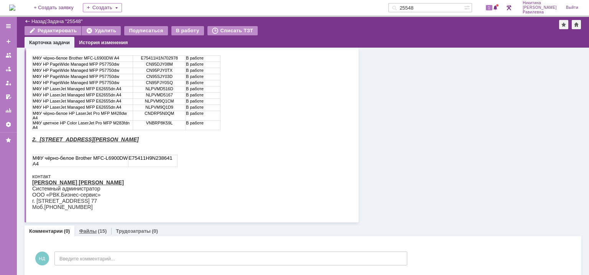
click at [89, 228] on link "Файлы" at bounding box center [88, 231] width 18 height 6
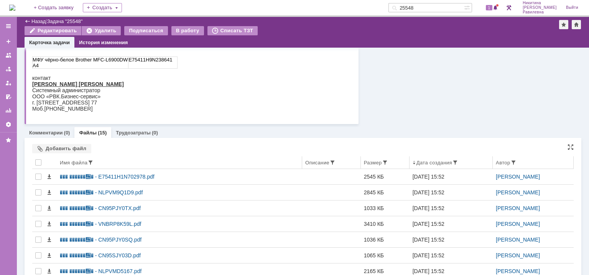
scroll to position [192, 0]
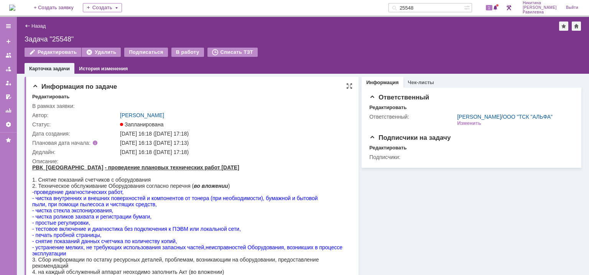
click at [258, 129] on td "16.12.2024 16:18 (16.12.2024 17:18)" at bounding box center [234, 133] width 231 height 9
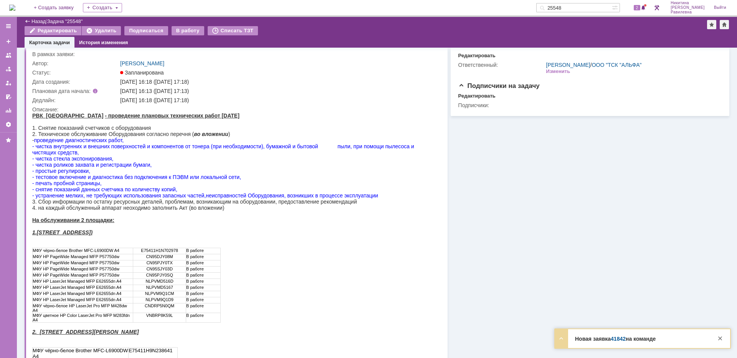
scroll to position [0, 0]
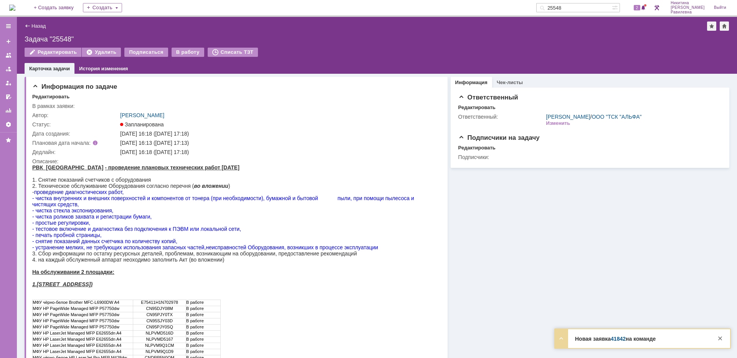
click at [8, 26] on div at bounding box center [8, 26] width 6 height 6
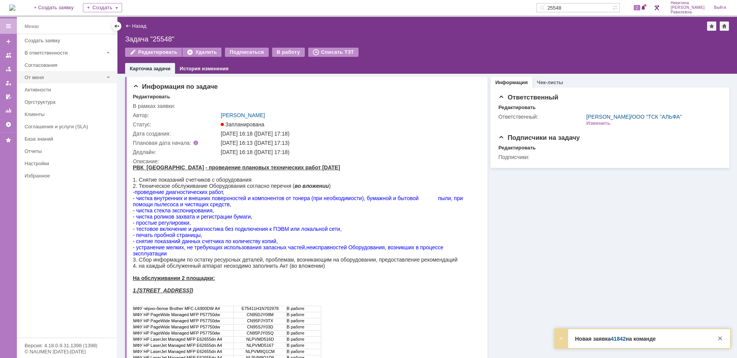
click at [42, 79] on div "От меня" at bounding box center [64, 77] width 79 height 6
click at [38, 100] on div "Задачи" at bounding box center [70, 102] width 83 height 6
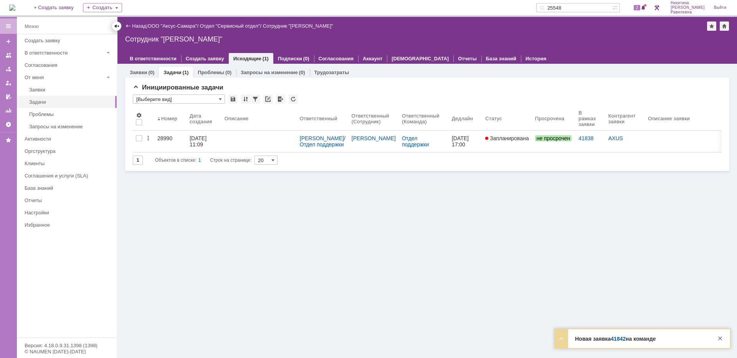
click at [117, 27] on div at bounding box center [117, 26] width 6 height 6
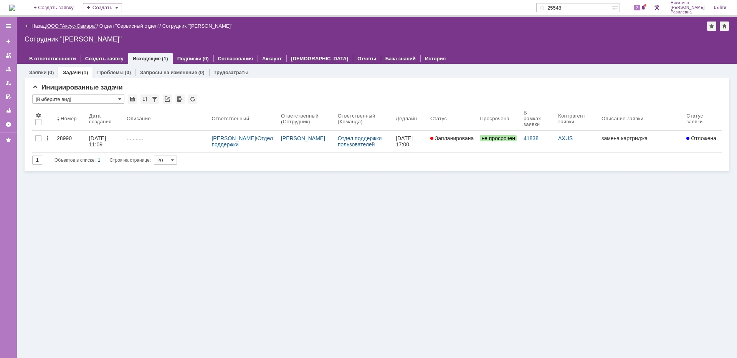
click at [77, 26] on link "ООО "Аксус-Самара"" at bounding box center [71, 26] width 49 height 6
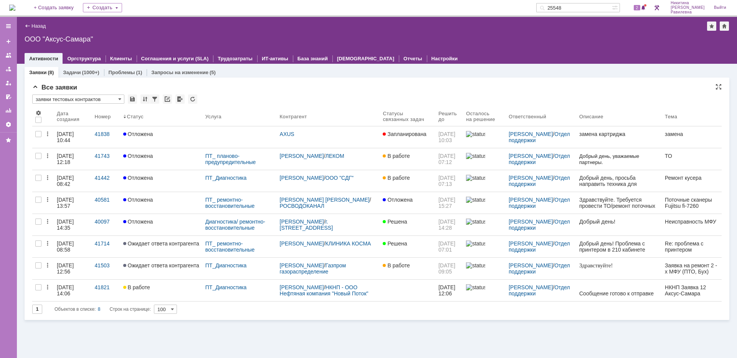
click at [94, 101] on input "заявки тестовых контрактов" at bounding box center [78, 98] width 92 height 9
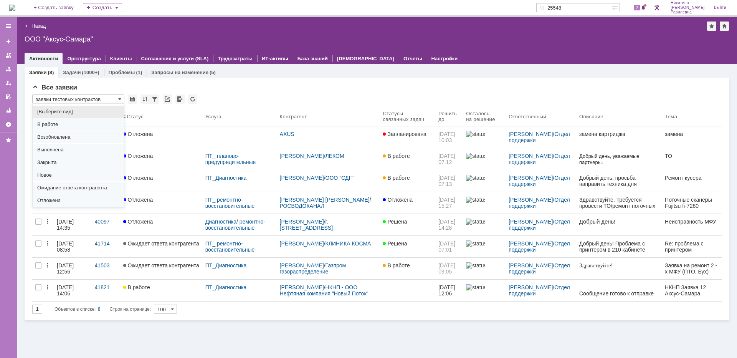
click at [76, 111] on span "[Выберите вид]" at bounding box center [78, 112] width 82 height 6
type input "[Выберите вид]"
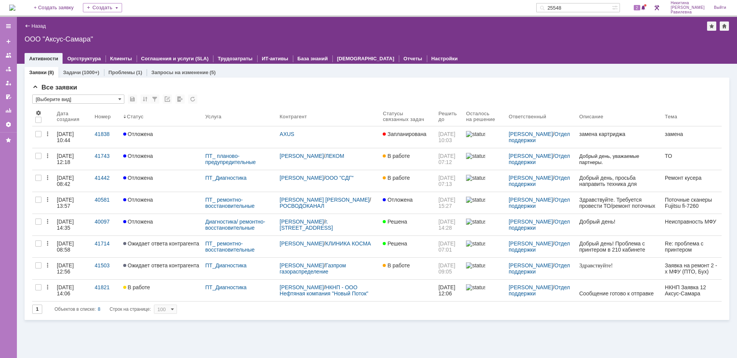
type input "20"
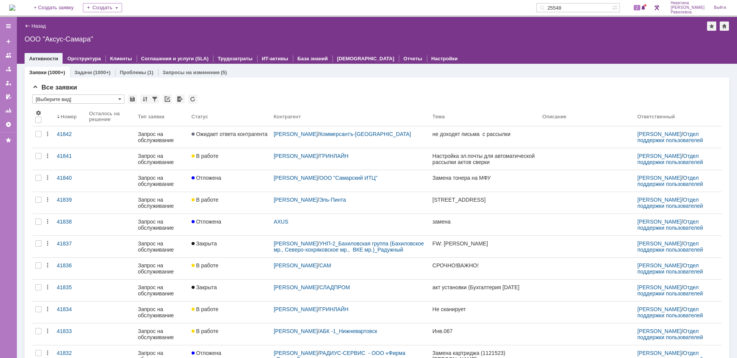
type input "[Выберите вид]"
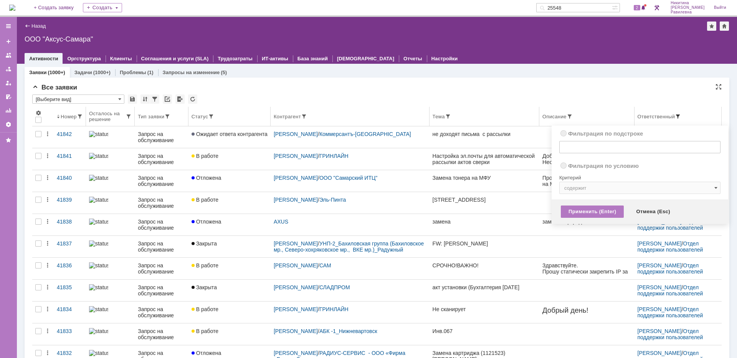
click at [589, 115] on span at bounding box center [677, 116] width 6 height 6
radio input "true"
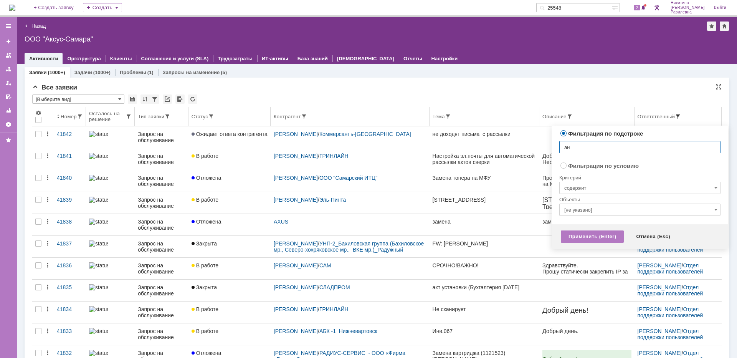
type input "а"
drag, startPoint x: 584, startPoint y: 143, endPoint x: 551, endPoint y: 142, distance: 32.7
click at [552, 141] on div "Фильтрация по подстроке Сбросить ванов Фильтрация по условию Сбросить Критерий …" at bounding box center [639, 174] width 176 height 99
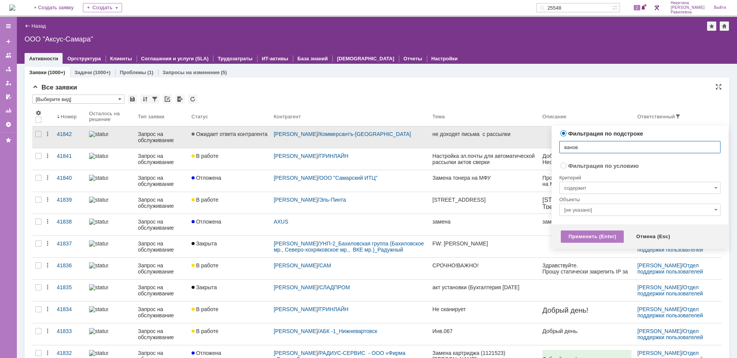
type input "а"
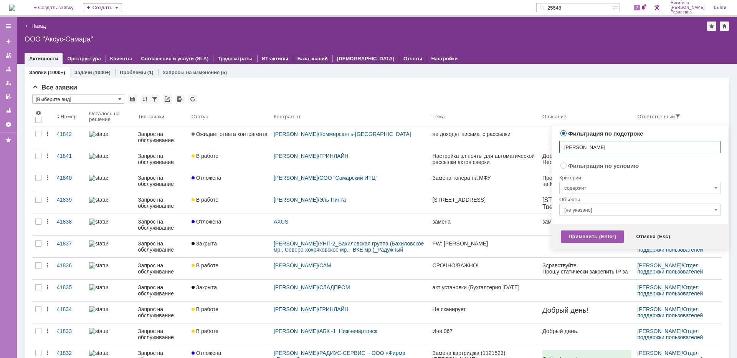
type input "Иванов"
click at [589, 236] on div "Применить (Enter)" at bounding box center [591, 236] width 63 height 12
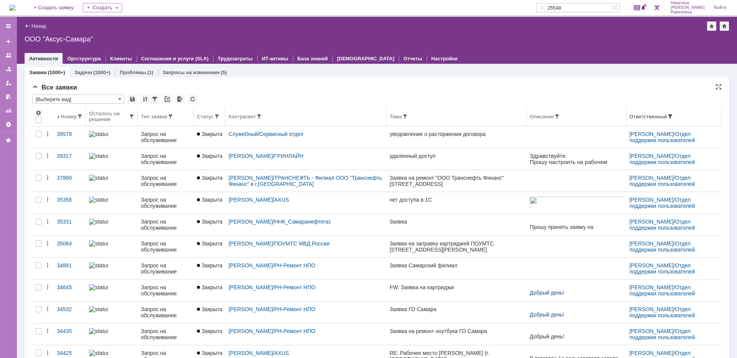
click at [68, 114] on div "Номер" at bounding box center [69, 117] width 16 height 6
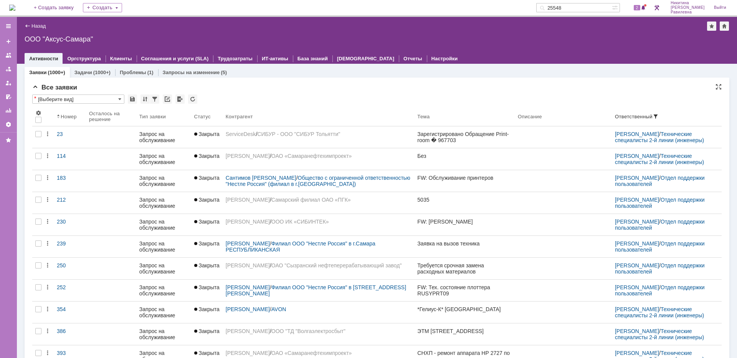
click at [68, 114] on div "Номер" at bounding box center [69, 117] width 16 height 6
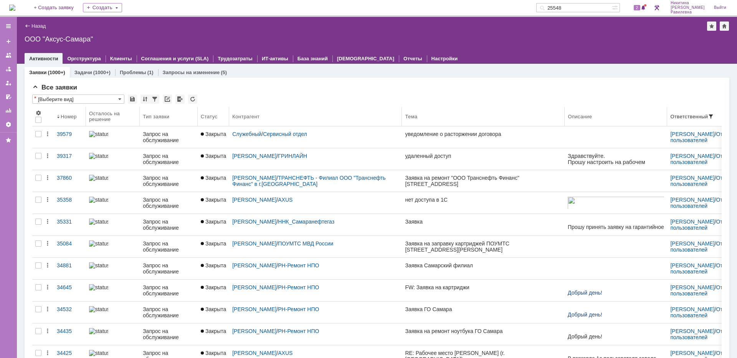
drag, startPoint x: 496, startPoint y: 116, endPoint x: 549, endPoint y: 116, distance: 52.9
click at [549, 116] on body "Идет загрузка, пожалуйста, подождите. На домашнюю + Создать заявку Создать 2554…" at bounding box center [368, 179] width 737 height 358
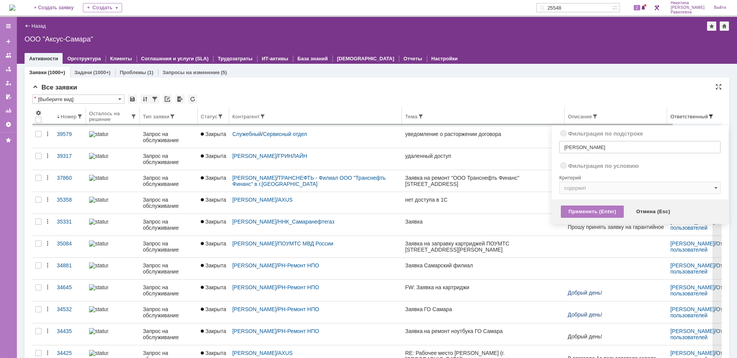
click at [589, 115] on span at bounding box center [710, 116] width 6 height 6
radio input "false"
radio input "true"
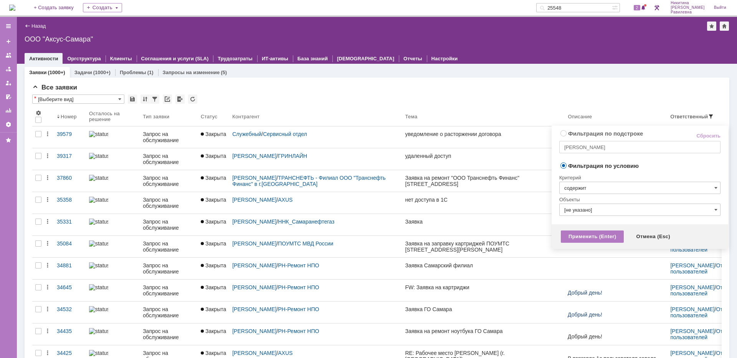
radio input "true"
click at [589, 147] on input "Иванов" at bounding box center [639, 147] width 161 height 12
type input "Иванов Иван"
click at [578, 235] on div "Применить (Enter)" at bounding box center [591, 236] width 63 height 12
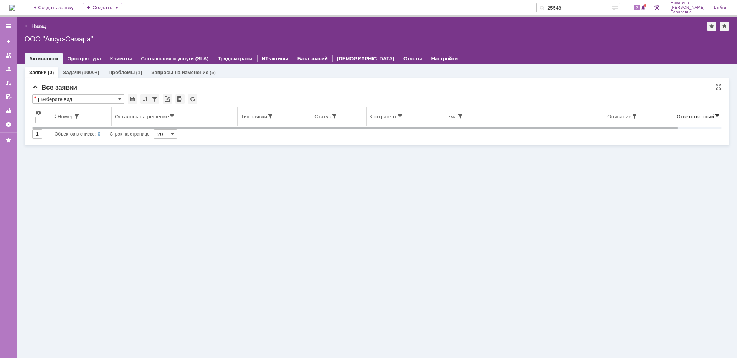
click at [589, 115] on span at bounding box center [717, 116] width 6 height 6
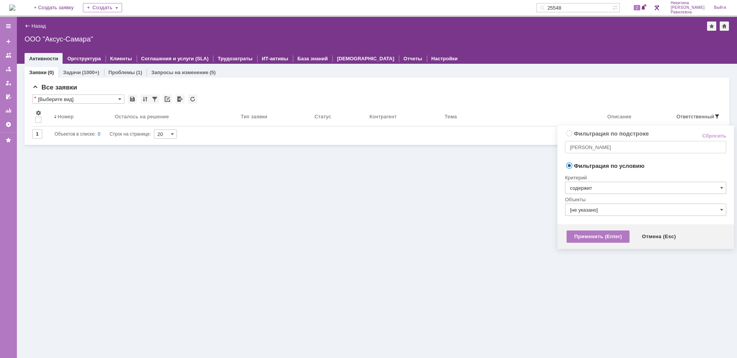
radio input "true"
click at [589, 151] on input "Иванов Иван" at bounding box center [645, 147] width 161 height 12
click at [589, 148] on input "Иванов Иван" at bounding box center [645, 147] width 161 height 12
type input "Иванов"
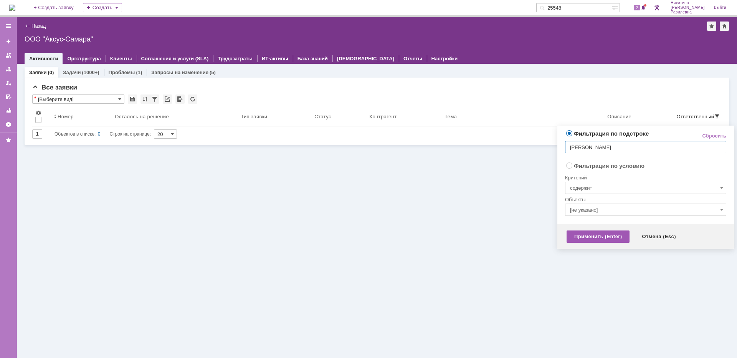
click at [574, 236] on div "Применить (Enter)" at bounding box center [597, 236] width 63 height 12
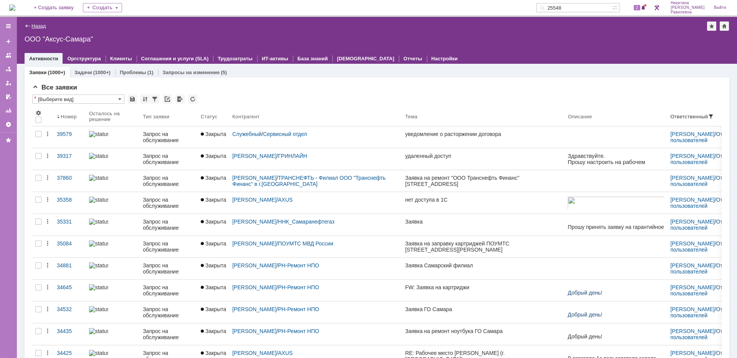
click at [40, 26] on link "Назад" at bounding box center [38, 26] width 14 height 6
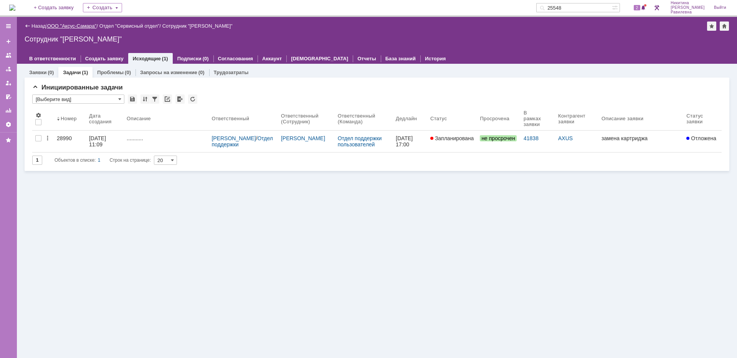
click at [76, 26] on link "ООО "Аксус-Самара"" at bounding box center [71, 26] width 49 height 6
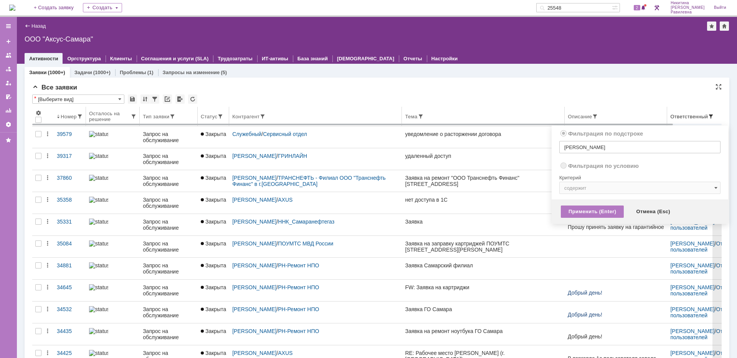
radio input "false"
radio input "true"
click at [589, 115] on span at bounding box center [710, 116] width 6 height 6
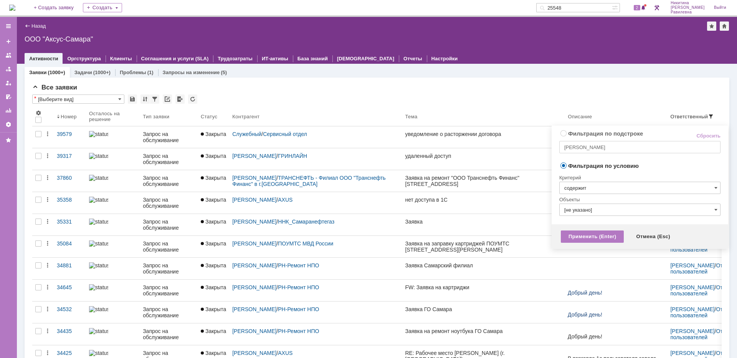
click at [589, 135] on link "Сбросить" at bounding box center [708, 136] width 24 height 6
radio input "true"
click at [589, 232] on div "Применить (Enter)" at bounding box center [591, 236] width 63 height 12
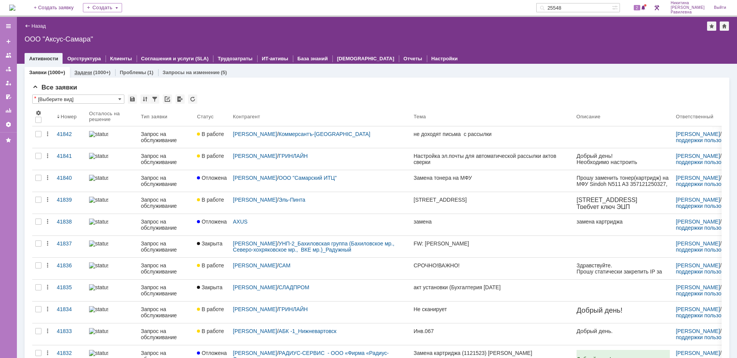
click at [82, 72] on link "Задачи" at bounding box center [83, 72] width 18 height 6
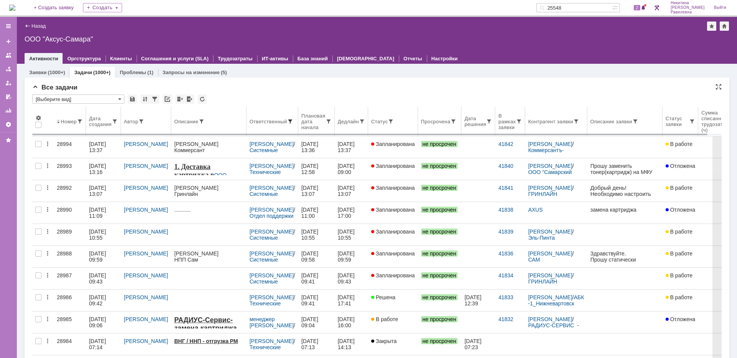
click at [287, 120] on span at bounding box center [290, 121] width 6 height 6
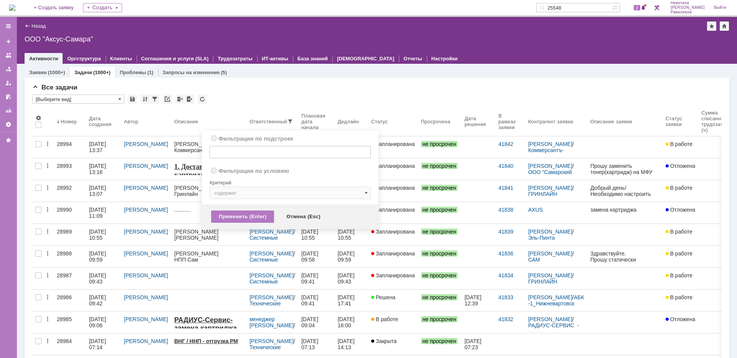
radio input "true"
click at [252, 152] on input "text" at bounding box center [289, 152] width 161 height 12
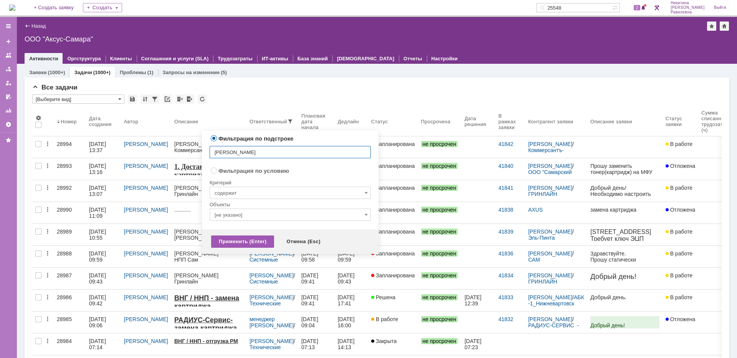
type input "Иванов"
click at [230, 241] on div "Применить (Enter)" at bounding box center [242, 241] width 63 height 12
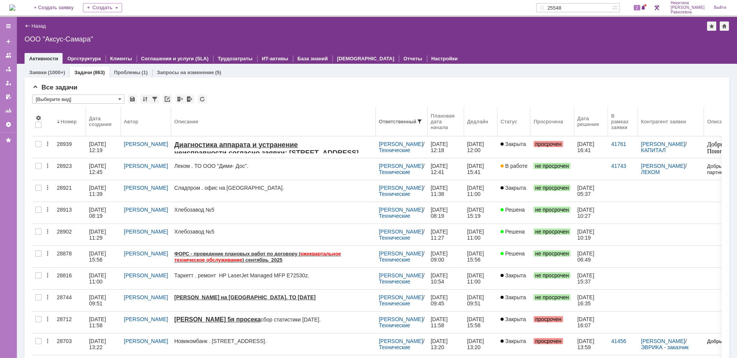
drag, startPoint x: 240, startPoint y: 120, endPoint x: 371, endPoint y: 124, distance: 130.5
click at [371, 124] on body "Идет загрузка, пожалуйста, подождите. На домашнюю + Создать заявку Создать 2554…" at bounding box center [368, 179] width 737 height 358
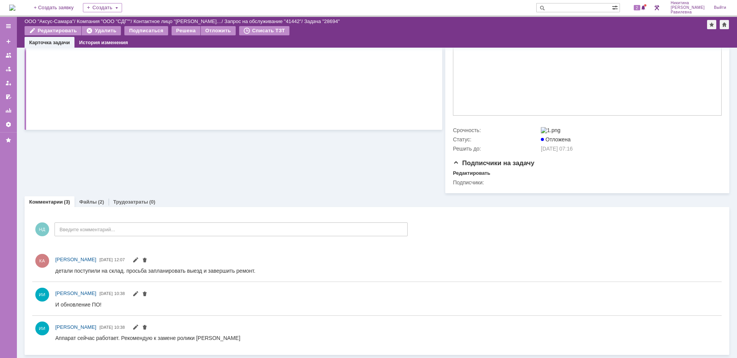
scroll to position [247, 0]
click at [88, 200] on link "Файлы" at bounding box center [88, 202] width 18 height 6
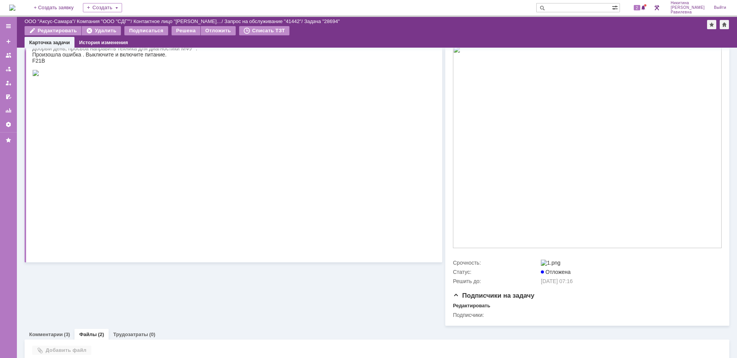
scroll to position [180, 0]
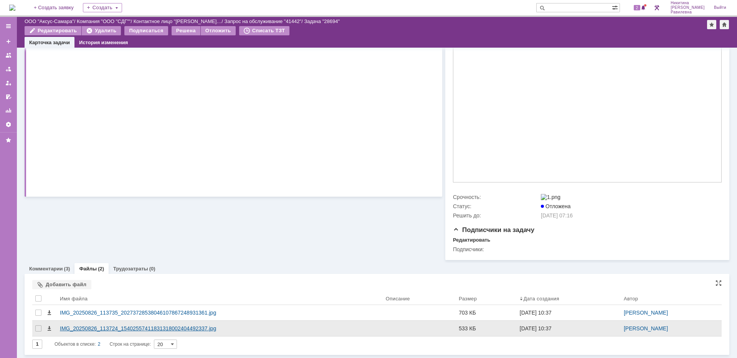
click at [128, 326] on div "IMG_20250826_113724_15402557411831318002404492337.jpg" at bounding box center [220, 328] width 320 height 6
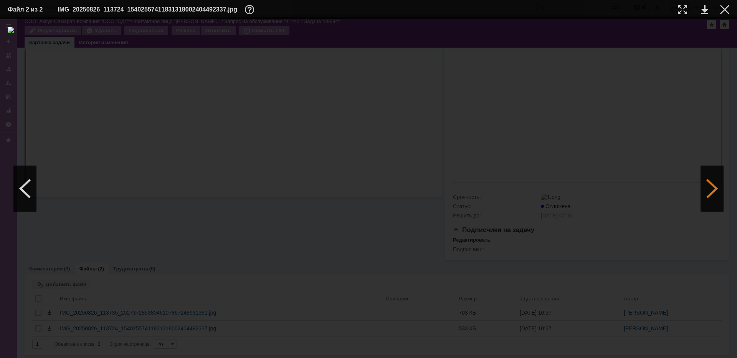
click at [712, 191] on div at bounding box center [711, 188] width 23 height 46
click at [682, 10] on div at bounding box center [682, 9] width 9 height 9
drag, startPoint x: 321, startPoint y: 353, endPoint x: 269, endPoint y: 338, distance: 54.0
click at [269, 338] on div at bounding box center [368, 188] width 737 height 338
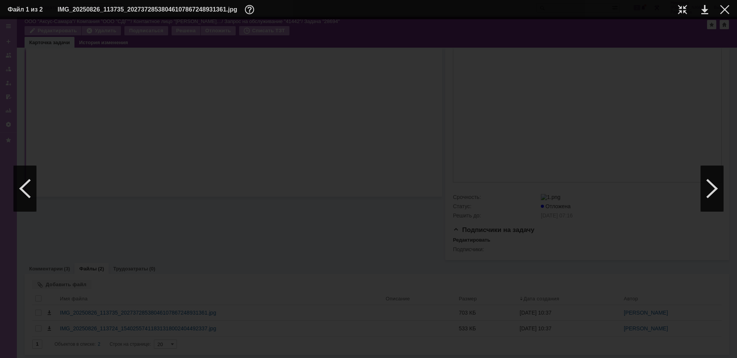
scroll to position [882, 85]
drag, startPoint x: 329, startPoint y: 355, endPoint x: 294, endPoint y: 353, distance: 35.0
click at [294, 353] on div at bounding box center [368, 188] width 737 height 338
click at [723, 13] on div at bounding box center [724, 9] width 9 height 9
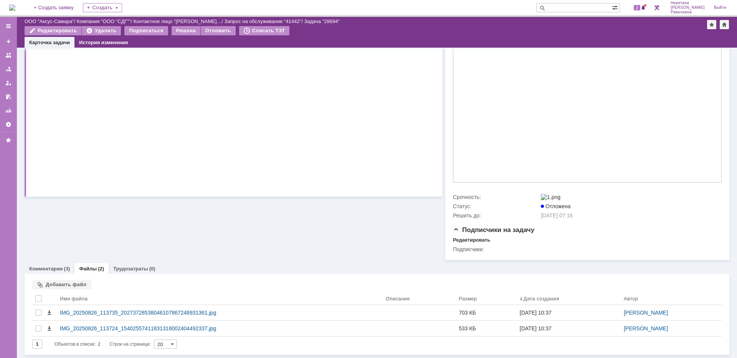
scroll to position [180, 0]
click at [59, 267] on link "Комментарии" at bounding box center [46, 268] width 34 height 6
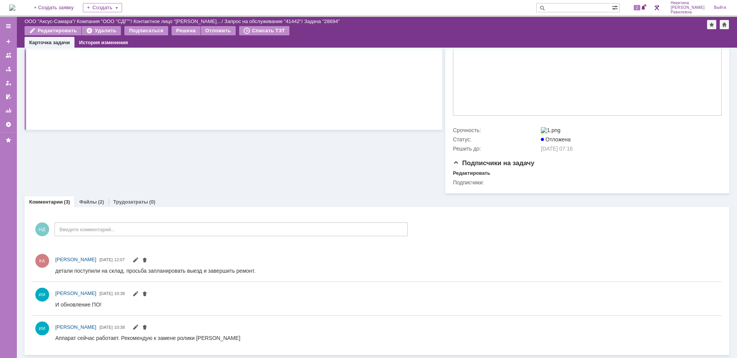
scroll to position [247, 0]
click at [91, 202] on link "Файлы" at bounding box center [88, 202] width 18 height 6
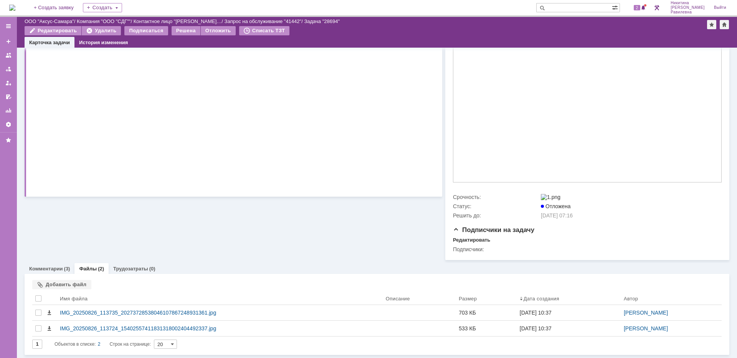
scroll to position [180, 0]
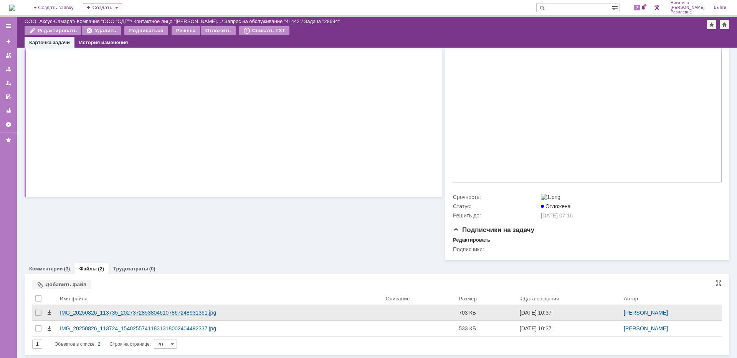
click at [192, 309] on div "IMG_20250826_113735_20273728538046107867248931361.jpg" at bounding box center [220, 312] width 320 height 6
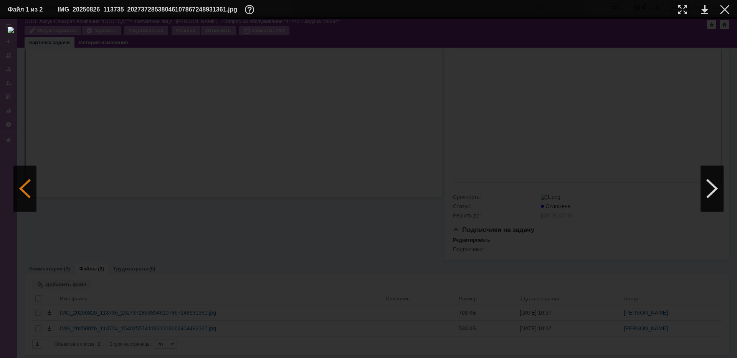
click at [26, 193] on div at bounding box center [24, 188] width 23 height 46
click at [678, 10] on div at bounding box center [682, 9] width 9 height 9
click at [724, 10] on div at bounding box center [724, 9] width 9 height 9
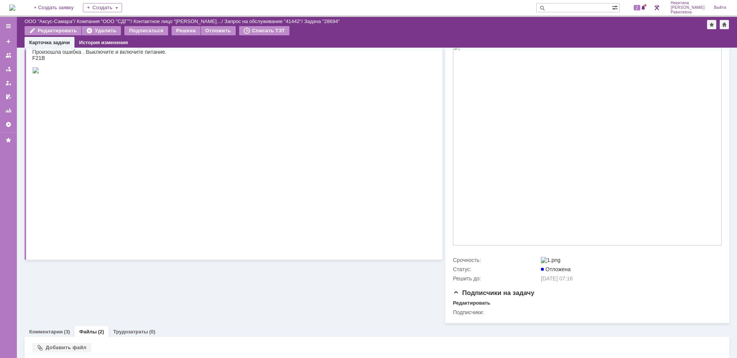
scroll to position [0, 0]
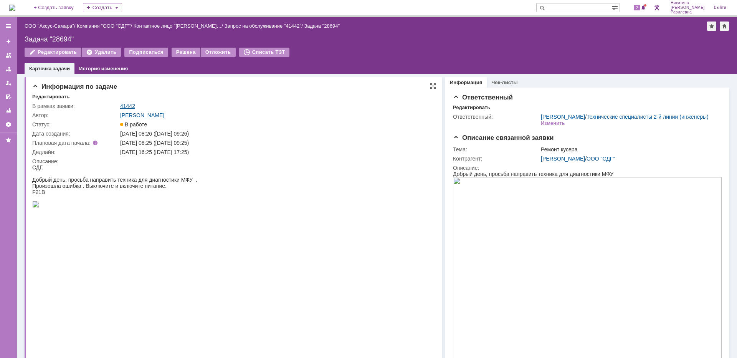
click at [129, 105] on link "41442" at bounding box center [127, 106] width 15 height 6
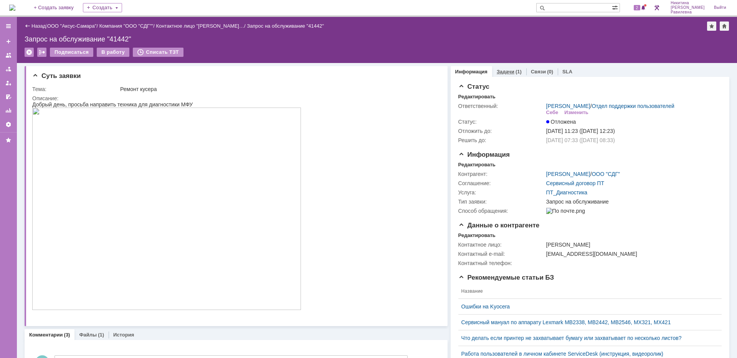
click at [506, 71] on link "Задачи" at bounding box center [505, 72] width 18 height 6
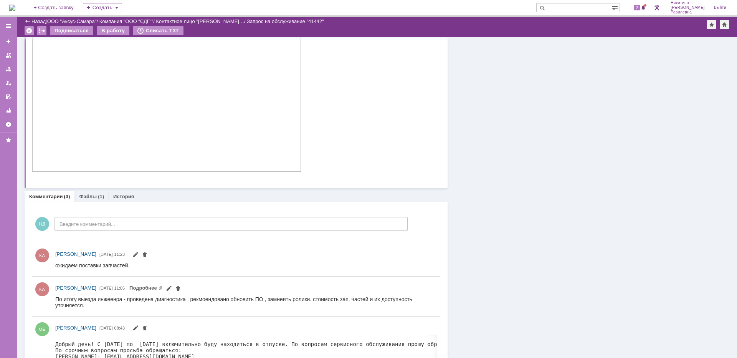
scroll to position [3, 0]
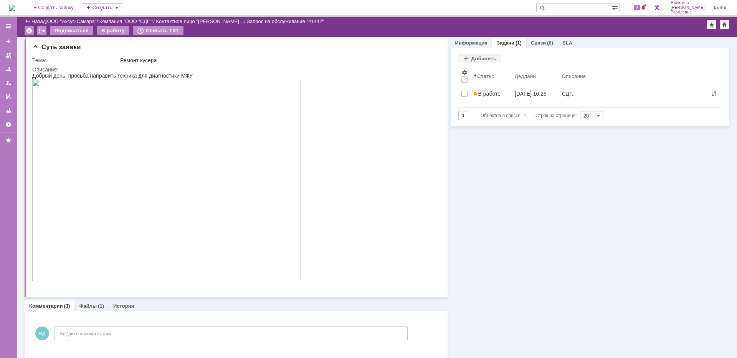
click at [30, 20] on div "Назад" at bounding box center [35, 21] width 21 height 6
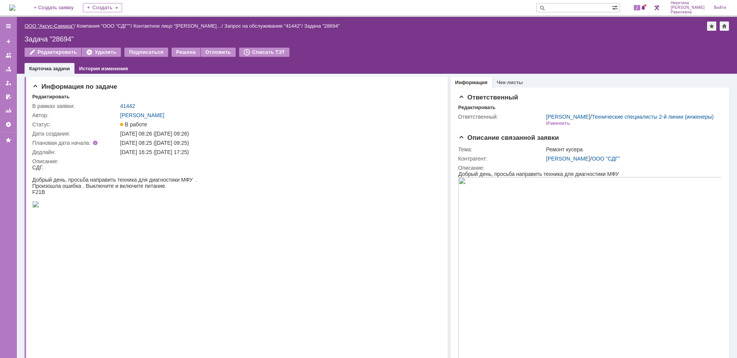
click at [45, 25] on link "ООО "Аксус-Самара"" at bounding box center [49, 26] width 49 height 6
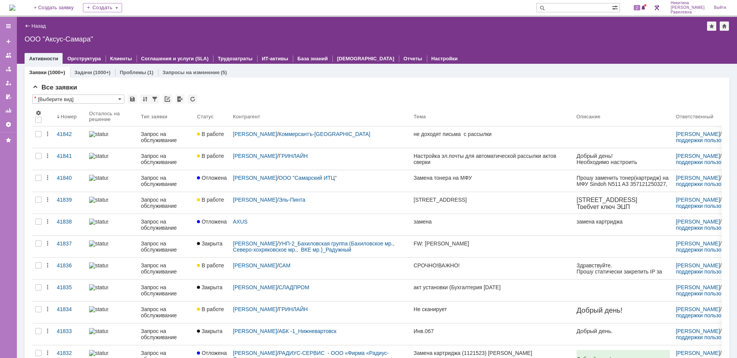
click at [575, 7] on input "text" at bounding box center [574, 7] width 76 height 9
paste input "271497"
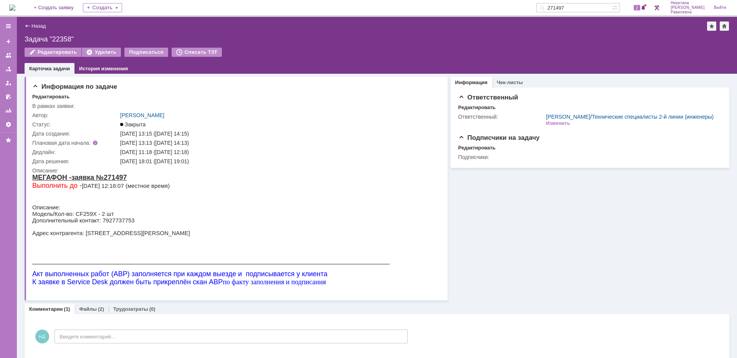
click at [1, 37] on div at bounding box center [8, 74] width 17 height 112
drag, startPoint x: 596, startPoint y: 10, endPoint x: 577, endPoint y: 11, distance: 19.6
click at [577, 11] on input "271497" at bounding box center [574, 7] width 76 height 9
click at [38, 24] on link "Назад" at bounding box center [38, 26] width 14 height 6
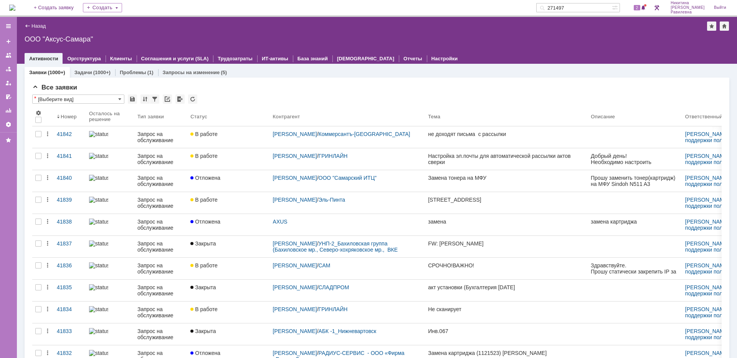
paste input "80366"
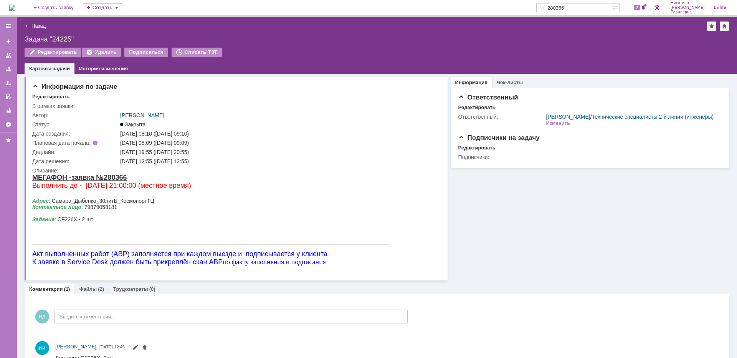
click at [37, 26] on link "Назад" at bounding box center [38, 26] width 14 height 6
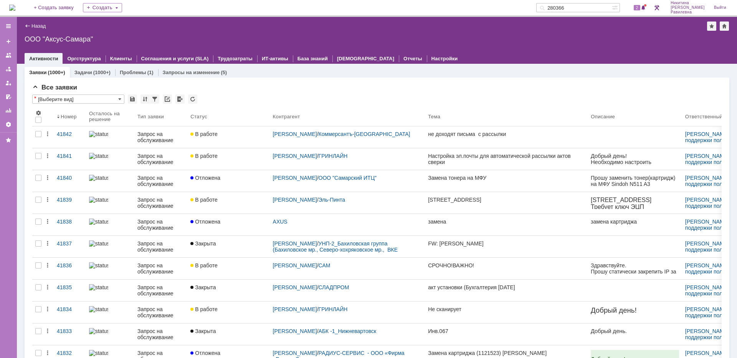
drag, startPoint x: 593, startPoint y: 11, endPoint x: 569, endPoint y: 12, distance: 24.9
click at [569, 12] on input "280366" at bounding box center [574, 7] width 76 height 9
paste input "39094"
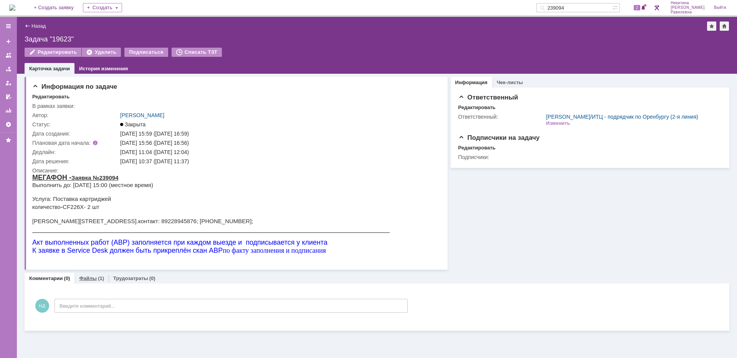
click at [85, 276] on link "Файлы" at bounding box center [88, 278] width 18 height 6
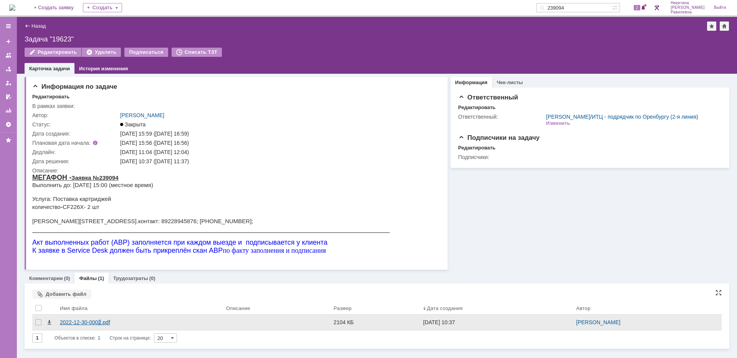
click at [99, 318] on div "2022-12-30-0002.pdf" at bounding box center [140, 321] width 166 height 15
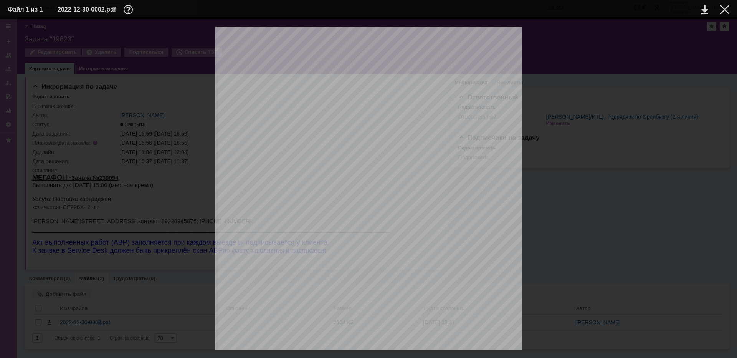
scroll to position [466, 0]
click at [725, 10] on div at bounding box center [724, 9] width 9 height 9
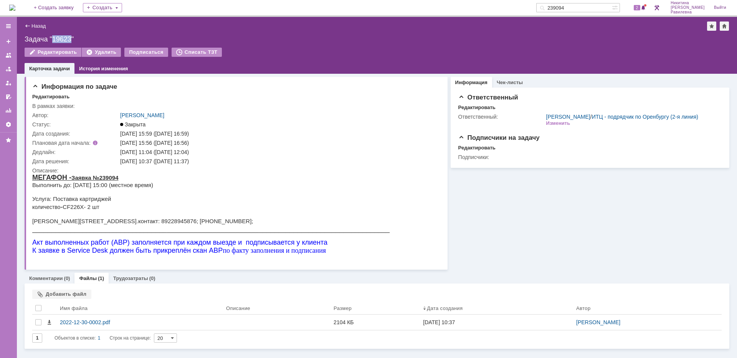
drag, startPoint x: 53, startPoint y: 40, endPoint x: 71, endPoint y: 41, distance: 17.7
click at [71, 41] on div "Задача "19623"" at bounding box center [377, 39] width 704 height 8
copy div "19623"
drag, startPoint x: 594, startPoint y: 8, endPoint x: 564, endPoint y: 8, distance: 29.9
click at [564, 8] on div "239094" at bounding box center [574, 7] width 76 height 9
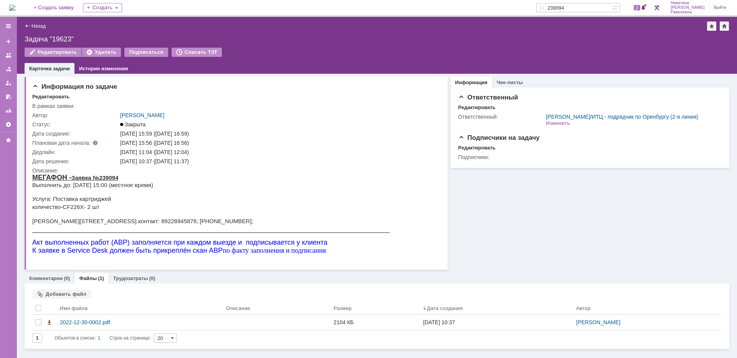
paste input "19623"
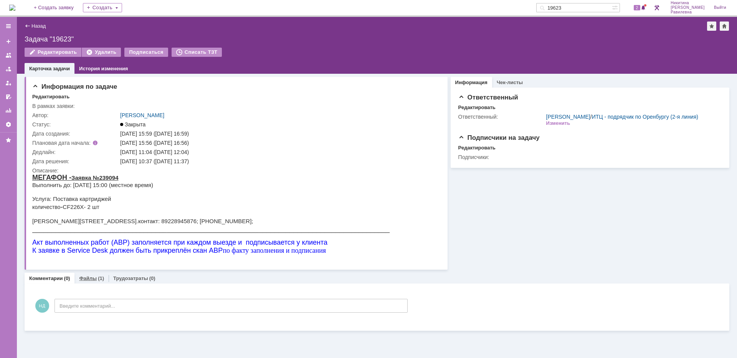
click at [98, 277] on div "(1)" at bounding box center [101, 278] width 6 height 6
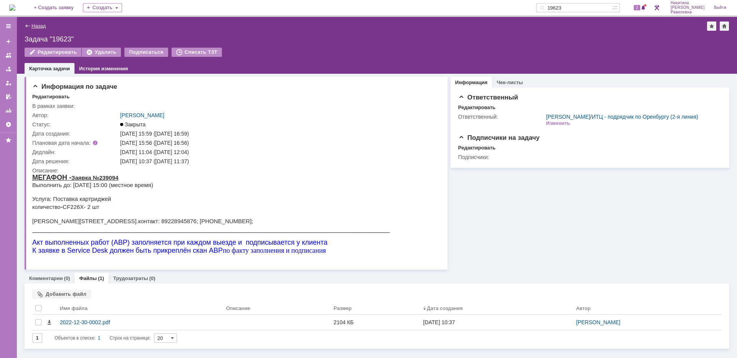
click at [40, 24] on link "Назад" at bounding box center [38, 26] width 14 height 6
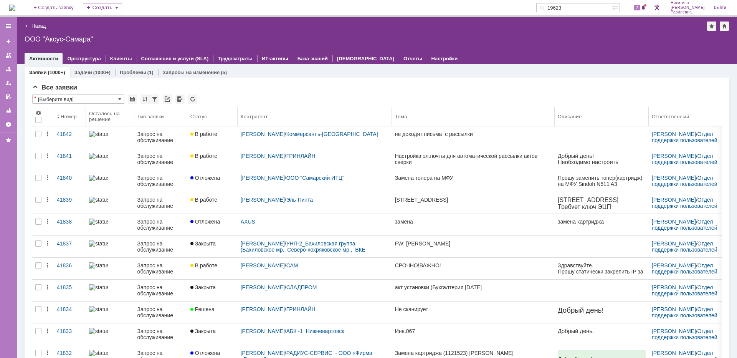
drag, startPoint x: 265, startPoint y: 114, endPoint x: 234, endPoint y: 114, distance: 31.1
click at [234, 114] on body "Идет загрузка, пожалуйста, подождите. На домашнюю + Создать заявку Создать 1962…" at bounding box center [368, 179] width 737 height 358
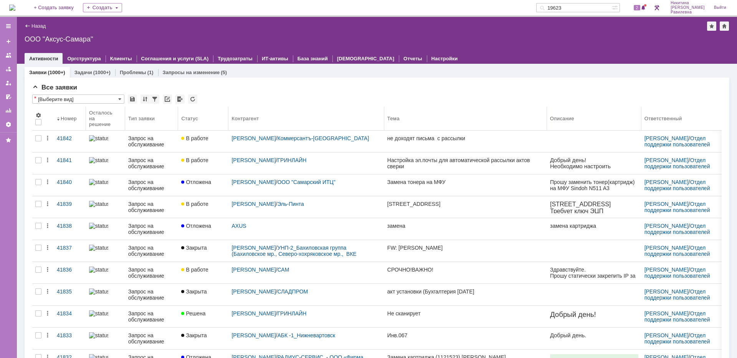
drag, startPoint x: 131, startPoint y: 110, endPoint x: 125, endPoint y: 110, distance: 5.8
click at [125, 110] on body "Идет загрузка, пожалуйста, подождите. На домашнюю + Создать заявку Создать 1962…" at bounding box center [368, 179] width 737 height 358
drag, startPoint x: 592, startPoint y: 9, endPoint x: 567, endPoint y: 8, distance: 24.6
click at [567, 8] on input "19623" at bounding box center [574, 7] width 76 height 9
type input "227375"
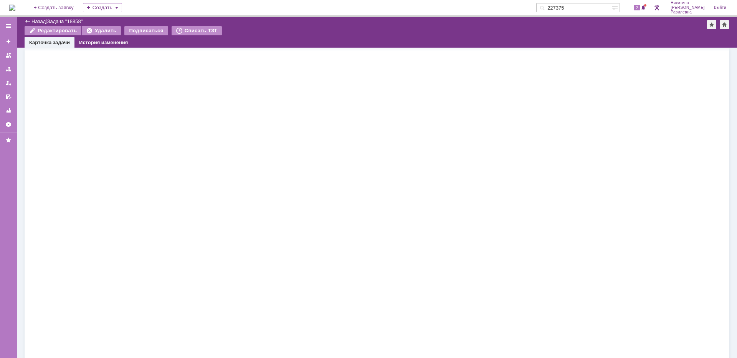
scroll to position [1106, 0]
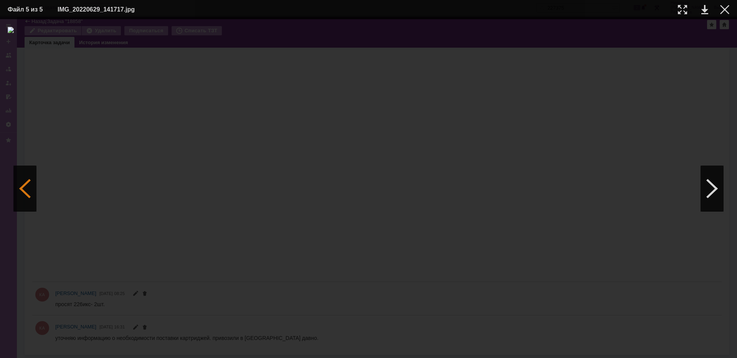
click at [29, 179] on div at bounding box center [24, 188] width 23 height 46
click at [25, 189] on div at bounding box center [24, 188] width 23 height 46
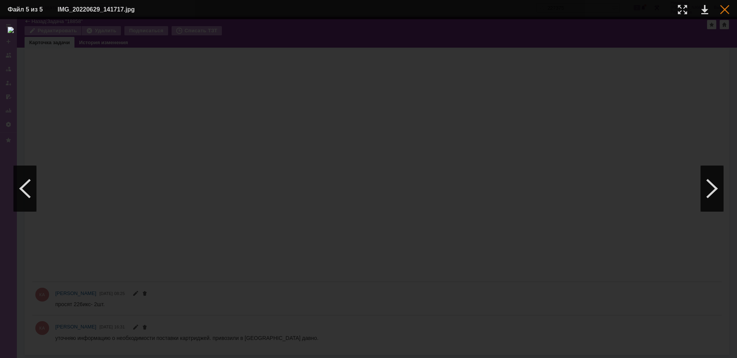
click at [725, 10] on div at bounding box center [724, 9] width 9 height 9
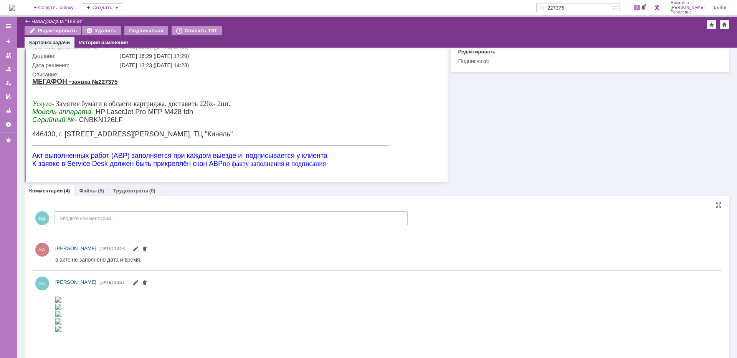
scroll to position [0, 0]
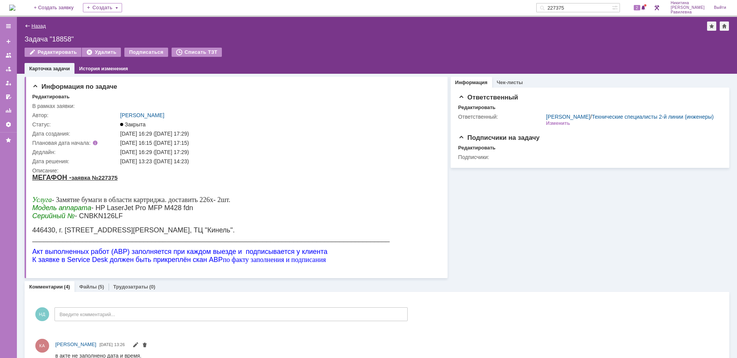
click at [39, 25] on link "Назад" at bounding box center [38, 26] width 14 height 6
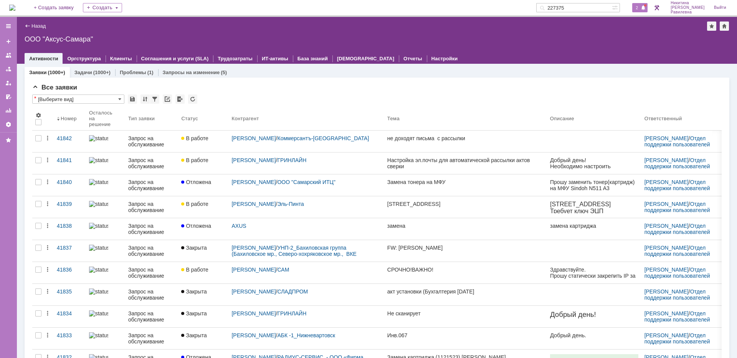
click at [640, 6] on span "2" at bounding box center [636, 7] width 7 height 5
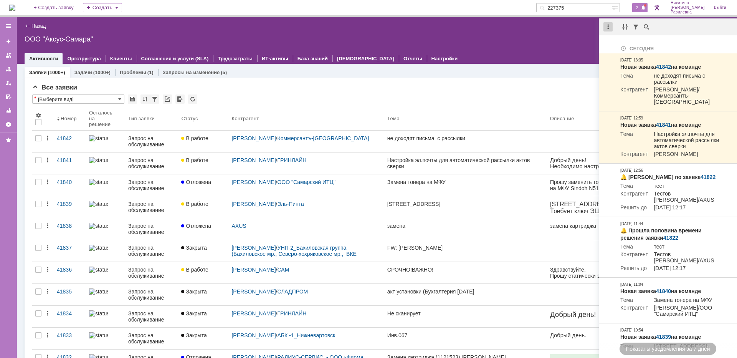
click at [607, 28] on div at bounding box center [607, 26] width 9 height 9
click at [625, 48] on div "Отметить уведомления прочитанными" at bounding box center [660, 46] width 103 height 5
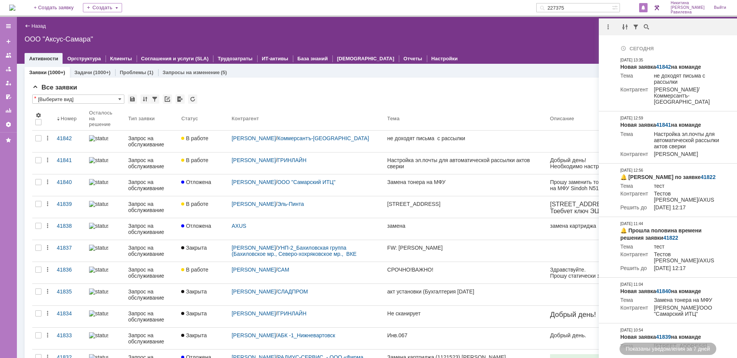
click at [282, 79] on div "Все заявки * [Выберите вид] Результаты поиска: 1 2 3 4 5 6 7 ... Следующая > Об…" at bounding box center [377, 331] width 704 height 509
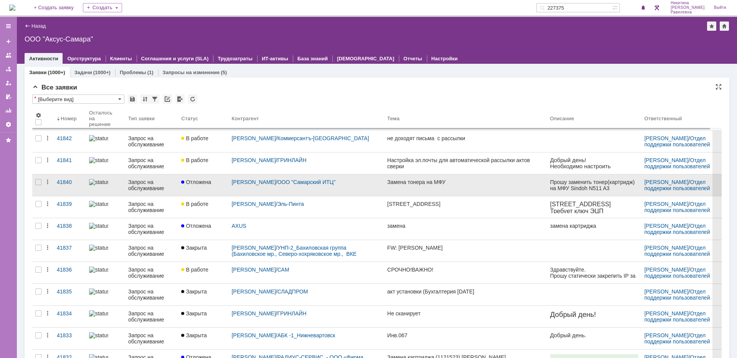
click at [151, 183] on div "Запрос на обслуживание" at bounding box center [151, 185] width 47 height 12
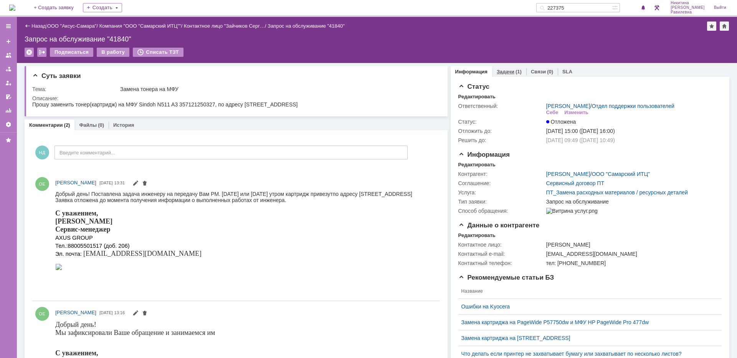
click at [504, 71] on link "Задачи" at bounding box center [505, 72] width 18 height 6
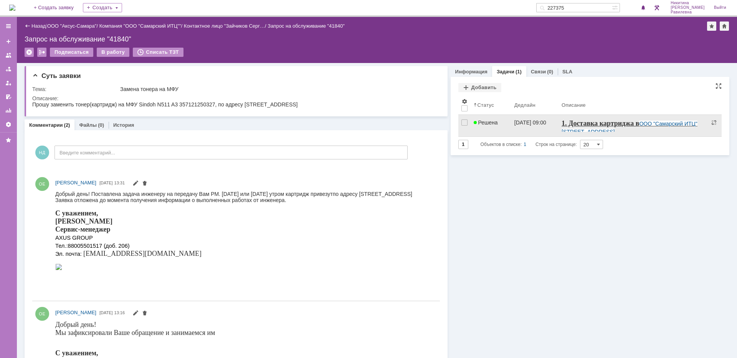
click at [501, 125] on div "Решена" at bounding box center [490, 122] width 35 height 6
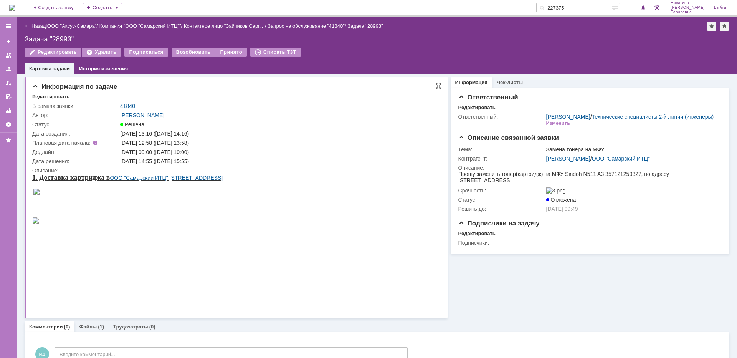
scroll to position [25, 0]
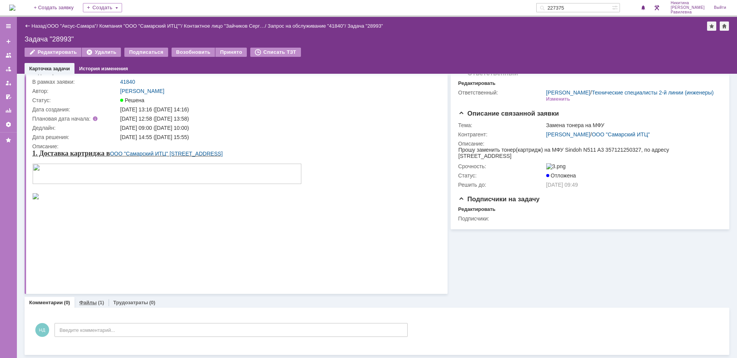
click at [86, 301] on link "Файлы" at bounding box center [88, 302] width 18 height 6
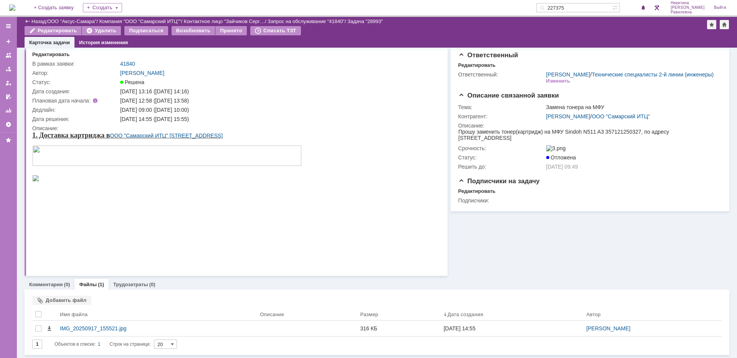
scroll to position [16, 0]
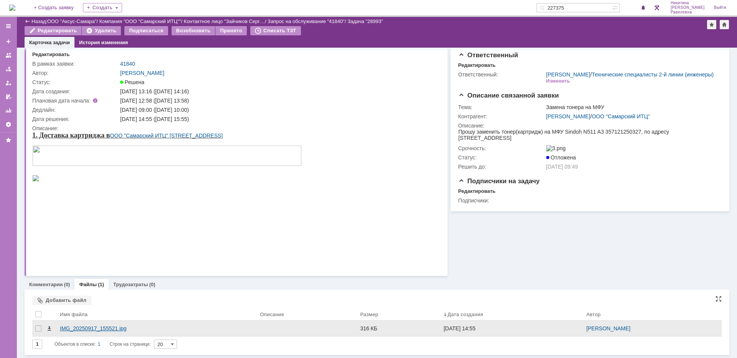
click at [107, 324] on div "IMG_20250917_155521.jpg" at bounding box center [157, 327] width 200 height 15
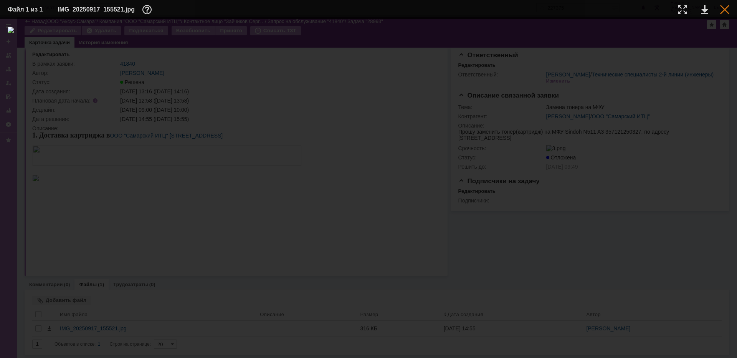
click at [724, 10] on div at bounding box center [724, 9] width 9 height 9
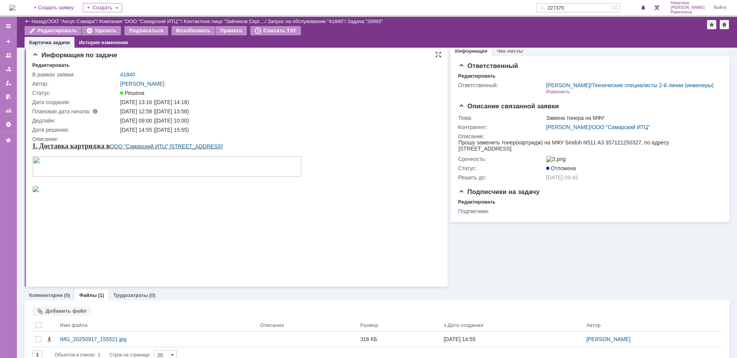
scroll to position [0, 0]
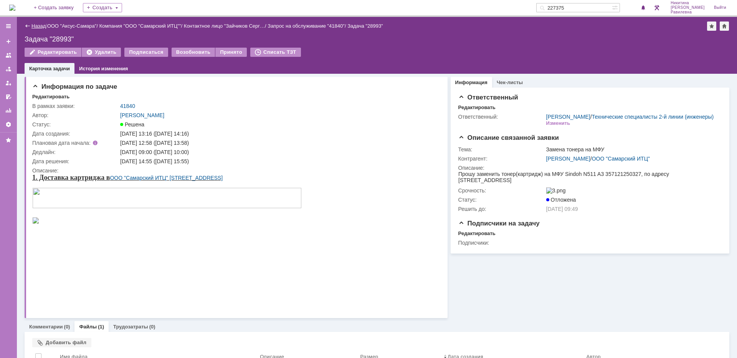
click at [35, 25] on link "Назад" at bounding box center [38, 26] width 14 height 6
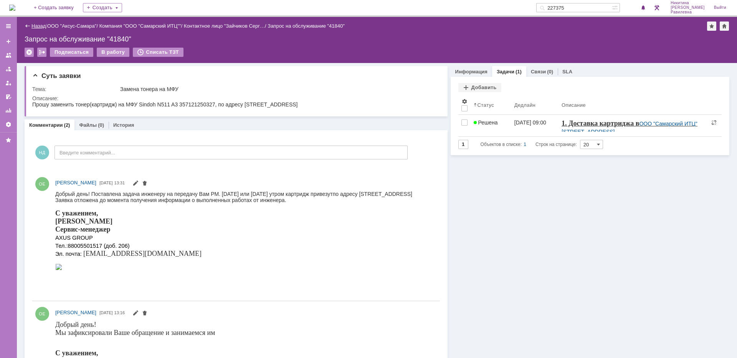
click at [37, 25] on link "Назад" at bounding box center [38, 26] width 14 height 6
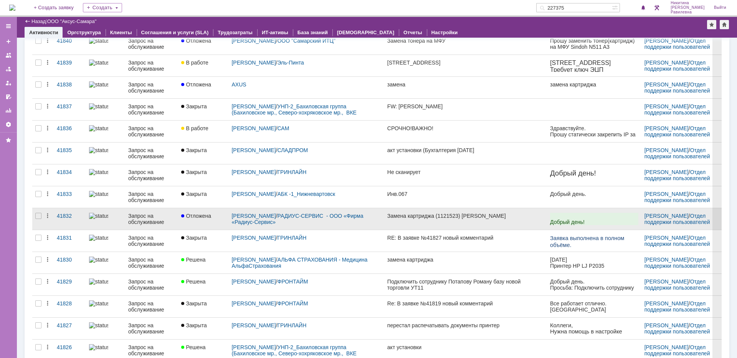
click at [146, 213] on div "Запрос на обслуживание" at bounding box center [151, 219] width 47 height 12
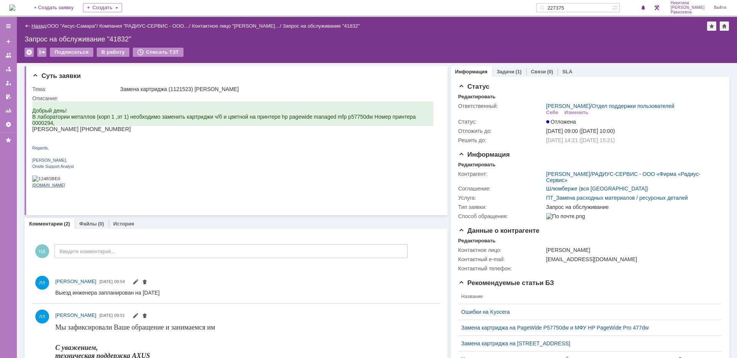
click at [36, 25] on link "Назад" at bounding box center [38, 26] width 14 height 6
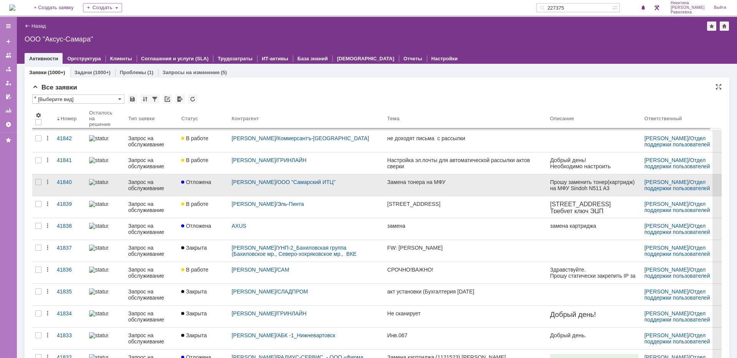
click at [158, 189] on div "Запрос на обслуживание" at bounding box center [151, 185] width 47 height 12
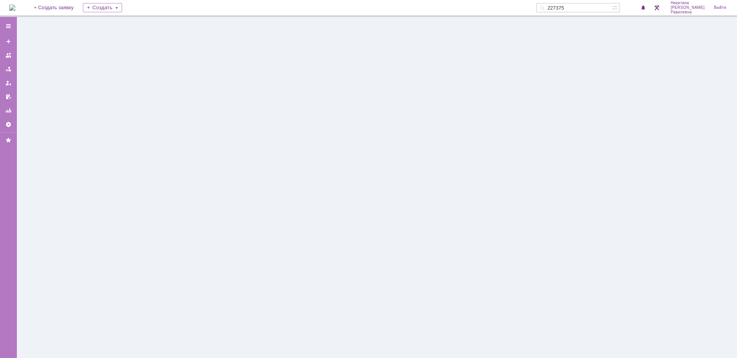
click at [158, 189] on div at bounding box center [377, 187] width 720 height 341
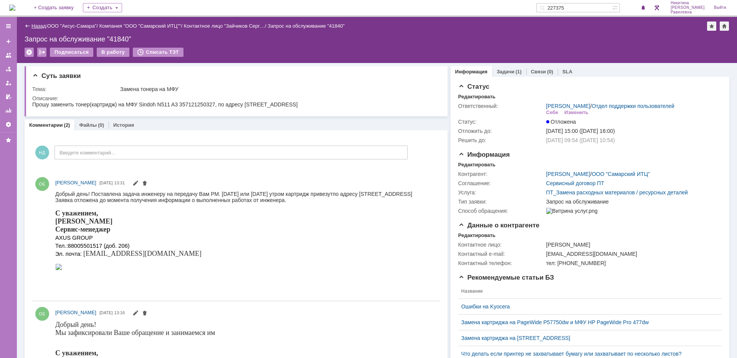
click at [32, 23] on link "Назад" at bounding box center [38, 26] width 14 height 6
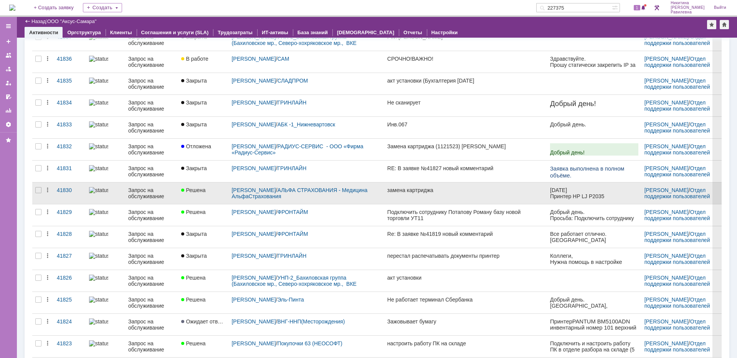
scroll to position [206, 0]
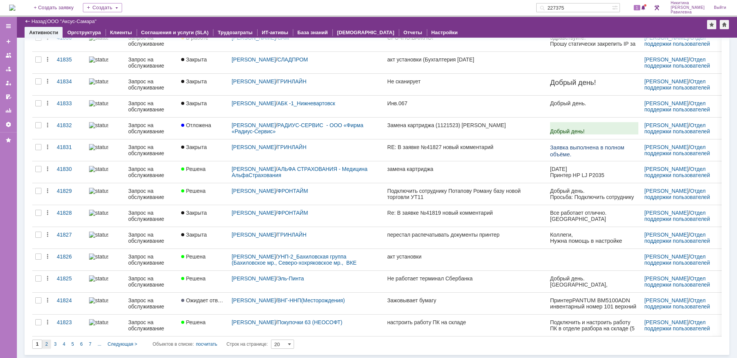
click at [50, 343] on div "2" at bounding box center [46, 343] width 9 height 9
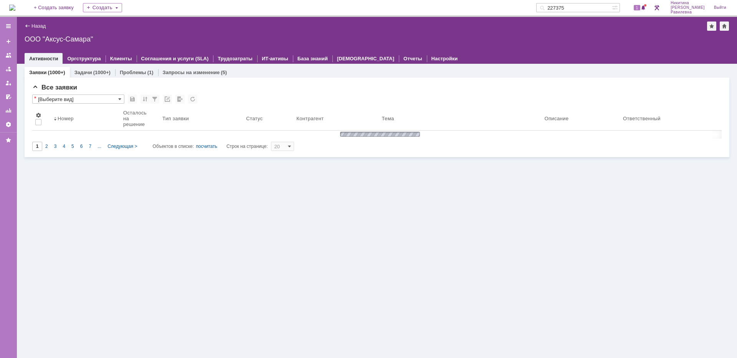
type input "2"
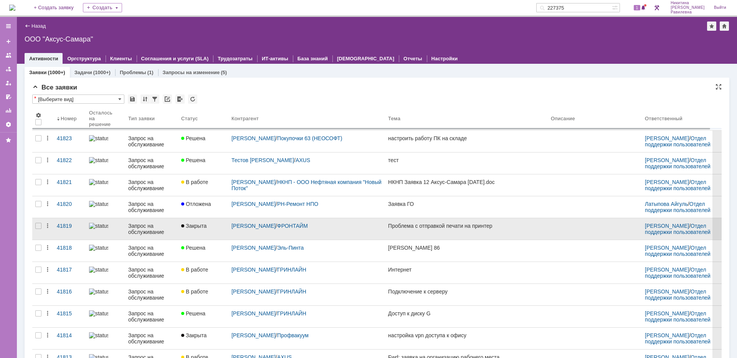
scroll to position [20, 0]
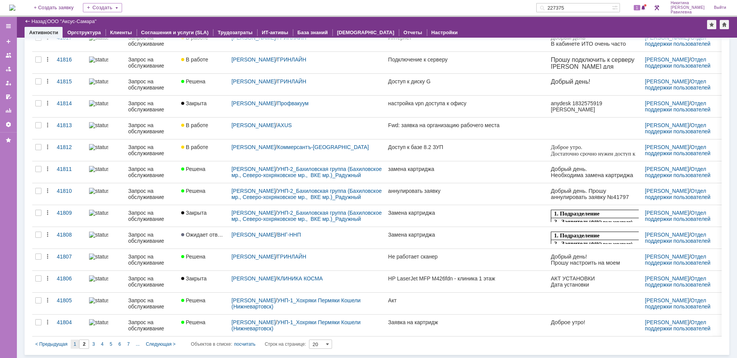
click at [75, 343] on span "1" at bounding box center [75, 343] width 3 height 5
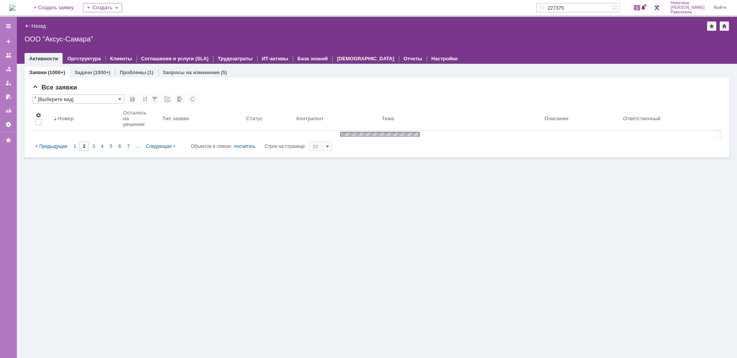
type input "1"
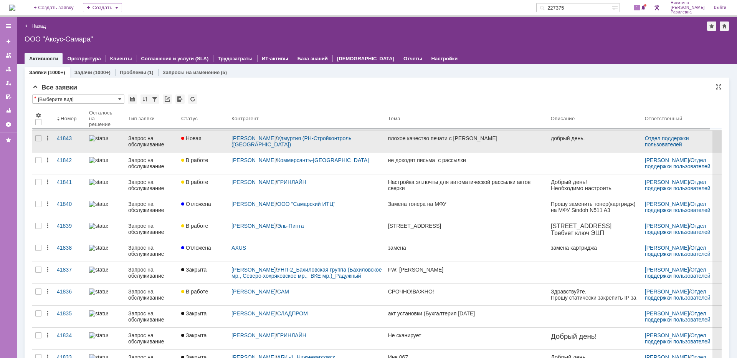
click at [142, 143] on div "Запрос на обслуживание" at bounding box center [151, 141] width 47 height 12
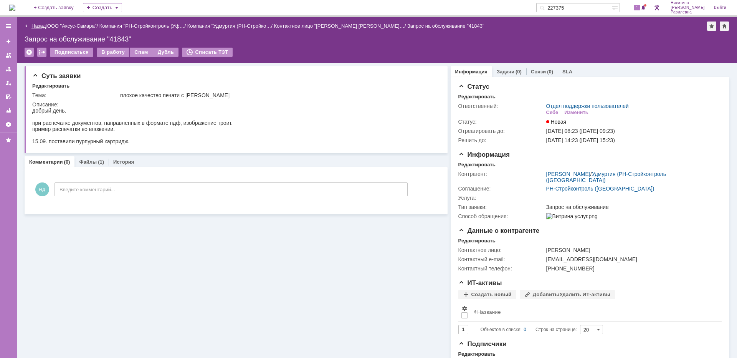
click at [35, 26] on link "Назад" at bounding box center [38, 26] width 14 height 6
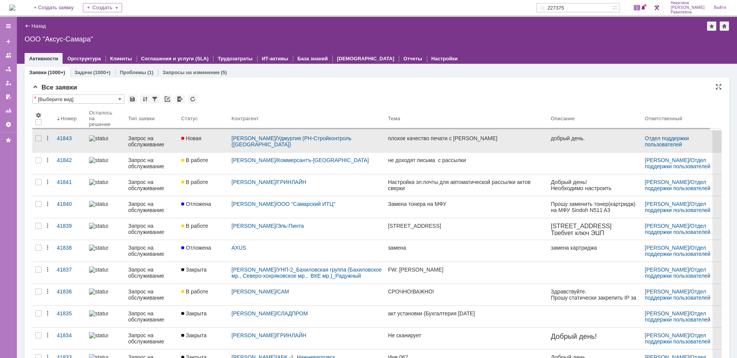
click at [142, 140] on div "Запрос на обслуживание" at bounding box center [151, 141] width 47 height 12
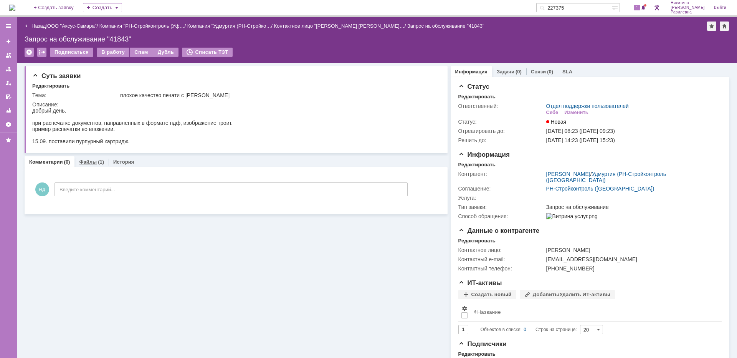
click at [93, 164] on link "Файлы" at bounding box center [88, 162] width 18 height 6
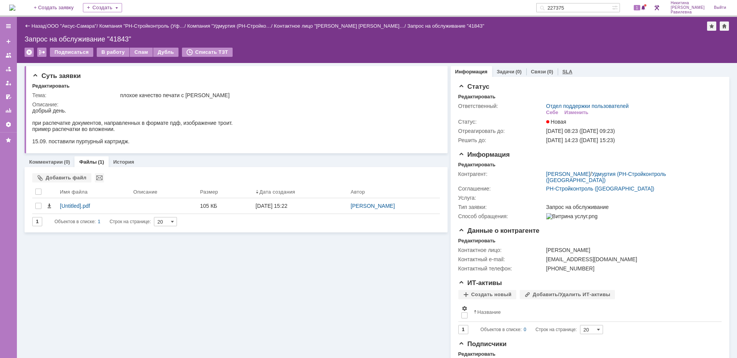
click at [563, 73] on link "SLA" at bounding box center [567, 72] width 10 height 6
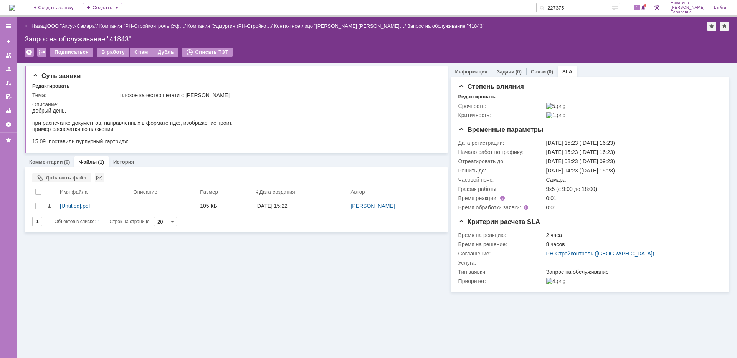
click at [467, 71] on link "Информация" at bounding box center [471, 72] width 32 height 6
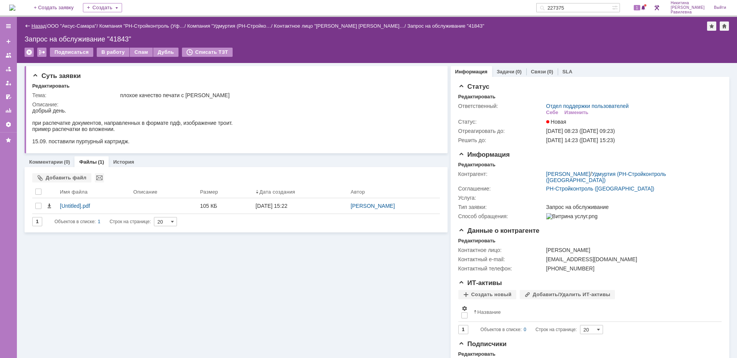
click at [36, 25] on link "Назад" at bounding box center [38, 26] width 14 height 6
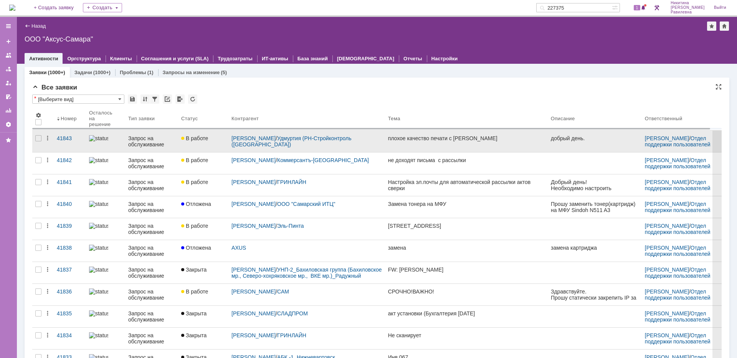
click at [161, 140] on div "Запрос на обслуживание" at bounding box center [151, 141] width 47 height 12
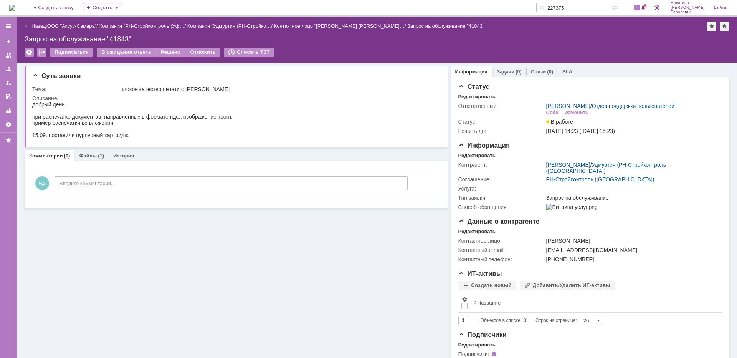
click at [89, 156] on link "Файлы" at bounding box center [88, 156] width 18 height 6
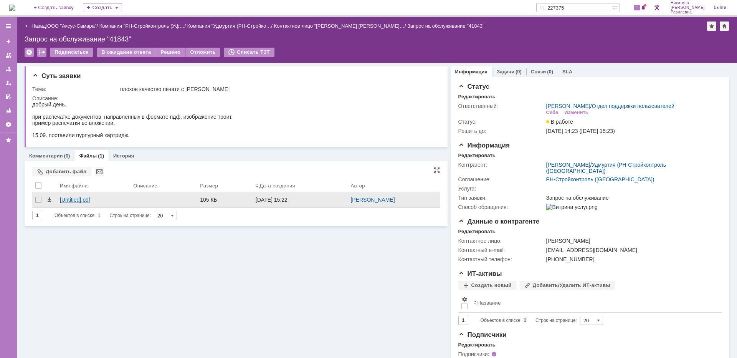
click at [75, 199] on div "[Untitled].pdf" at bounding box center [93, 199] width 67 height 6
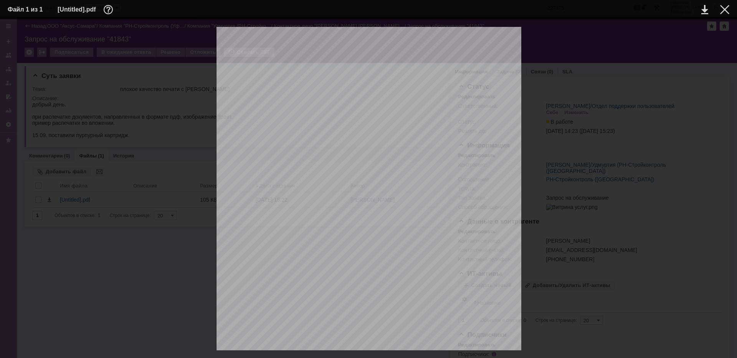
click at [578, 175] on div at bounding box center [368, 242] width 721 height 430
click at [725, 11] on div at bounding box center [724, 9] width 9 height 9
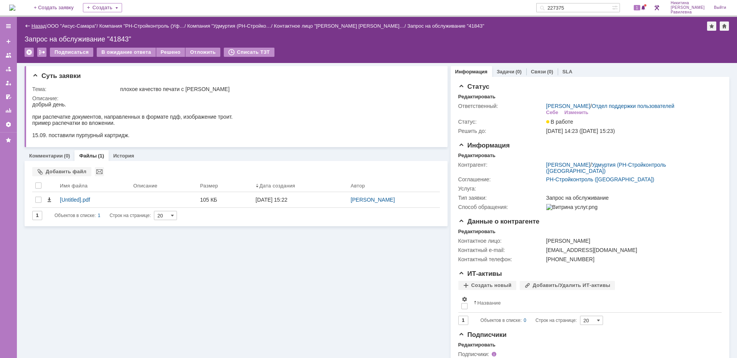
click at [35, 26] on link "Назад" at bounding box center [38, 26] width 14 height 6
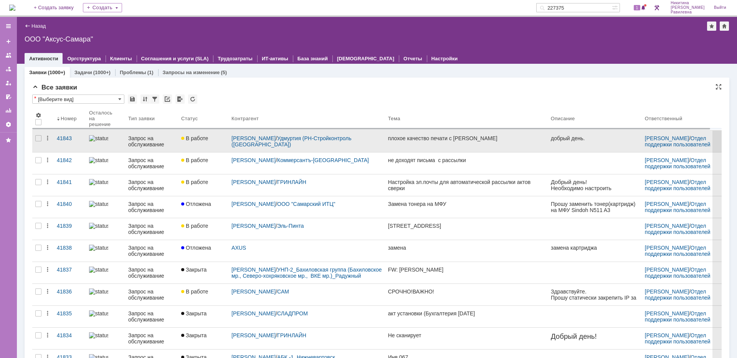
click at [162, 142] on div "Запрос на обслуживание" at bounding box center [151, 141] width 47 height 12
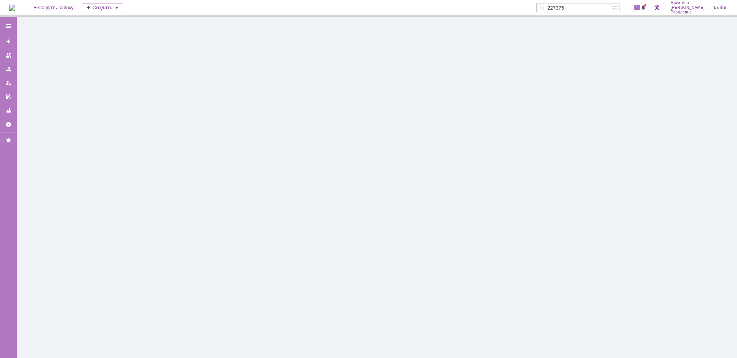
click at [162, 142] on div at bounding box center [377, 187] width 720 height 341
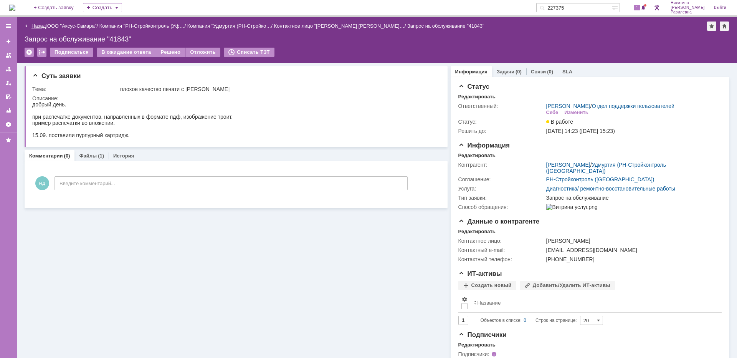
click at [38, 28] on link "Назад" at bounding box center [38, 26] width 14 height 6
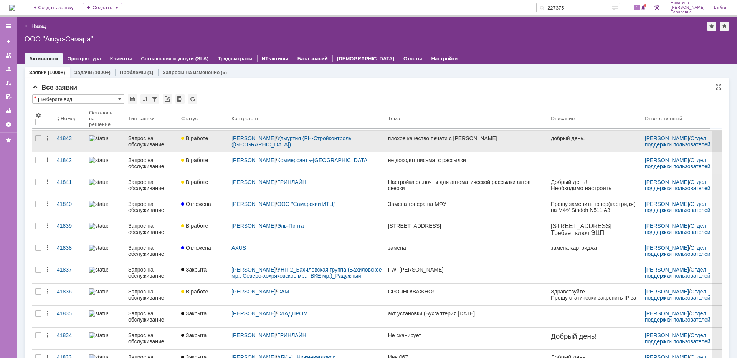
click at [163, 143] on div "Запрос на обслуживание" at bounding box center [151, 141] width 47 height 12
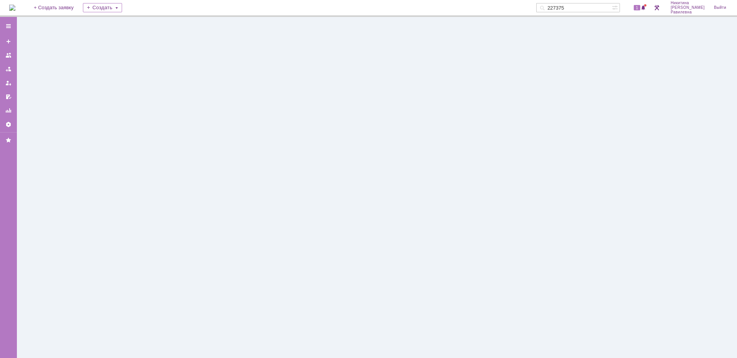
click at [163, 143] on div at bounding box center [377, 187] width 720 height 341
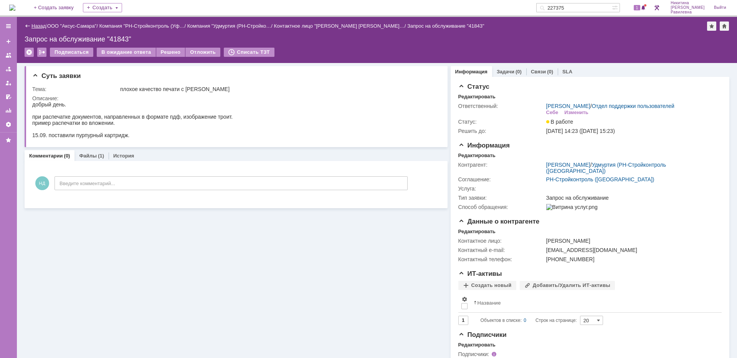
click at [40, 25] on link "Назад" at bounding box center [38, 26] width 14 height 6
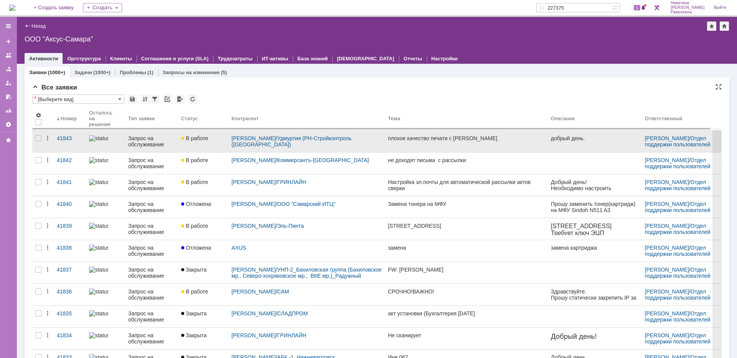
click at [146, 139] on div "Запрос на обслуживание" at bounding box center [151, 141] width 47 height 12
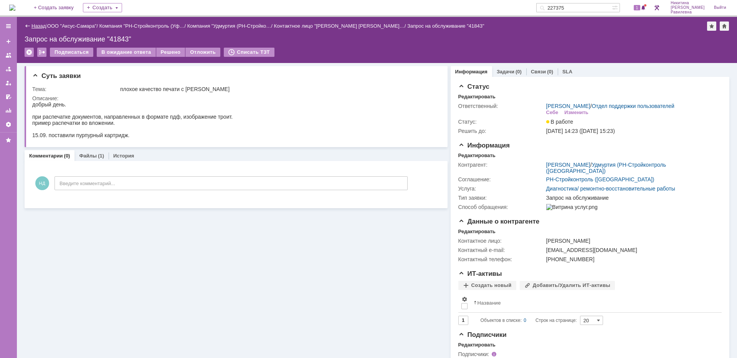
click at [34, 26] on link "Назад" at bounding box center [38, 26] width 14 height 6
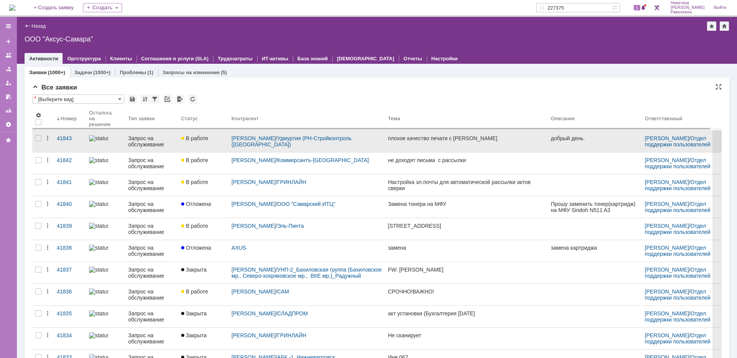
click at [156, 143] on div "Запрос на обслуживание" at bounding box center [151, 141] width 47 height 12
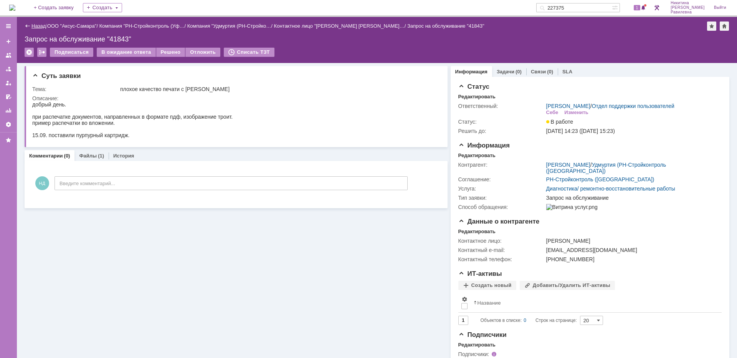
click at [33, 27] on link "Назад" at bounding box center [38, 26] width 14 height 6
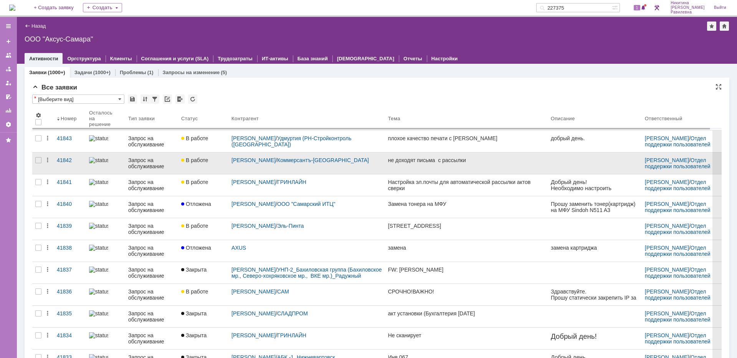
click at [150, 165] on div "Запрос на обслуживание" at bounding box center [151, 163] width 47 height 12
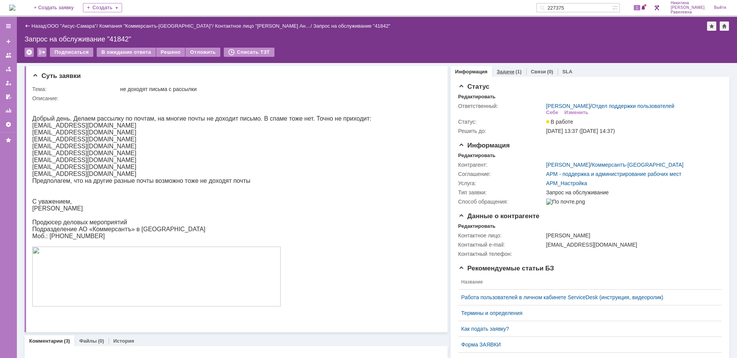
click at [505, 71] on link "Задачи" at bounding box center [505, 72] width 18 height 6
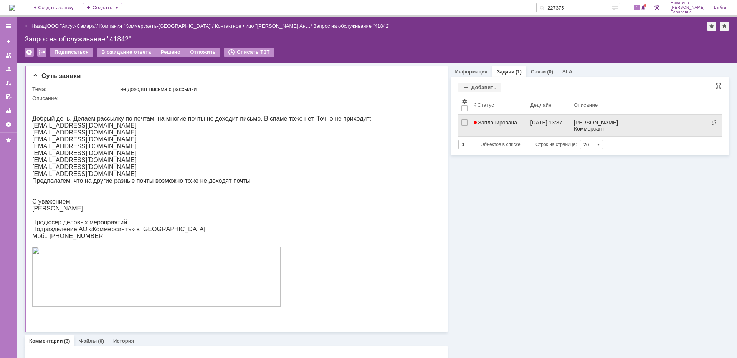
click at [503, 126] on link "Запланирована" at bounding box center [498, 125] width 57 height 21
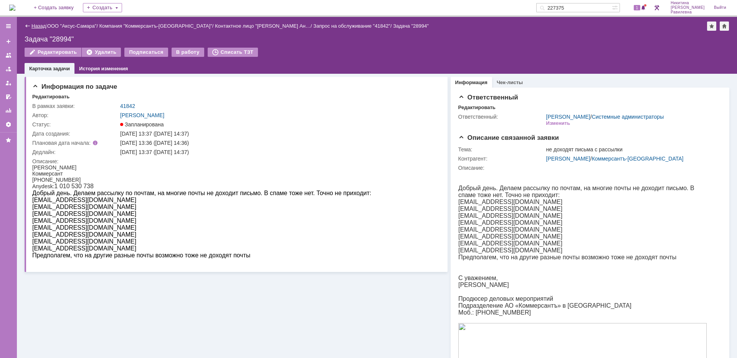
click at [38, 26] on link "Назад" at bounding box center [38, 26] width 14 height 6
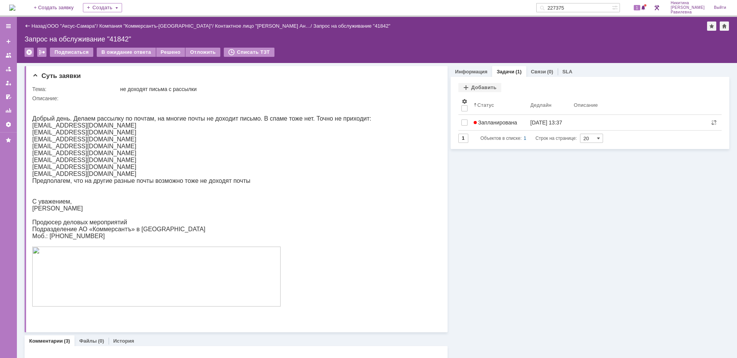
click at [38, 26] on link "Назад" at bounding box center [38, 26] width 14 height 6
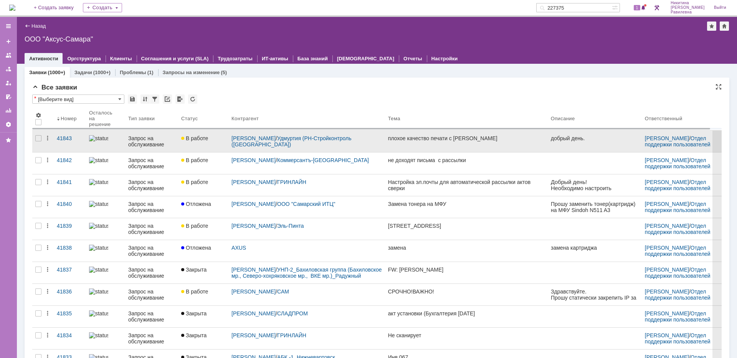
click at [154, 145] on div "Запрос на обслуживание" at bounding box center [151, 141] width 47 height 12
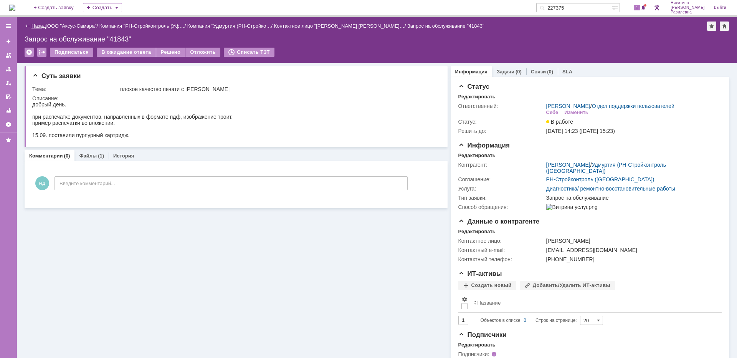
click at [38, 25] on link "Назад" at bounding box center [38, 26] width 14 height 6
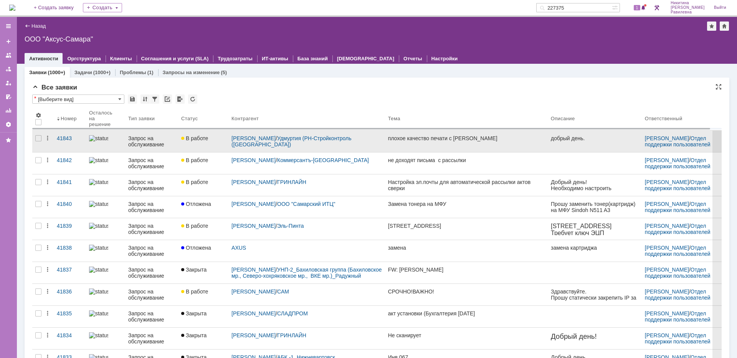
click at [147, 138] on div "Запрос на обслуживание" at bounding box center [151, 141] width 47 height 12
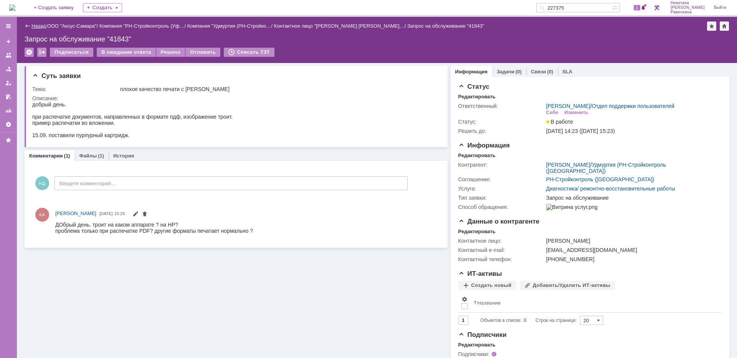
click at [41, 26] on link "Назад" at bounding box center [38, 26] width 14 height 6
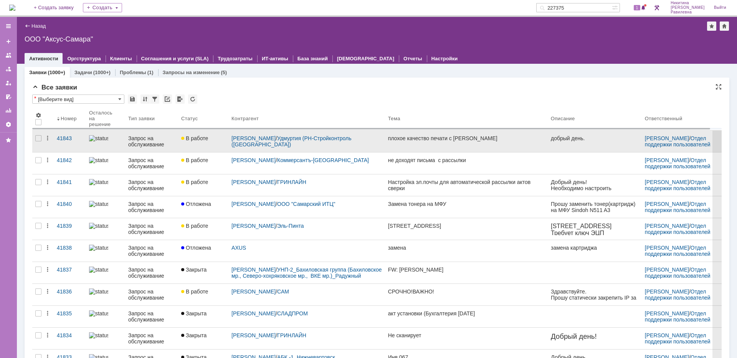
click at [193, 147] on link "В работе" at bounding box center [203, 140] width 50 height 21
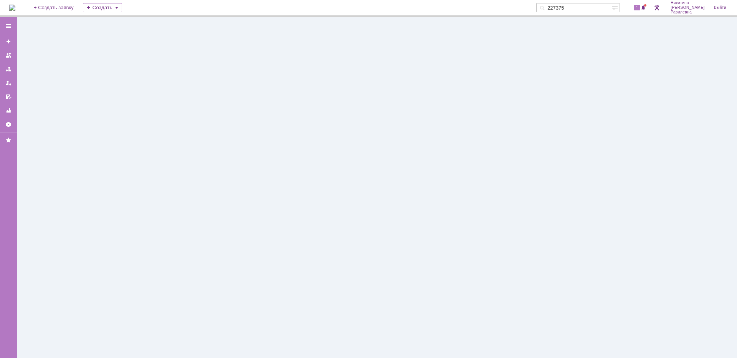
click at [193, 147] on div at bounding box center [377, 187] width 720 height 341
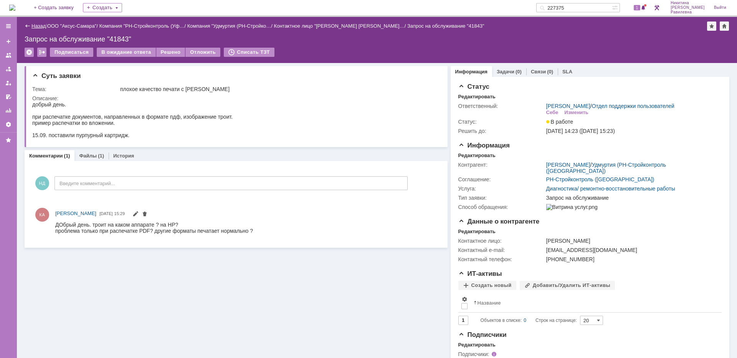
click at [41, 28] on link "Назад" at bounding box center [38, 26] width 14 height 6
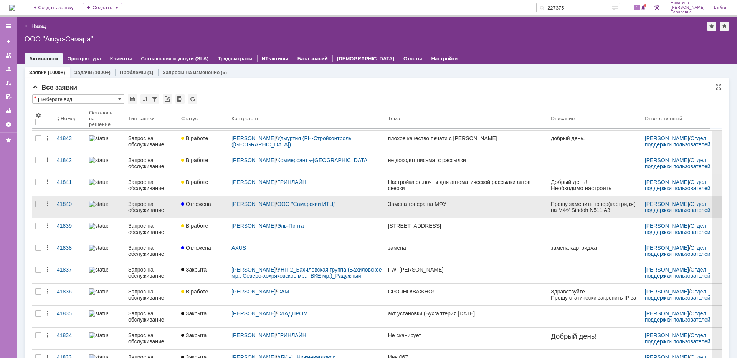
click at [193, 204] on span "Отложена" at bounding box center [196, 204] width 30 height 6
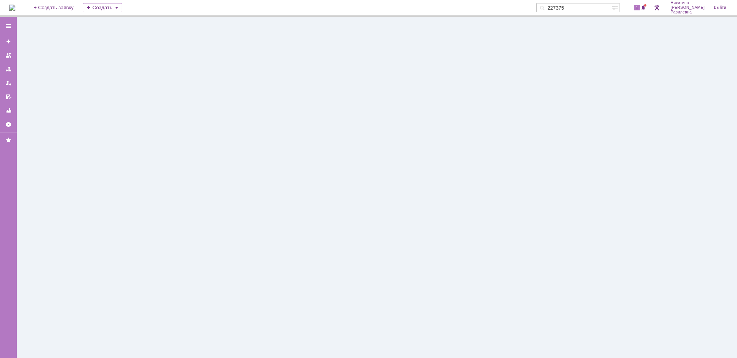
click at [193, 204] on div at bounding box center [377, 187] width 720 height 341
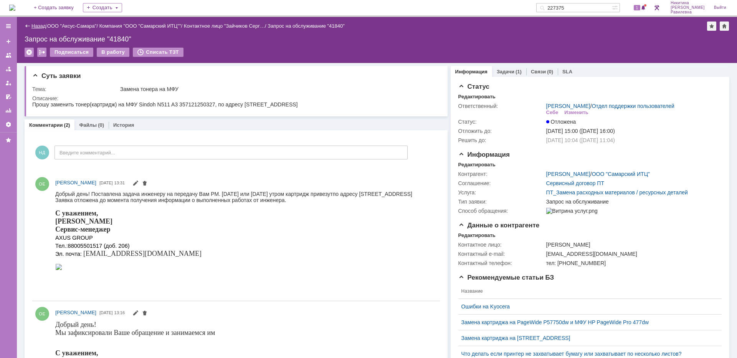
click at [34, 25] on link "Назад" at bounding box center [38, 26] width 14 height 6
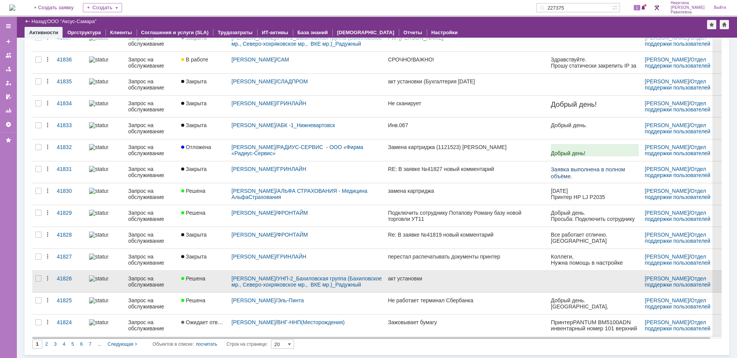
click at [164, 280] on div "Запрос на обслуживание" at bounding box center [151, 281] width 47 height 12
click at [164, 280] on div "Назад | ООО "Аксус-Самара" ООО "Аксус-Самара" root$101 Активности Оргструктура …" at bounding box center [377, 187] width 720 height 341
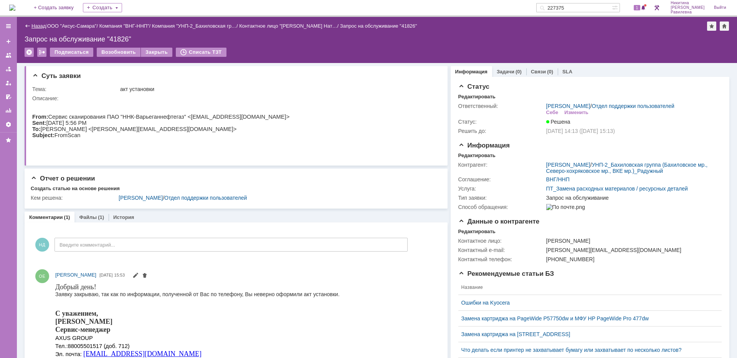
click at [35, 27] on link "Назад" at bounding box center [38, 26] width 14 height 6
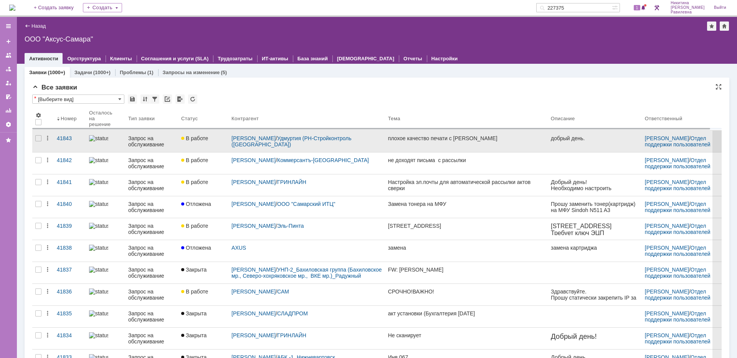
click at [160, 147] on div "Запрос на обслуживание" at bounding box center [151, 141] width 47 height 12
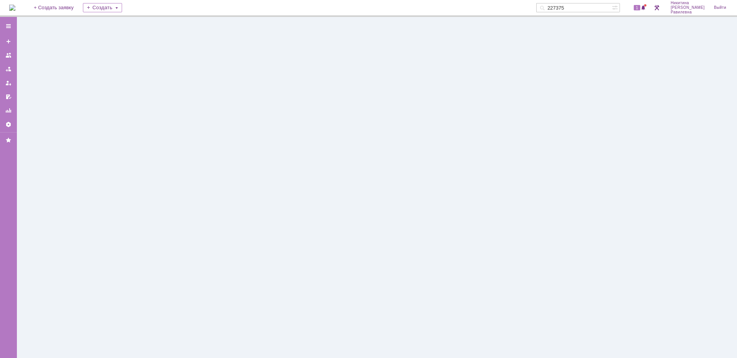
click at [160, 147] on div at bounding box center [377, 187] width 720 height 341
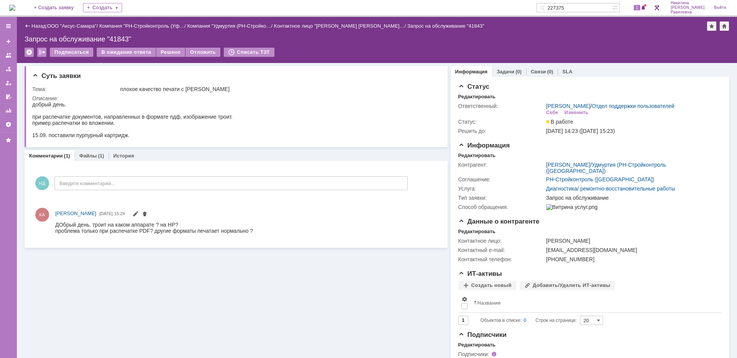
click at [30, 27] on div "Назад" at bounding box center [35, 26] width 21 height 6
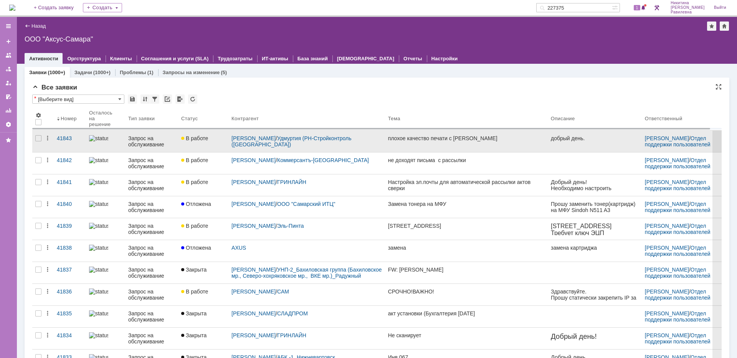
click at [135, 143] on div "Запрос на обслуживание" at bounding box center [151, 141] width 47 height 12
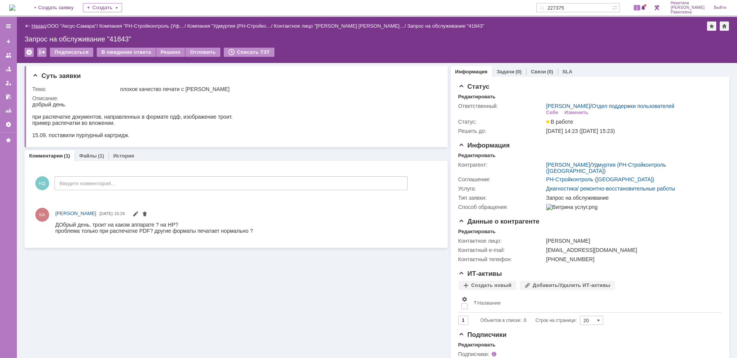
click at [40, 26] on link "Назад" at bounding box center [38, 26] width 14 height 6
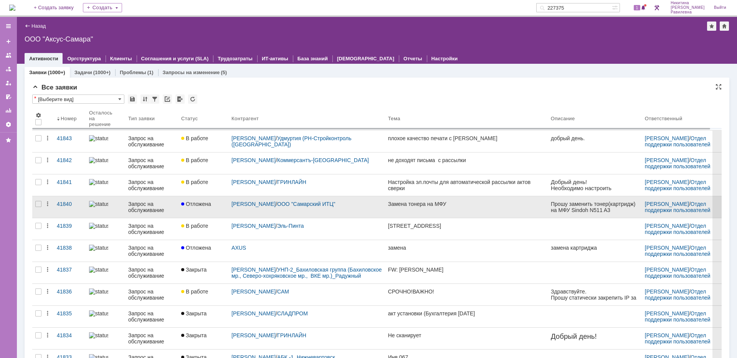
click at [154, 208] on div "Запрос на обслуживание" at bounding box center [151, 207] width 47 height 12
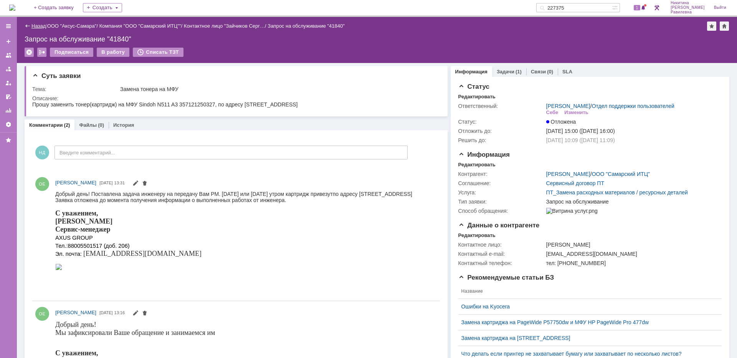
click at [34, 25] on link "Назад" at bounding box center [38, 26] width 14 height 6
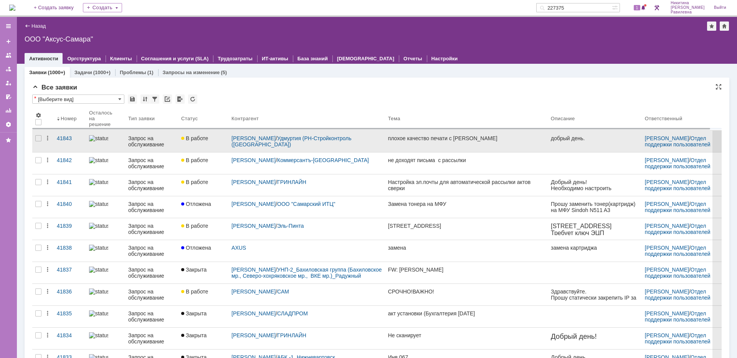
click at [174, 139] on div "Запрос на обслуживание" at bounding box center [151, 141] width 47 height 12
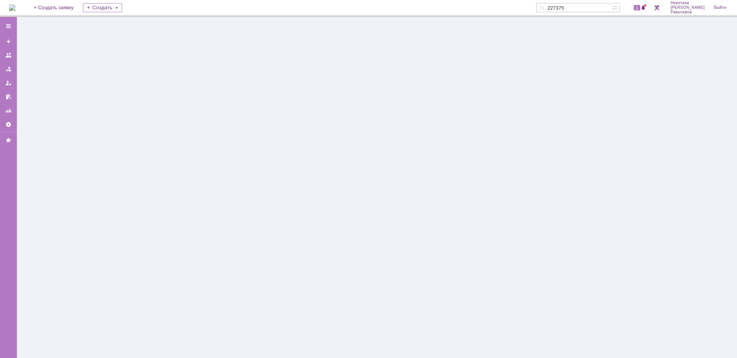
click at [174, 139] on div at bounding box center [377, 187] width 720 height 341
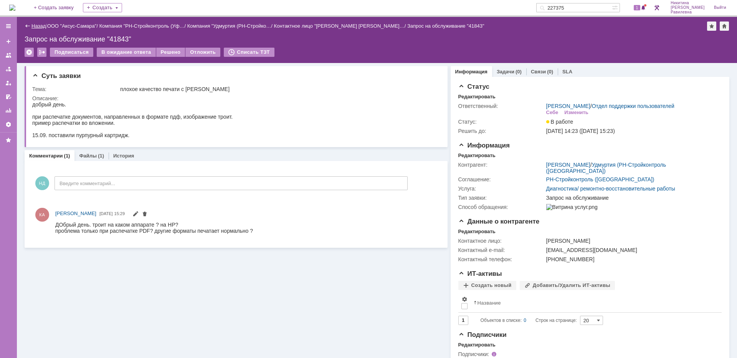
click at [41, 26] on link "Назад" at bounding box center [38, 26] width 14 height 6
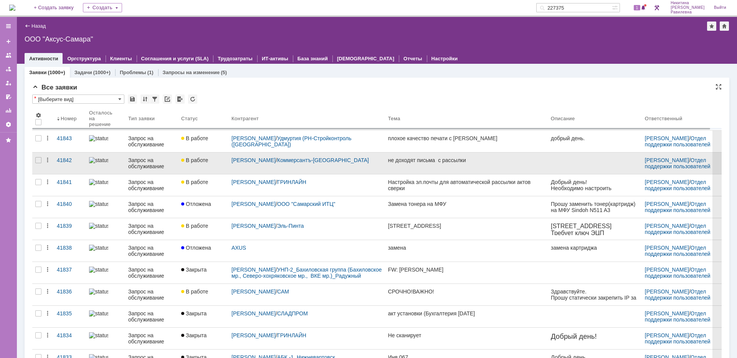
click at [156, 165] on div "Запрос на обслуживание" at bounding box center [151, 163] width 47 height 12
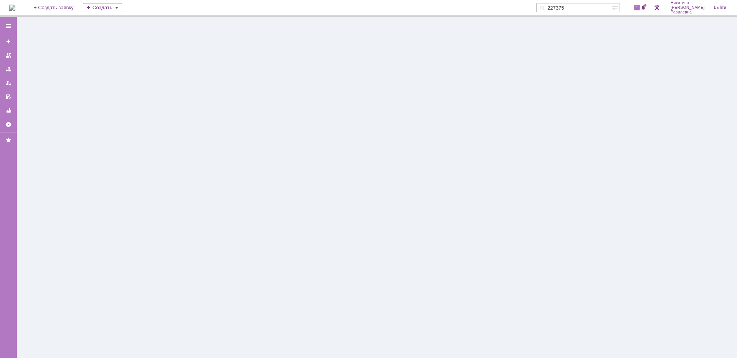
click at [156, 165] on div at bounding box center [377, 187] width 720 height 341
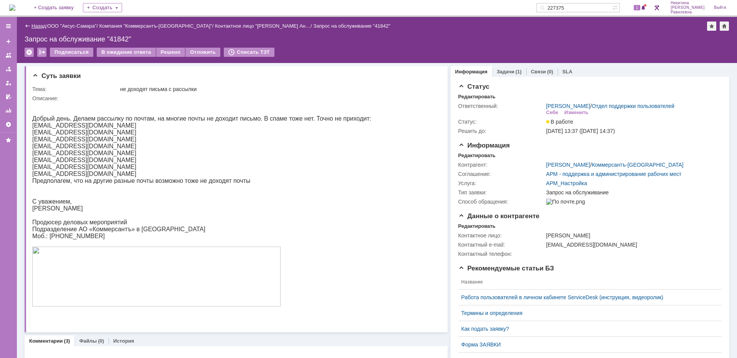
click at [40, 28] on link "Назад" at bounding box center [38, 26] width 14 height 6
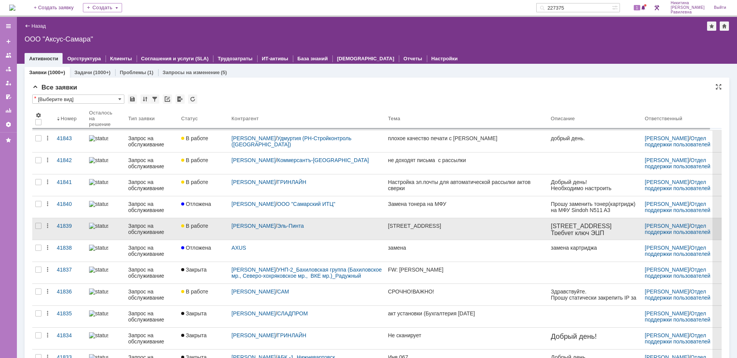
click at [156, 227] on div "Запрос на обслуживание" at bounding box center [151, 229] width 47 height 12
click at [156, 227] on div "Назад | ООО "Аксус-Самара" ООО "Аксус-Самара" root$101 Активности Оргструктура …" at bounding box center [377, 187] width 720 height 341
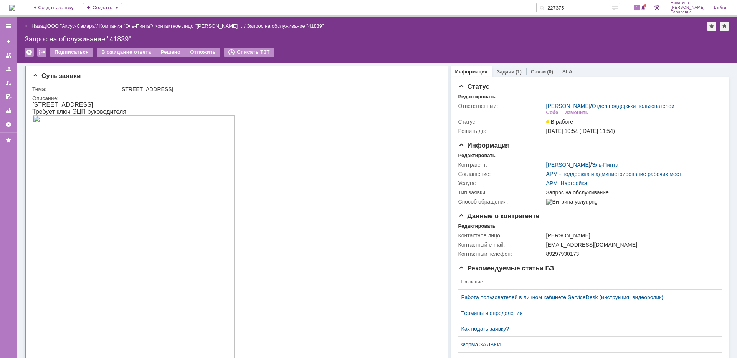
click at [506, 75] on div "Задачи (1)" at bounding box center [509, 71] width 34 height 11
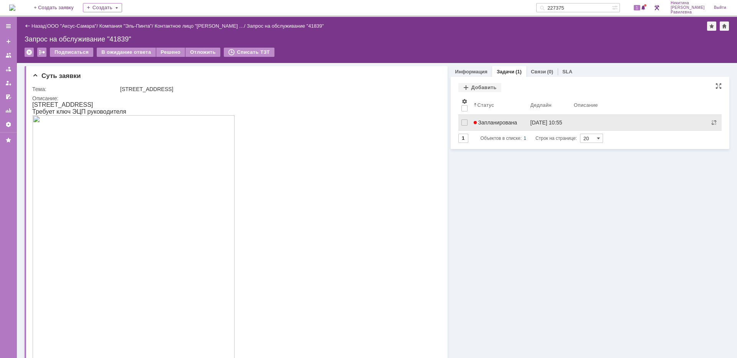
click at [507, 121] on span "Запланирована" at bounding box center [495, 122] width 44 height 6
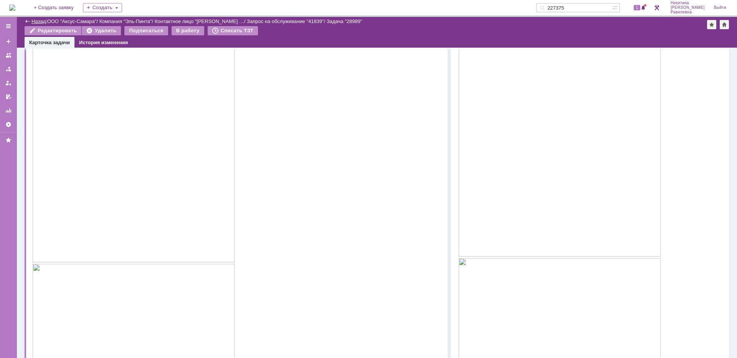
click at [38, 21] on link "Назад" at bounding box center [38, 21] width 14 height 6
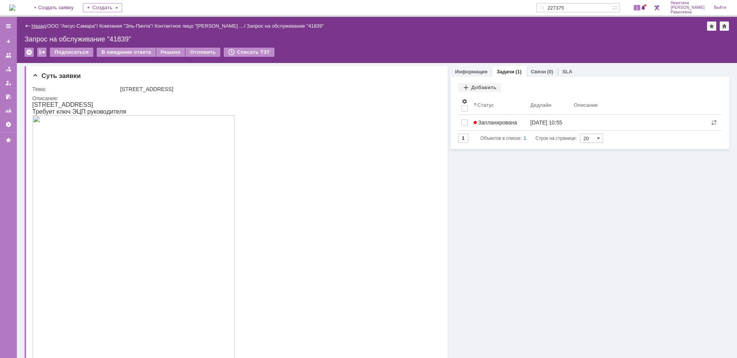
click at [33, 26] on link "Назад" at bounding box center [38, 26] width 14 height 6
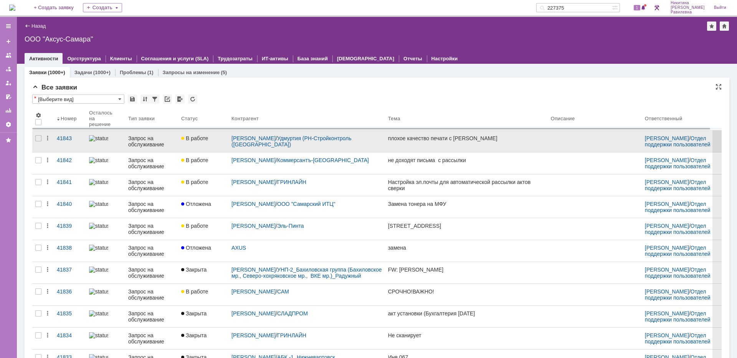
click at [156, 143] on div "Запрос на обслуживание" at bounding box center [151, 141] width 47 height 12
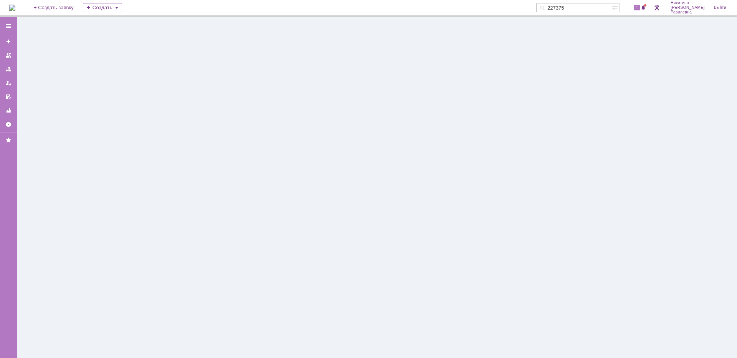
click at [156, 143] on div at bounding box center [377, 187] width 720 height 341
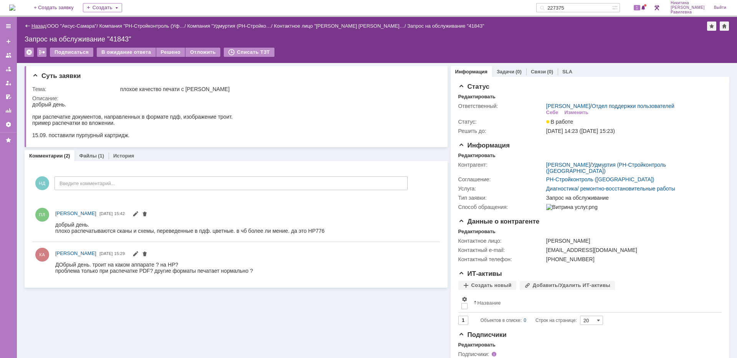
click at [36, 24] on link "Назад" at bounding box center [38, 26] width 14 height 6
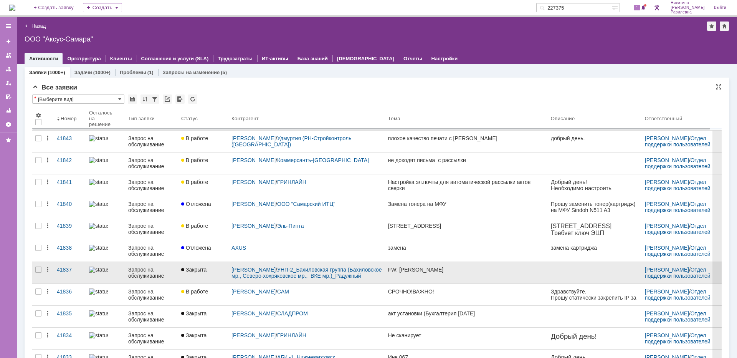
click at [185, 274] on link "Закрыта" at bounding box center [203, 272] width 50 height 21
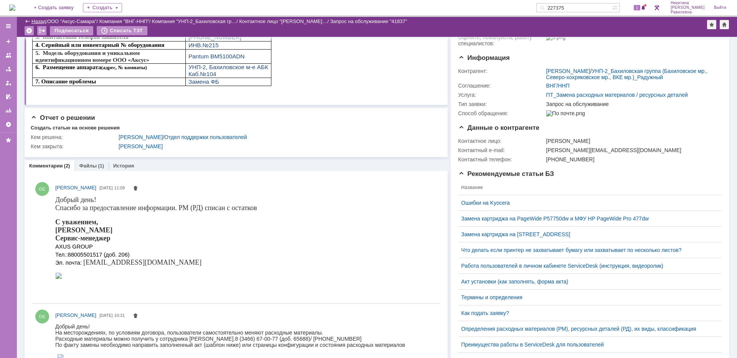
click at [33, 20] on link "Назад" at bounding box center [38, 21] width 14 height 6
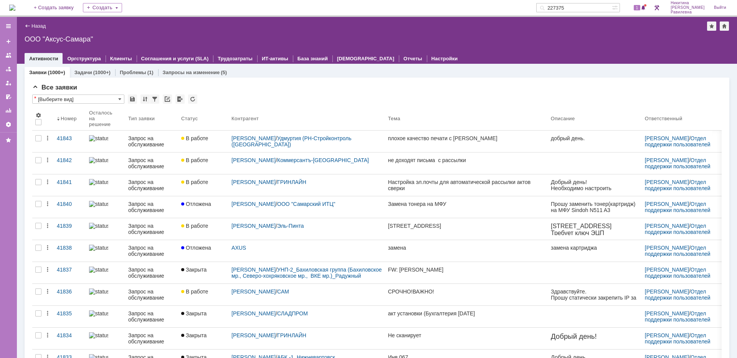
drag, startPoint x: 603, startPoint y: 11, endPoint x: 567, endPoint y: 10, distance: 35.3
click at [567, 10] on input "227375" at bounding box center [574, 7] width 76 height 9
paste input "80799"
type input "280799"
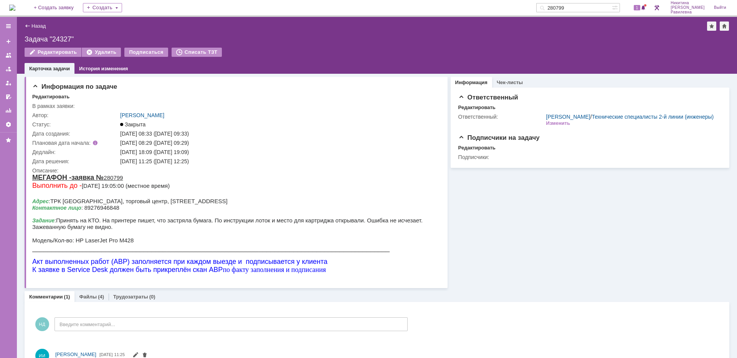
click at [30, 26] on div "Назад" at bounding box center [35, 26] width 21 height 6
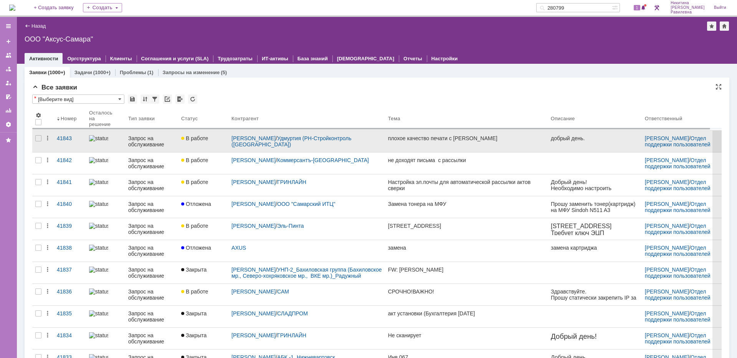
click at [142, 142] on div "Запрос на обслуживание" at bounding box center [151, 141] width 47 height 12
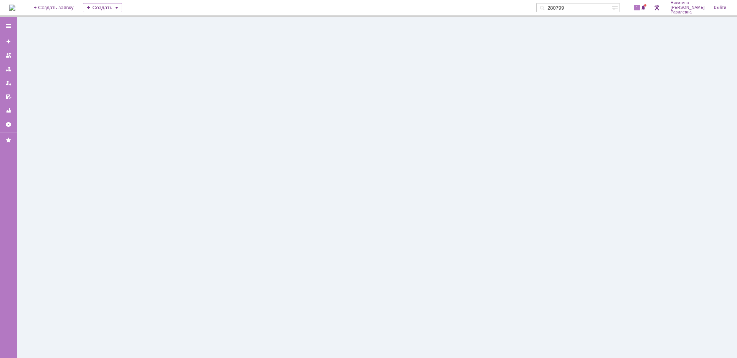
click at [142, 142] on div at bounding box center [377, 187] width 720 height 341
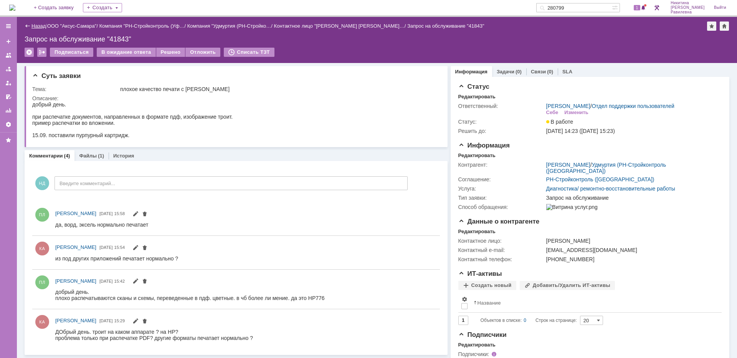
click at [39, 26] on link "Назад" at bounding box center [38, 26] width 14 height 6
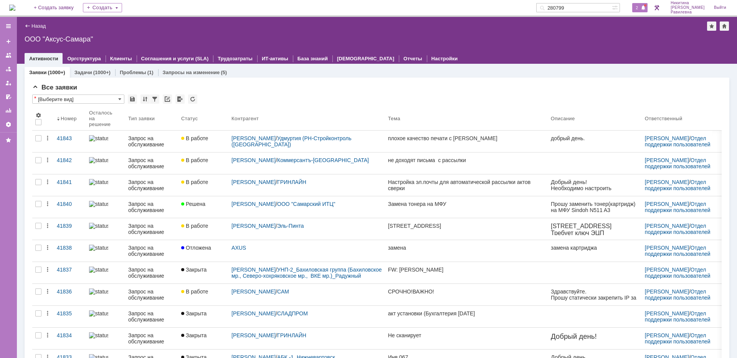
click at [646, 7] on span at bounding box center [642, 8] width 5 height 6
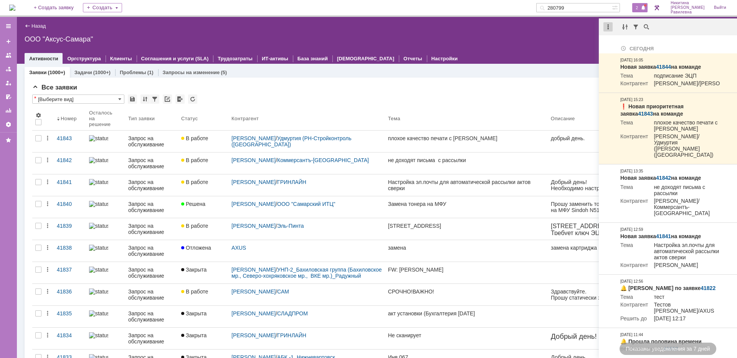
click at [605, 28] on div at bounding box center [607, 26] width 9 height 9
click at [626, 44] on div "Отметить уведомления прочитанными" at bounding box center [660, 46] width 103 height 5
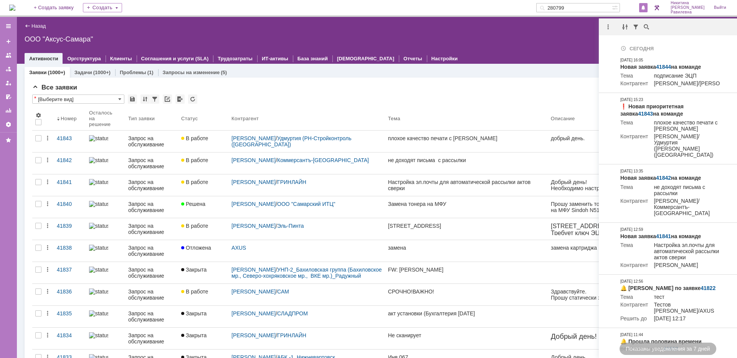
click at [484, 75] on div "Заявки (1000+) Задачи (1000+) Проблемы (1) Запросы на изменение (5)" at bounding box center [377, 72] width 704 height 11
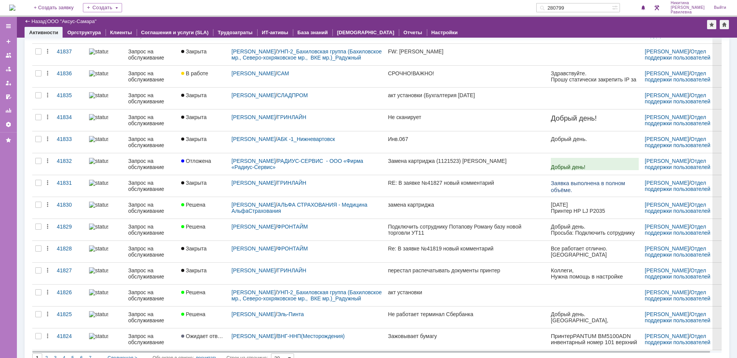
scroll to position [206, 0]
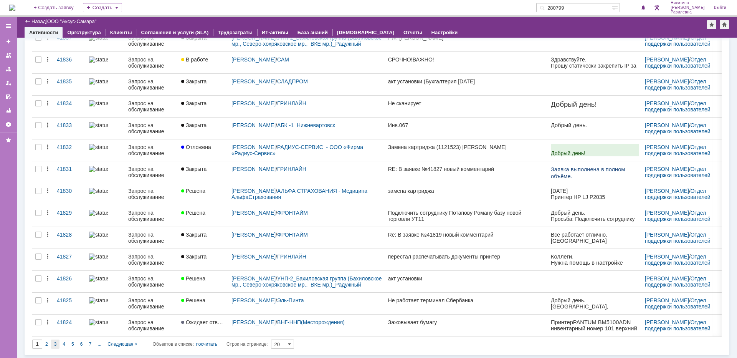
click at [54, 344] on div "3" at bounding box center [55, 343] width 9 height 9
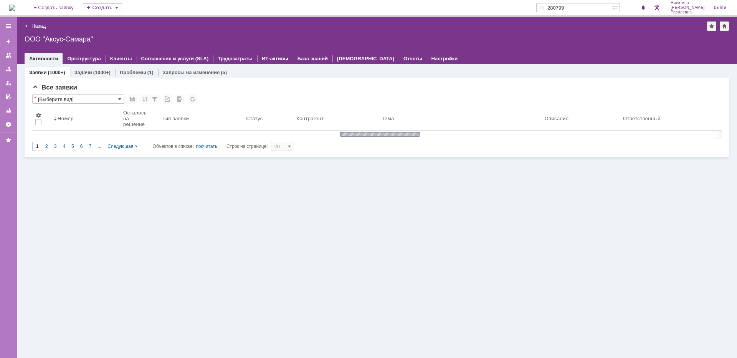
type input "3"
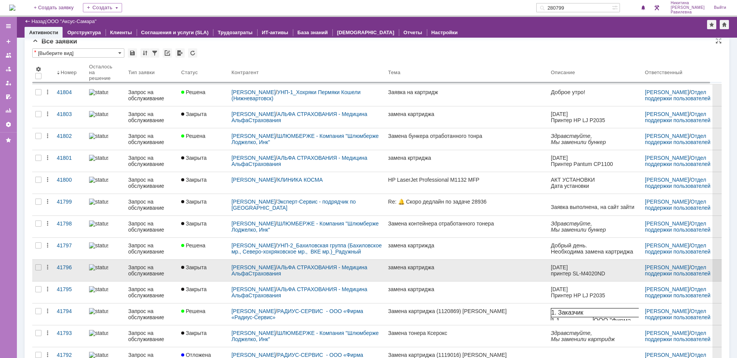
scroll to position [97, 0]
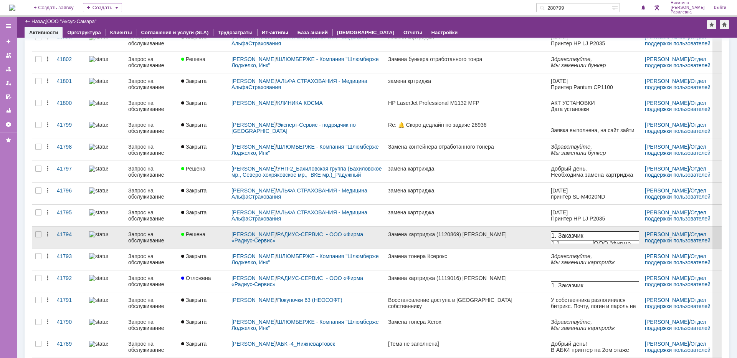
click at [198, 238] on link "Решена" at bounding box center [203, 236] width 50 height 21
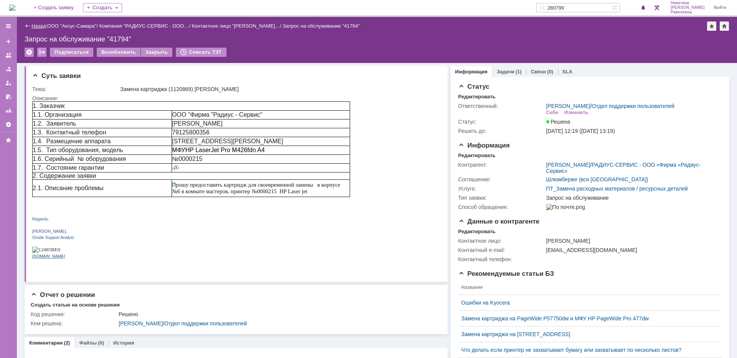
click at [39, 27] on link "Назад" at bounding box center [38, 26] width 14 height 6
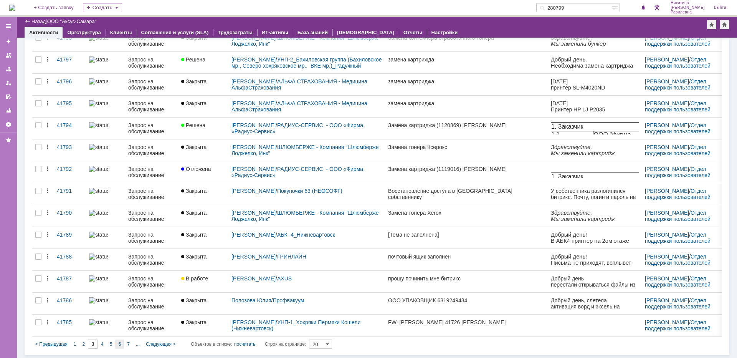
click at [117, 345] on div "6" at bounding box center [119, 343] width 9 height 9
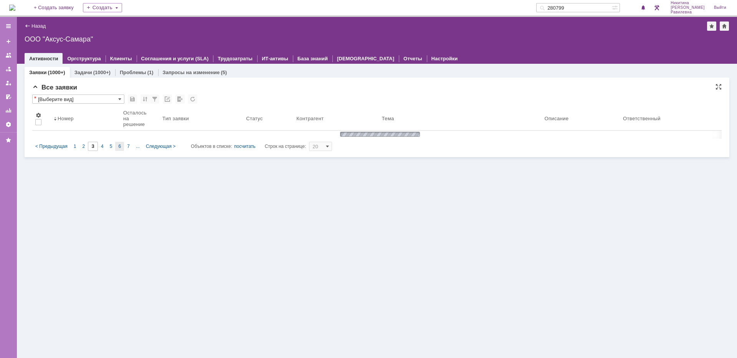
type input "6"
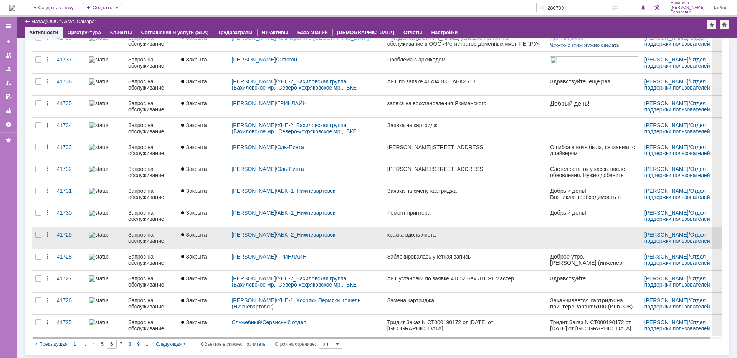
click at [141, 239] on div "Запрос на обслуживание" at bounding box center [151, 237] width 47 height 12
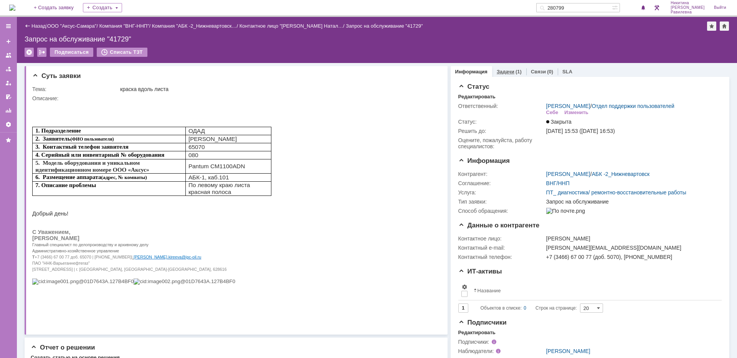
click at [509, 72] on div "Задачи (1)" at bounding box center [508, 71] width 25 height 5
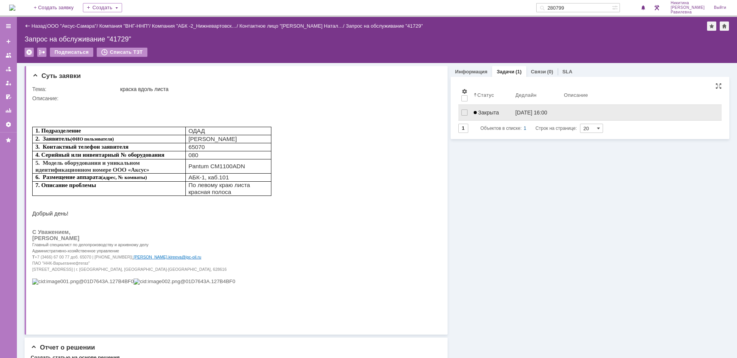
click at [492, 111] on span "Закрыта" at bounding box center [485, 112] width 25 height 6
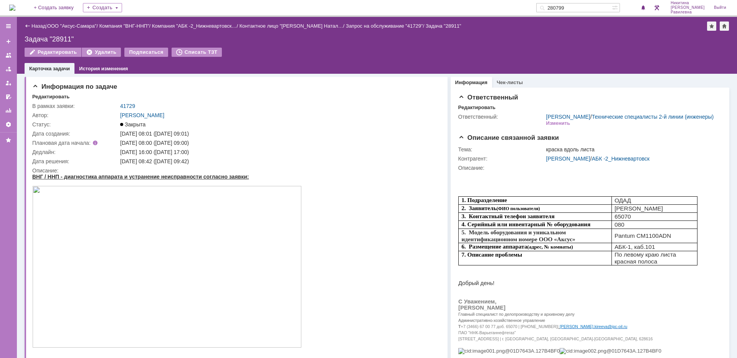
click at [36, 24] on link "Назад" at bounding box center [38, 26] width 14 height 6
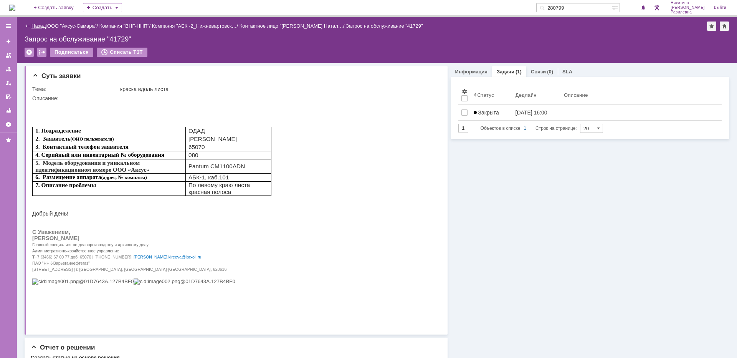
click at [36, 25] on link "Назад" at bounding box center [38, 26] width 14 height 6
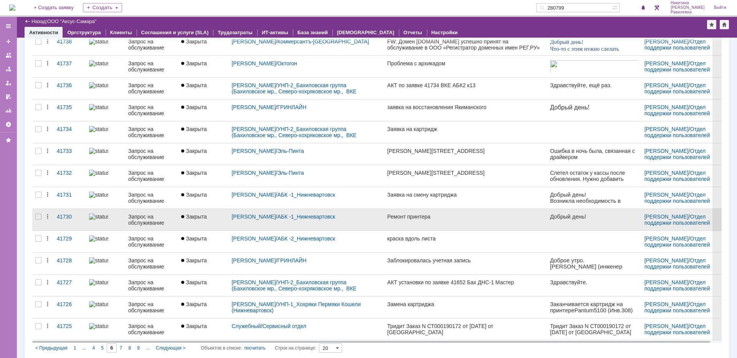
scroll to position [206, 0]
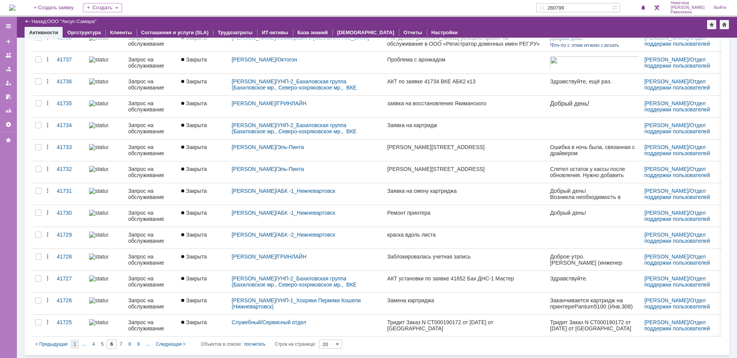
click at [77, 342] on div "1" at bounding box center [75, 343] width 9 height 9
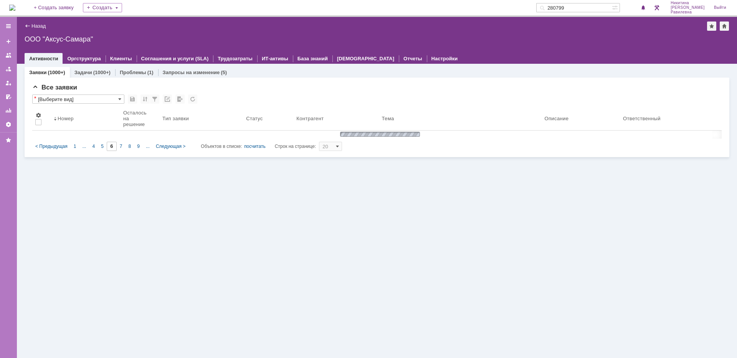
type input "1"
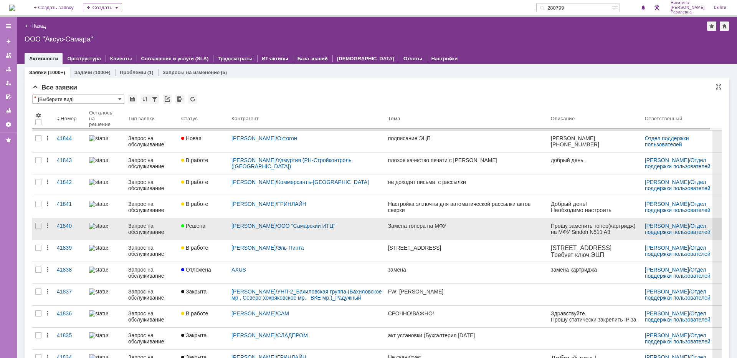
click at [188, 224] on span "Решена" at bounding box center [193, 226] width 24 height 6
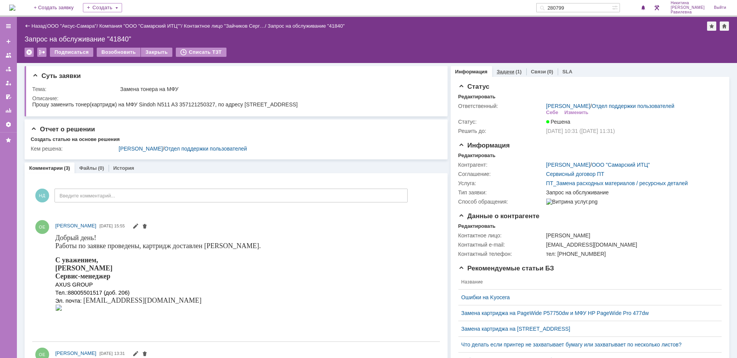
click at [503, 72] on link "Задачи" at bounding box center [505, 72] width 18 height 6
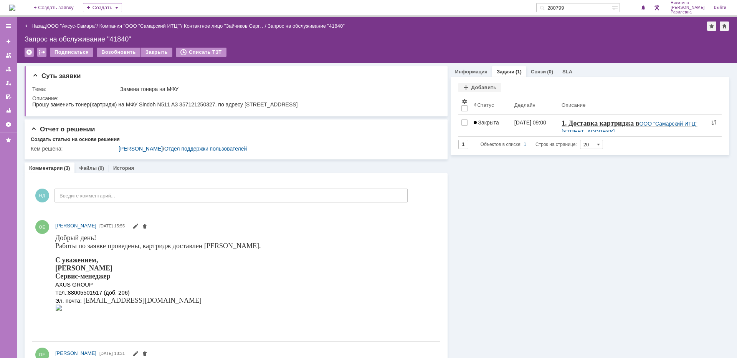
click at [475, 71] on link "Информация" at bounding box center [471, 72] width 32 height 6
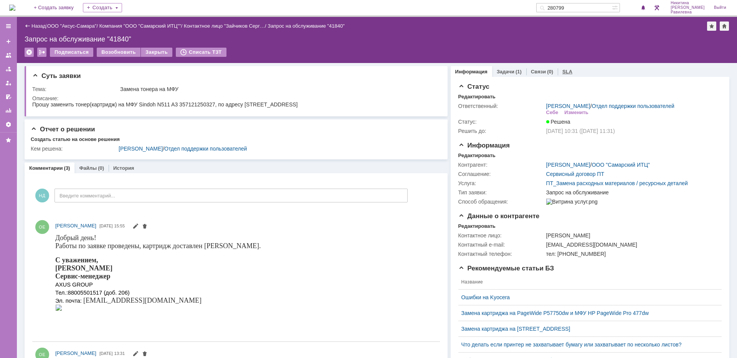
click at [562, 71] on link "SLA" at bounding box center [567, 72] width 10 height 6
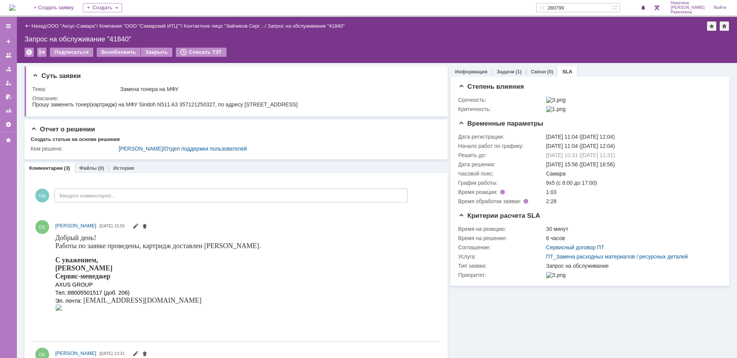
click at [28, 23] on div "Назад | ООО "Аксус-Самара" / Компания "ООО "Самарский ИТЦ"" / Контактное лицо "…" at bounding box center [377, 25] width 704 height 9
click at [31, 24] on div "Назад" at bounding box center [35, 26] width 21 height 6
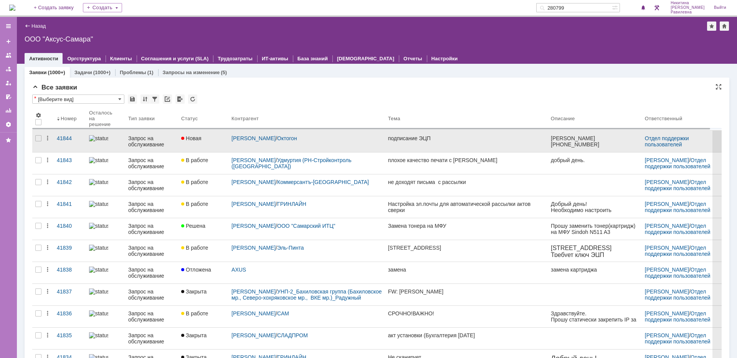
click at [142, 143] on div "Запрос на обслуживание" at bounding box center [151, 141] width 47 height 12
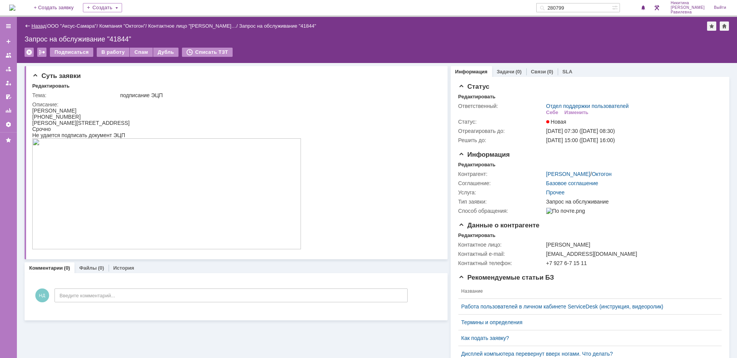
click at [40, 26] on link "Назад" at bounding box center [38, 26] width 14 height 6
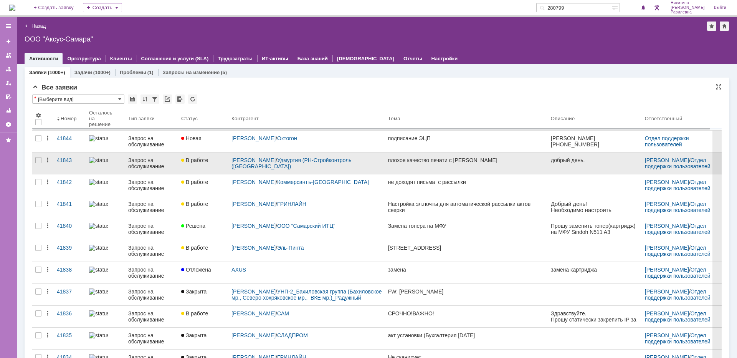
click at [151, 166] on div "Запрос на обслуживание" at bounding box center [151, 163] width 47 height 12
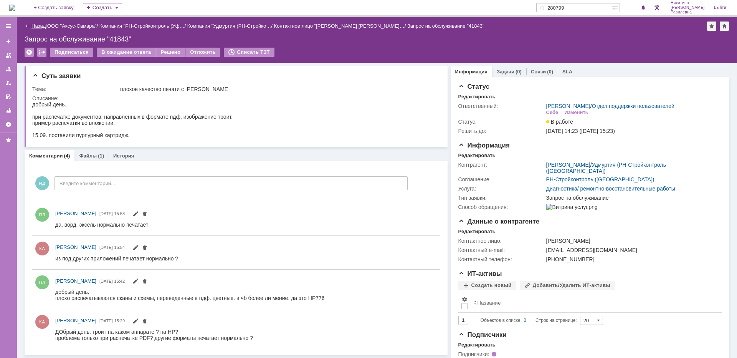
click at [35, 25] on link "Назад" at bounding box center [38, 26] width 14 height 6
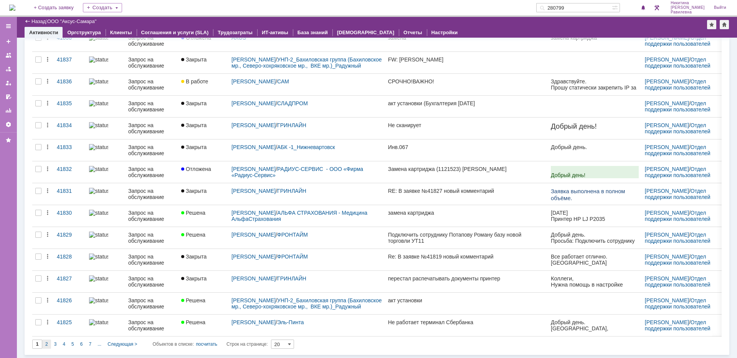
click at [45, 342] on div "2" at bounding box center [46, 343] width 9 height 9
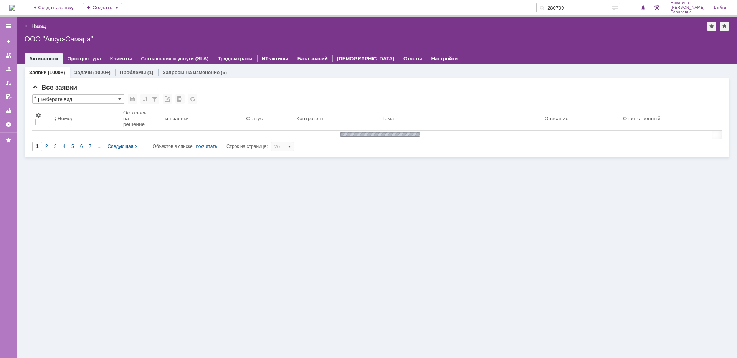
type input "2"
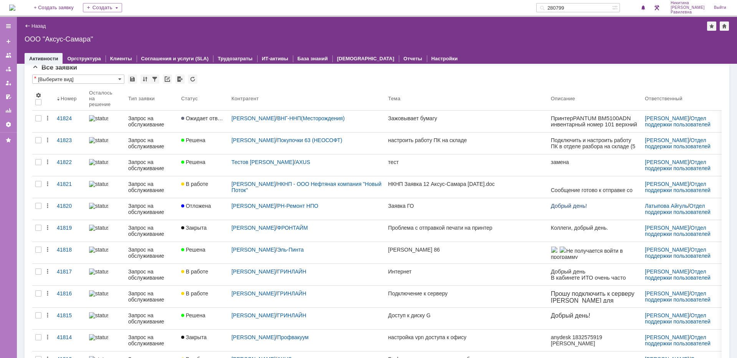
click at [156, 207] on div "Запрос на обслуживание" at bounding box center [151, 209] width 47 height 12
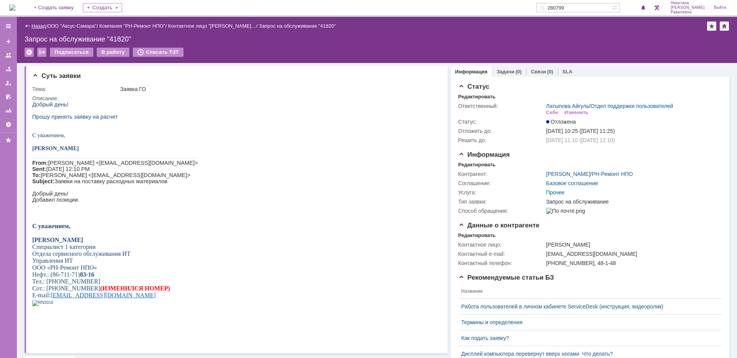
click at [36, 27] on link "Назад" at bounding box center [38, 26] width 14 height 6
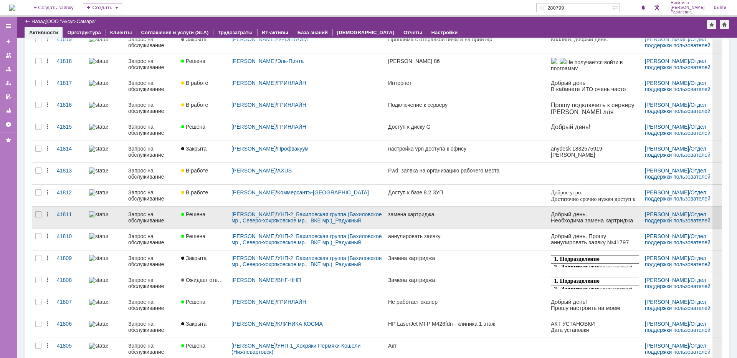
scroll to position [206, 0]
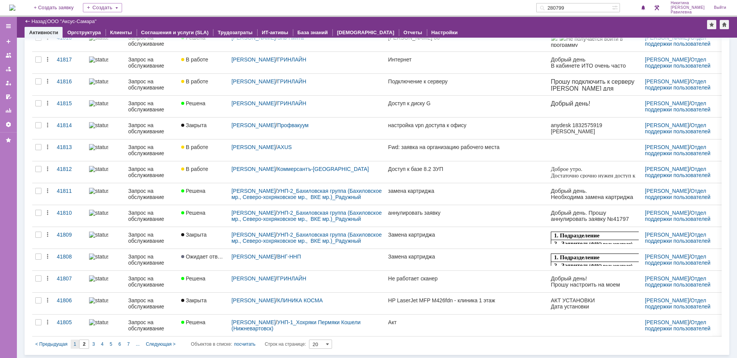
click at [77, 343] on div "1" at bounding box center [75, 343] width 9 height 9
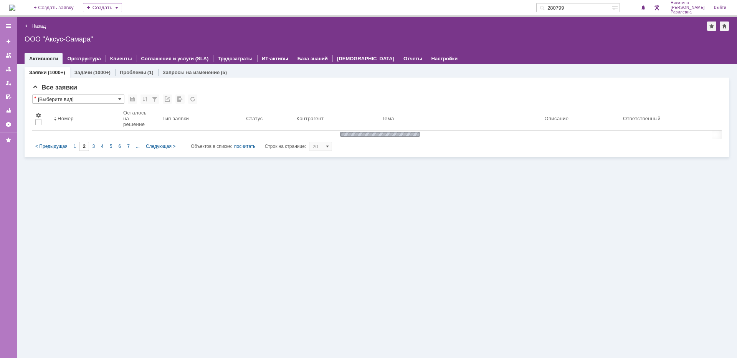
scroll to position [0, 0]
type input "1"
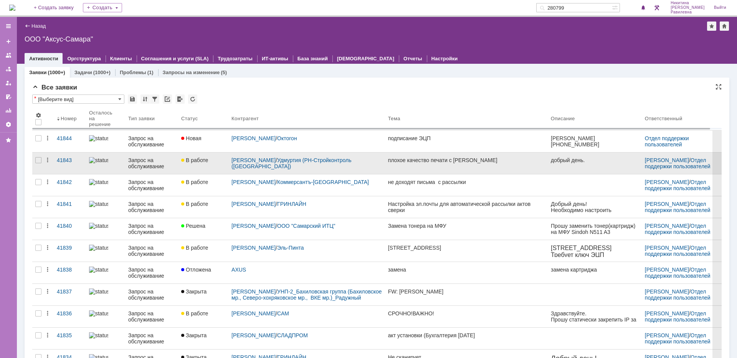
click at [155, 161] on div "Запрос на обслуживание" at bounding box center [151, 163] width 47 height 12
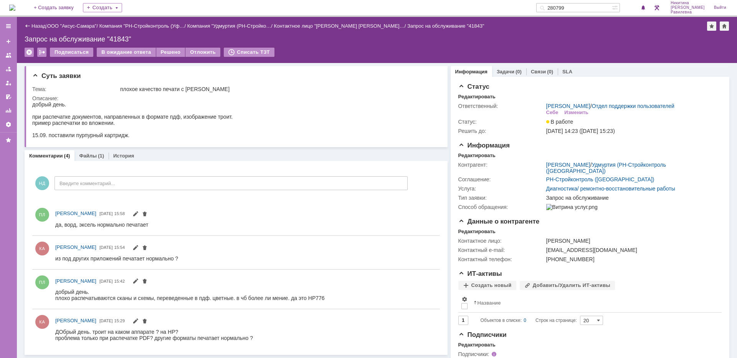
click at [35, 23] on div "Назад | ООО "Аксус-Самара" / Компания "РН-Стройконтроль (Уф… / Компания "Удмурт…" at bounding box center [377, 25] width 704 height 9
click at [35, 24] on link "Назад" at bounding box center [38, 26] width 14 height 6
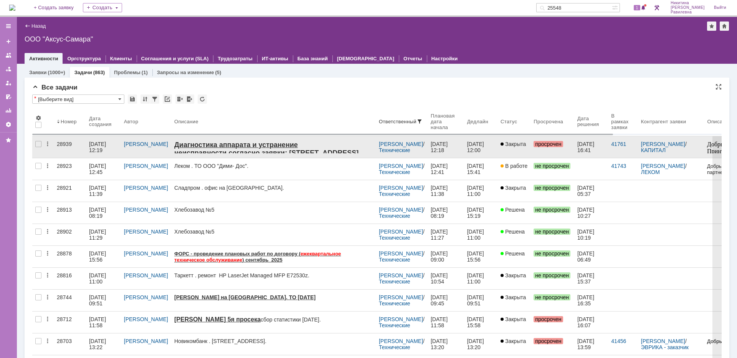
click at [195, 148] on font "Диагностика аппарата и устранение неисправности согласно заявки: [STREET_ADDRES…" at bounding box center [266, 149] width 184 height 16
click at [99, 146] on div "[DATE] 12:19" at bounding box center [98, 147] width 18 height 12
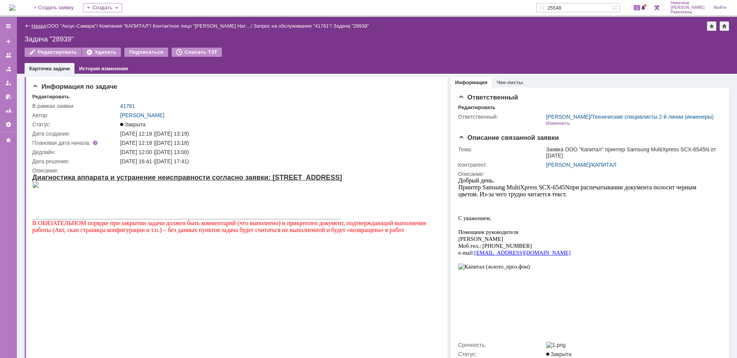
click at [41, 25] on link "Назад" at bounding box center [38, 26] width 14 height 6
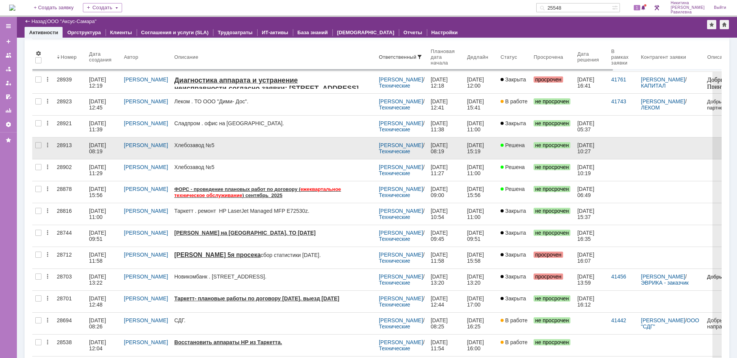
click at [163, 148] on div "[PERSON_NAME]" at bounding box center [146, 145] width 44 height 6
click at [107, 146] on div "[DATE] 08:19" at bounding box center [98, 148] width 18 height 12
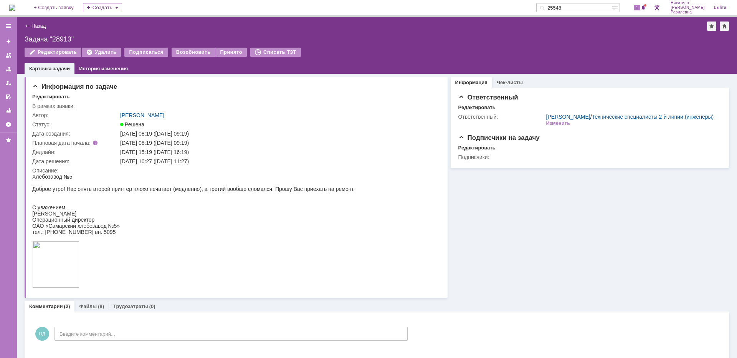
click at [35, 30] on div "Назад | Задача "28913"" at bounding box center [377, 25] width 704 height 9
click at [35, 28] on link "Назад" at bounding box center [38, 26] width 14 height 6
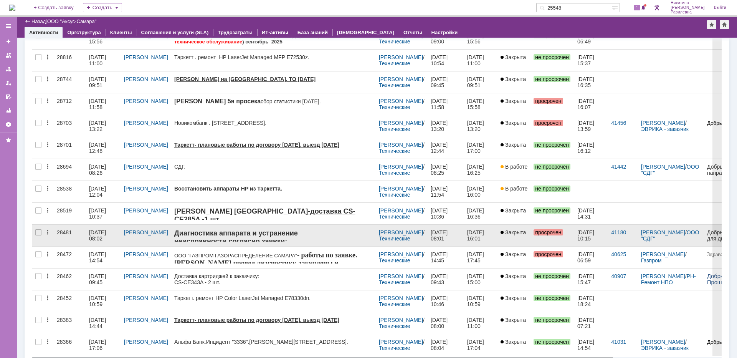
click at [98, 233] on div "06.08.2025 08:02" at bounding box center [98, 235] width 18 height 12
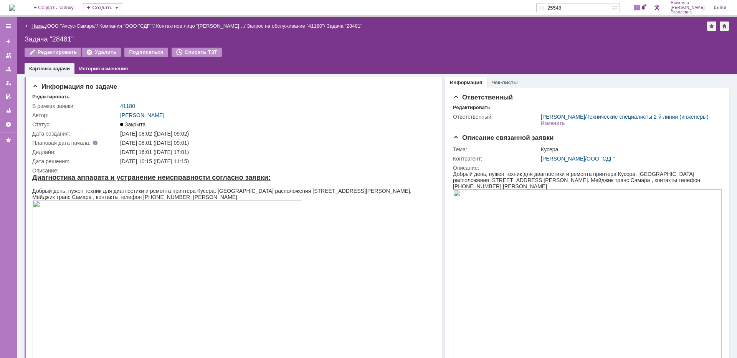
click at [35, 27] on link "Назад" at bounding box center [38, 26] width 14 height 6
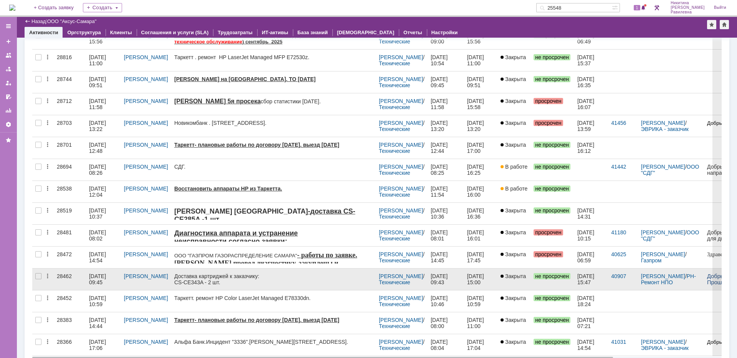
click at [105, 277] on div "05.08.2025 09:45" at bounding box center [98, 279] width 18 height 12
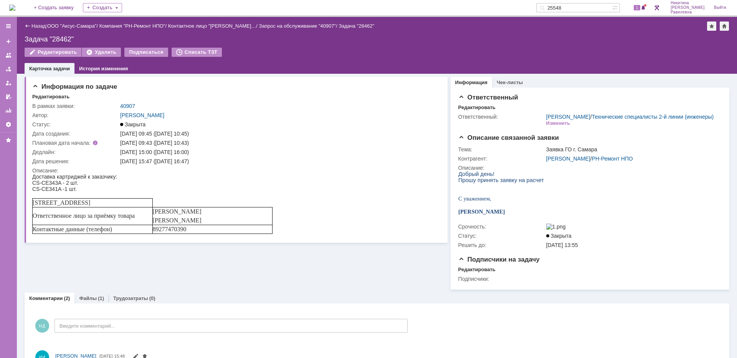
click at [35, 31] on div "Назад | ООО "Аксус-Самара" / Компания "РН-Ремонт НПО" / Контактное лицо "Абрамо…" at bounding box center [377, 45] width 720 height 57
click at [34, 26] on link "Назад" at bounding box center [38, 26] width 14 height 6
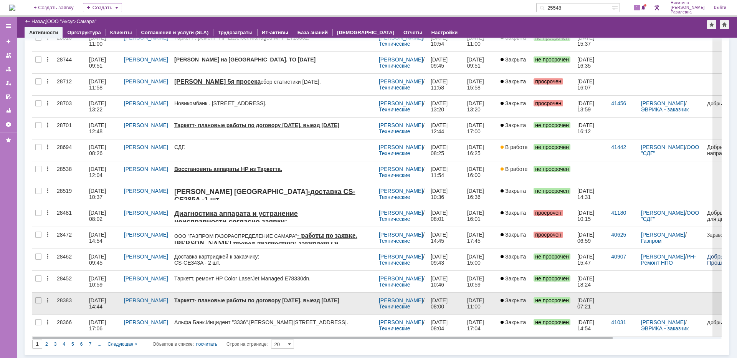
click at [105, 302] on div "29.07.2025 14:44" at bounding box center [98, 303] width 18 height 12
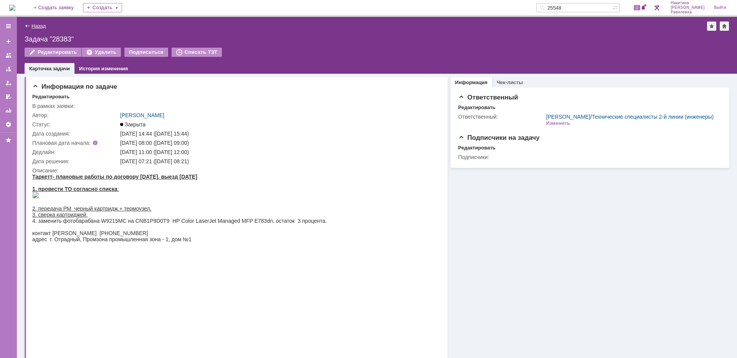
click at [33, 26] on link "Назад" at bounding box center [38, 26] width 14 height 6
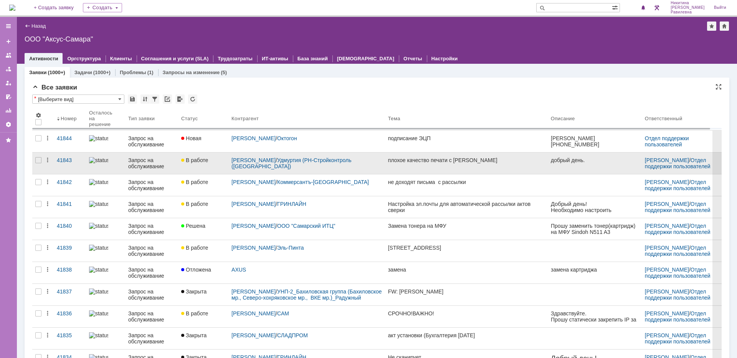
click at [134, 165] on div "Запрос на обслуживание" at bounding box center [151, 163] width 47 height 12
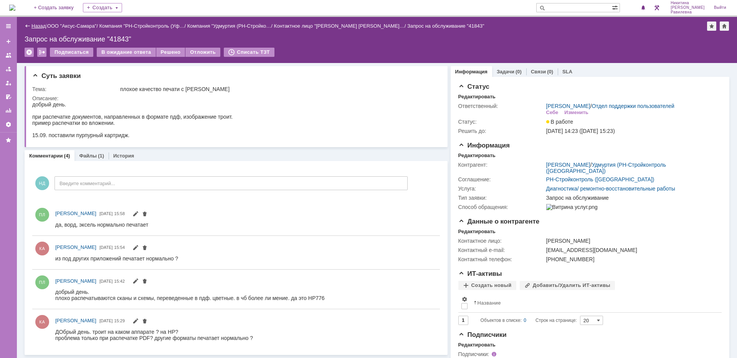
click at [37, 27] on link "Назад" at bounding box center [38, 26] width 14 height 6
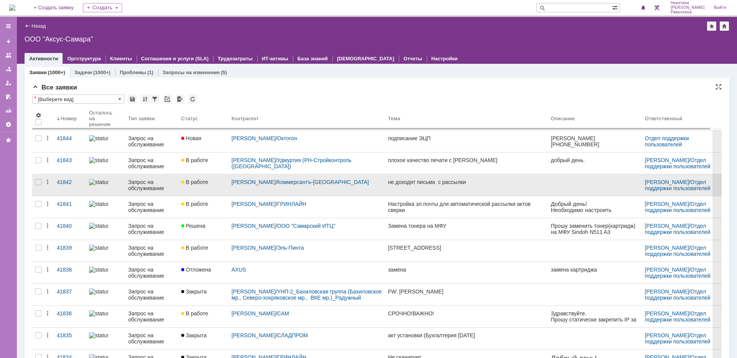
click at [113, 181] on div at bounding box center [105, 182] width 33 height 6
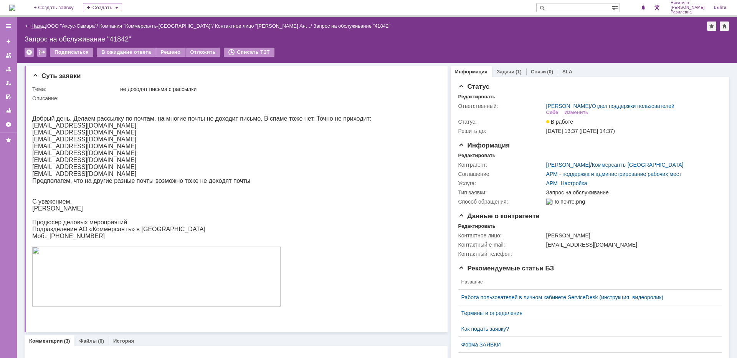
click at [34, 28] on link "Назад" at bounding box center [38, 26] width 14 height 6
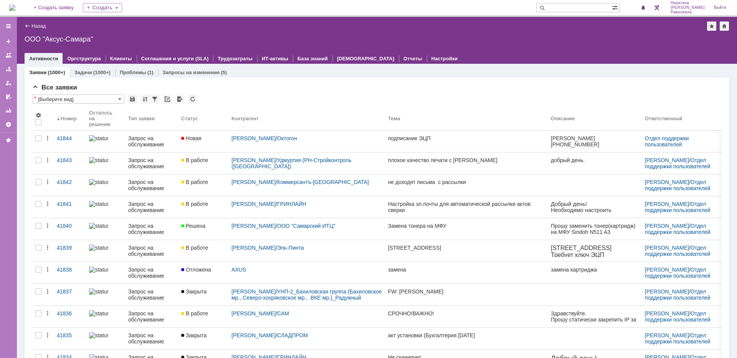
click at [575, 8] on input "text" at bounding box center [574, 7] width 76 height 9
paste input "218393"
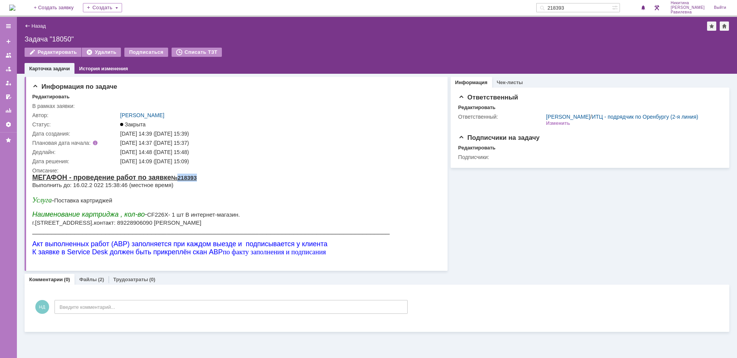
drag, startPoint x: 180, startPoint y: 177, endPoint x: 205, endPoint y: 176, distance: 25.0
click at [205, 176] on body "МЕГАФОН - проведение работ по заявке №218393 Выполнить до: 16.02.2 022 15:38:46…" at bounding box center [210, 217] width 357 height 88
copy span "218393"
drag, startPoint x: 595, startPoint y: 9, endPoint x: 567, endPoint y: 9, distance: 28.0
click at [567, 9] on input "218393" at bounding box center [574, 7] width 76 height 9
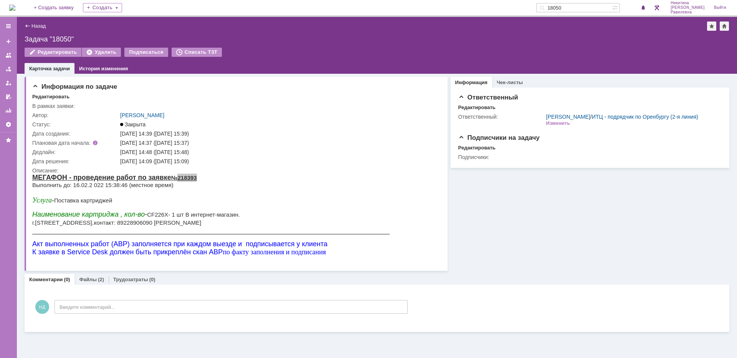
type input "18050"
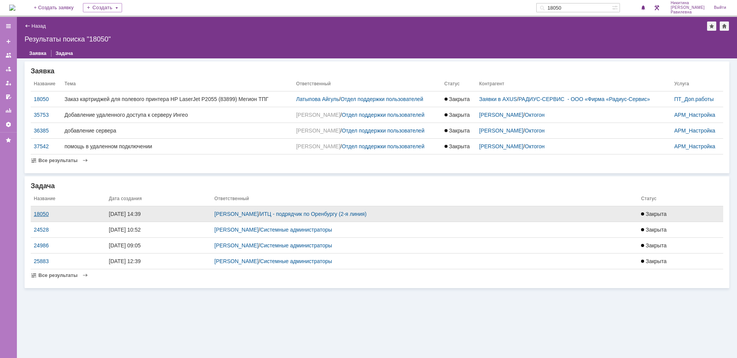
click at [41, 213] on div "18050" at bounding box center [68, 214] width 69 height 6
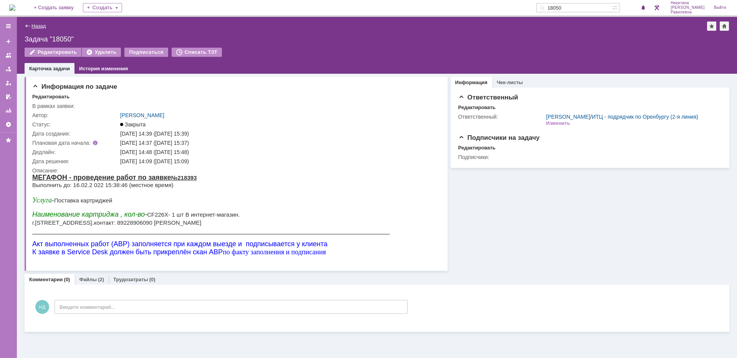
click at [39, 26] on link "Назад" at bounding box center [38, 26] width 14 height 6
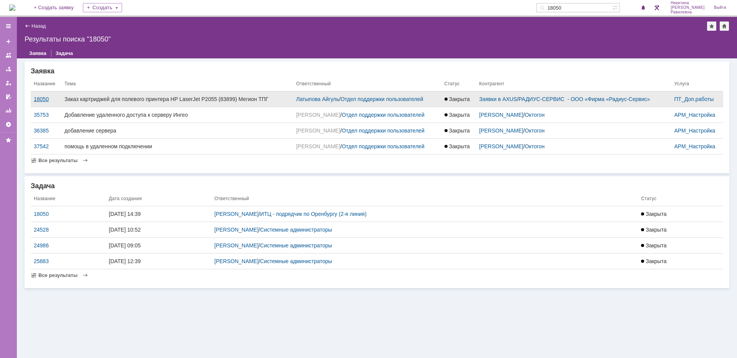
click at [39, 99] on div "18050" at bounding box center [46, 99] width 25 height 6
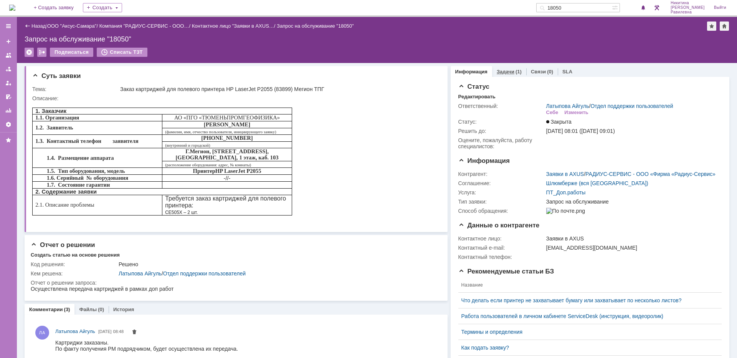
click at [505, 74] on link "Задачи" at bounding box center [505, 72] width 18 height 6
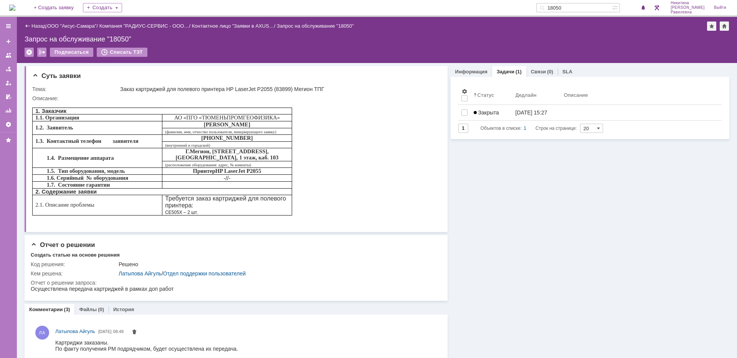
click at [494, 112] on span "Закрыта" at bounding box center [485, 112] width 25 height 6
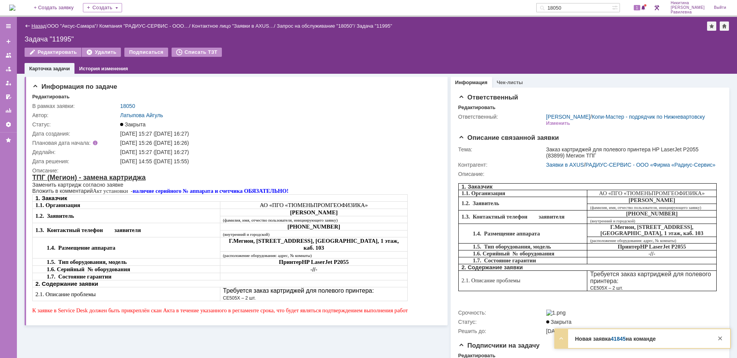
click at [33, 26] on link "Назад" at bounding box center [38, 26] width 14 height 6
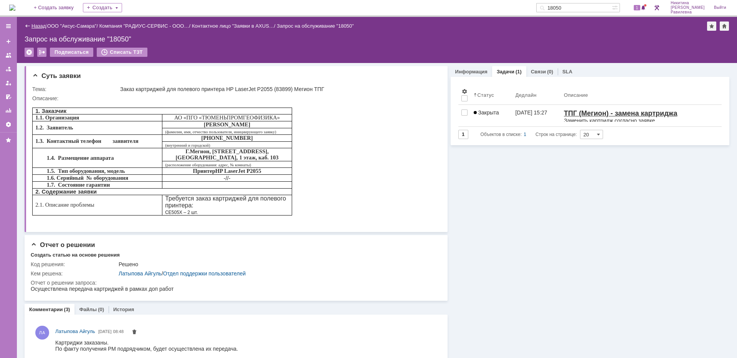
click at [35, 25] on link "Назад" at bounding box center [38, 26] width 14 height 6
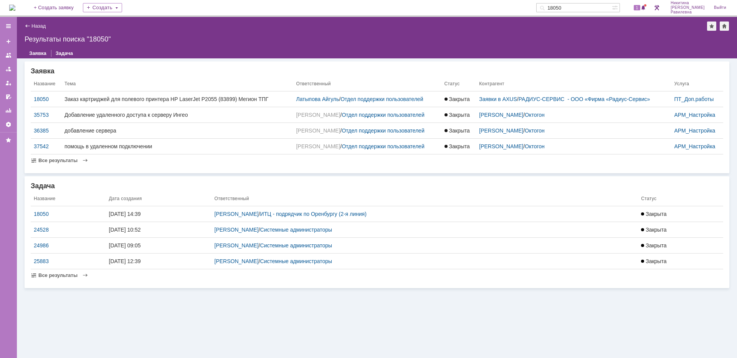
click at [35, 25] on link "Назад" at bounding box center [38, 26] width 14 height 6
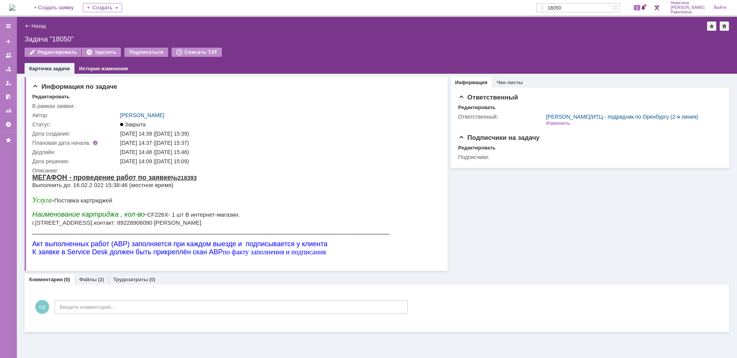
click at [585, 8] on input "18050" at bounding box center [574, 7] width 76 height 9
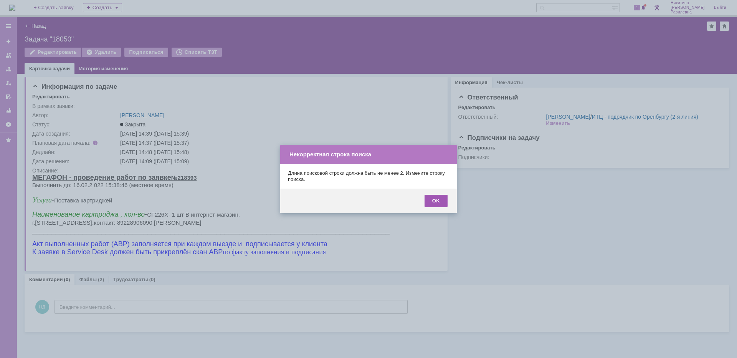
click at [433, 199] on div "OK" at bounding box center [435, 201] width 23 height 12
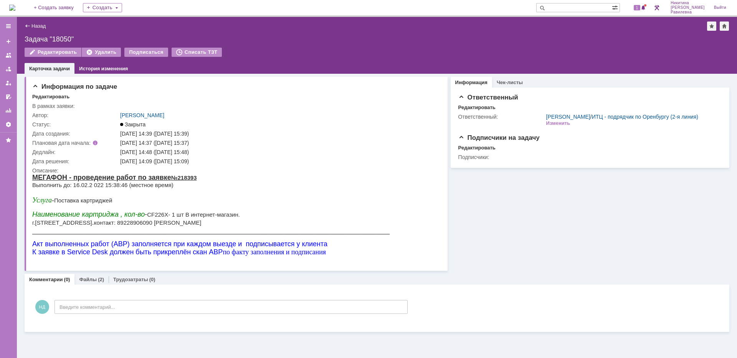
click at [40, 23] on div "Назад | Задача "18050"" at bounding box center [377, 25] width 704 height 9
click at [39, 25] on link "Назад" at bounding box center [38, 26] width 14 height 6
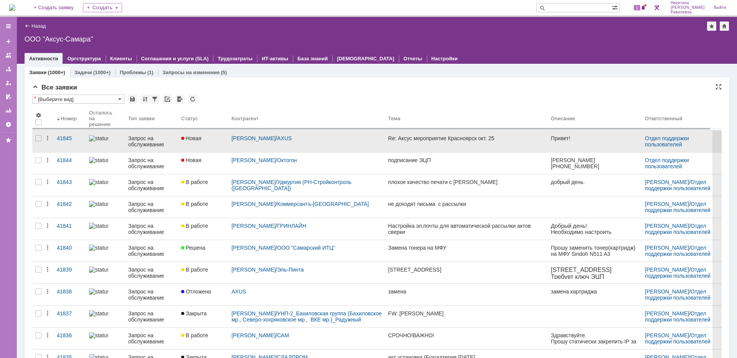
click at [148, 142] on div "Запрос на обслуживание" at bounding box center [151, 141] width 47 height 12
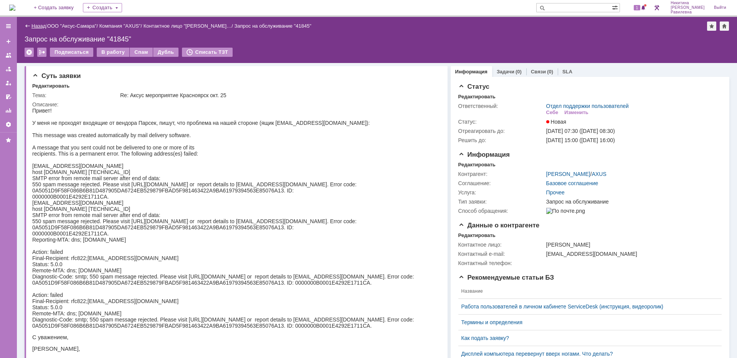
click at [36, 27] on link "Назад" at bounding box center [38, 26] width 14 height 6
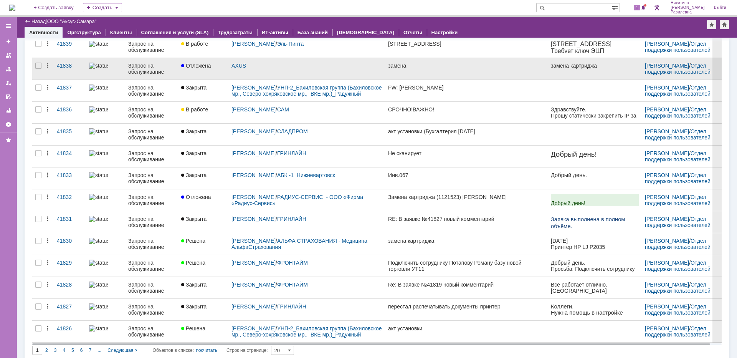
scroll to position [206, 0]
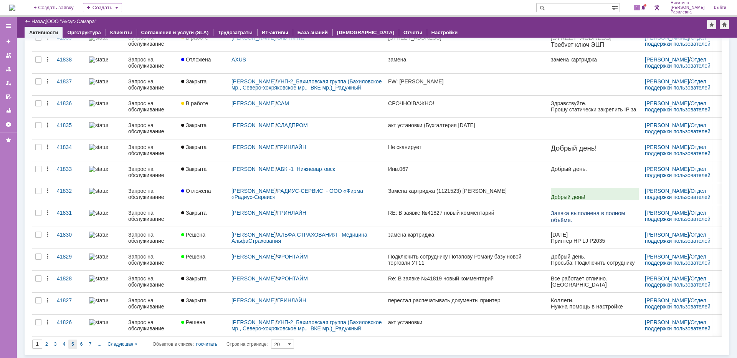
click at [74, 342] on div "5" at bounding box center [72, 343] width 9 height 9
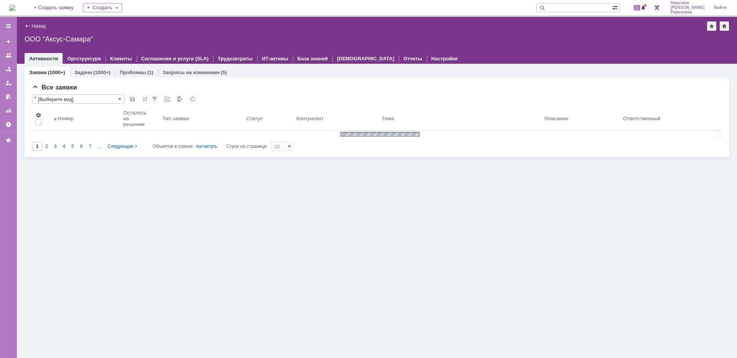
type input "5"
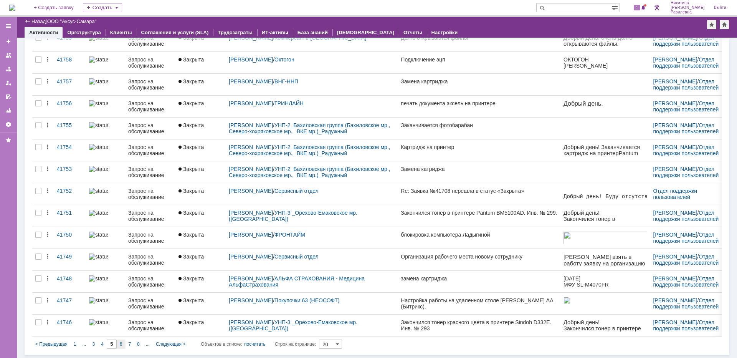
click at [121, 345] on span "6" at bounding box center [121, 343] width 3 height 5
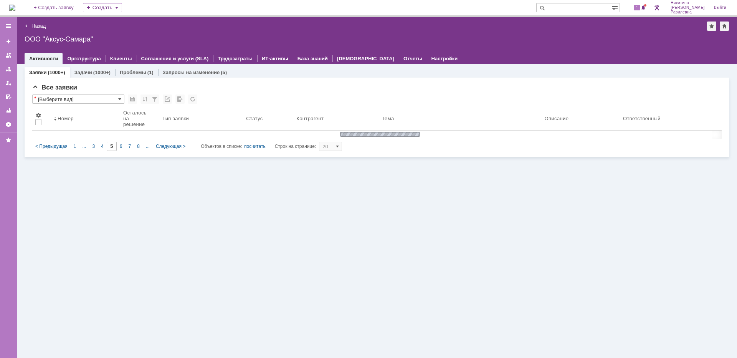
type input "6"
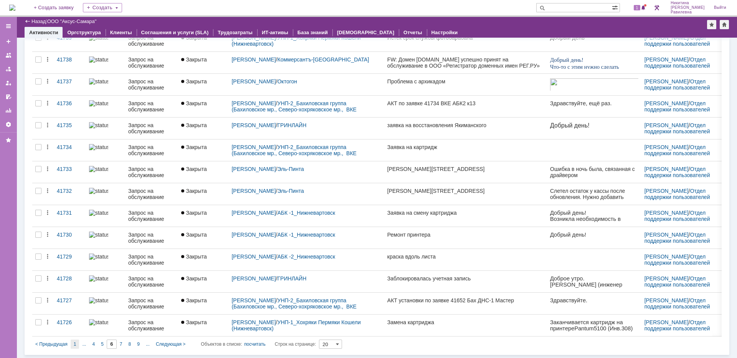
click at [75, 343] on span "1" at bounding box center [75, 343] width 3 height 5
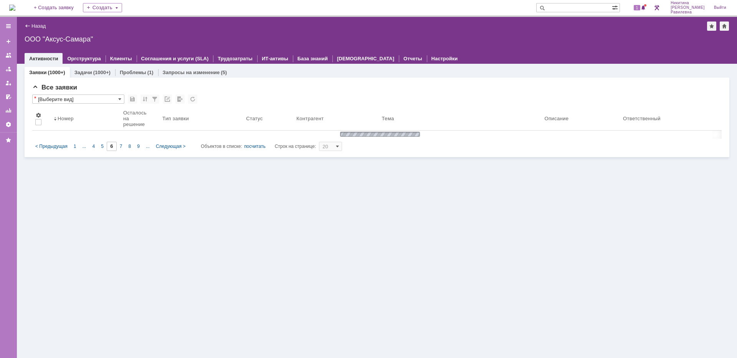
type input "1"
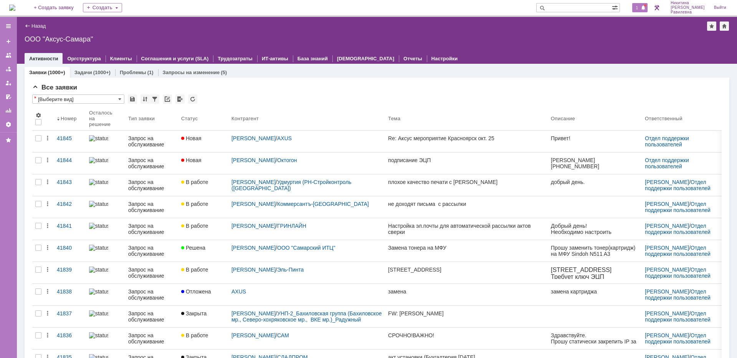
click at [640, 8] on span "1" at bounding box center [636, 7] width 7 height 5
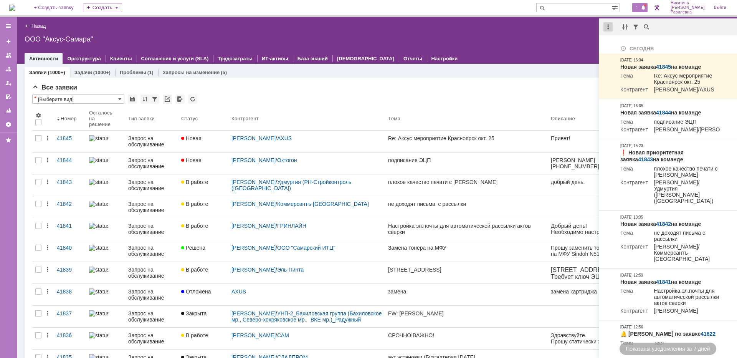
click at [608, 25] on div at bounding box center [607, 26] width 9 height 9
click at [611, 44] on div "Отметить уведомления прочитанными" at bounding box center [660, 46] width 103 height 5
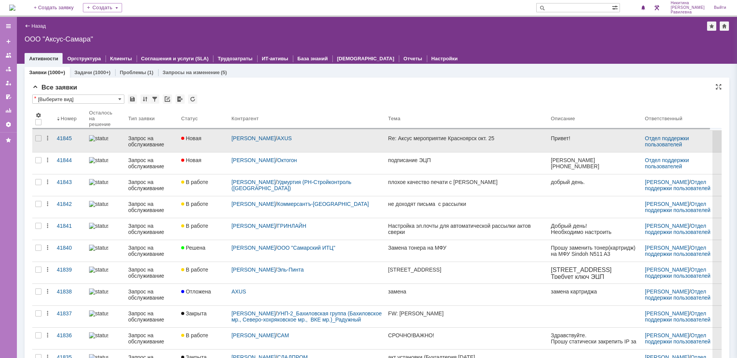
click at [153, 144] on div "Запрос на обслуживание" at bounding box center [151, 141] width 47 height 12
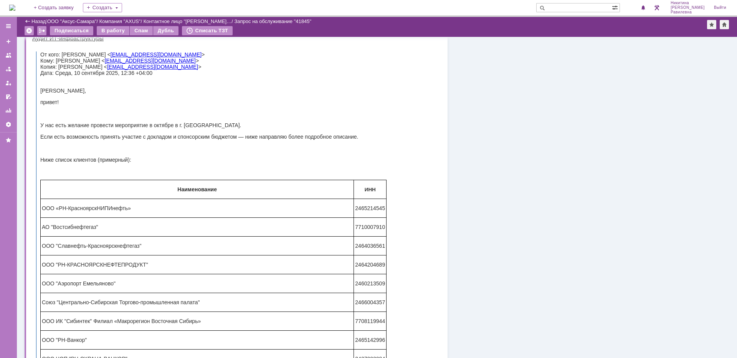
scroll to position [499, 0]
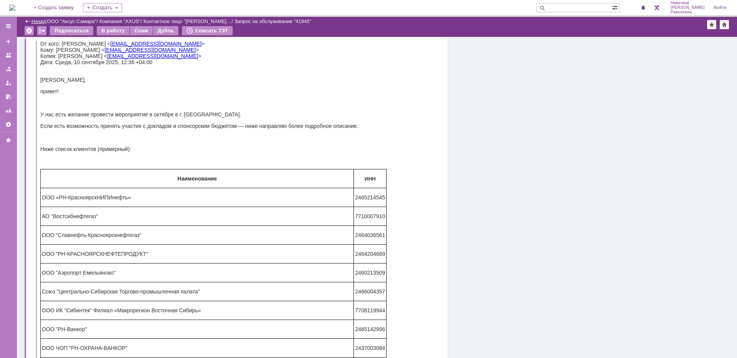
click at [31, 19] on link "Назад" at bounding box center [38, 21] width 14 height 6
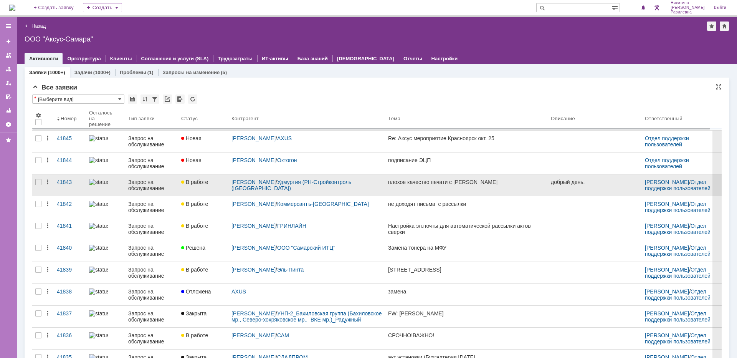
click at [141, 178] on link "Запрос на обслуживание" at bounding box center [151, 184] width 53 height 21
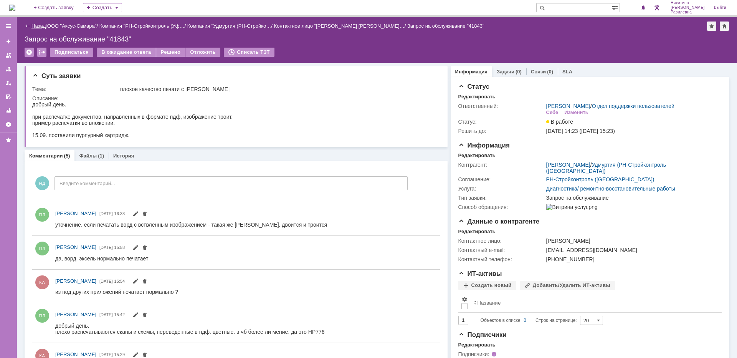
click at [36, 24] on link "Назад" at bounding box center [38, 26] width 14 height 6
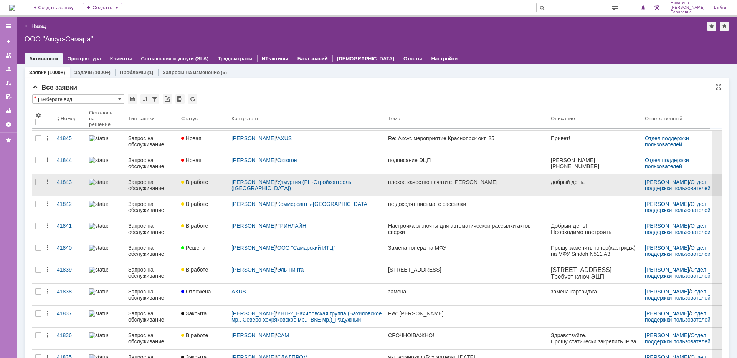
click at [149, 187] on div "Запрос на обслуживание" at bounding box center [151, 185] width 47 height 12
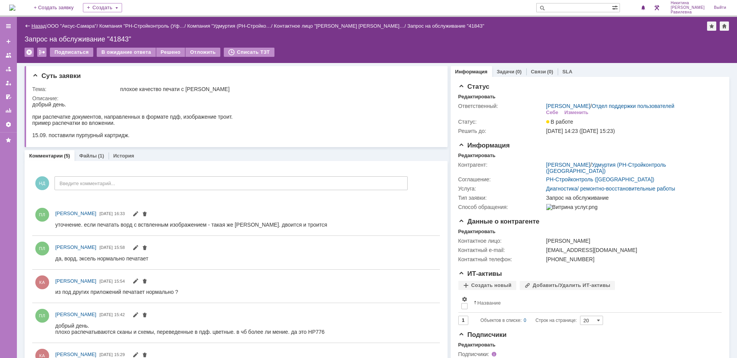
click at [34, 25] on link "Назад" at bounding box center [38, 26] width 14 height 6
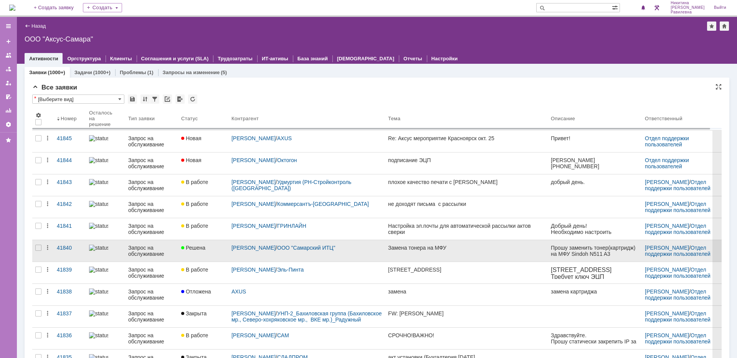
scroll to position [38, 0]
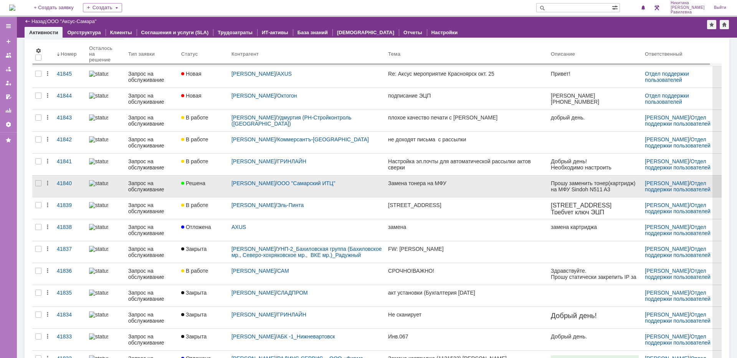
click at [147, 182] on div "Запрос на обслуживание" at bounding box center [151, 186] width 47 height 12
click at [147, 182] on div "Назад | ООО "Аксус-Самара" ООО "Аксус-Самара" root$101 Активности Оргструктура …" at bounding box center [377, 187] width 720 height 341
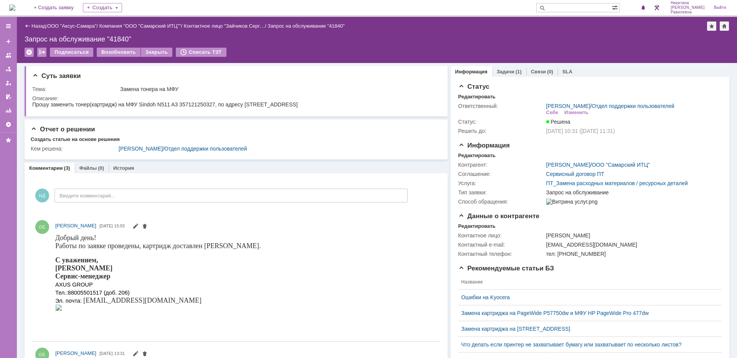
click at [41, 32] on div "Назад | ООО "Аксус-Самара" / Компания "ООО "Самарский ИТЦ"" / Контактное лицо "…" at bounding box center [377, 40] width 720 height 46
click at [41, 27] on link "Назад" at bounding box center [38, 26] width 14 height 6
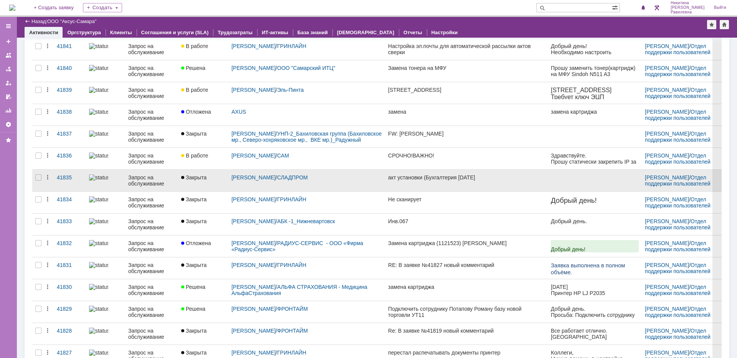
click at [144, 178] on div "Запрос на обслуживание" at bounding box center [151, 180] width 47 height 12
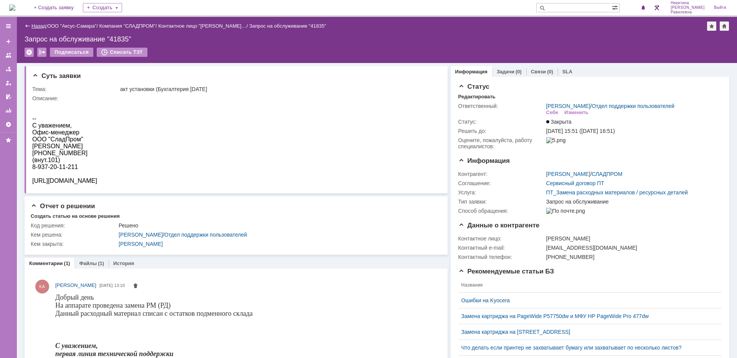
click at [38, 23] on link "Назад" at bounding box center [38, 26] width 14 height 6
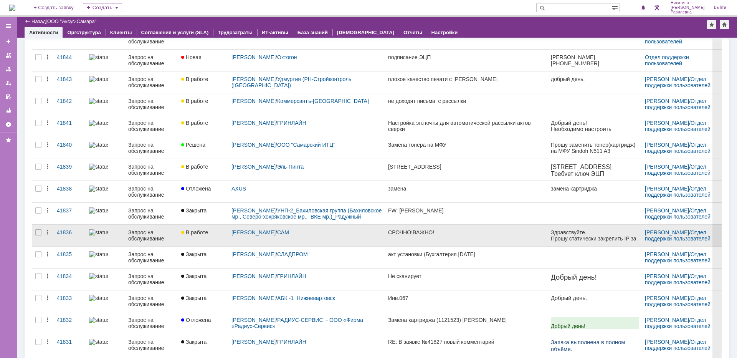
click at [131, 234] on div "Запрос на обслуживание" at bounding box center [151, 235] width 47 height 12
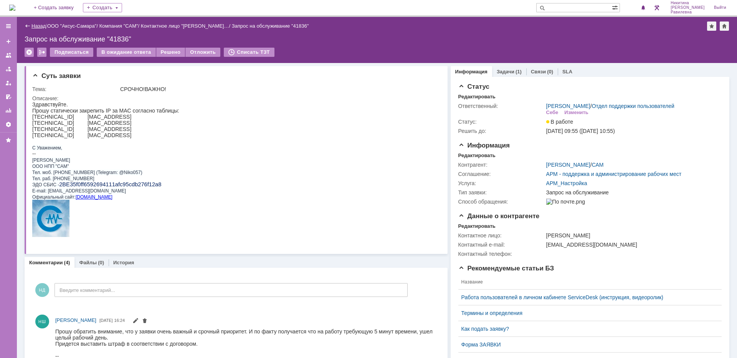
click at [31, 26] on link "Назад" at bounding box center [38, 26] width 14 height 6
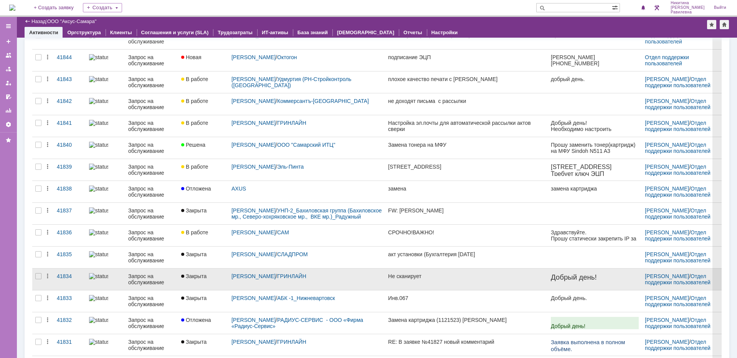
click at [137, 278] on div "Запрос на обслуживание" at bounding box center [151, 279] width 47 height 12
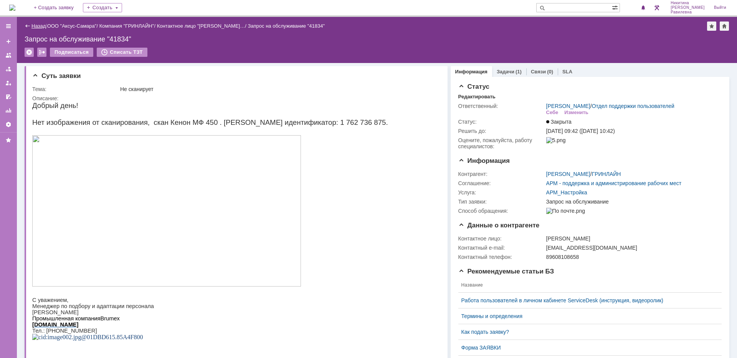
click at [41, 27] on link "Назад" at bounding box center [38, 26] width 14 height 6
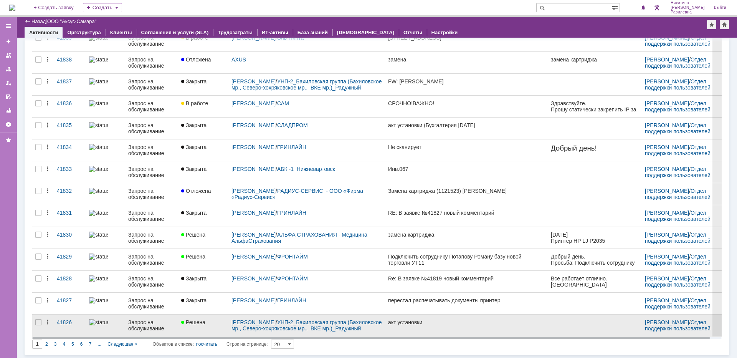
click at [137, 321] on div "Запрос на обслуживание" at bounding box center [151, 325] width 47 height 12
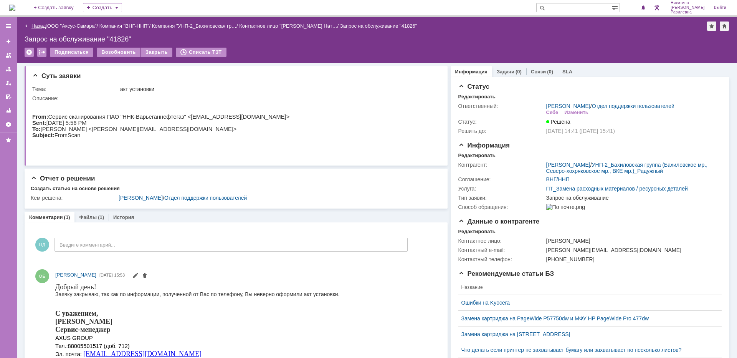
click at [35, 25] on link "Назад" at bounding box center [38, 26] width 14 height 6
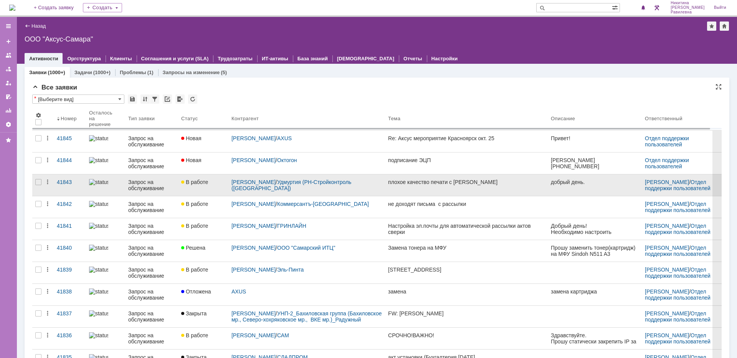
click at [143, 185] on div "Запрос на обслуживание" at bounding box center [151, 185] width 47 height 12
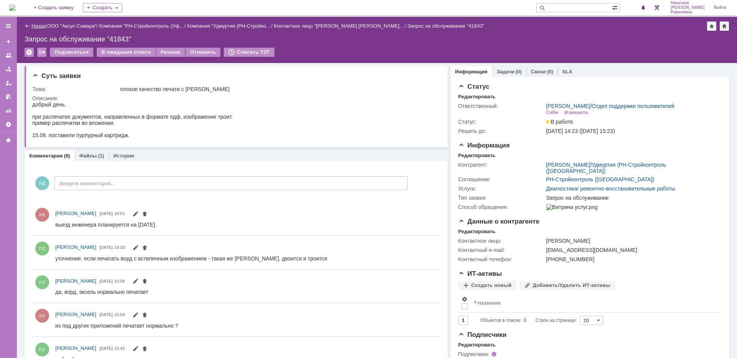
click at [37, 26] on link "Назад" at bounding box center [38, 26] width 14 height 6
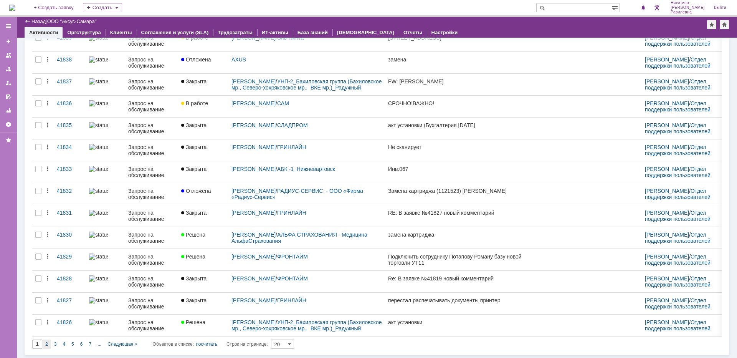
click at [48, 343] on div "2" at bounding box center [46, 343] width 9 height 9
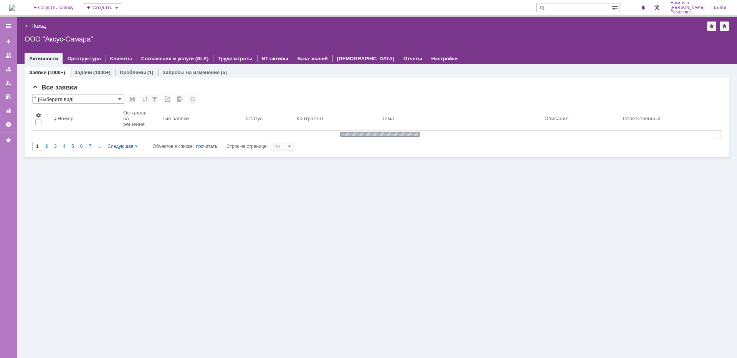
type input "2"
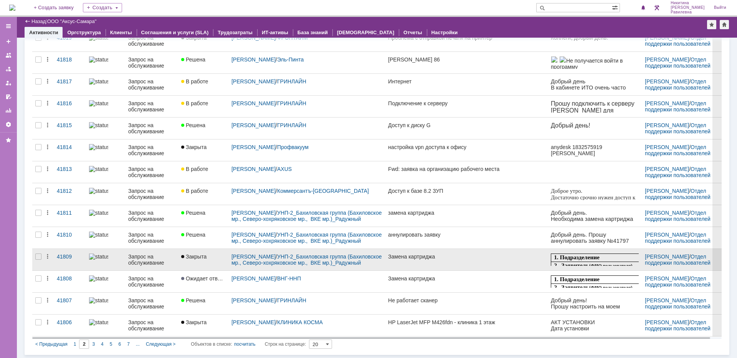
click at [146, 256] on div "Запрос на обслуживание" at bounding box center [151, 259] width 47 height 12
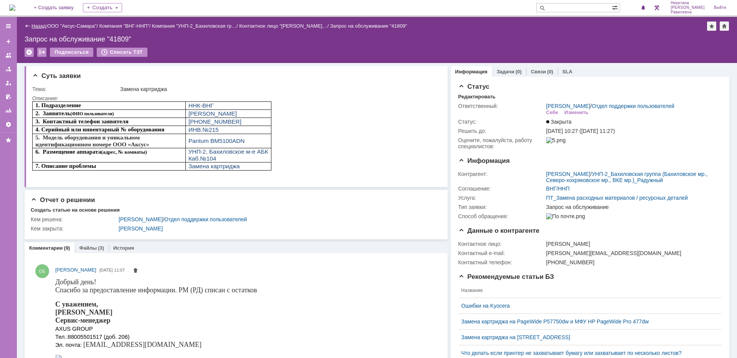
click at [35, 28] on link "Назад" at bounding box center [38, 26] width 14 height 6
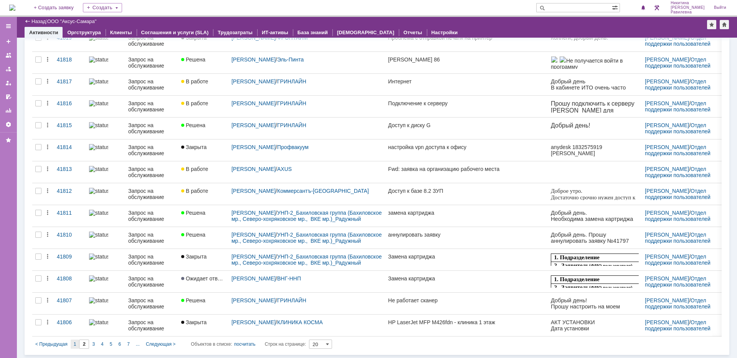
click at [76, 341] on div "1" at bounding box center [75, 343] width 9 height 9
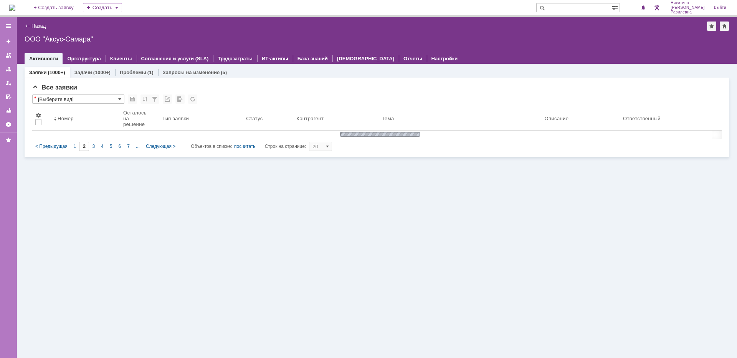
type input "1"
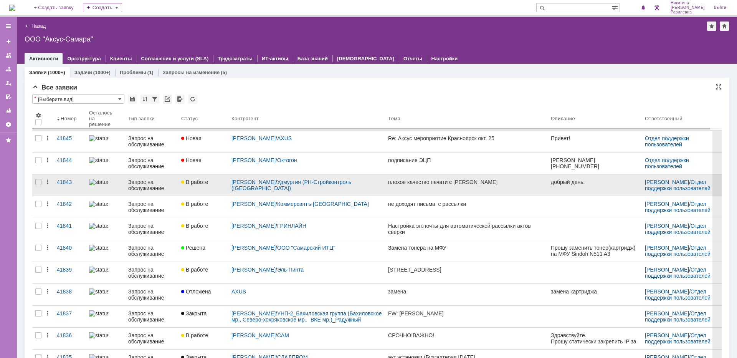
click at [149, 183] on div "Запрос на обслуживание" at bounding box center [151, 185] width 47 height 12
click at [149, 183] on div "Назад | ООО "Аксус-Самара" ООО "Аксус-Самара" root$101 Активности Оргструктура …" at bounding box center [377, 187] width 720 height 341
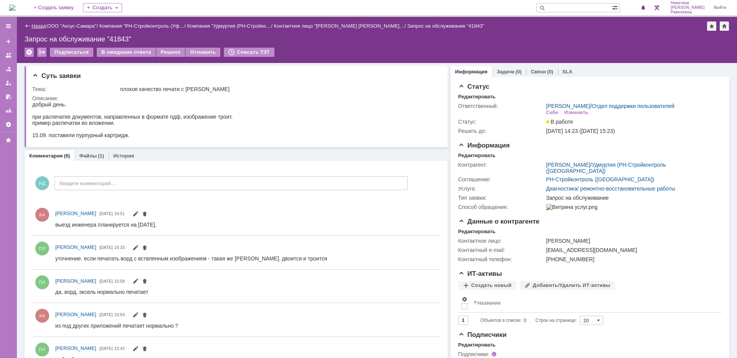
click at [35, 25] on link "Назад" at bounding box center [38, 26] width 14 height 6
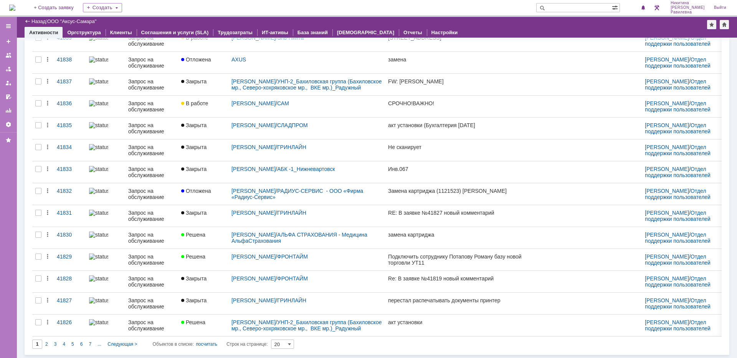
click at [58, 341] on div "3" at bounding box center [55, 343] width 9 height 9
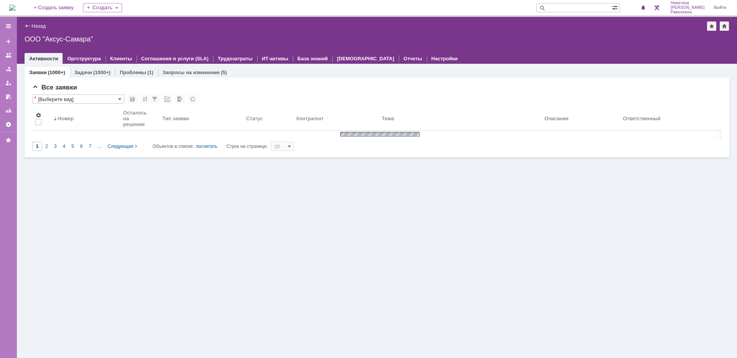
type input "3"
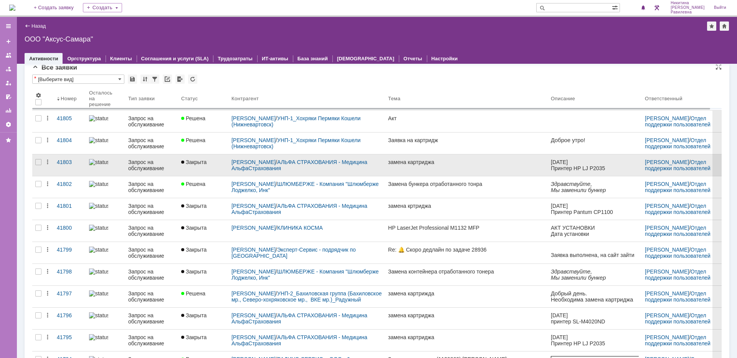
click at [157, 166] on div "Запрос на обслуживание" at bounding box center [151, 165] width 47 height 12
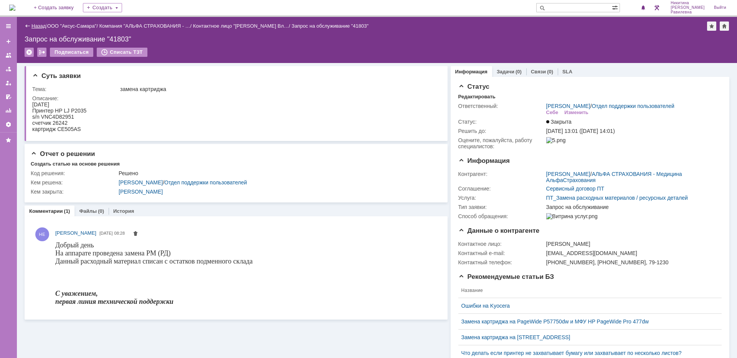
click at [36, 26] on link "Назад" at bounding box center [38, 26] width 14 height 6
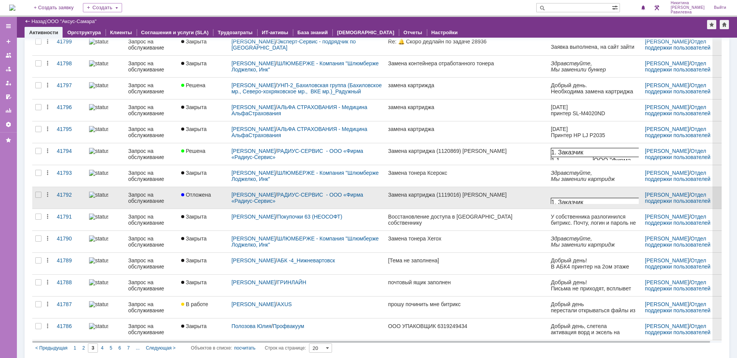
scroll to position [206, 0]
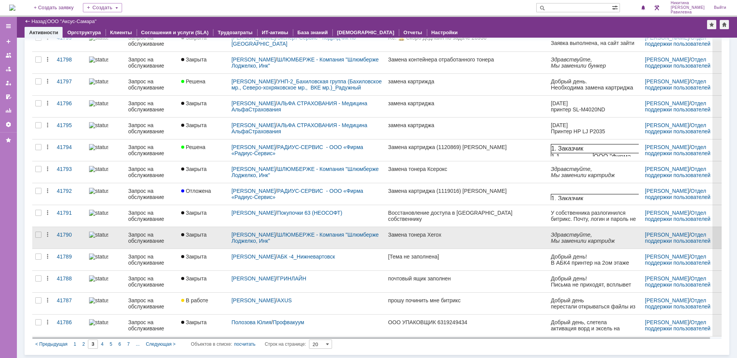
click at [151, 237] on div "Запрос на обслуживание" at bounding box center [151, 237] width 47 height 12
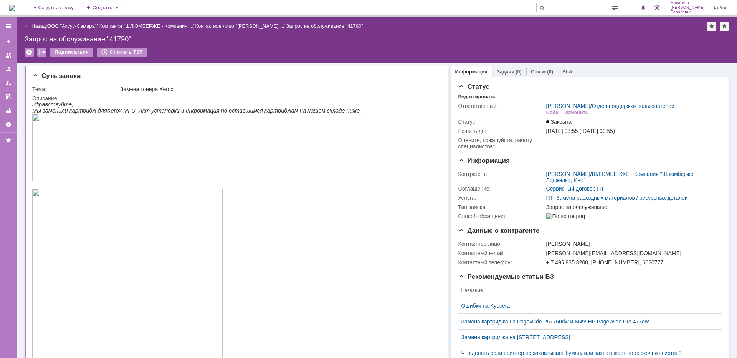
click at [38, 26] on link "Назад" at bounding box center [38, 26] width 14 height 6
